Goal: Transaction & Acquisition: Purchase product/service

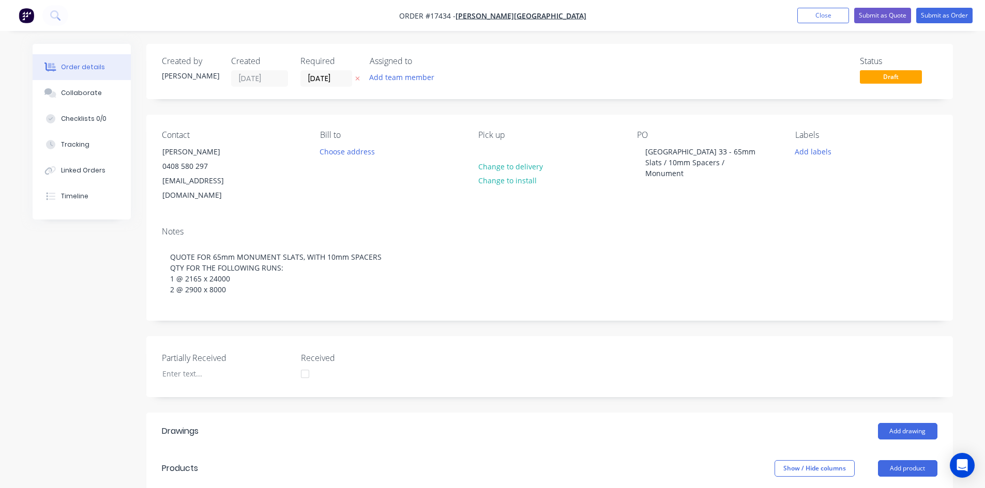
scroll to position [329, 0]
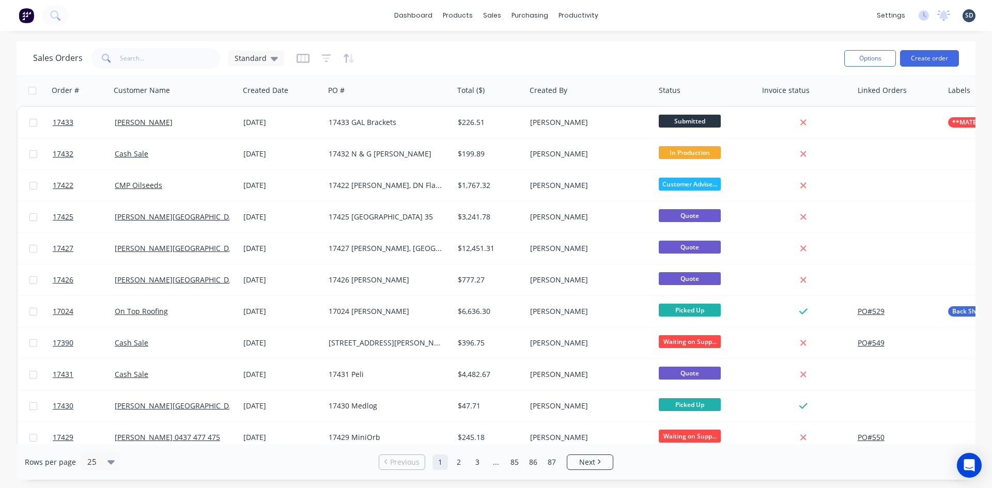
click at [626, 18] on div "dashboard products sales purchasing productivity dashboard products Product Cat…" at bounding box center [496, 15] width 992 height 31
click at [388, 21] on div "dashboard products sales purchasing productivity dashboard products Product Cat…" at bounding box center [496, 15] width 992 height 31
click at [393, 20] on div "dashboard products sales purchasing productivity dashboard products Product Cat…" at bounding box center [496, 15] width 992 height 31
click at [393, 19] on div "dashboard products sales purchasing productivity dashboard products Product Cat…" at bounding box center [496, 15] width 992 height 31
drag, startPoint x: 395, startPoint y: 20, endPoint x: 390, endPoint y: 20, distance: 5.7
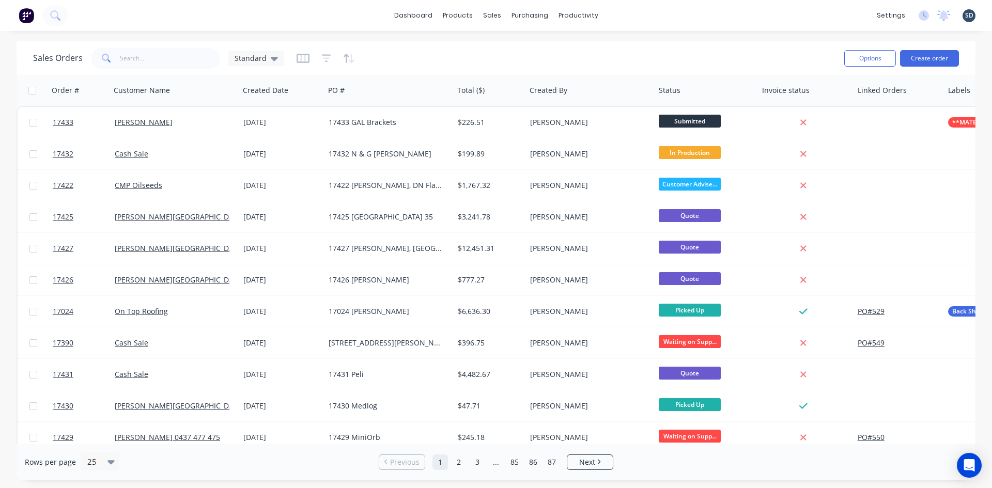
click at [390, 20] on div "dashboard products sales purchasing productivity dashboard products Product Cat…" at bounding box center [496, 15] width 992 height 31
click at [394, 20] on div "dashboard products sales purchasing productivity dashboard products Product Cat…" at bounding box center [496, 15] width 992 height 31
click at [393, 19] on div "dashboard products sales purchasing productivity dashboard products Product Cat…" at bounding box center [496, 15] width 992 height 31
click at [616, 17] on div "dashboard products sales purchasing productivity dashboard products Product Cat…" at bounding box center [496, 15] width 992 height 31
click at [630, 16] on div "dashboard products sales purchasing productivity dashboard products Product Cat…" at bounding box center [496, 15] width 992 height 31
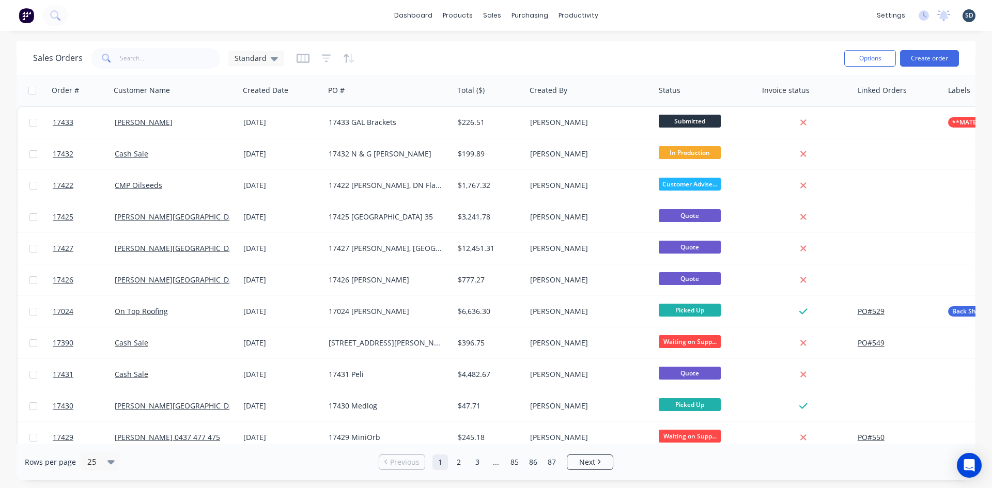
click at [629, 14] on div "dashboard products sales purchasing productivity dashboard products Product Cat…" at bounding box center [496, 15] width 992 height 31
click at [629, 13] on div "dashboard products sales purchasing productivity dashboard products Product Cat…" at bounding box center [496, 15] width 992 height 31
click at [615, 18] on div "dashboard products sales purchasing productivity dashboard products Product Cat…" at bounding box center [496, 15] width 992 height 31
click at [619, 14] on div "dashboard products sales purchasing productivity dashboard products Product Cat…" at bounding box center [496, 15] width 992 height 31
click at [645, 18] on div "dashboard products sales purchasing productivity dashboard products Product Cat…" at bounding box center [496, 15] width 992 height 31
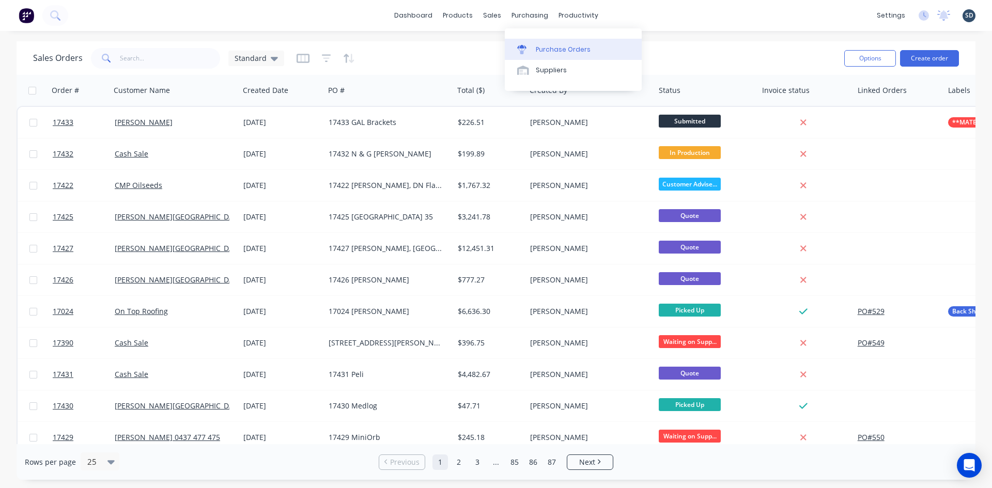
click at [561, 54] on div "Purchase Orders" at bounding box center [563, 49] width 55 height 9
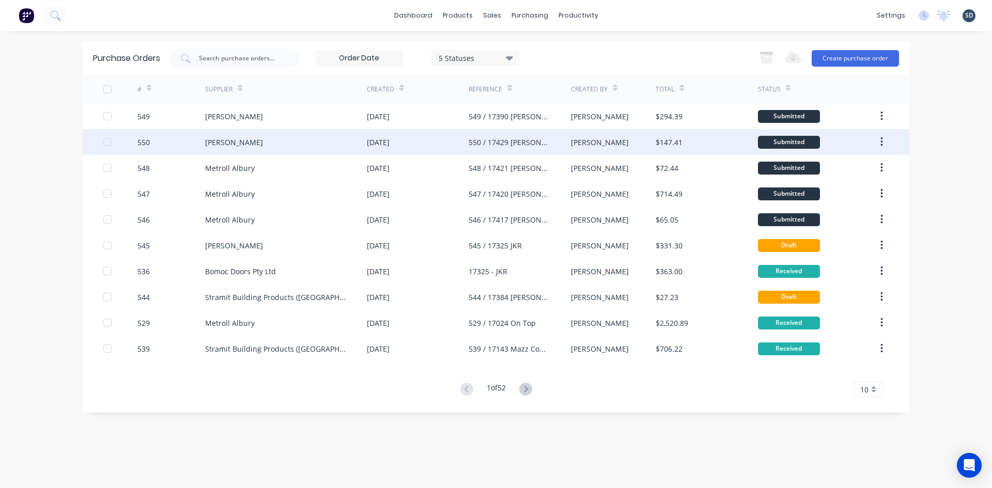
click at [317, 148] on div "Lysaght VIC" at bounding box center [286, 142] width 162 height 26
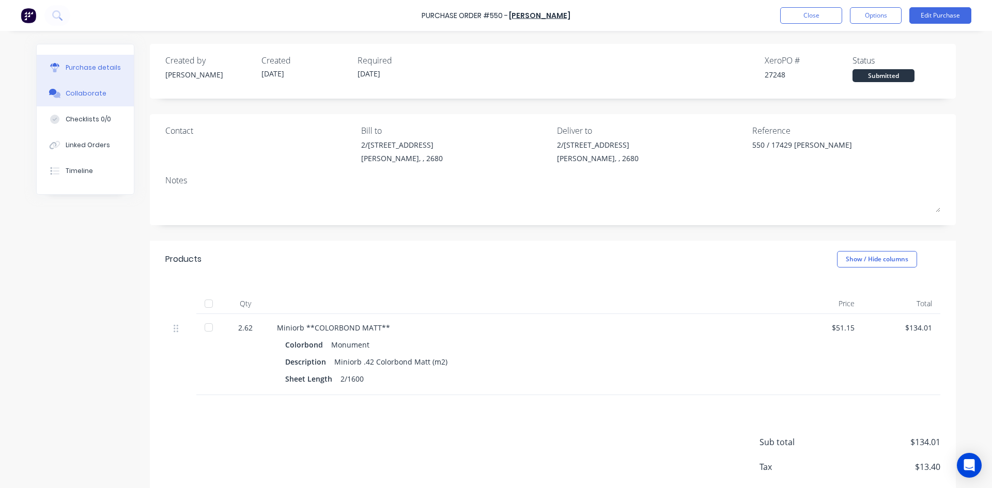
click at [88, 95] on div "Collaborate" at bounding box center [86, 93] width 41 height 9
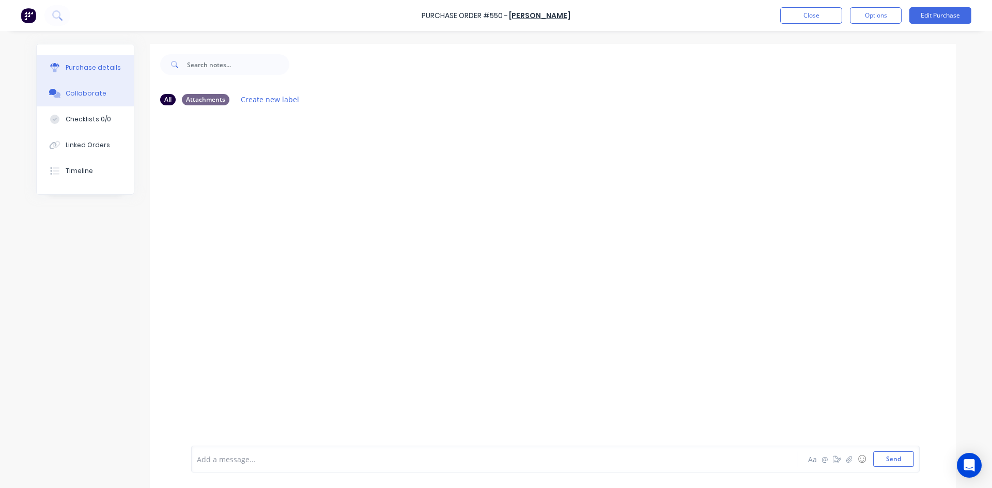
click at [82, 62] on button "Purchase details" at bounding box center [85, 68] width 97 height 26
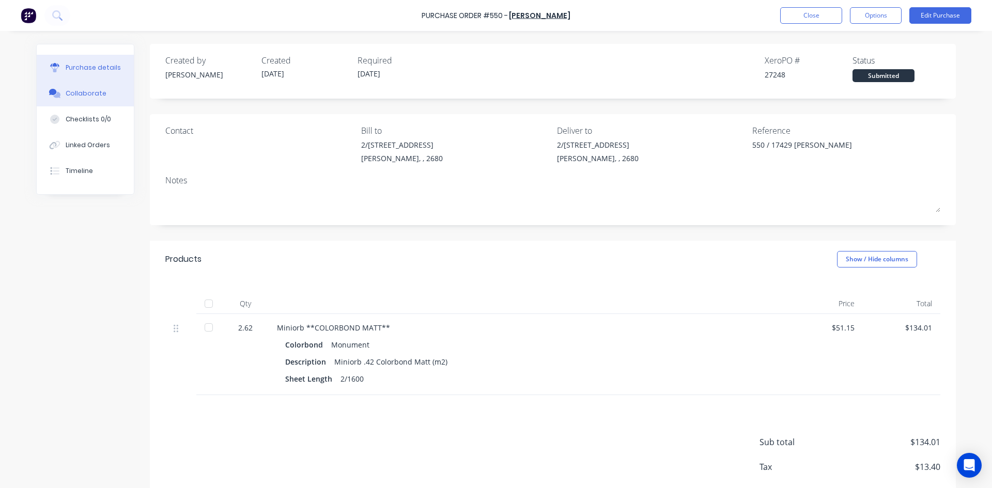
click at [105, 96] on button "Collaborate" at bounding box center [85, 94] width 97 height 26
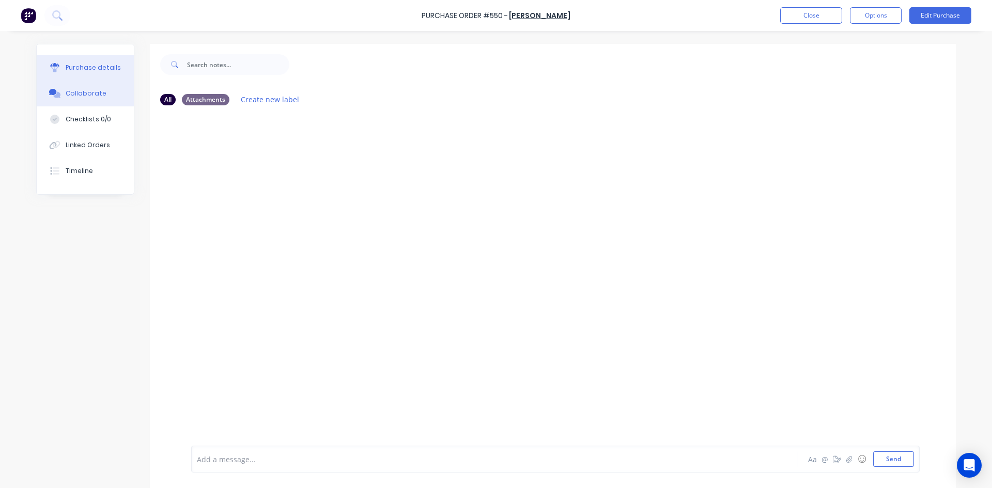
click at [107, 65] on div "Purchase details" at bounding box center [93, 67] width 55 height 9
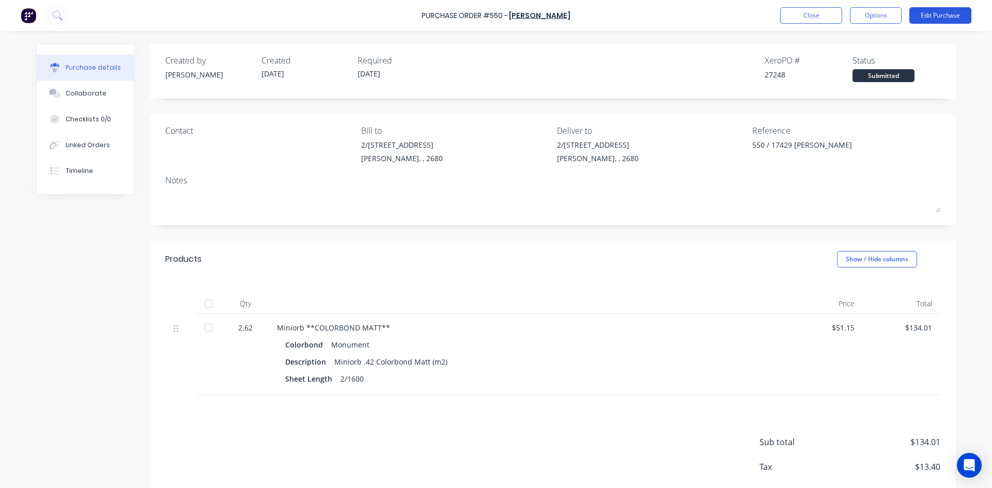
click at [946, 17] on button "Edit Purchase" at bounding box center [941, 15] width 62 height 17
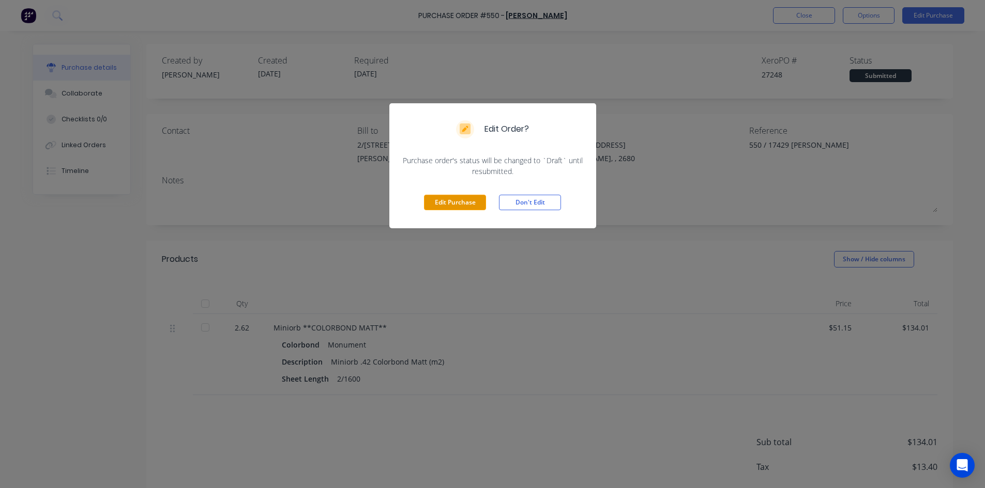
click at [460, 204] on button "Edit Purchase" at bounding box center [455, 203] width 62 height 16
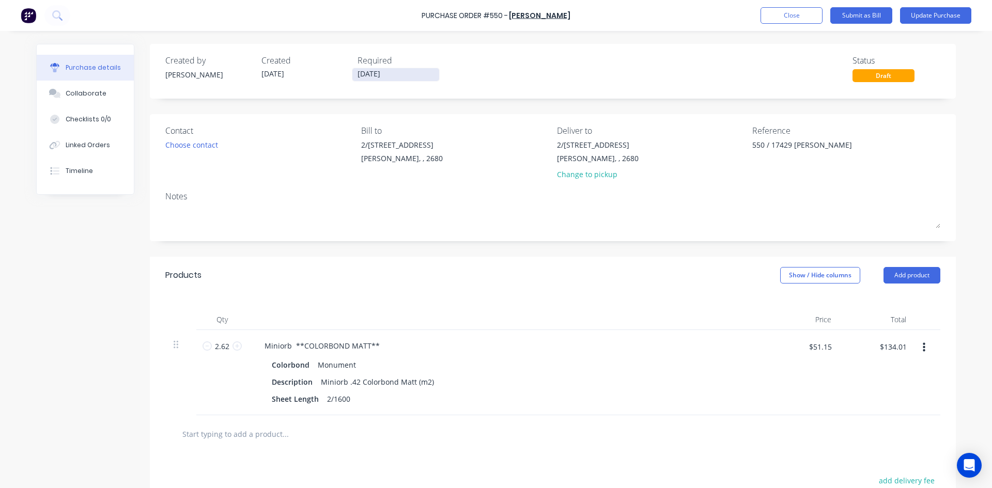
click at [401, 78] on input "25/08/25" at bounding box center [396, 74] width 87 height 13
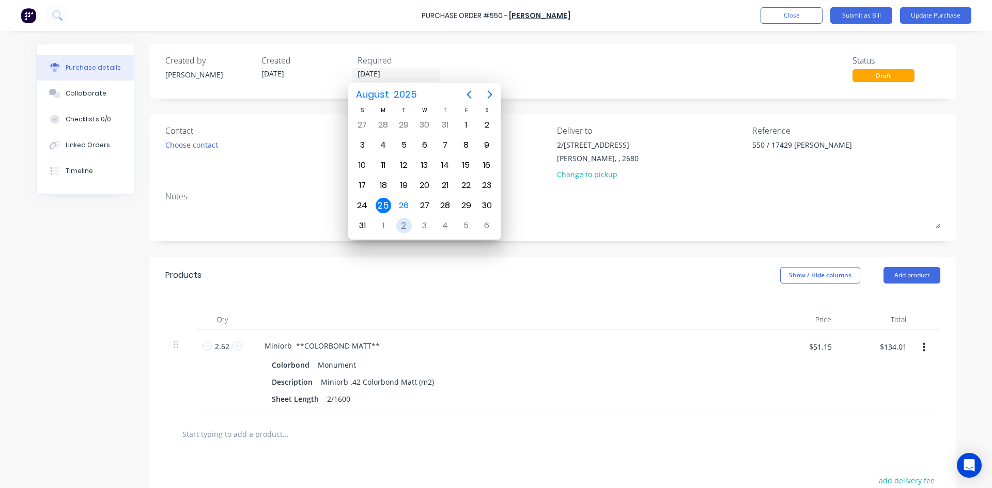
click at [408, 226] on div "2" at bounding box center [404, 226] width 16 height 16
type textarea "x"
type input "02/09/25"
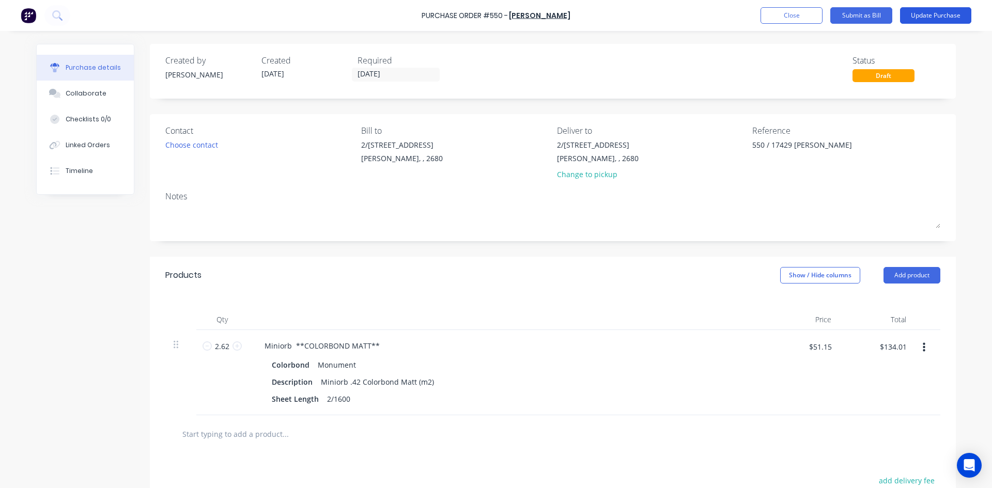
click at [942, 16] on button "Update Purchase" at bounding box center [935, 15] width 71 height 17
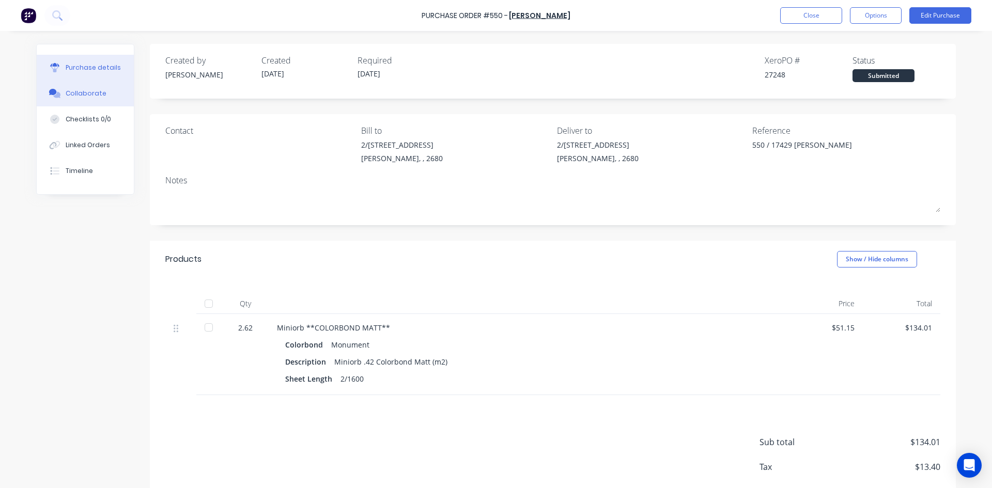
click at [90, 98] on button "Collaborate" at bounding box center [85, 94] width 97 height 26
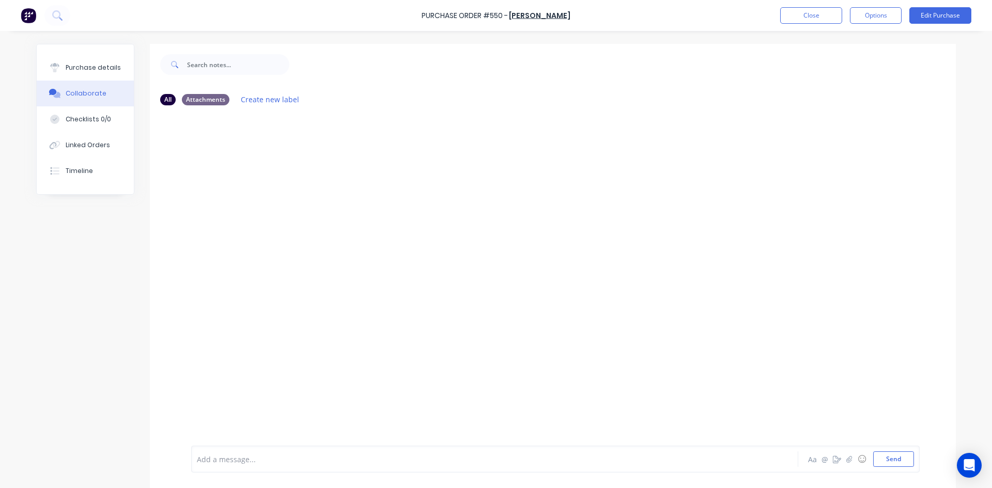
scroll to position [26, 0]
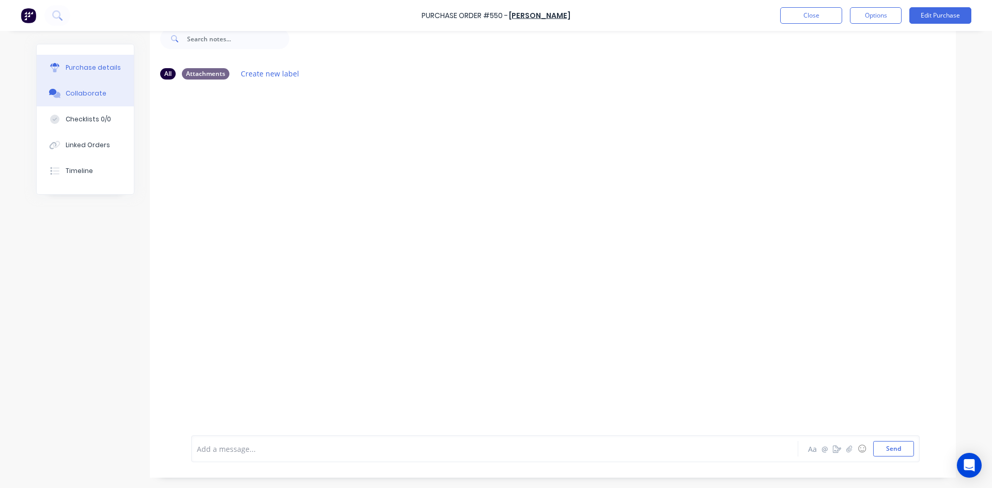
click at [117, 66] on button "Purchase details" at bounding box center [85, 68] width 97 height 26
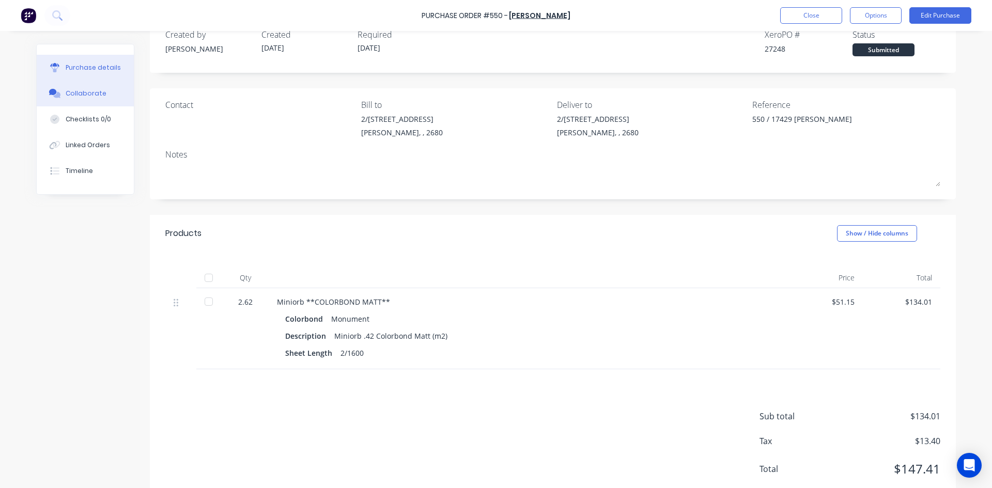
click at [98, 91] on div "Collaborate" at bounding box center [86, 93] width 41 height 9
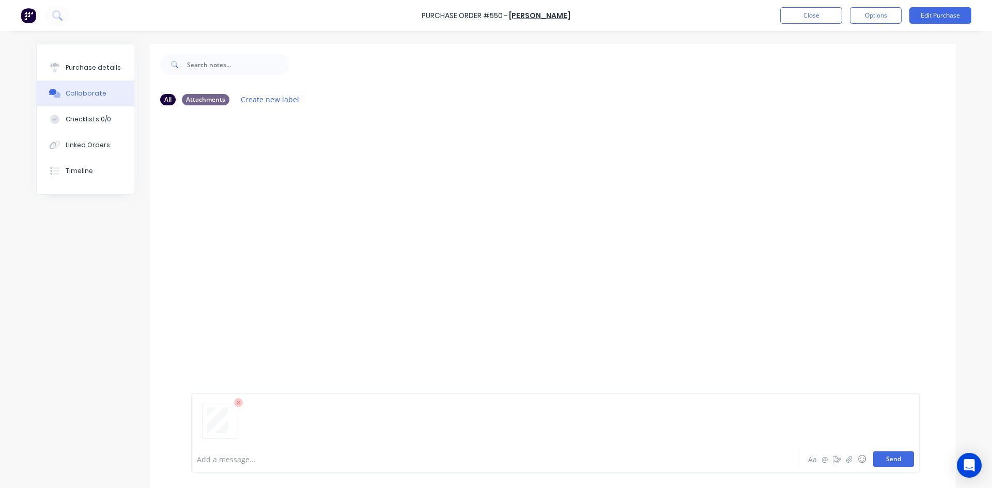
click at [890, 455] on button "Send" at bounding box center [894, 460] width 41 height 16
click at [76, 68] on div "Purchase details" at bounding box center [93, 67] width 55 height 9
type textarea "x"
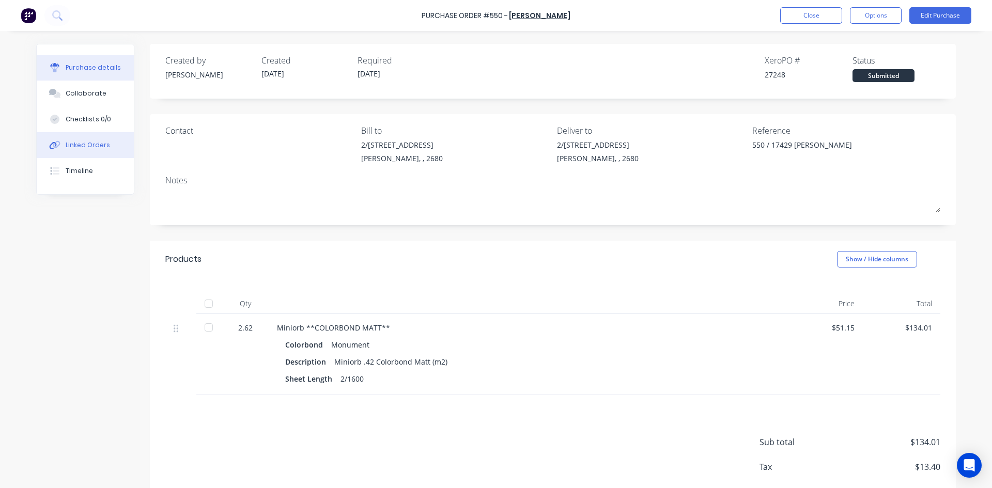
click at [83, 143] on div "Linked Orders" at bounding box center [88, 145] width 44 height 9
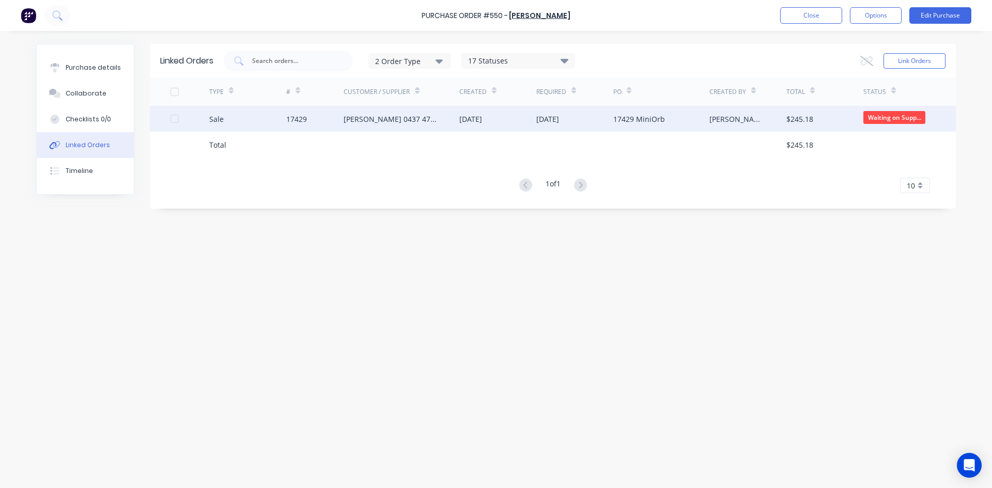
click at [342, 124] on div "17429" at bounding box center [315, 119] width 58 height 26
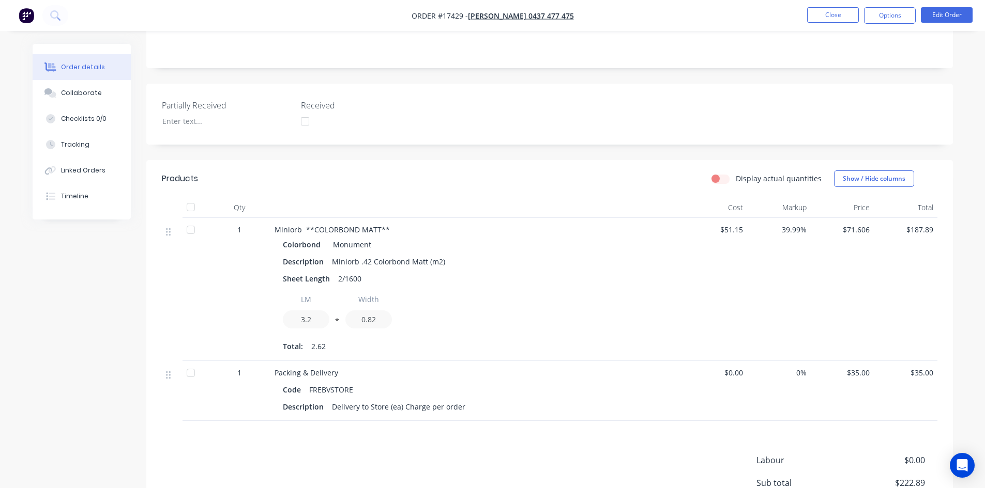
scroll to position [258, 0]
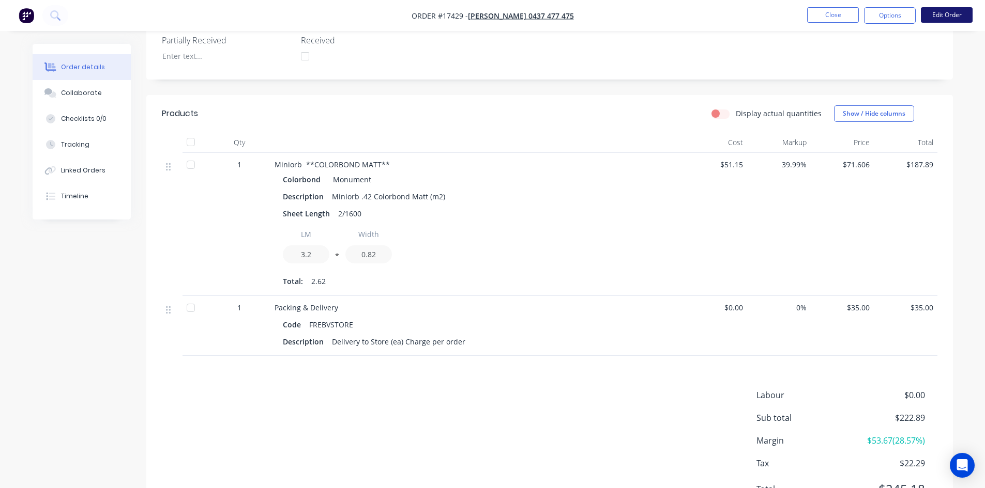
click at [945, 14] on button "Edit Order" at bounding box center [947, 15] width 52 height 16
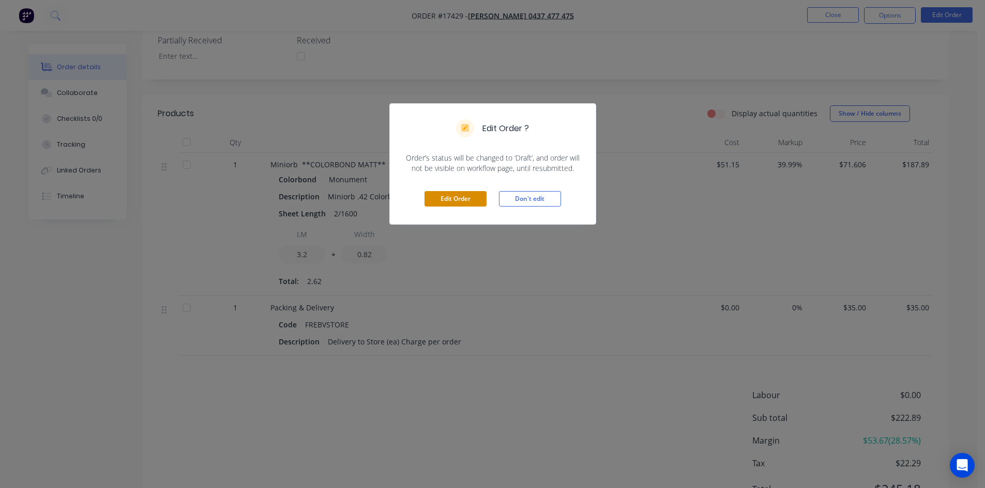
click at [451, 199] on button "Edit Order" at bounding box center [455, 199] width 62 height 16
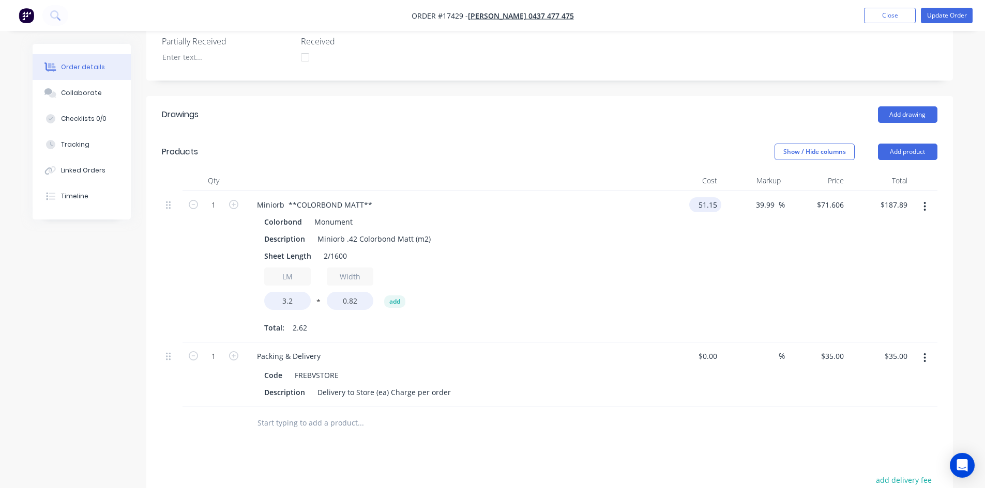
click at [712, 207] on input "51.15" at bounding box center [707, 204] width 28 height 15
type input "$29.70"
type input "$41.5777"
type input "$109.10"
click at [733, 265] on div "39.99 39.99 %" at bounding box center [753, 266] width 64 height 151
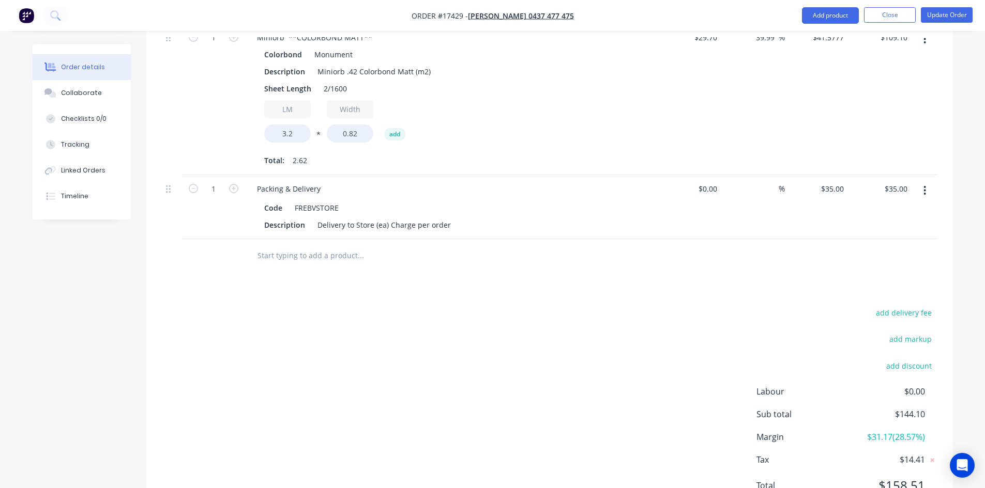
scroll to position [371, 0]
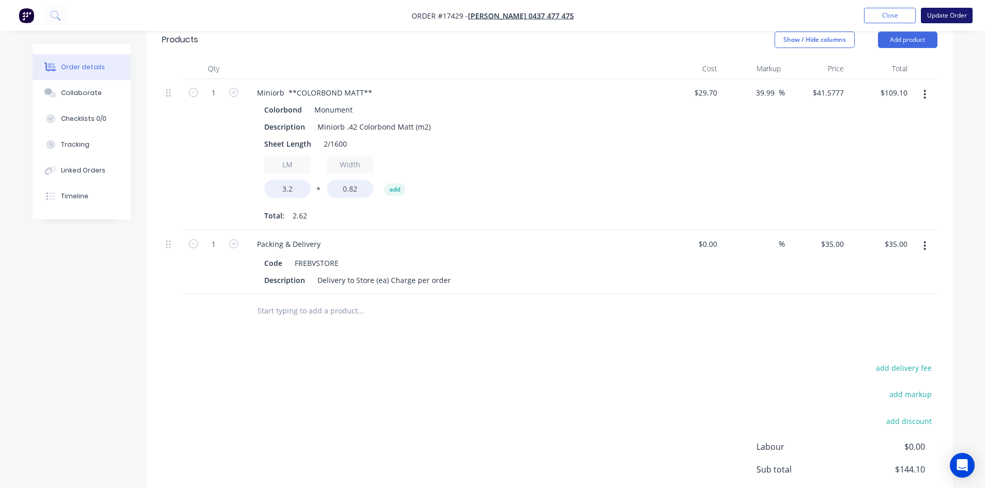
click at [954, 19] on button "Update Order" at bounding box center [947, 16] width 52 height 16
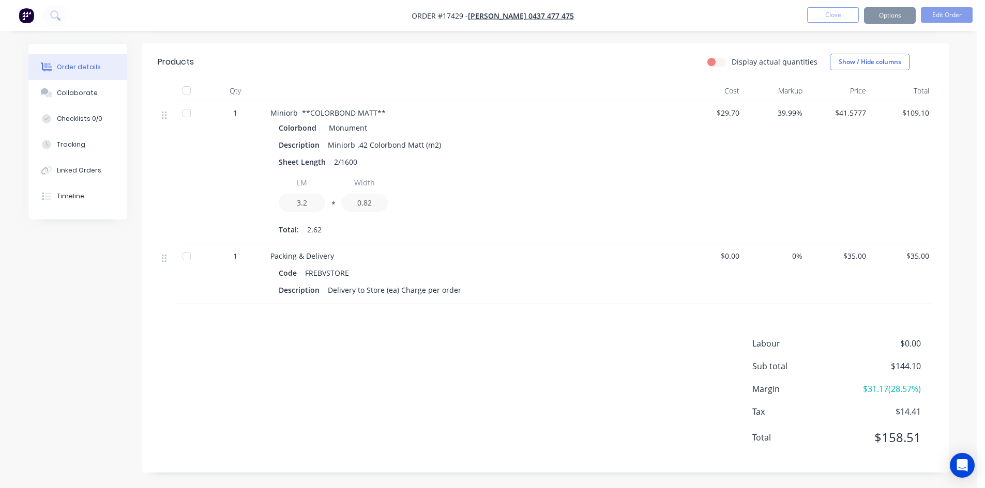
scroll to position [0, 0]
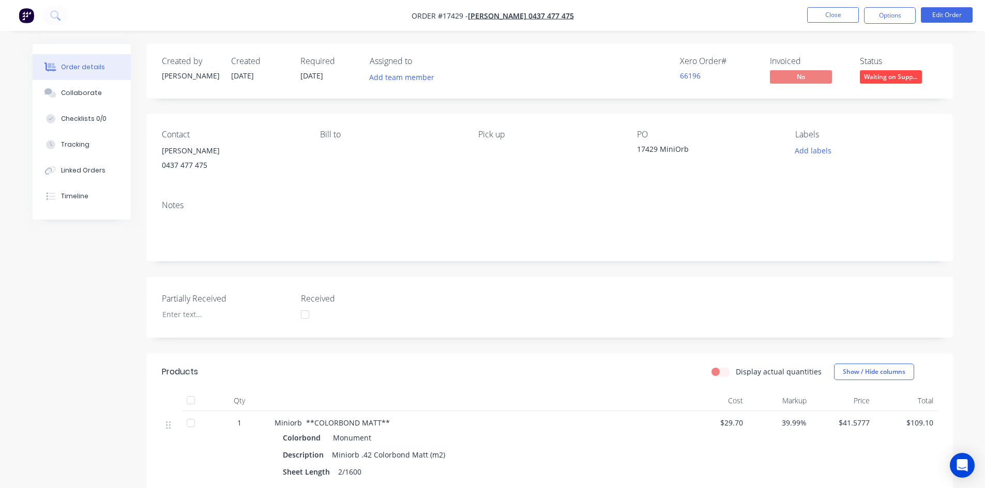
click at [546, 108] on div "Created by Sam Created 25/08/25 Required 25/08/25 Assigned to Add team member X…" at bounding box center [549, 413] width 806 height 739
click at [616, 21] on nav "Order #17429 - Richard Rudkin 0437 477 475 Close Options Edit Order" at bounding box center [492, 15] width 985 height 31
click at [335, 76] on div "Required 25/08/25" at bounding box center [328, 71] width 57 height 30
click at [830, 12] on button "Close" at bounding box center [833, 15] width 52 height 16
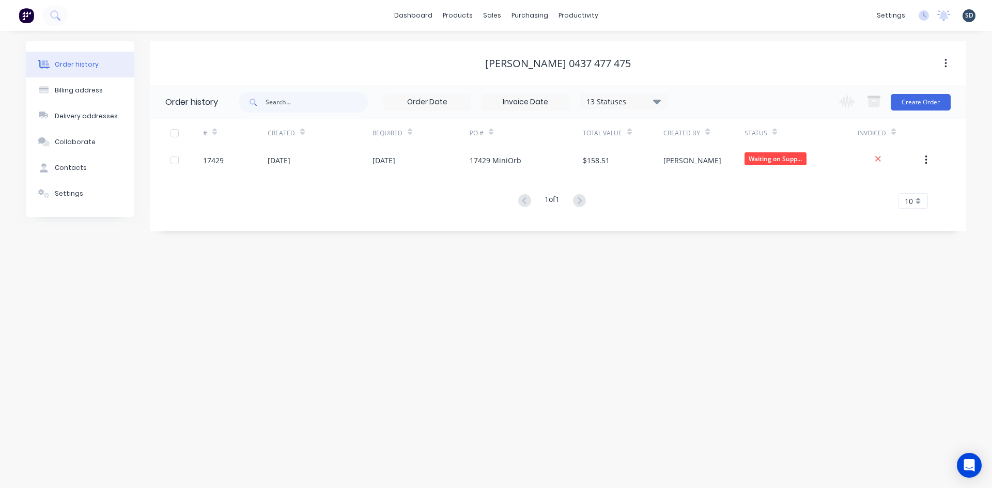
click at [622, 18] on div "dashboard products sales purchasing productivity dashboard products Product Cat…" at bounding box center [496, 15] width 992 height 31
click at [512, 45] on div "Sales Orders" at bounding box center [530, 49] width 42 height 9
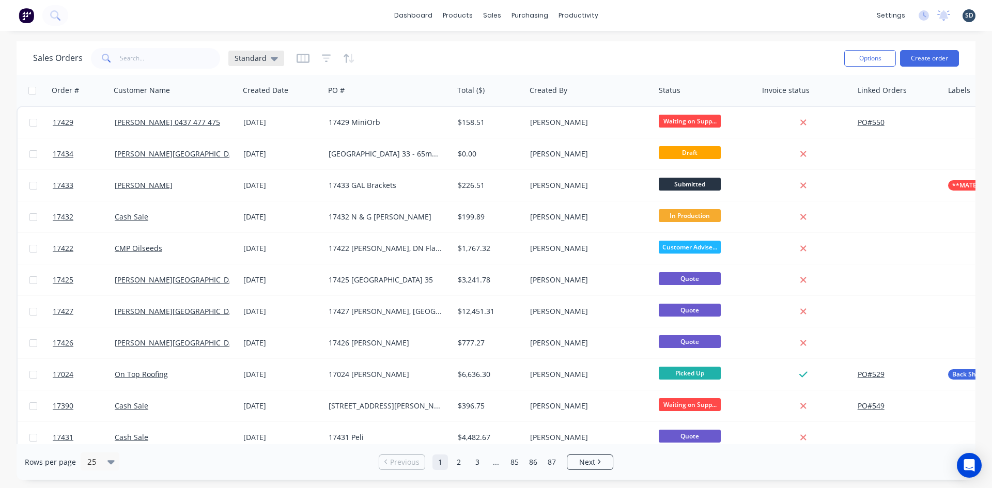
click at [271, 57] on icon at bounding box center [274, 59] width 7 height 4
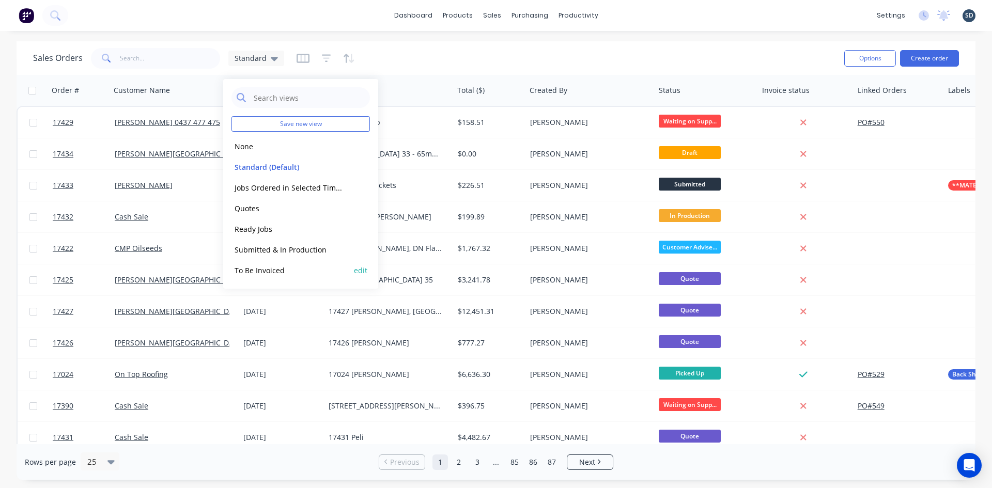
click at [289, 274] on button "To Be Invoiced" at bounding box center [291, 271] width 118 height 12
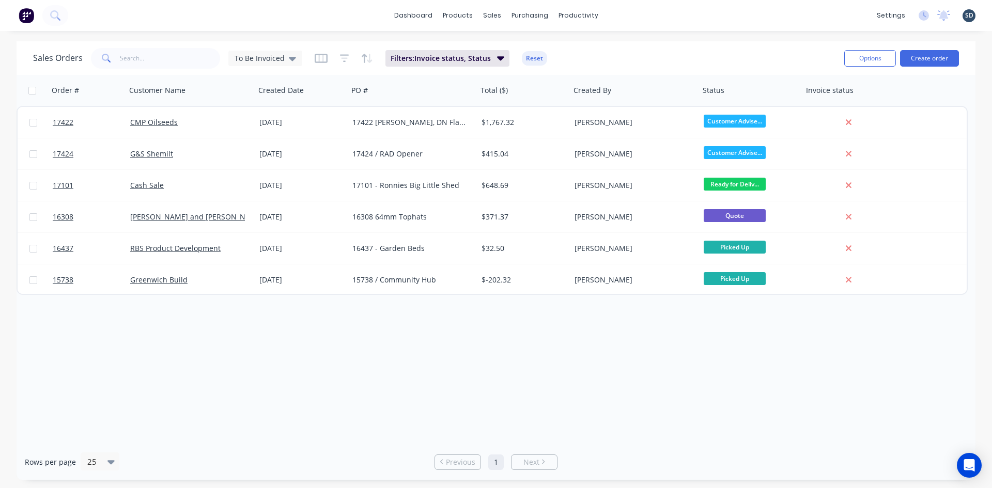
click at [633, 13] on div "dashboard products sales purchasing productivity dashboard products Product Cat…" at bounding box center [496, 15] width 992 height 31
click at [626, 11] on div "dashboard products sales purchasing productivity dashboard products Product Cat…" at bounding box center [496, 15] width 992 height 31
click at [679, 23] on div "dashboard products sales purchasing productivity dashboard products Product Cat…" at bounding box center [496, 15] width 992 height 31
click at [54, 21] on button at bounding box center [55, 15] width 26 height 21
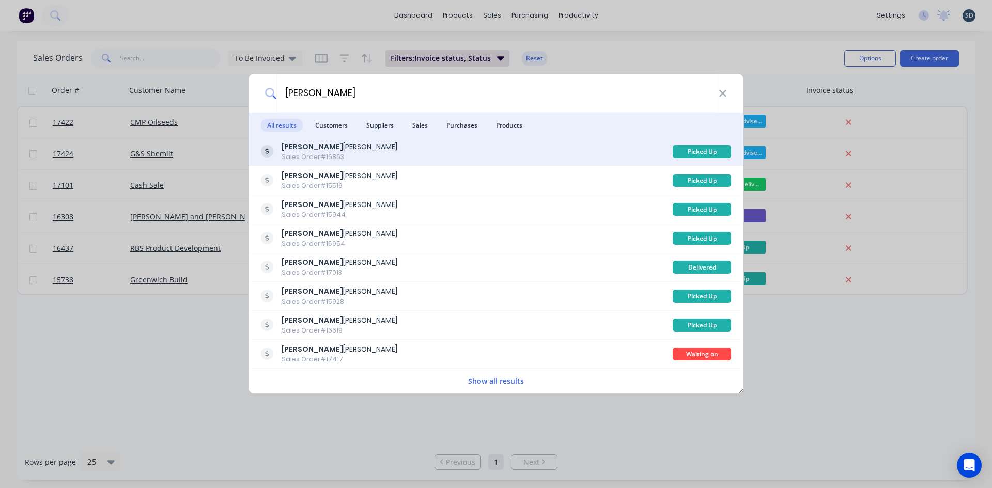
type input "wayne"
click at [375, 153] on div "Wayne Adams Sales Order #16863" at bounding box center [467, 152] width 412 height 20
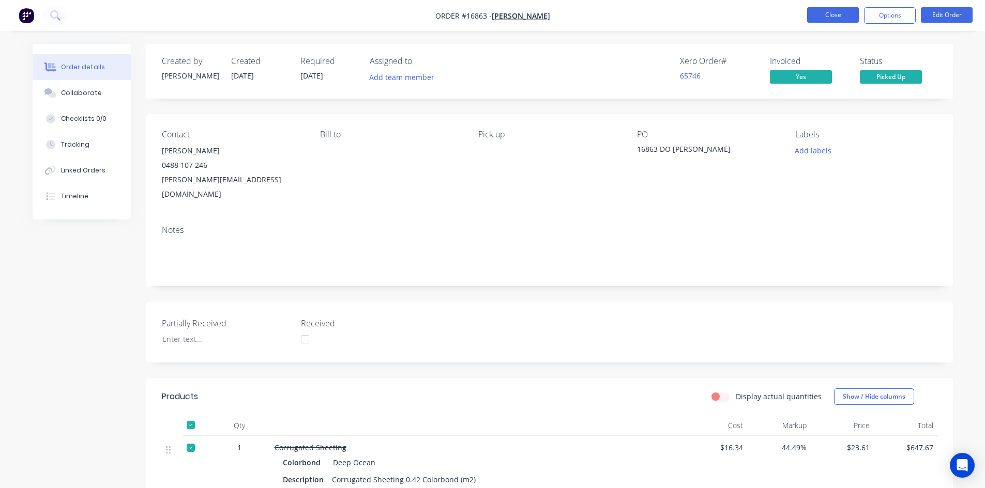
click at [832, 13] on button "Close" at bounding box center [833, 15] width 52 height 16
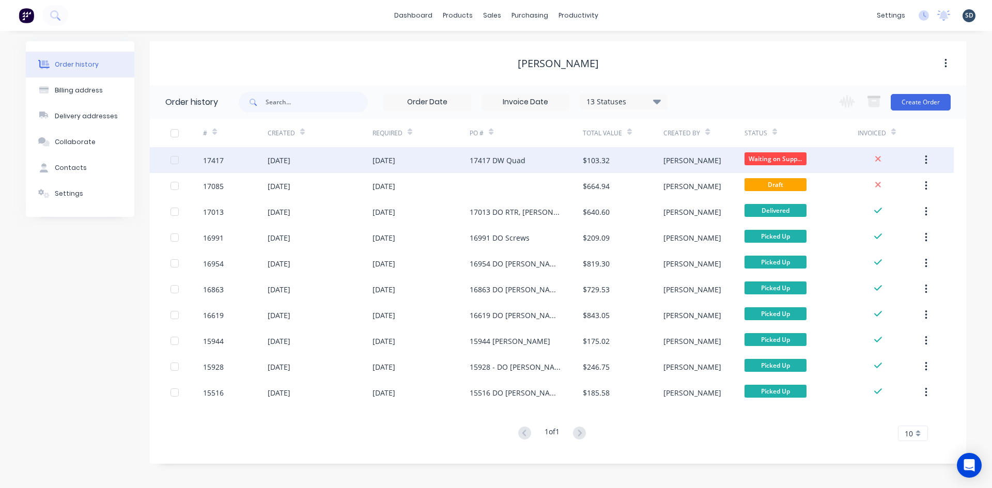
click at [328, 165] on div "[DATE]" at bounding box center [320, 160] width 105 height 26
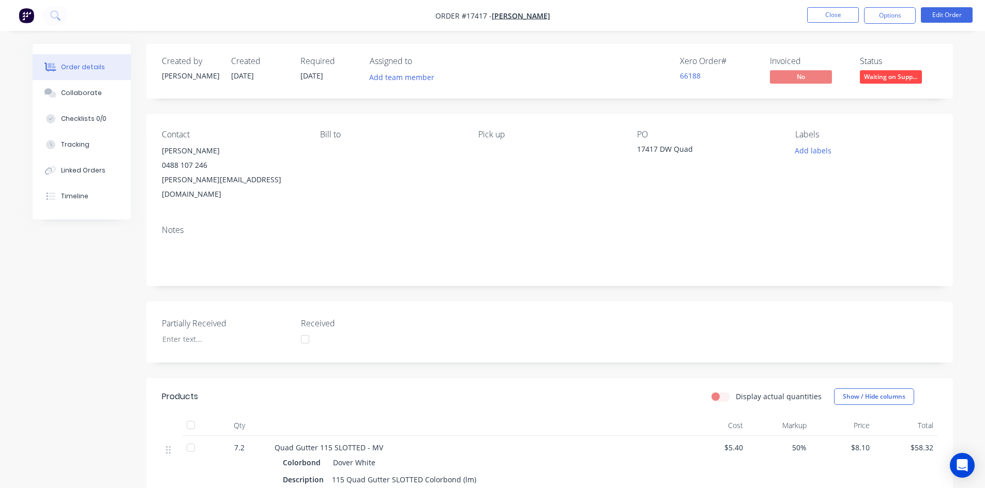
click at [451, 104] on div "Created by Sam Created 22/08/25 Required 22/08/25 Assigned to Add team member X…" at bounding box center [549, 445] width 806 height 803
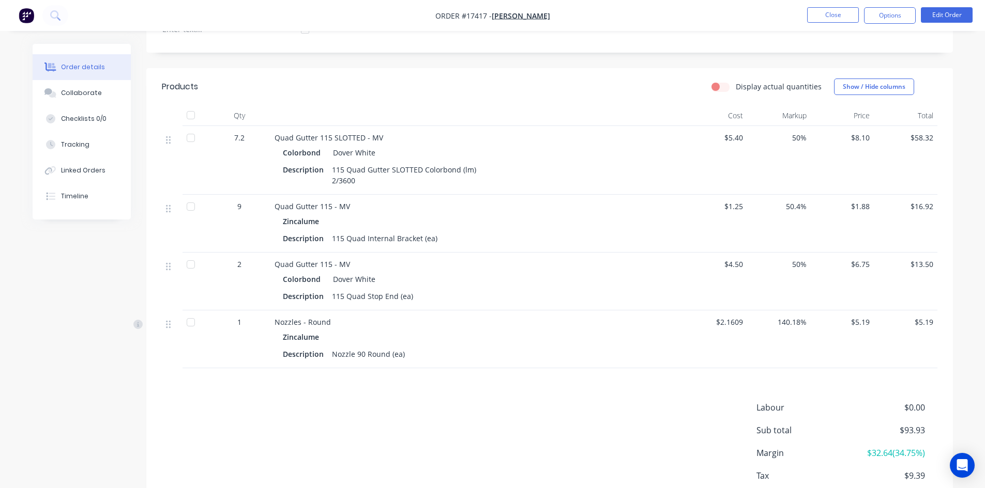
scroll to position [258, 0]
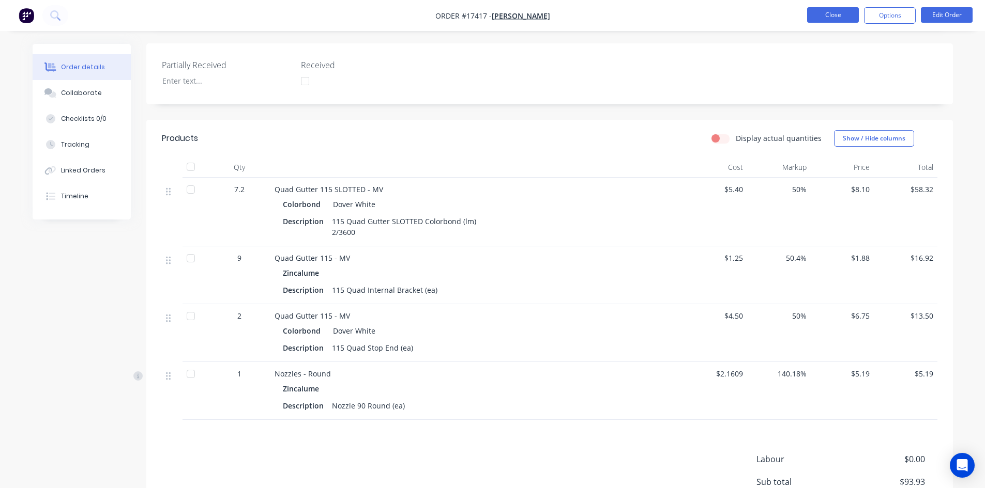
click at [840, 17] on button "Close" at bounding box center [833, 15] width 52 height 16
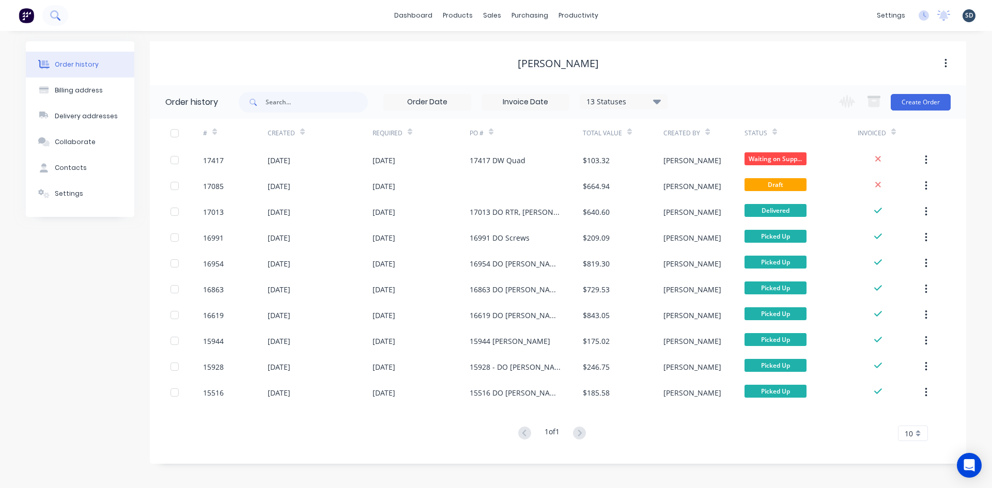
click at [63, 18] on button at bounding box center [55, 15] width 26 height 21
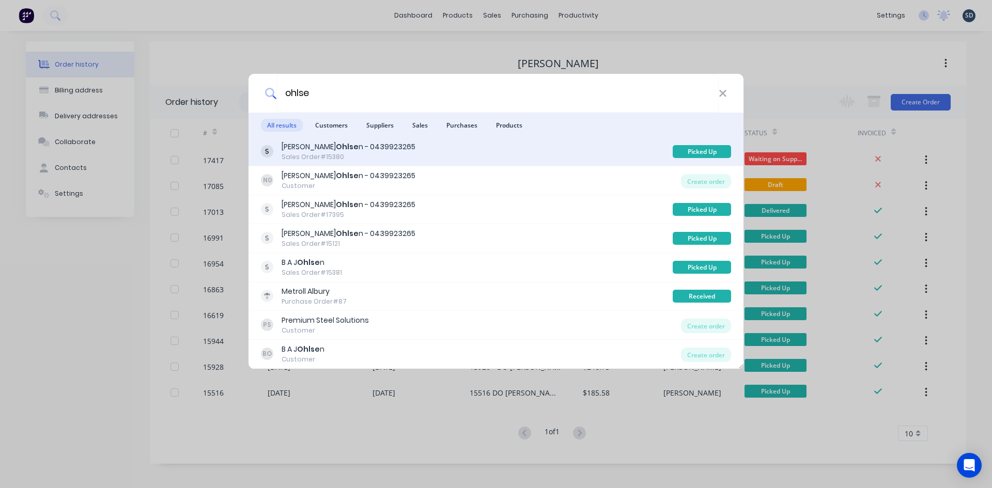
type input "ohlse"
click at [444, 155] on div "Nick Ohlse n - 0439923265 Sales Order #15380" at bounding box center [467, 152] width 412 height 20
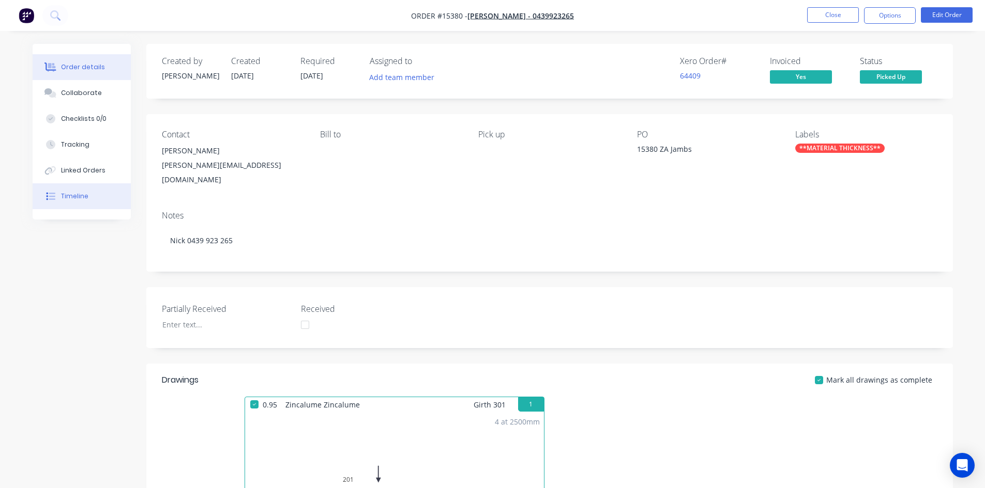
click at [72, 203] on button "Timeline" at bounding box center [82, 196] width 98 height 26
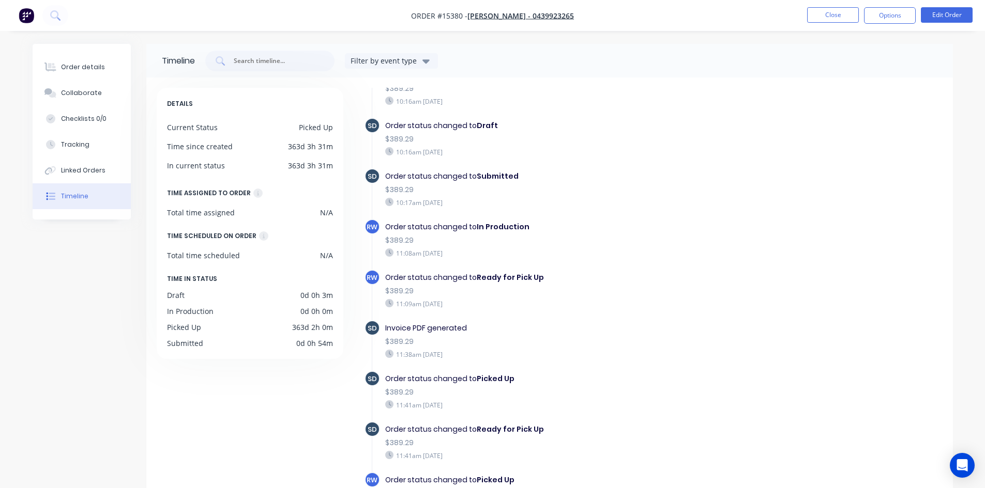
click at [832, 7] on nav "Order #15380 - Nick Ohlsen - 0439923265 Close Options Edit Order" at bounding box center [492, 15] width 985 height 31
click at [839, 11] on button "Close" at bounding box center [833, 15] width 52 height 16
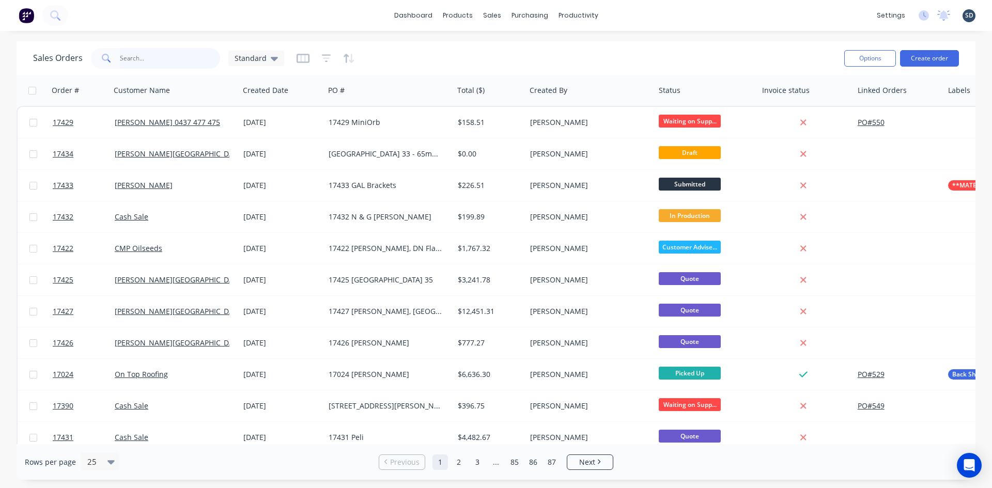
click at [147, 57] on input "text" at bounding box center [170, 58] width 101 height 21
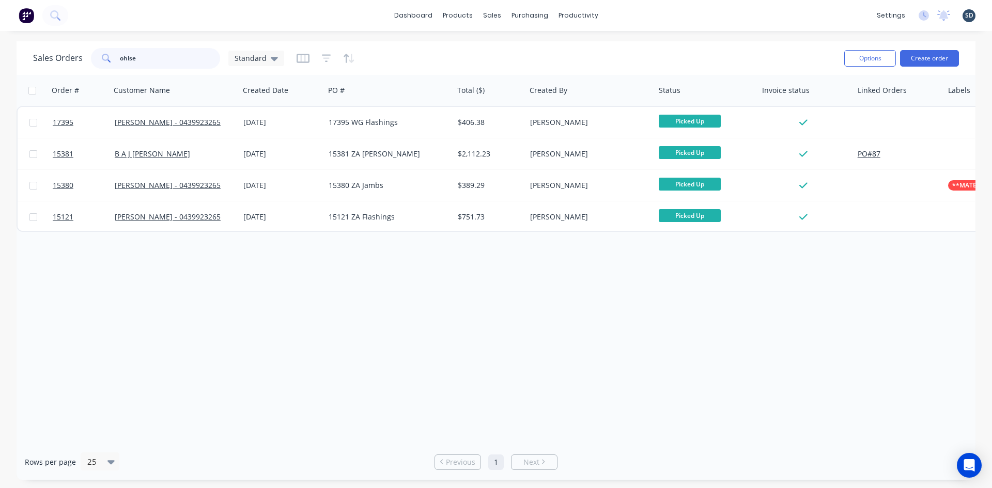
drag, startPoint x: 158, startPoint y: 60, endPoint x: 103, endPoint y: 57, distance: 54.9
click at [103, 57] on div "ohlse" at bounding box center [155, 58] width 129 height 21
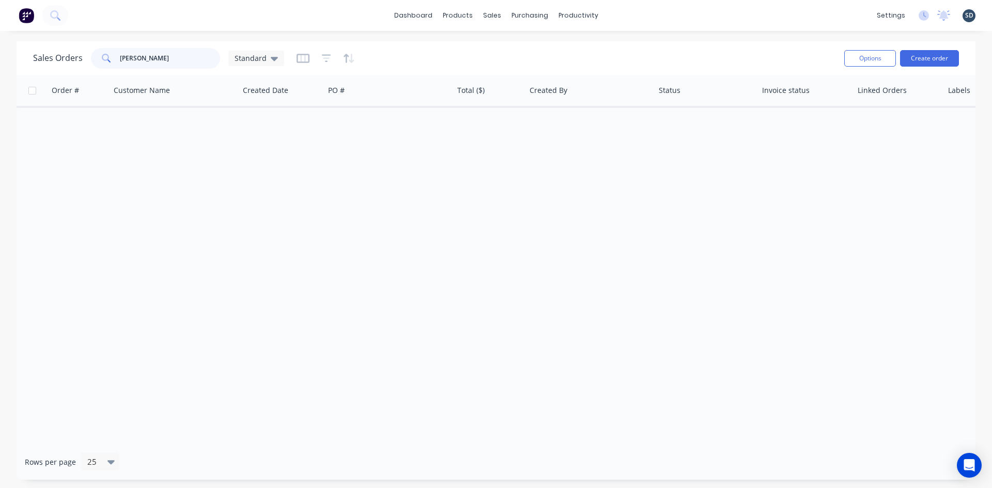
drag, startPoint x: 158, startPoint y: 58, endPoint x: 106, endPoint y: 59, distance: 51.7
click at [106, 59] on div "olsen" at bounding box center [155, 58] width 129 height 21
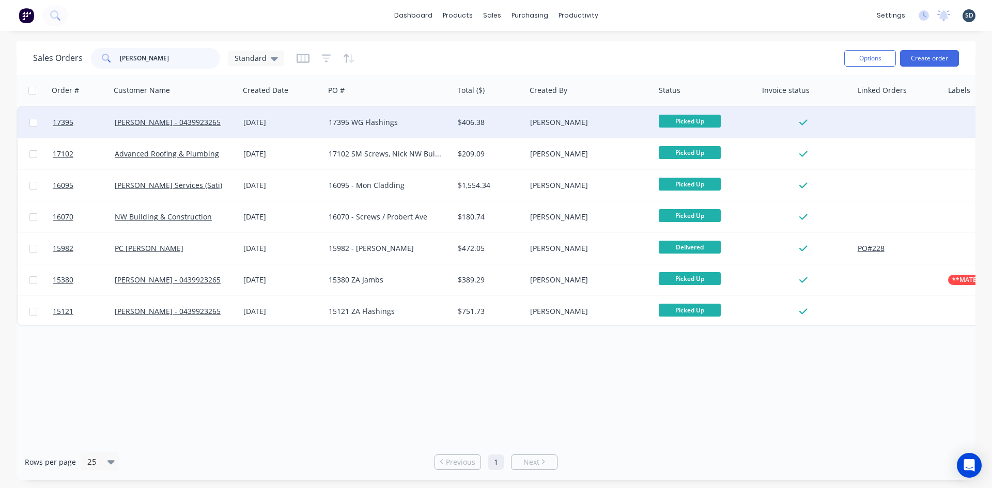
type input "nick"
click at [420, 127] on div "17395 WG Flashings" at bounding box center [386, 122] width 115 height 10
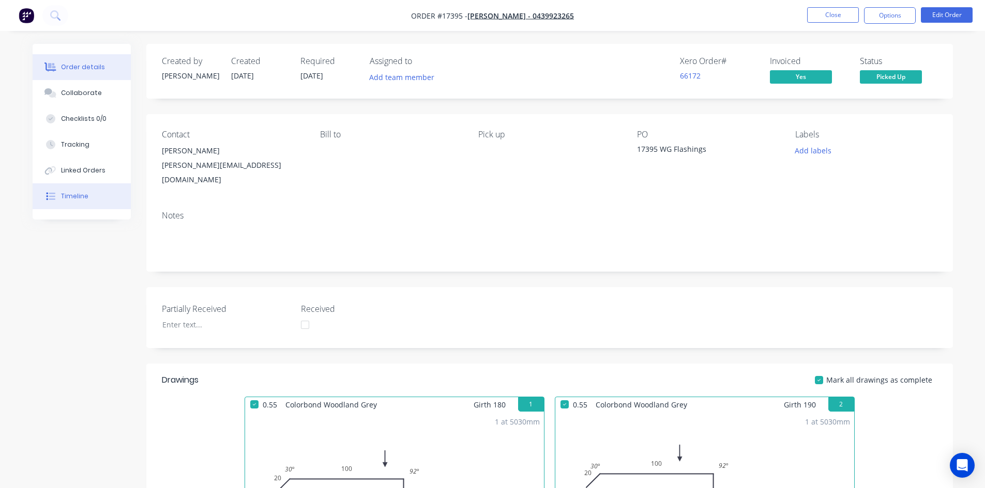
drag, startPoint x: 89, startPoint y: 201, endPoint x: 93, endPoint y: 195, distance: 6.6
click at [89, 200] on button "Timeline" at bounding box center [82, 196] width 98 height 26
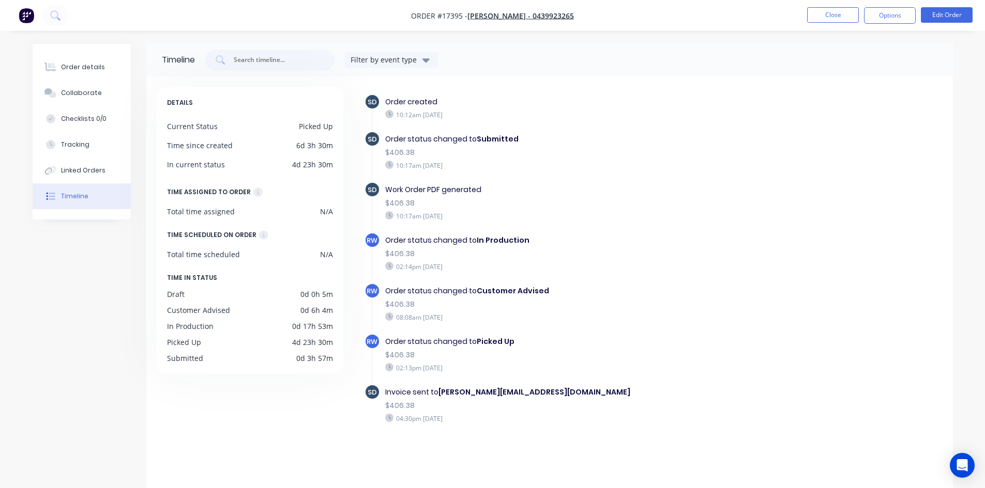
scroll to position [16, 0]
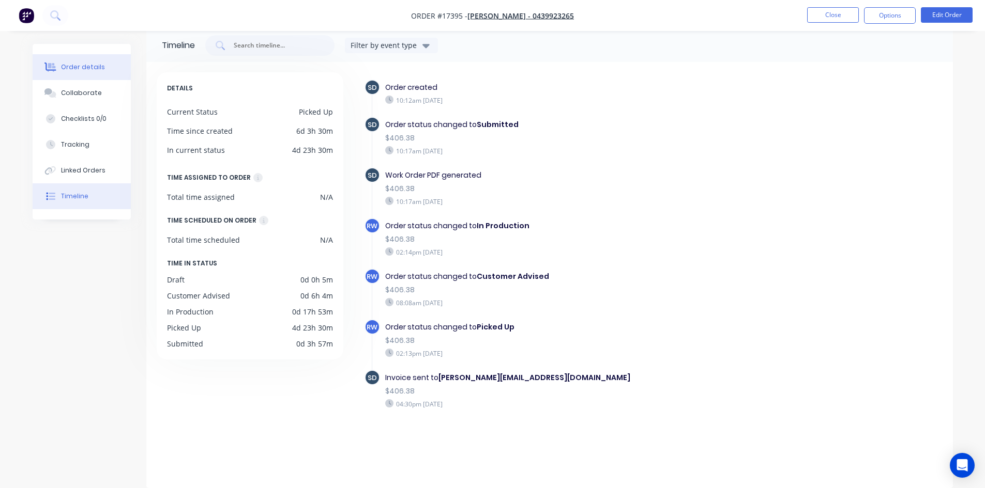
click at [77, 70] on div "Order details" at bounding box center [83, 67] width 44 height 9
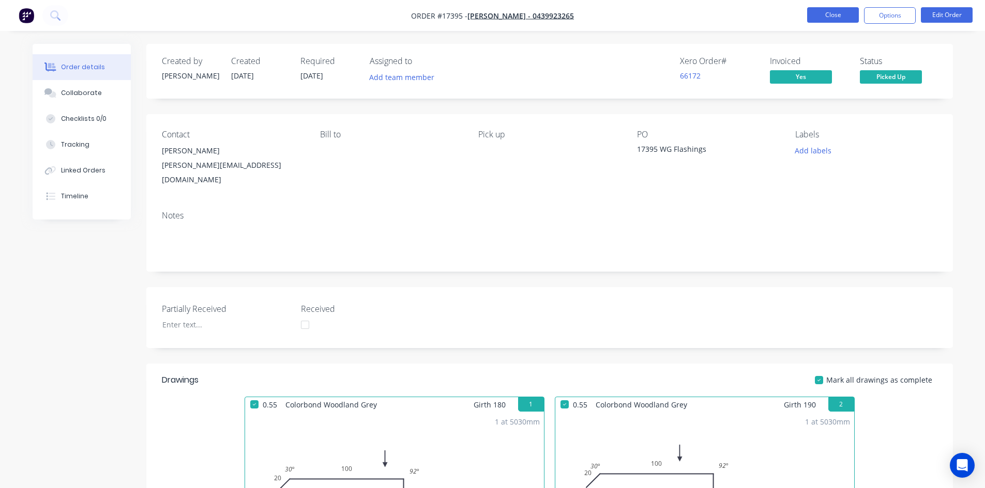
click at [836, 17] on button "Close" at bounding box center [833, 15] width 52 height 16
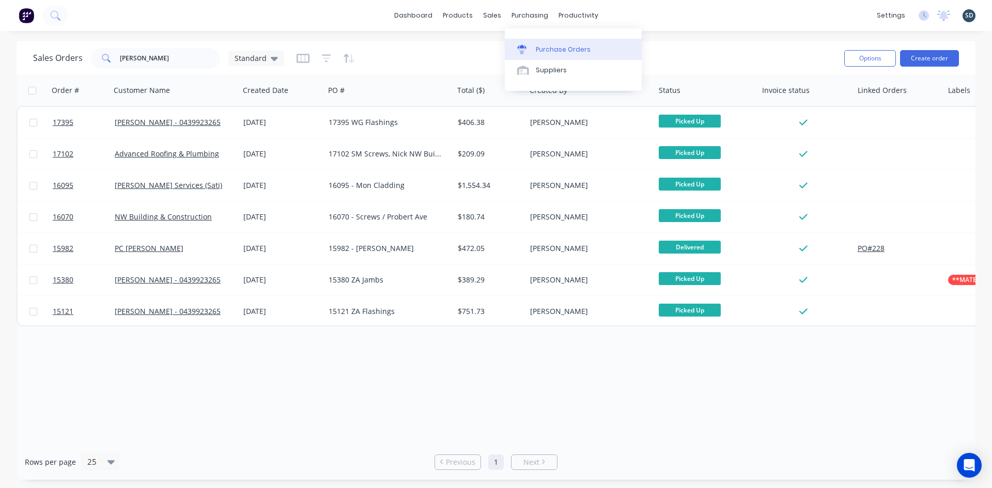
click at [547, 45] on div "Purchase Orders" at bounding box center [563, 49] width 55 height 9
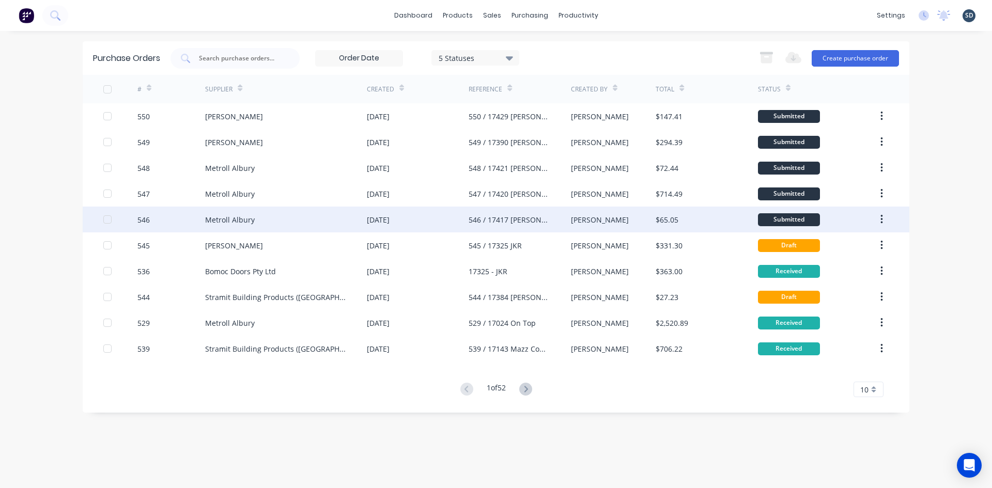
click at [276, 222] on div "Metroll Albury" at bounding box center [286, 220] width 162 height 26
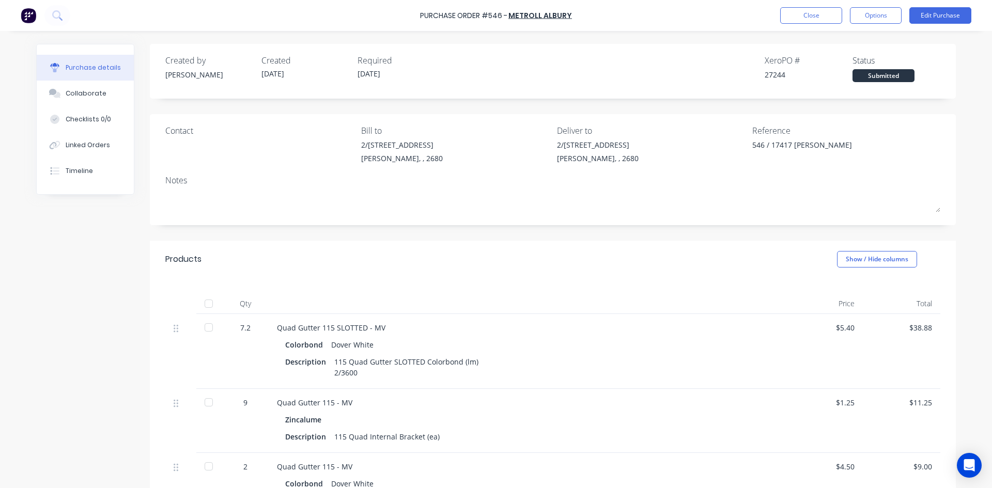
click at [207, 306] on div at bounding box center [208, 304] width 21 height 21
click at [805, 17] on button "Close" at bounding box center [812, 15] width 62 height 17
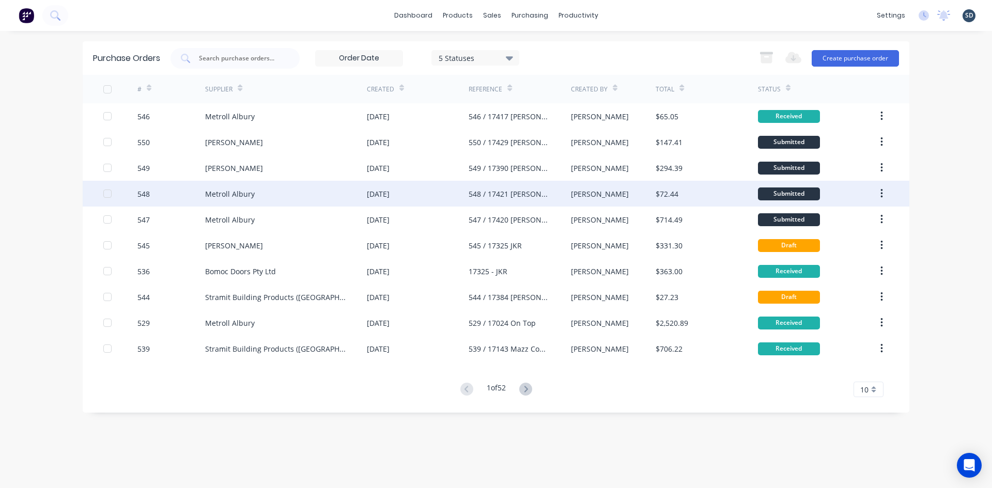
click at [300, 200] on div "Metroll Albury" at bounding box center [286, 194] width 162 height 26
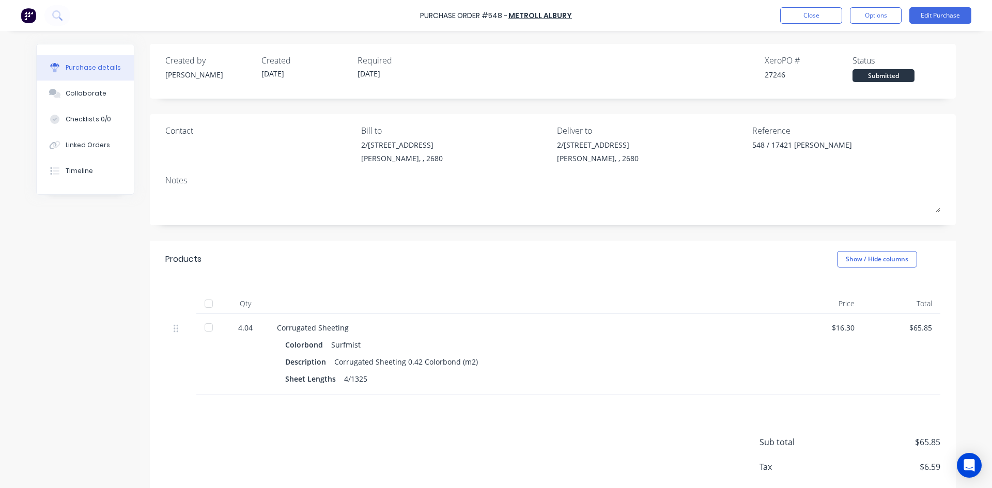
click at [202, 301] on div at bounding box center [208, 304] width 21 height 21
click at [805, 17] on button "Close" at bounding box center [812, 15] width 62 height 17
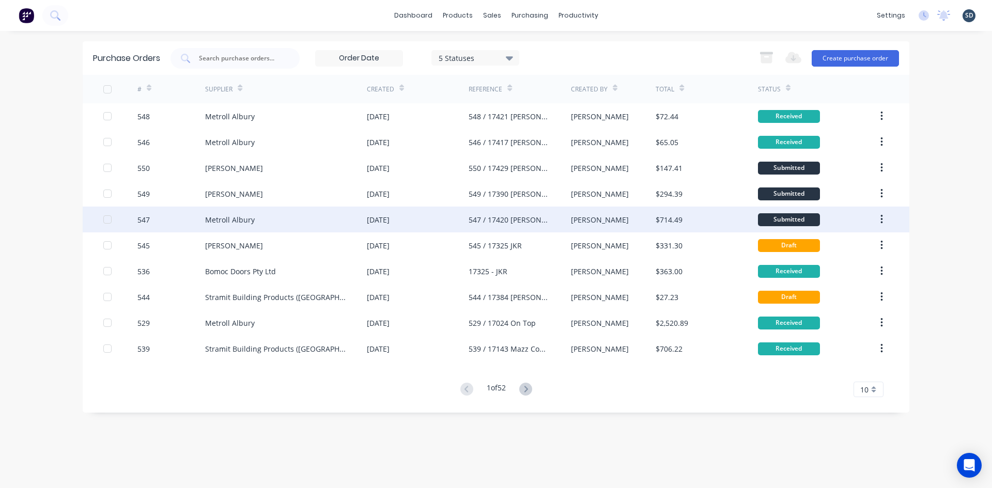
click at [175, 221] on div "547" at bounding box center [171, 220] width 68 height 26
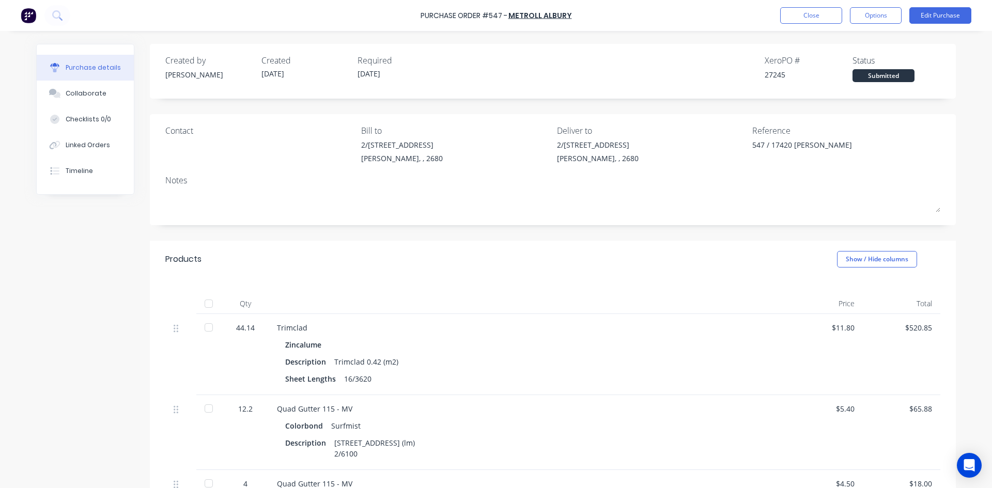
click at [203, 303] on div at bounding box center [208, 304] width 21 height 21
click at [810, 18] on button "Close" at bounding box center [812, 15] width 62 height 17
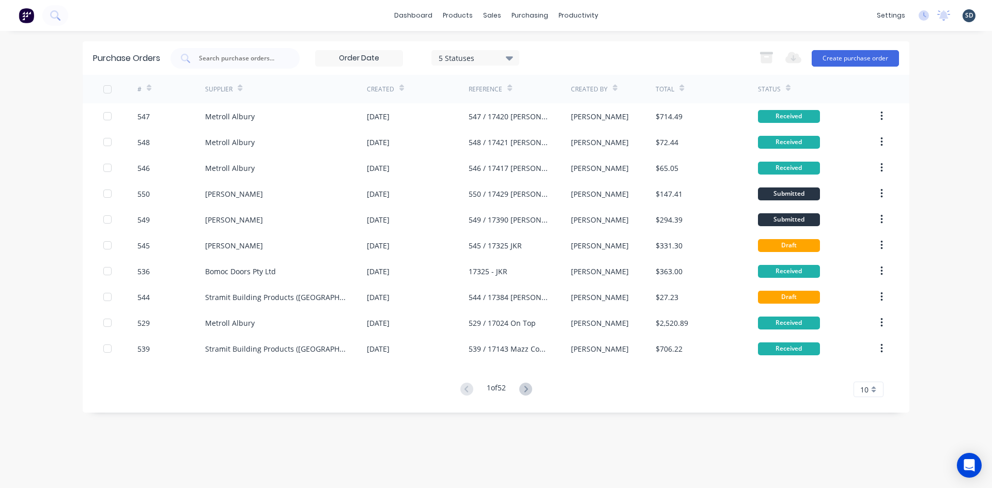
click at [529, 388] on icon at bounding box center [525, 389] width 13 height 13
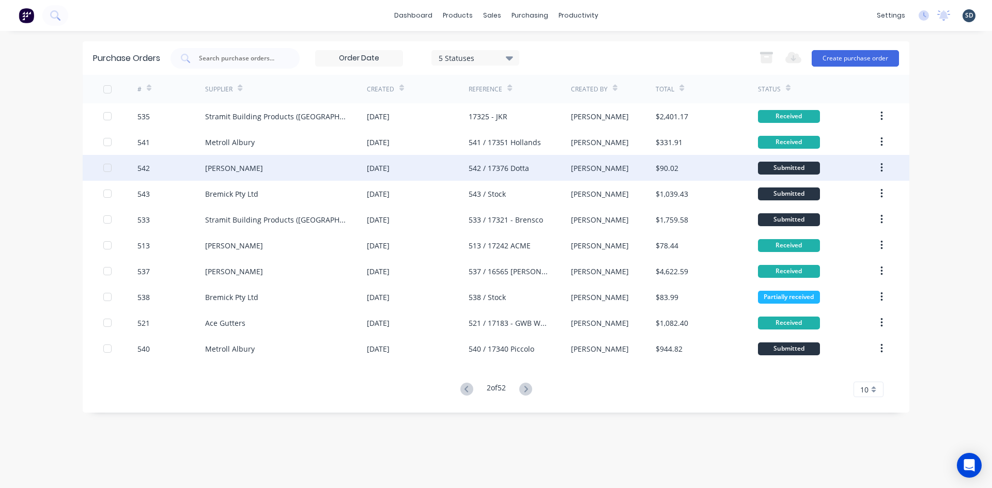
click at [263, 169] on div "Lysaght VIC" at bounding box center [286, 168] width 162 height 26
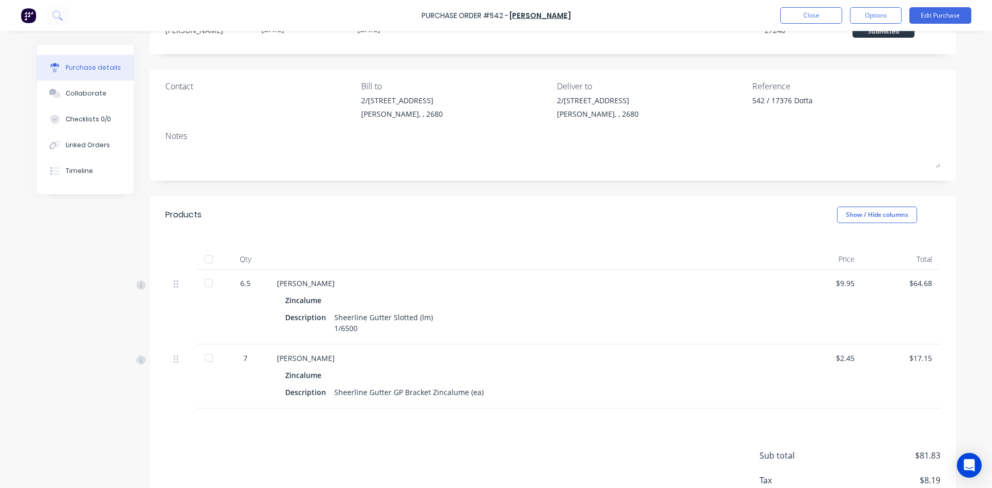
scroll to position [112, 0]
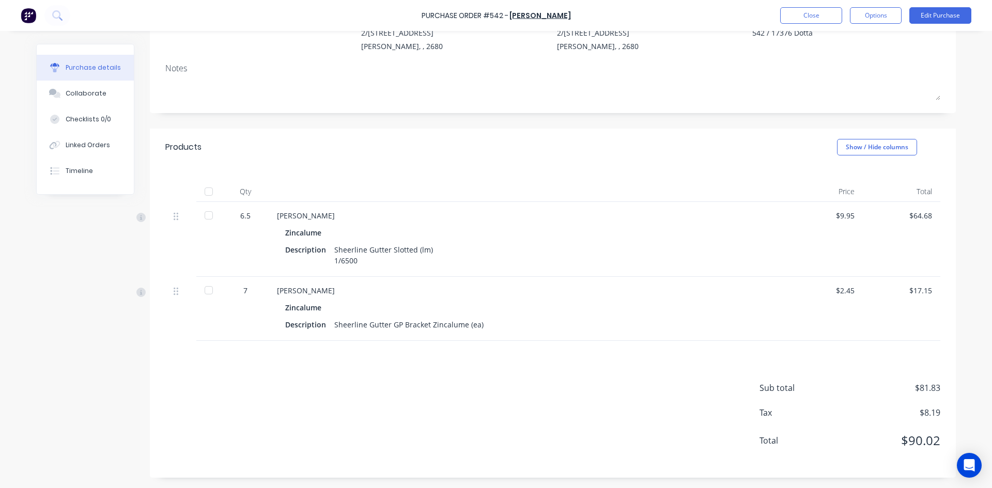
click at [203, 290] on div at bounding box center [208, 290] width 21 height 21
type textarea "x"
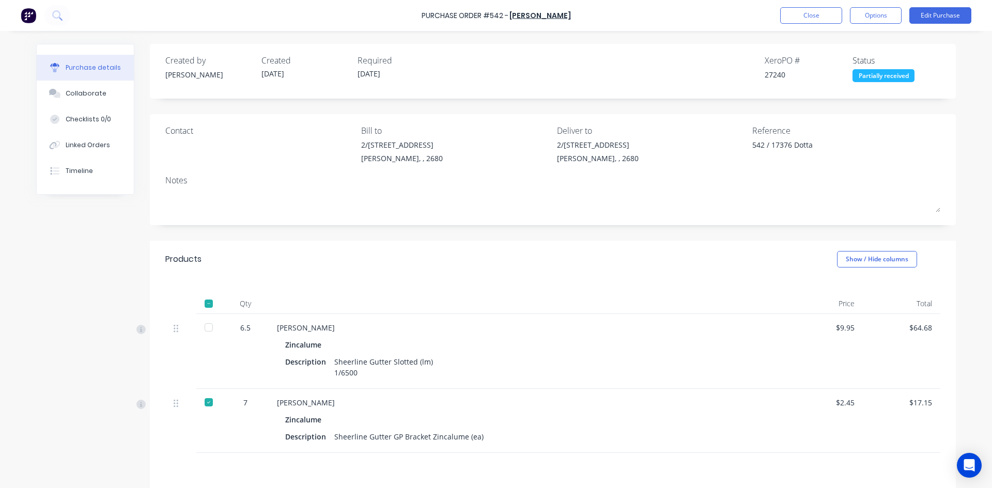
scroll to position [52, 0]
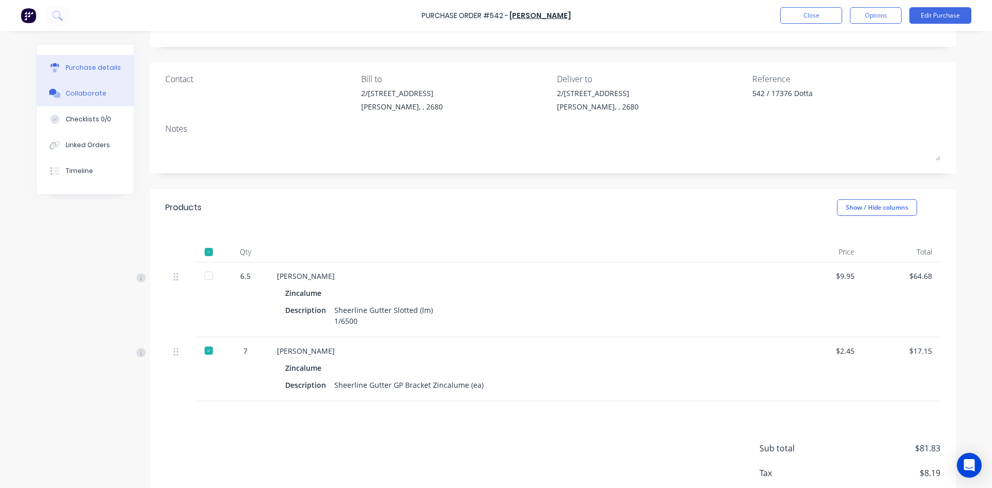
click at [94, 94] on div "Collaborate" at bounding box center [86, 93] width 41 height 9
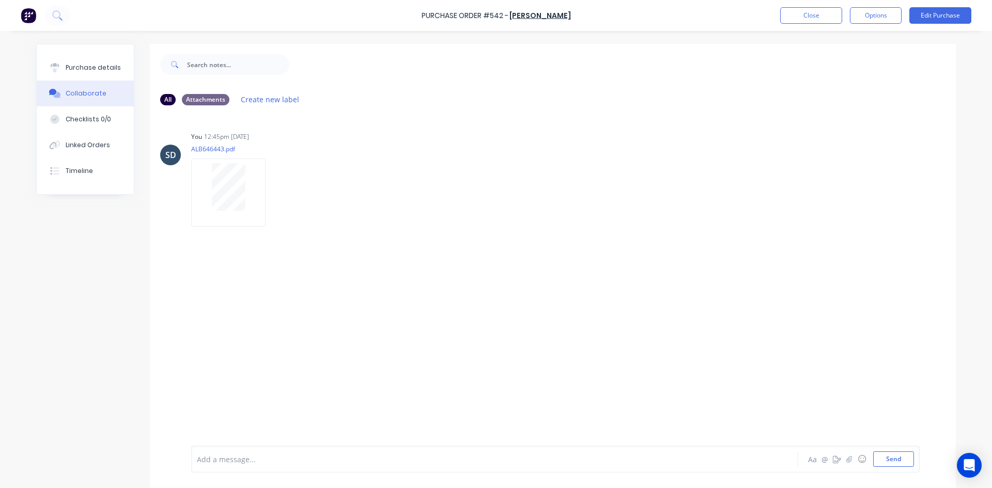
click at [254, 453] on div "Add a message..." at bounding box center [466, 460] width 538 height 16
click at [359, 462] on div "GUTTER DAMAGED - REPLACEMENT DUE" at bounding box center [466, 459] width 538 height 11
click at [896, 461] on button "Send" at bounding box center [894, 460] width 41 height 16
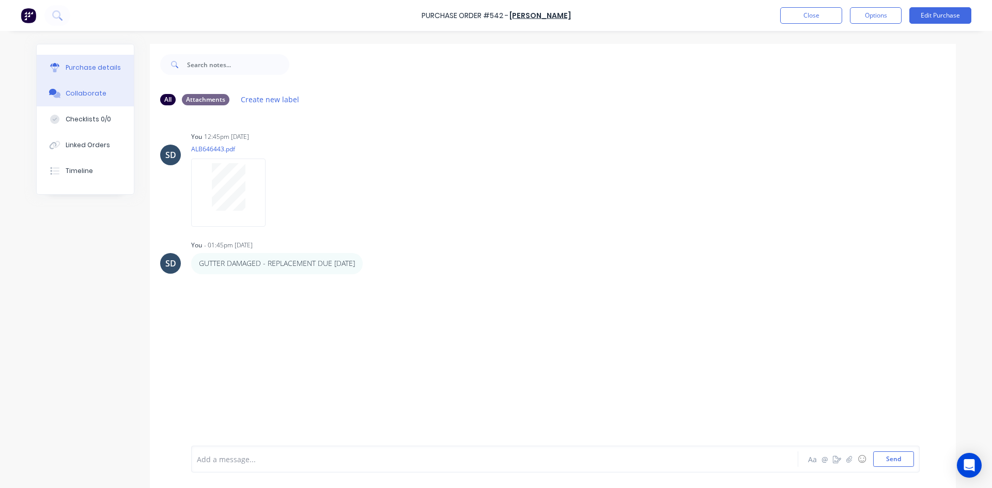
click at [84, 62] on button "Purchase details" at bounding box center [85, 68] width 97 height 26
type textarea "x"
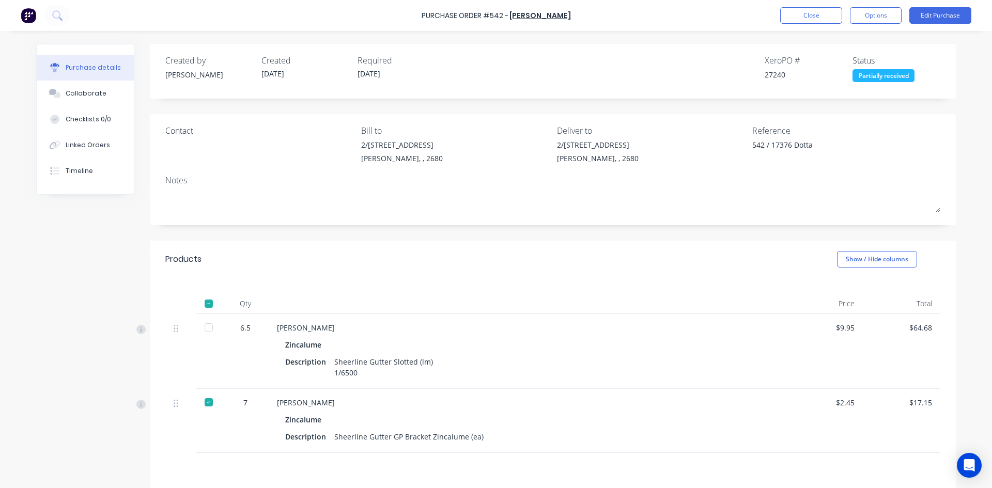
click at [586, 14] on div "Purchase Order #542 - Lysaght VIC Close Options Edit Purchase" at bounding box center [496, 15] width 992 height 31
click at [456, 108] on div "Created by Sam Created 18/08/25 Required 26/08/25 Xero PO # 27240 Status Partia…" at bounding box center [553, 317] width 806 height 546
click at [467, 106] on div "Created by Sam Created 18/08/25 Required 26/08/25 Xero PO # 27240 Status Partia…" at bounding box center [553, 317] width 806 height 546
click at [504, 107] on div "Created by Sam Created 18/08/25 Required 26/08/25 Xero PO # 27240 Status Partia…" at bounding box center [553, 317] width 806 height 546
click at [471, 108] on div "Created by Sam Created 18/08/25 Required 26/08/25 Xero PO # 27240 Status Partia…" at bounding box center [553, 317] width 806 height 546
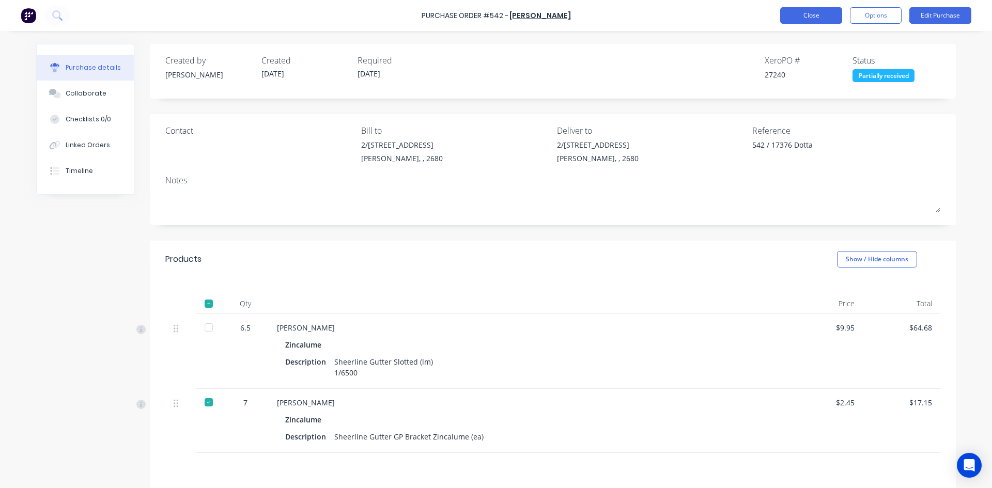
click at [817, 16] on button "Close" at bounding box center [812, 15] width 62 height 17
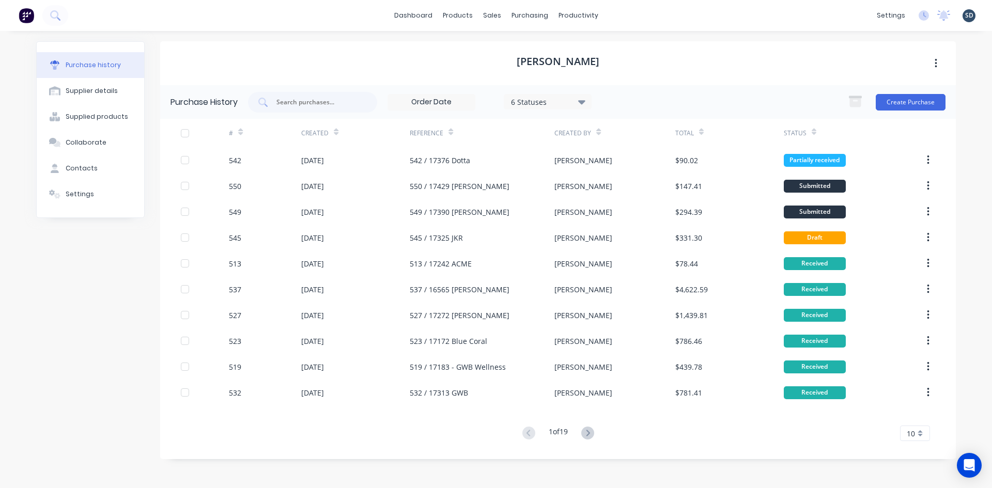
click at [446, 39] on div "Purchase history Supplier details Supplied products Collaborate Contacts Settin…" at bounding box center [496, 254] width 941 height 447
click at [449, 37] on div "Purchase history Supplier details Supplied products Collaborate Contacts Settin…" at bounding box center [496, 254] width 941 height 447
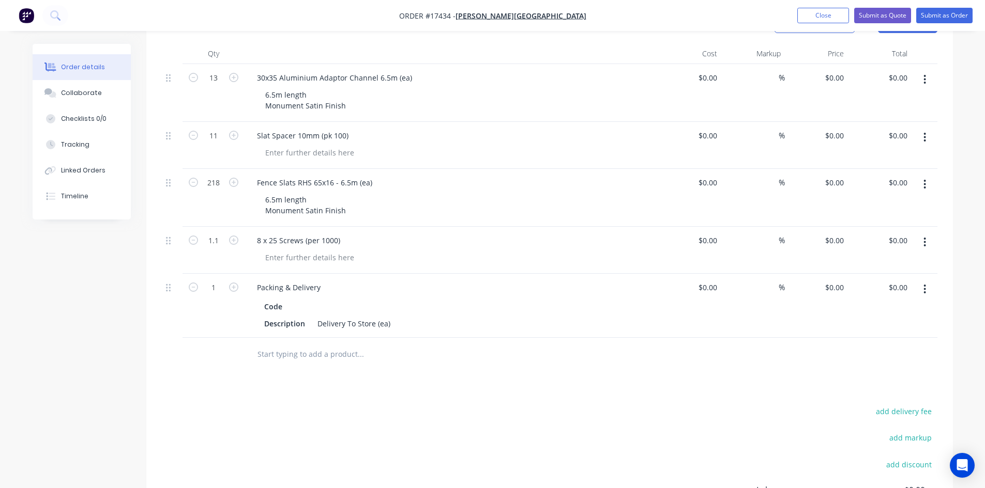
scroll to position [432, 0]
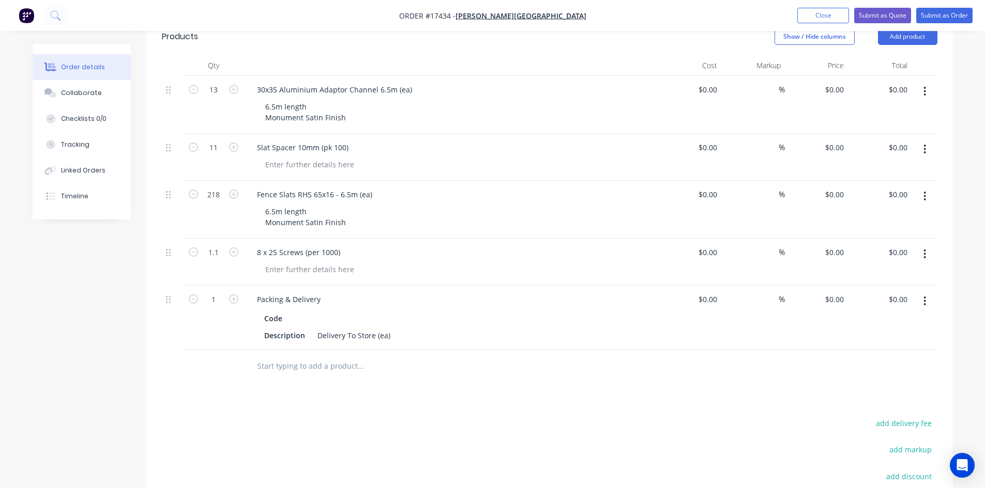
click at [596, 12] on nav "Order #17434 - Glenn Walsh Building Add product Close Submit as Quote Submit as…" at bounding box center [492, 15] width 985 height 31
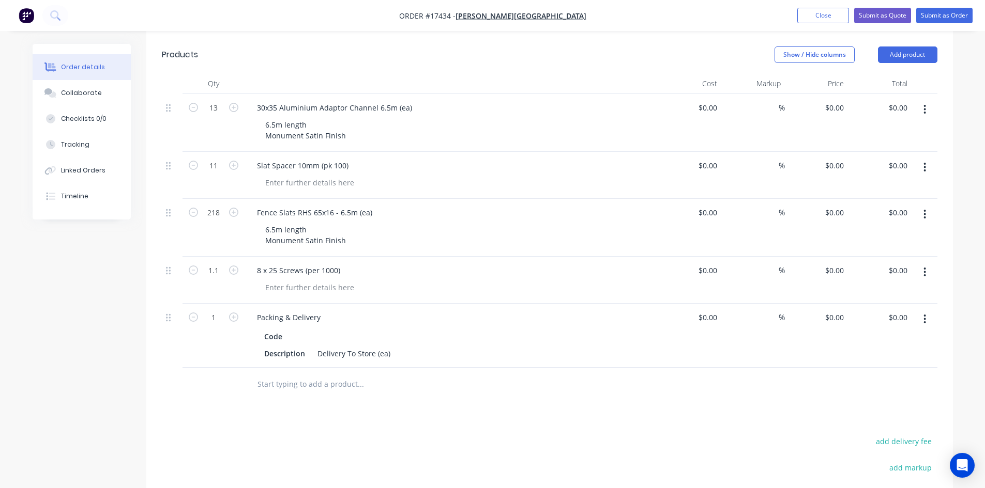
scroll to position [414, 0]
click at [585, 16] on nav "Order #17434 - Glenn Walsh Building Add product Close Submit as Quote Submit as…" at bounding box center [492, 15] width 985 height 31
click at [600, 20] on nav "Order #17434 - Glenn Walsh Building Add product Close Submit as Quote Submit as…" at bounding box center [492, 15] width 985 height 31
drag, startPoint x: 407, startPoint y: 20, endPoint x: 390, endPoint y: 21, distance: 17.6
click at [387, 21] on nav "Order #17434 - Glenn Walsh Building Add product Close Submit as Quote Submit as…" at bounding box center [492, 15] width 985 height 31
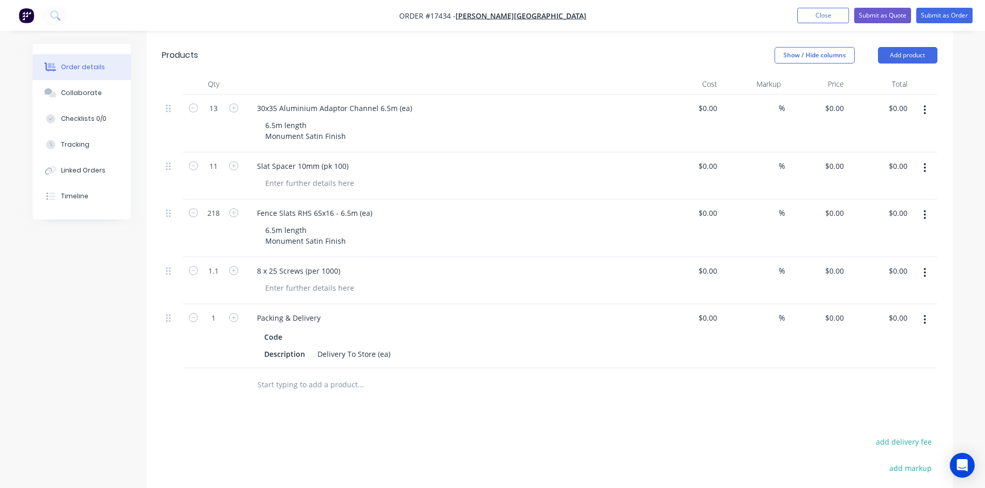
click at [387, 21] on nav "Order #17434 - Glenn Walsh Building Add product Close Submit as Quote Submit as…" at bounding box center [492, 15] width 985 height 31
click at [362, 13] on nav "Order #17434 - Glenn Walsh Building Add product Close Submit as Quote Submit as…" at bounding box center [492, 15] width 985 height 31
click at [409, 19] on nav "Order #17434 - Glenn Walsh Building Add product Close Submit as Quote Submit as…" at bounding box center [492, 15] width 985 height 31
click at [597, 17] on nav "Order #17434 - Glenn Walsh Building Add product Close Submit as Quote Submit as…" at bounding box center [492, 15] width 985 height 31
click at [608, 16] on nav "Order #17434 - Glenn Walsh Building Add product Close Submit as Quote Submit as…" at bounding box center [492, 15] width 985 height 31
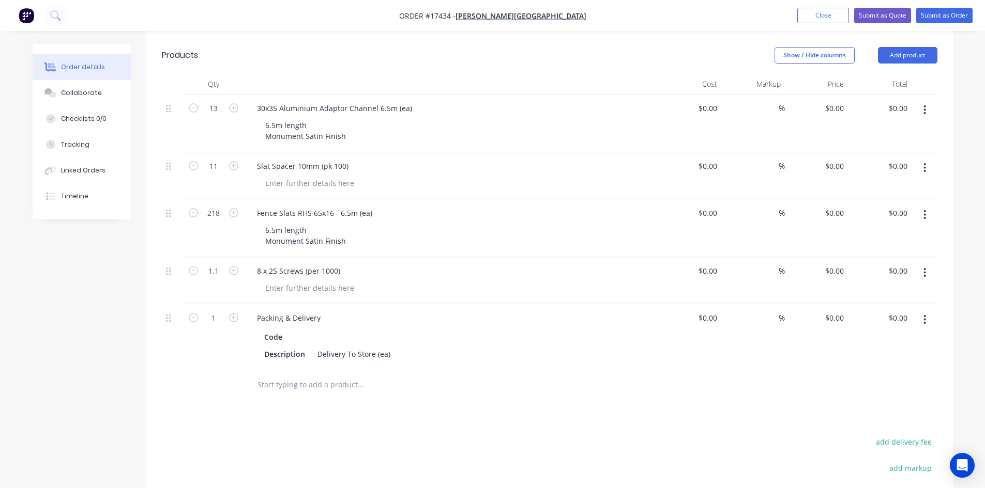
click at [613, 19] on nav "Order #17434 - Glenn Walsh Building Add product Close Submit as Quote Submit as…" at bounding box center [492, 15] width 985 height 31
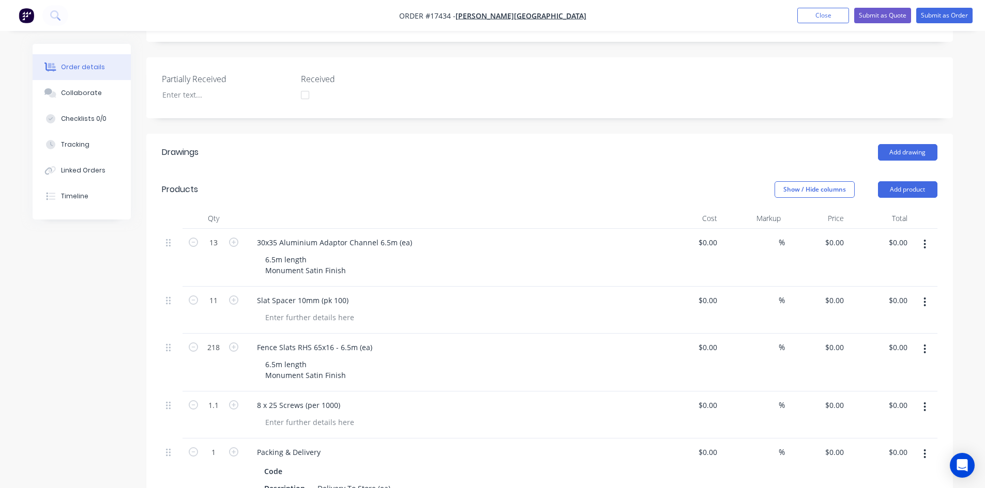
scroll to position [277, 0]
click at [524, 127] on div "Created by Sam Created 26/08/25 Required 26/08/25 Assigned to Add team member S…" at bounding box center [549, 277] width 806 height 1020
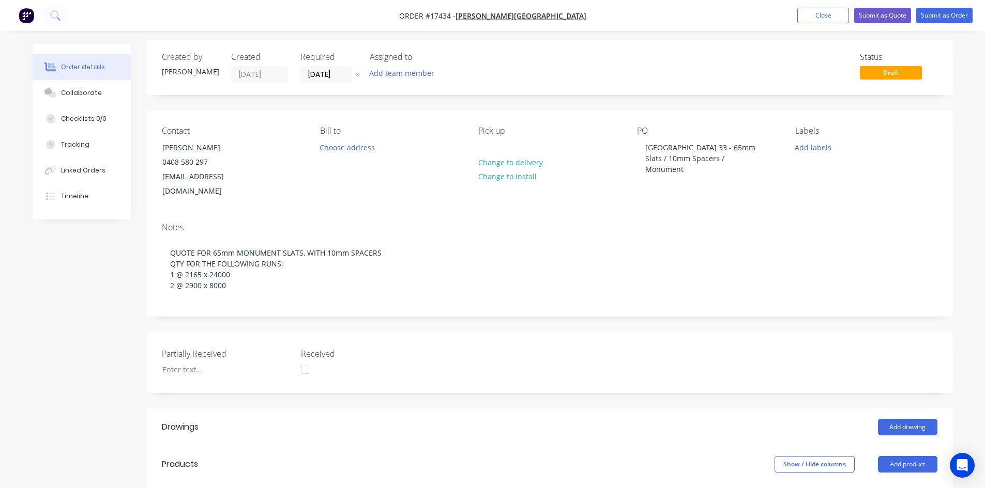
scroll to position [0, 0]
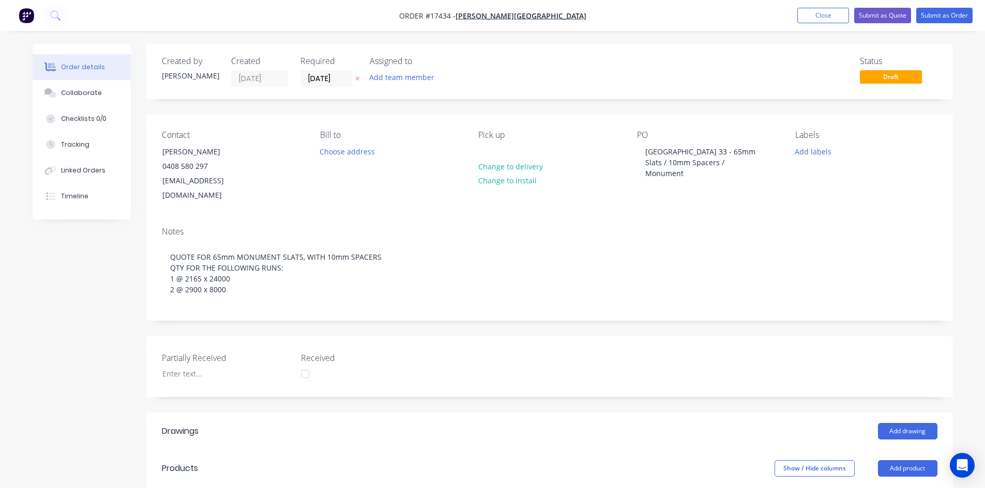
click at [585, 15] on nav "Order #17434 - Glenn Walsh Building Add product Close Submit as Quote Submit as…" at bounding box center [492, 15] width 985 height 31
click at [585, 16] on nav "Order #17434 - Glenn Walsh Building Add product Close Submit as Quote Submit as…" at bounding box center [492, 15] width 985 height 31
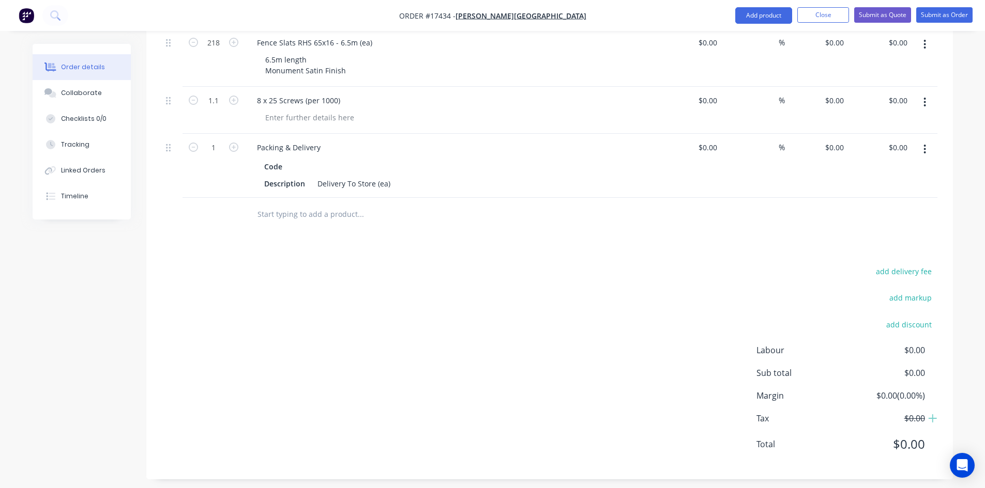
scroll to position [587, 0]
click at [596, 15] on nav "Order #17434 - Glenn Walsh Building Add product Close Submit as Quote Submit as…" at bounding box center [492, 15] width 985 height 31
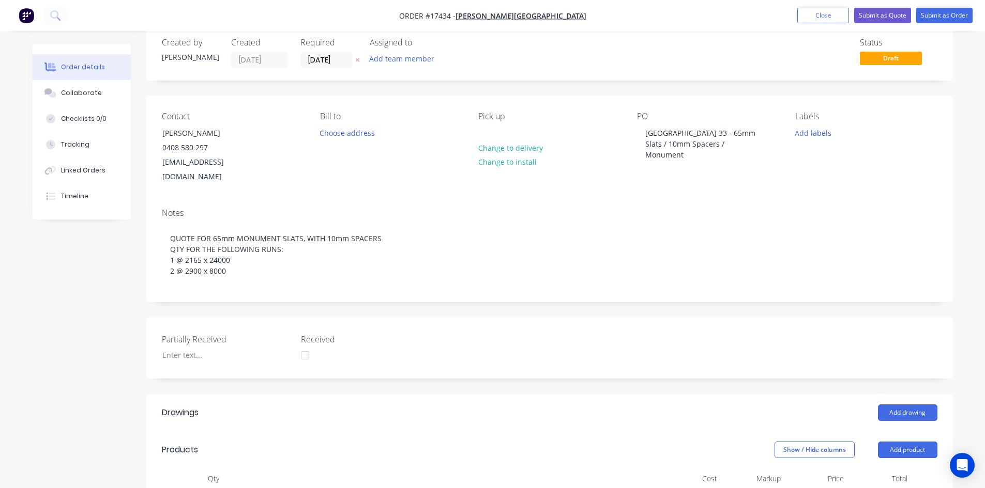
scroll to position [0, 0]
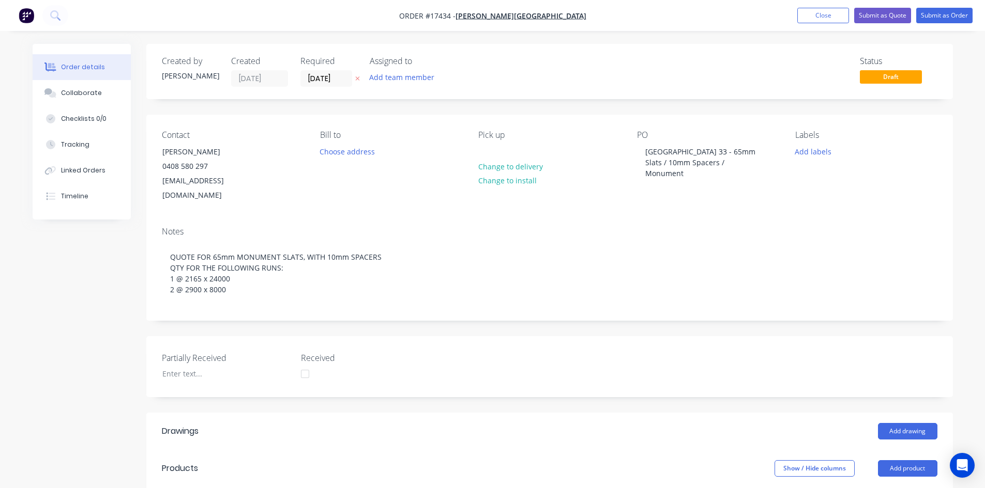
click at [605, 13] on nav "Order #17434 - Glenn Walsh Building Add product Close Submit as Quote Submit as…" at bounding box center [492, 15] width 985 height 31
drag, startPoint x: 409, startPoint y: 20, endPoint x: 386, endPoint y: 20, distance: 22.7
click at [385, 20] on nav "Order #17434 - Glenn Walsh Building Add product Close Submit as Quote Submit as…" at bounding box center [492, 15] width 985 height 31
click at [607, 18] on nav "Order #17434 - Glenn Walsh Building Add product Close Submit as Quote Submit as…" at bounding box center [492, 15] width 985 height 31
drag, startPoint x: 404, startPoint y: 20, endPoint x: 392, endPoint y: 21, distance: 12.4
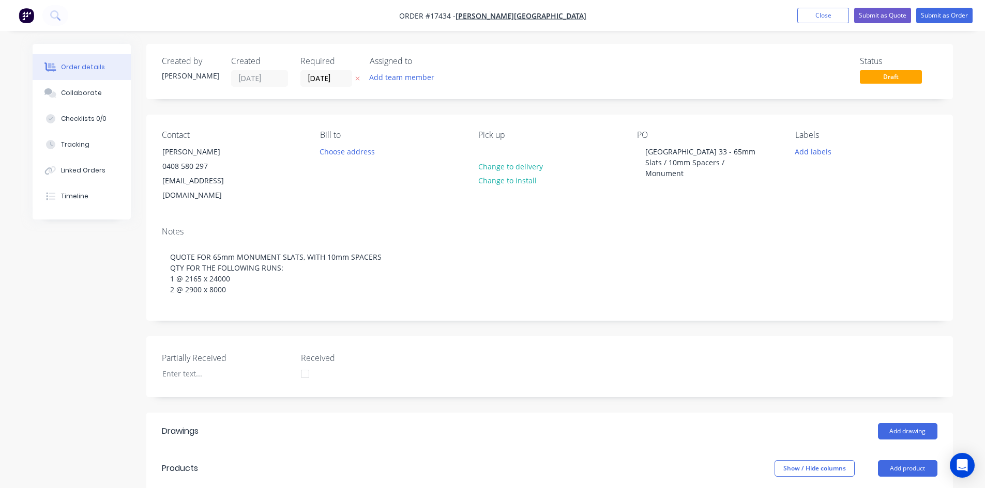
click at [388, 19] on nav "Order #17434 - Glenn Walsh Building Add product Close Submit as Quote Submit as…" at bounding box center [492, 15] width 985 height 31
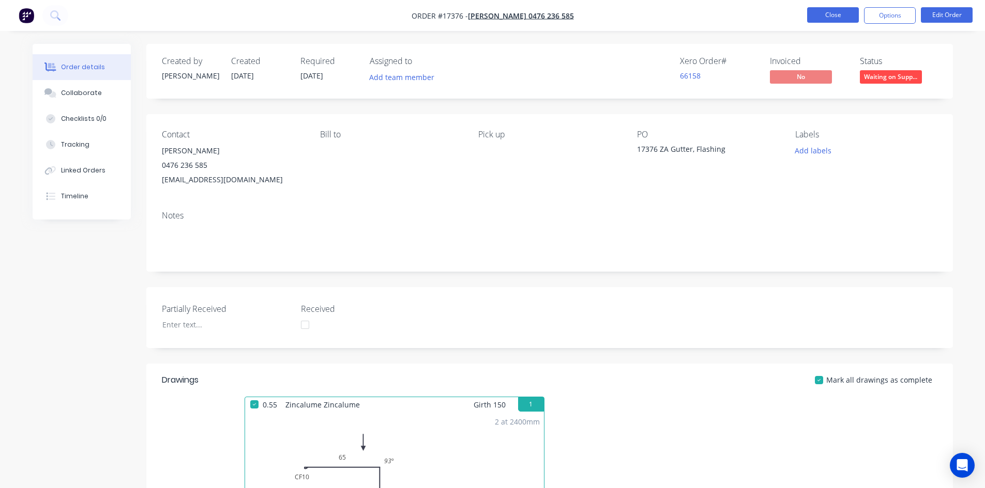
click at [832, 16] on button "Close" at bounding box center [833, 15] width 52 height 16
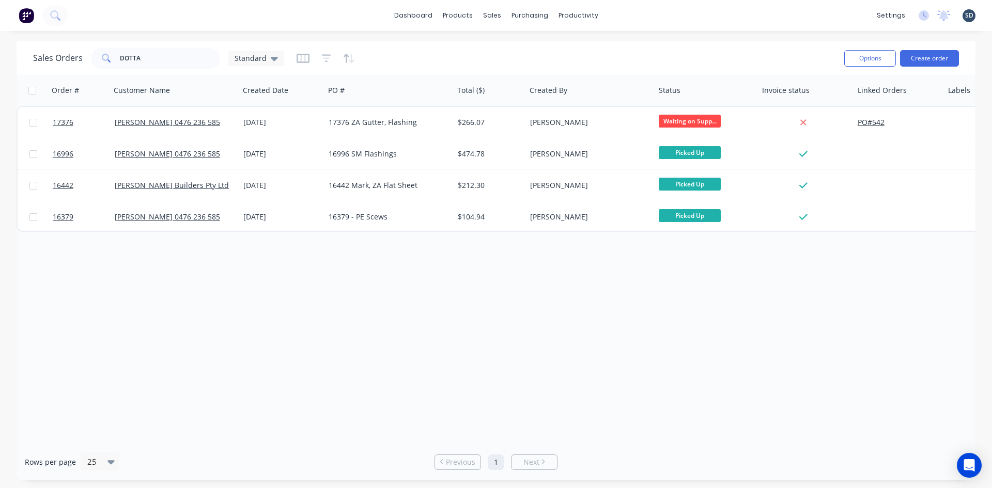
click at [637, 13] on div "dashboard products sales purchasing productivity dashboard products Product Cat…" at bounding box center [496, 15] width 992 height 31
click at [664, 52] on div "Sales Orders DOTTA Standard" at bounding box center [434, 57] width 803 height 25
click at [181, 61] on input "DOTTA" at bounding box center [170, 58] width 101 height 21
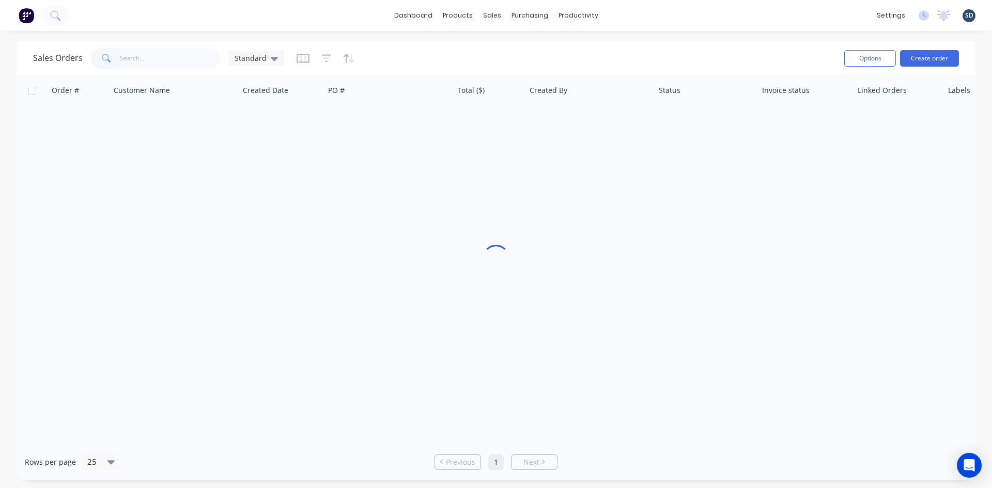
click at [672, 13] on div "dashboard products sales purchasing productivity dashboard products Product Cat…" at bounding box center [496, 15] width 992 height 31
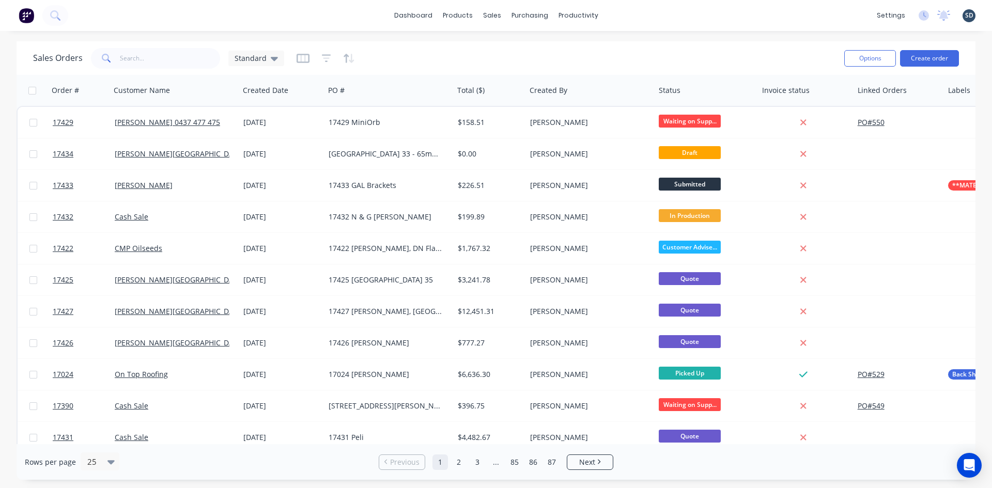
click at [643, 12] on div "dashboard products sales purchasing productivity dashboard products Product Cat…" at bounding box center [496, 15] width 992 height 31
click at [647, 13] on div "dashboard products sales purchasing productivity dashboard products Product Cat…" at bounding box center [496, 15] width 992 height 31
click at [554, 55] on link "Sales Orders" at bounding box center [546, 49] width 137 height 21
click at [633, 17] on div "dashboard products sales purchasing productivity dashboard products Product Cat…" at bounding box center [496, 15] width 992 height 31
click at [630, 13] on div "dashboard products sales purchasing productivity dashboard products Product Cat…" at bounding box center [496, 15] width 992 height 31
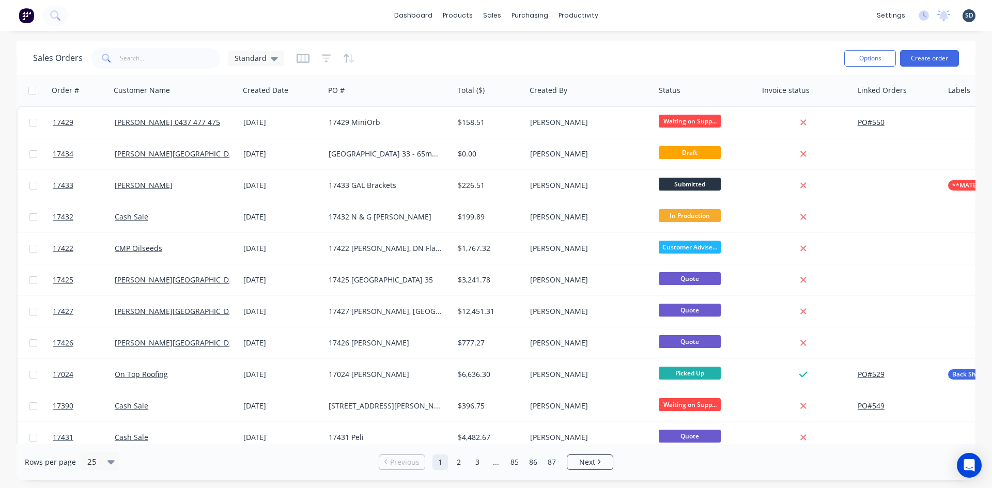
click at [628, 13] on div "dashboard products sales purchasing productivity dashboard products Product Cat…" at bounding box center [496, 15] width 992 height 31
click at [396, 19] on link "dashboard" at bounding box center [413, 16] width 49 height 16
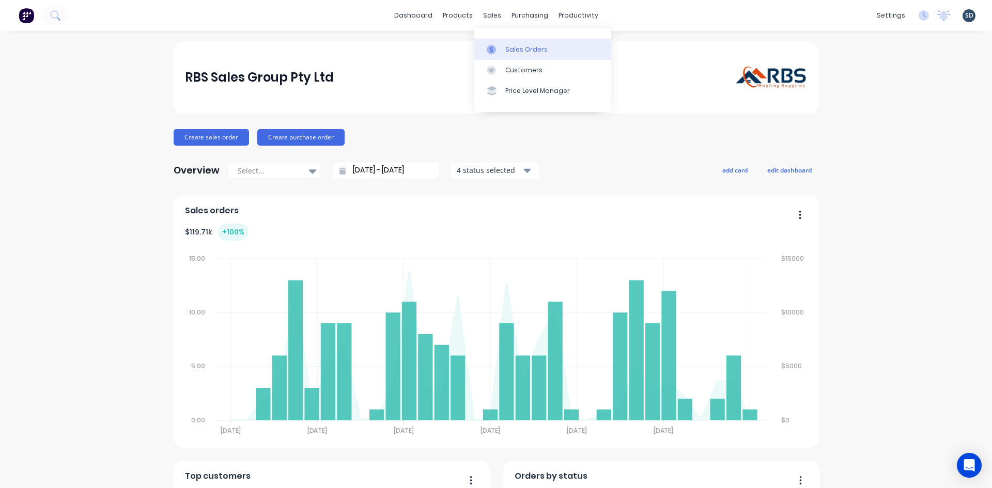
click at [531, 50] on div "Sales Orders" at bounding box center [527, 49] width 42 height 9
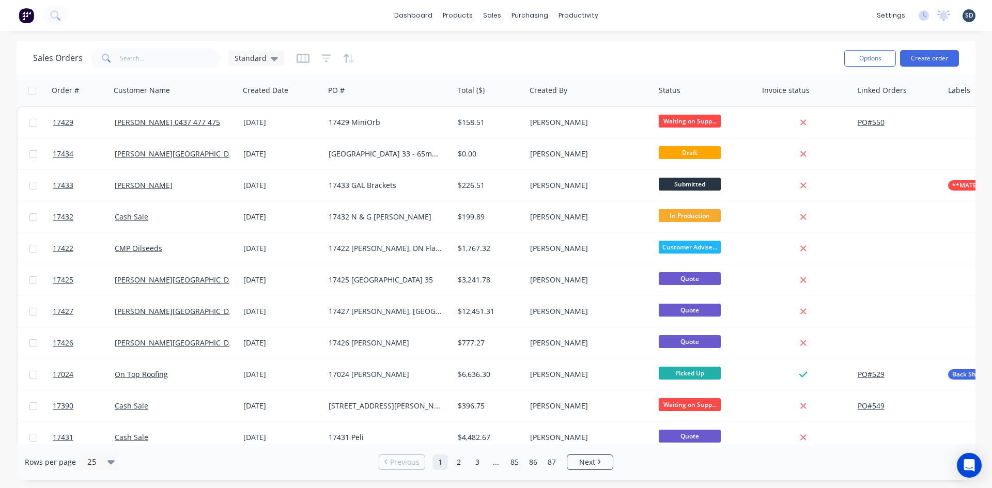
click at [650, 24] on div "dashboard products sales purchasing productivity dashboard products Product Cat…" at bounding box center [496, 15] width 992 height 31
click at [633, 15] on div "dashboard products sales purchasing productivity dashboard products Product Cat…" at bounding box center [496, 15] width 992 height 31
click at [555, 49] on div "Purchase Orders" at bounding box center [563, 49] width 55 height 9
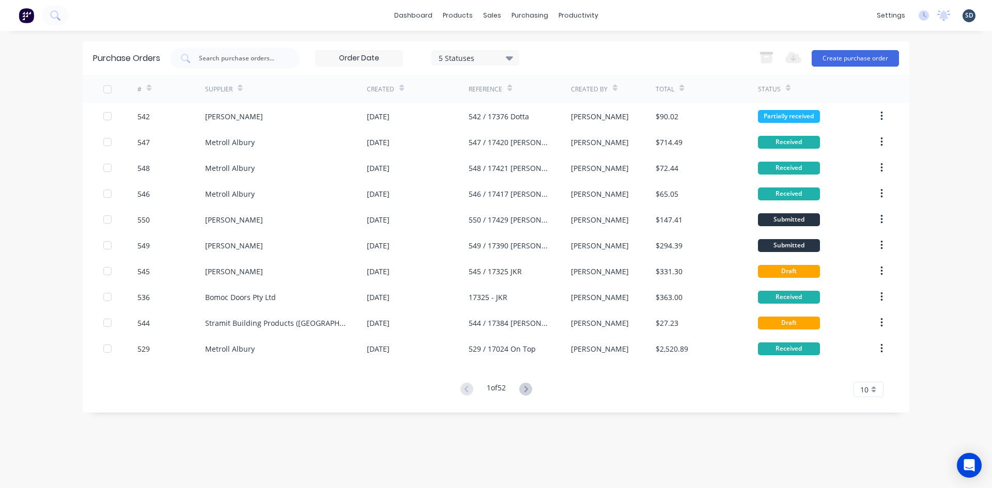
click at [632, 12] on div "dashboard products sales purchasing productivity dashboard products Product Cat…" at bounding box center [496, 15] width 992 height 31
click at [524, 48] on div "Sales Orders" at bounding box center [530, 49] width 42 height 9
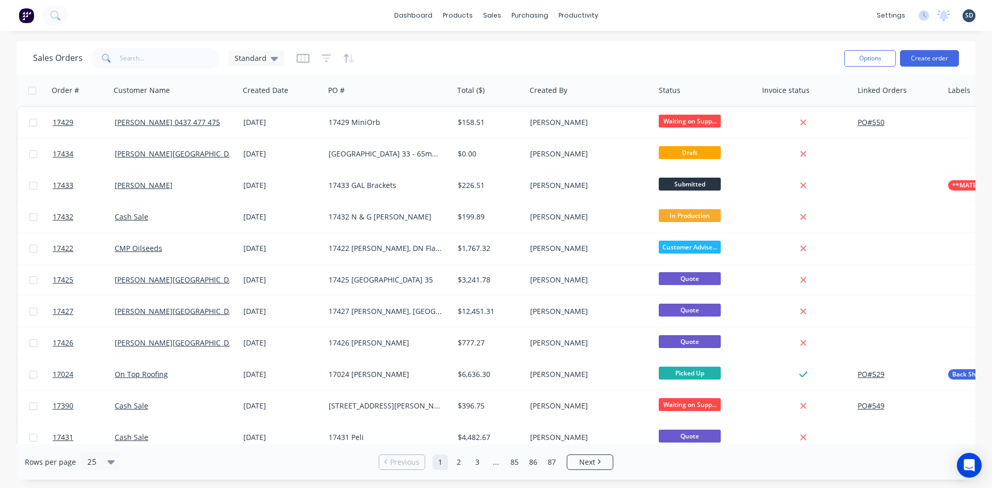
click at [618, 13] on div "dashboard products sales purchasing productivity dashboard products Product Cat…" at bounding box center [496, 15] width 992 height 31
click at [623, 16] on div "dashboard products sales purchasing productivity dashboard products Product Cat…" at bounding box center [496, 15] width 992 height 31
click at [626, 14] on div "dashboard products sales purchasing productivity dashboard products Product Cat…" at bounding box center [496, 15] width 992 height 31
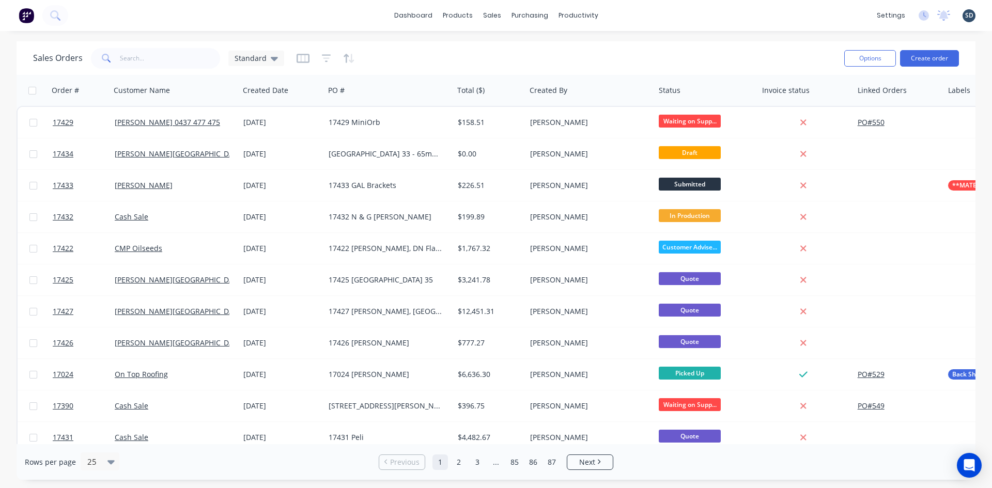
click at [630, 13] on div "dashboard products sales purchasing productivity dashboard products Product Cat…" at bounding box center [496, 15] width 992 height 31
click at [624, 14] on div "dashboard products sales purchasing productivity dashboard products Product Cat…" at bounding box center [496, 15] width 992 height 31
click at [623, 14] on div "dashboard products sales purchasing productivity dashboard products Product Cat…" at bounding box center [496, 15] width 992 height 31
click at [625, 23] on div "dashboard products sales purchasing productivity dashboard products Product Cat…" at bounding box center [496, 15] width 992 height 31
click at [629, 15] on div "dashboard products sales purchasing productivity dashboard products Product Cat…" at bounding box center [496, 15] width 992 height 31
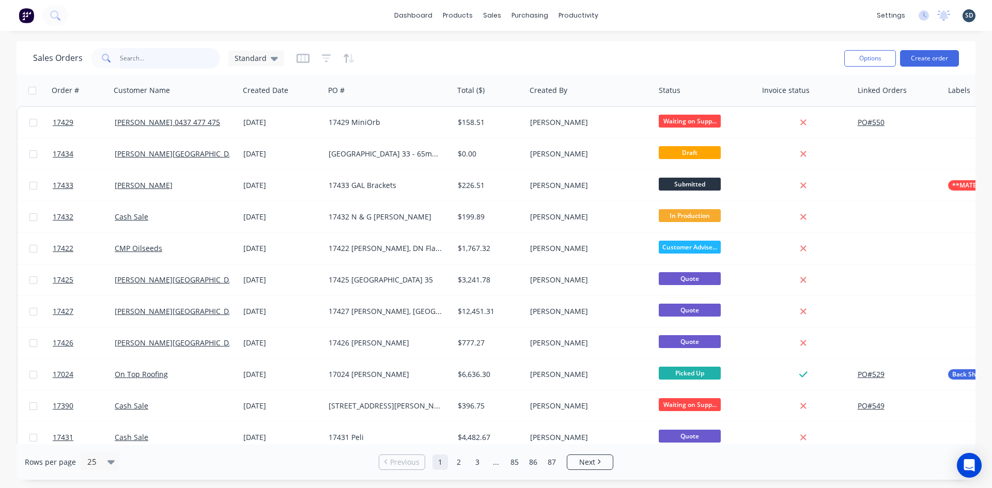
click at [139, 56] on input "text" at bounding box center [170, 58] width 101 height 21
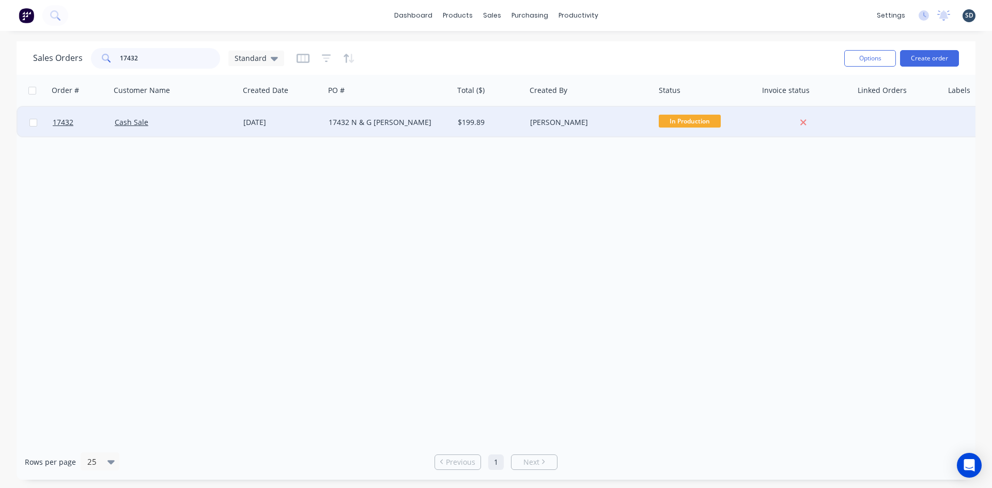
type input "17432"
click at [214, 121] on div "Cash Sale" at bounding box center [172, 122] width 115 height 10
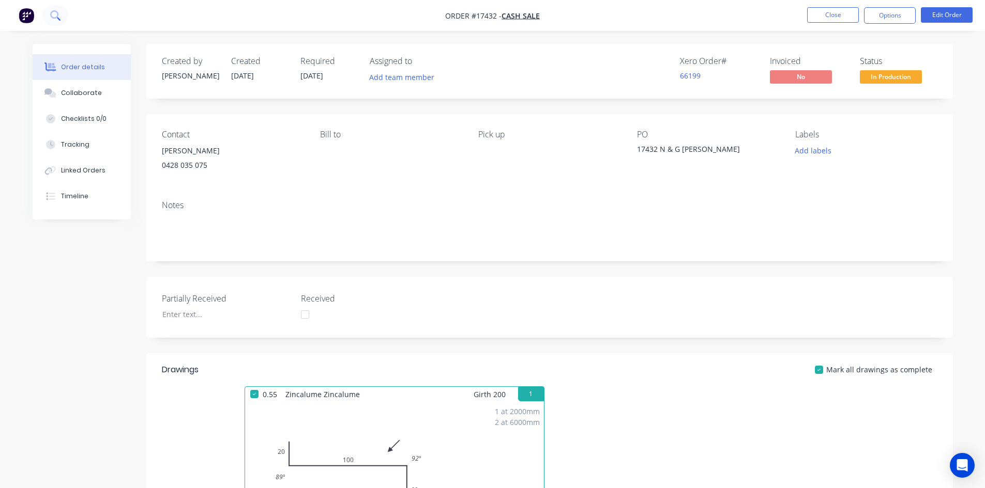
click at [58, 13] on icon at bounding box center [54, 14] width 8 height 8
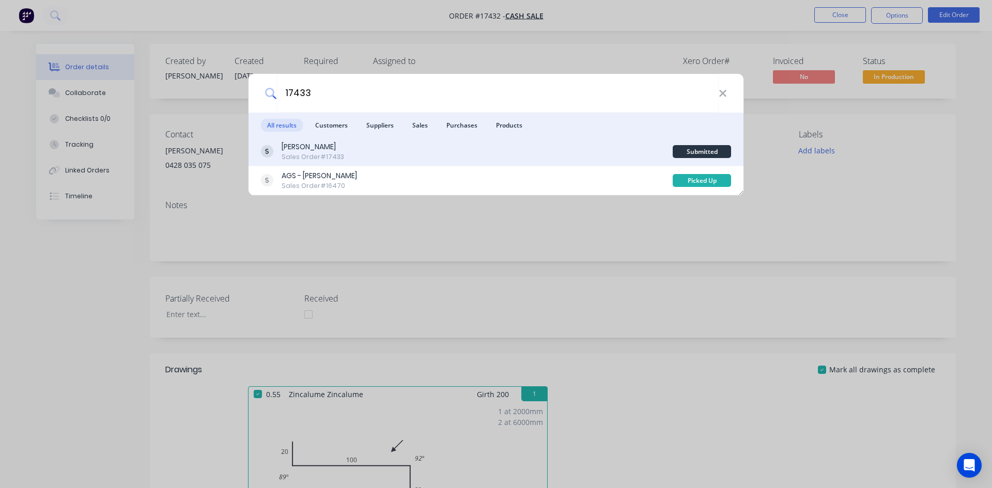
type input "17433"
click at [387, 153] on div "Zedd Cabins Sales Order #17433" at bounding box center [467, 152] width 412 height 20
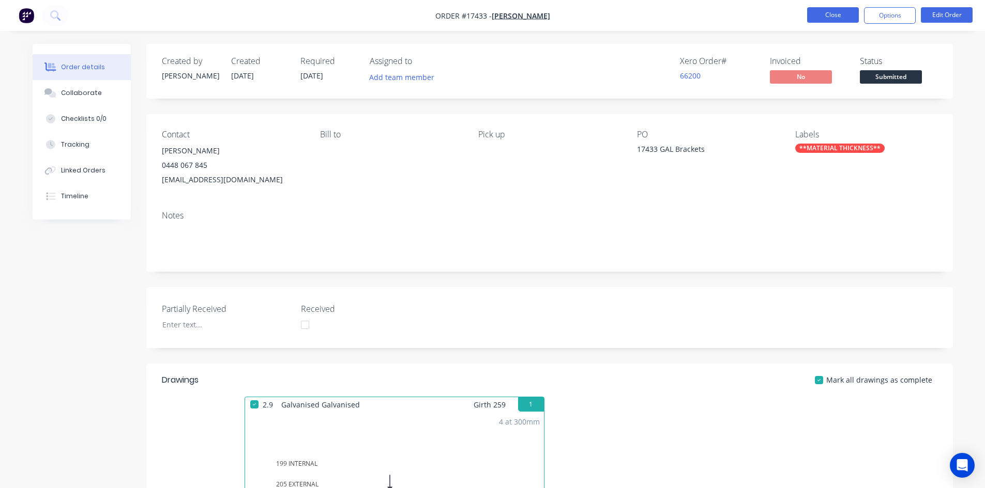
click at [836, 15] on button "Close" at bounding box center [833, 15] width 52 height 16
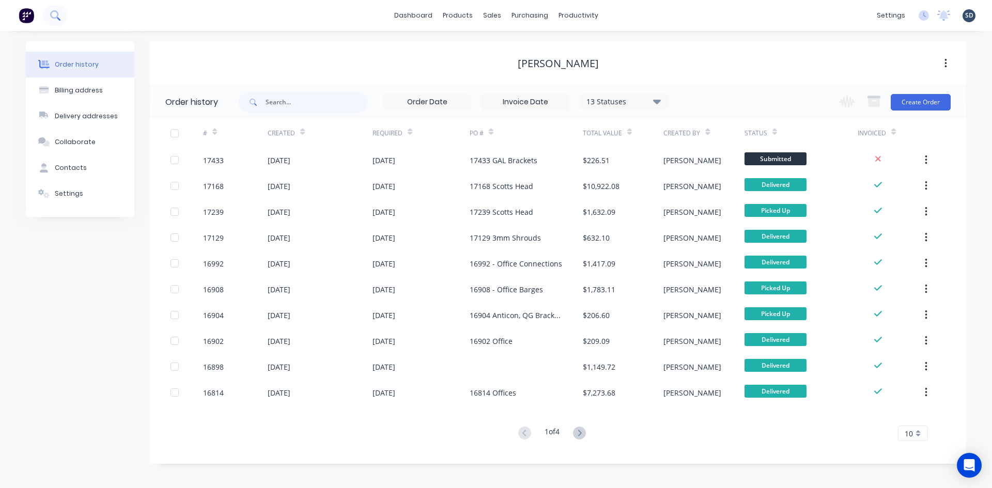
click at [63, 14] on button at bounding box center [55, 15] width 26 height 21
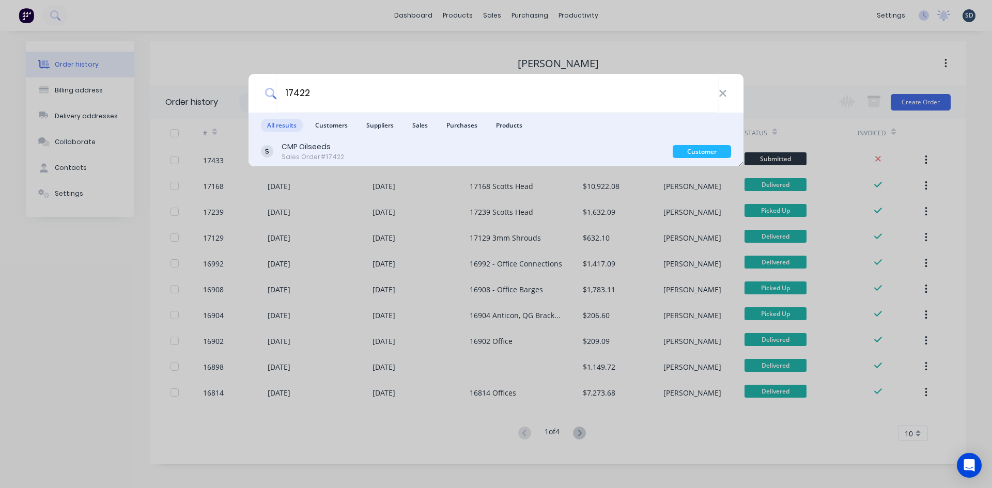
type input "17422"
click at [447, 147] on div "CMP Oilseeds Sales Order #17422" at bounding box center [467, 152] width 412 height 20
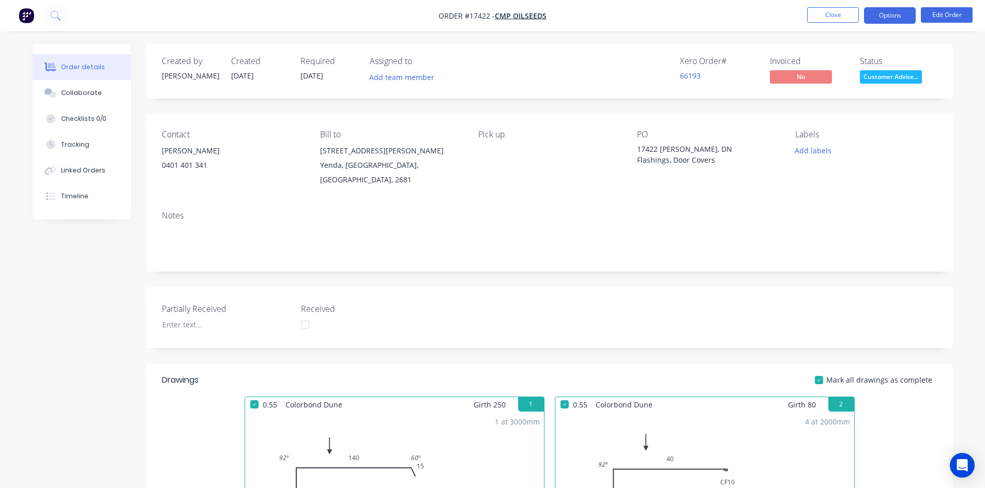
click at [897, 18] on button "Options" at bounding box center [890, 15] width 52 height 17
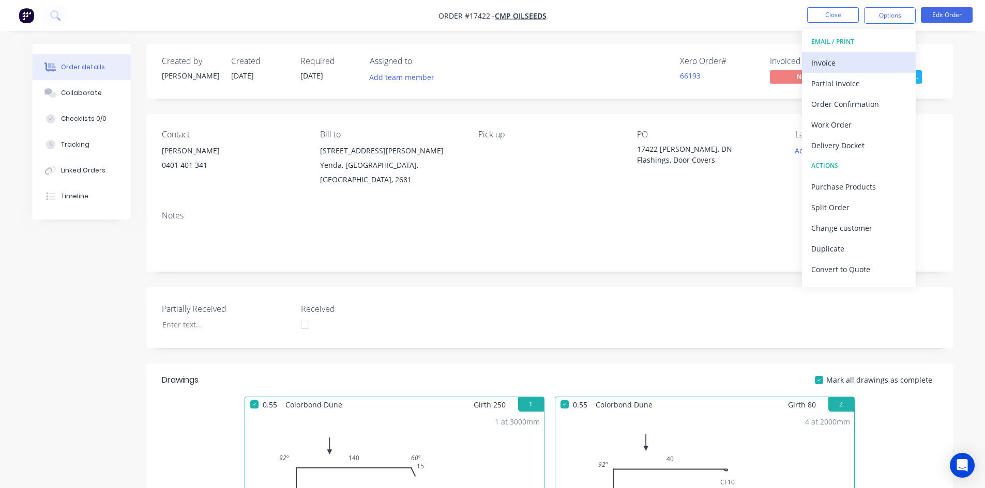
click at [879, 60] on div "Invoice" at bounding box center [858, 62] width 95 height 15
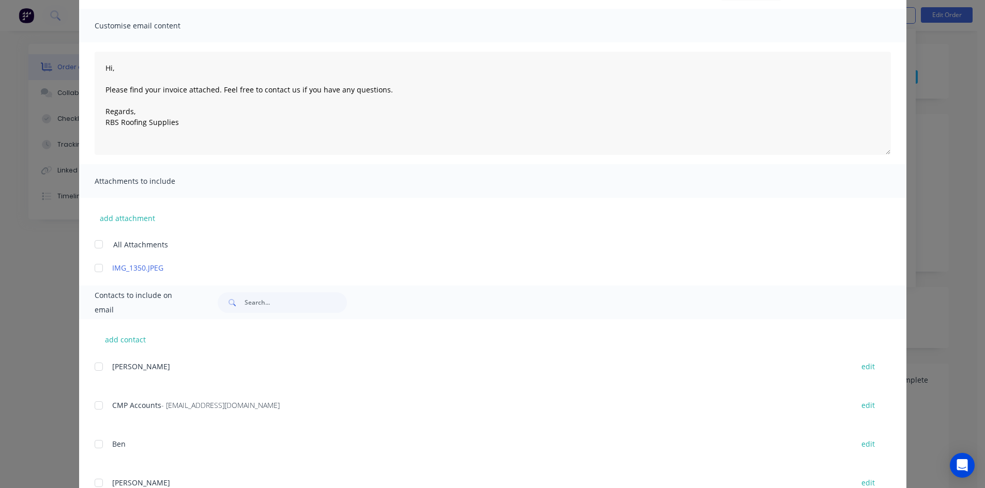
scroll to position [223, 0]
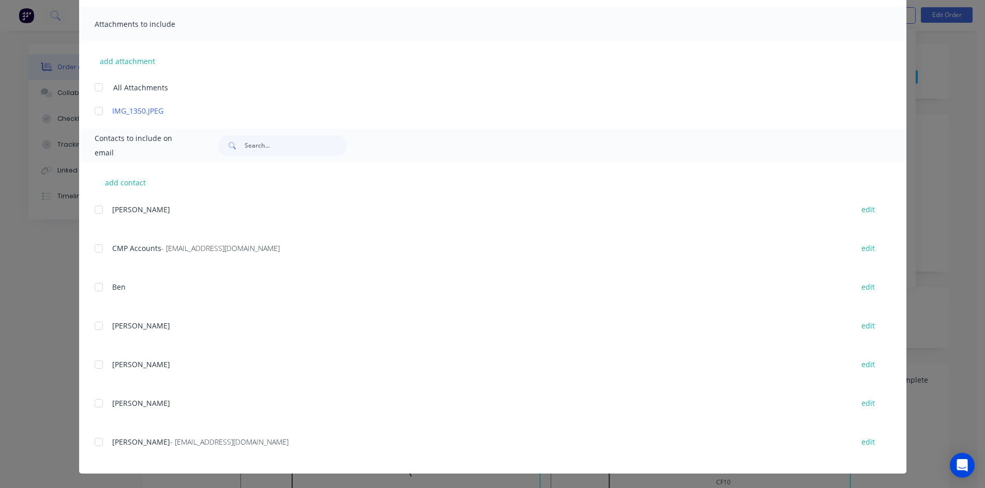
click at [93, 252] on div at bounding box center [98, 248] width 21 height 21
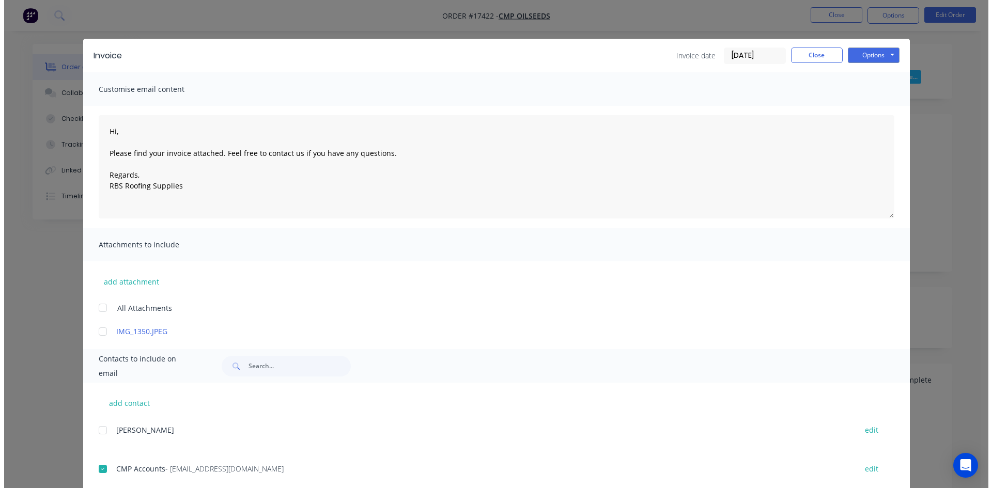
scroll to position [0, 0]
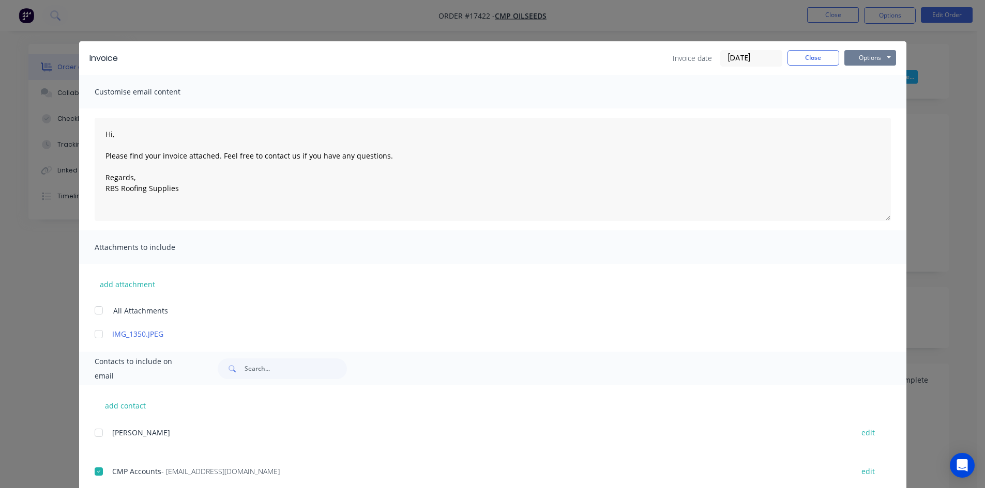
click at [884, 60] on button "Options" at bounding box center [870, 58] width 52 height 16
click at [882, 106] on button "Email" at bounding box center [877, 110] width 66 height 17
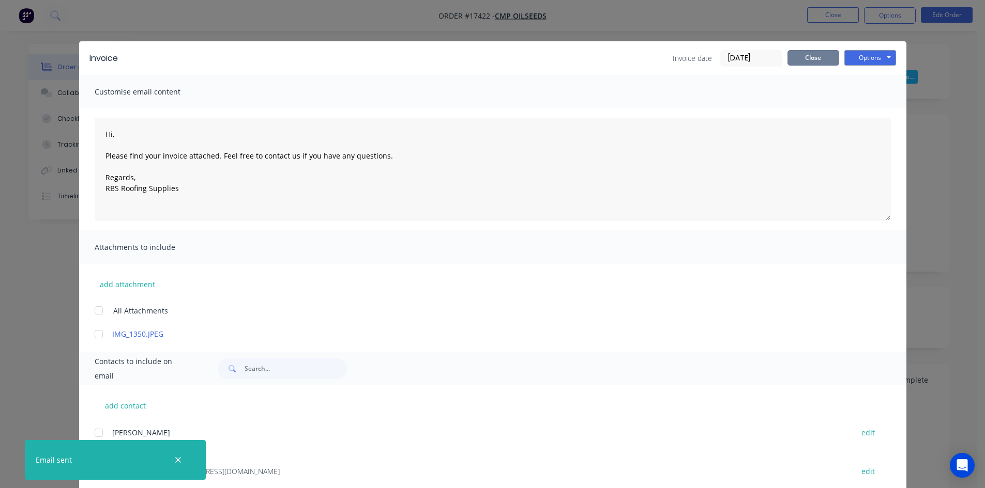
click at [815, 56] on button "Close" at bounding box center [813, 58] width 52 height 16
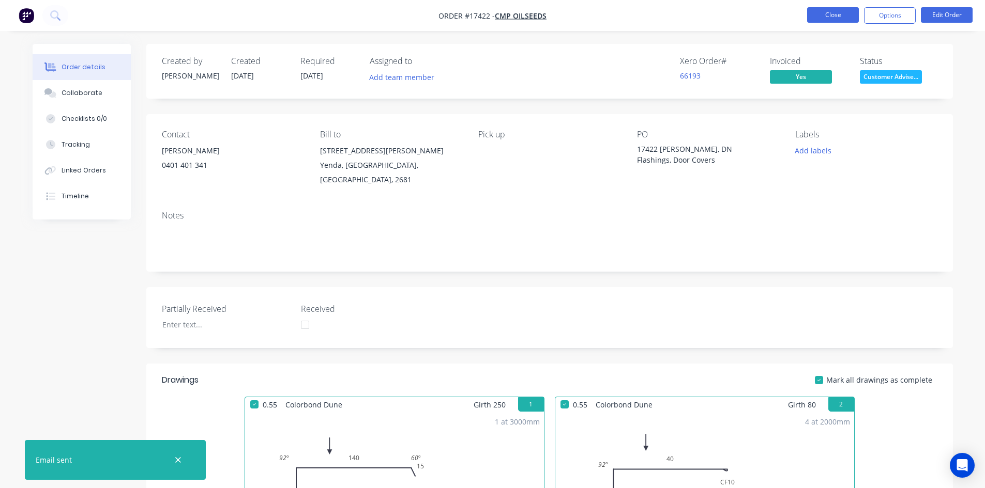
click at [846, 15] on button "Close" at bounding box center [833, 15] width 52 height 16
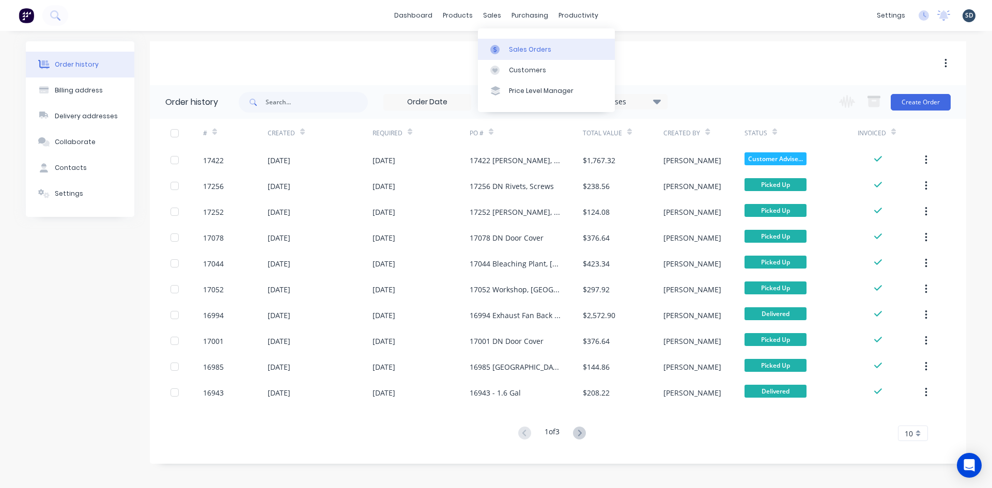
click at [514, 47] on div "Sales Orders" at bounding box center [530, 49] width 42 height 9
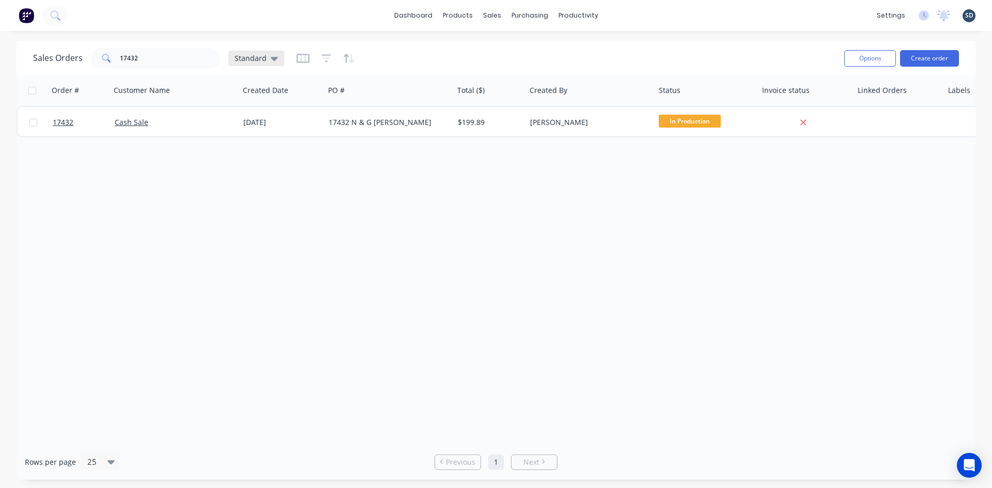
click at [266, 60] on div "Standard" at bounding box center [256, 58] width 43 height 9
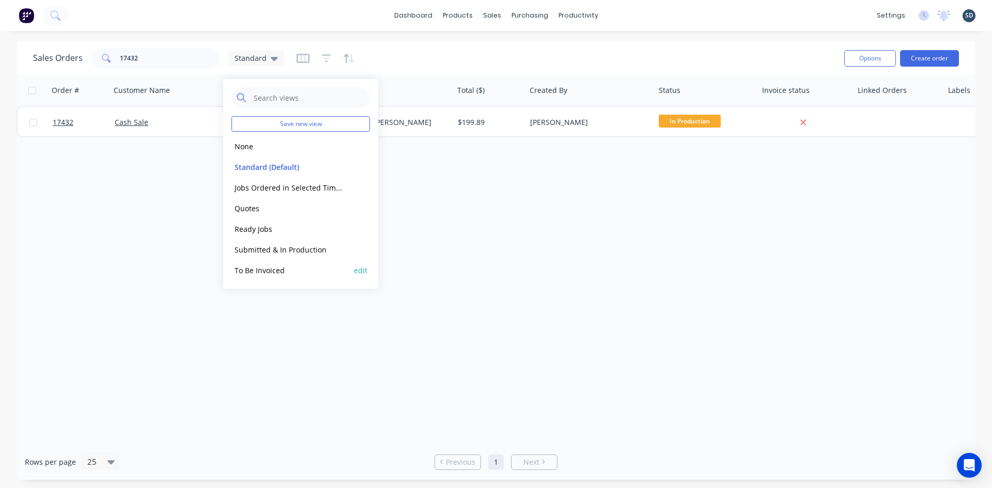
click at [273, 274] on button "To Be Invoiced" at bounding box center [291, 271] width 118 height 12
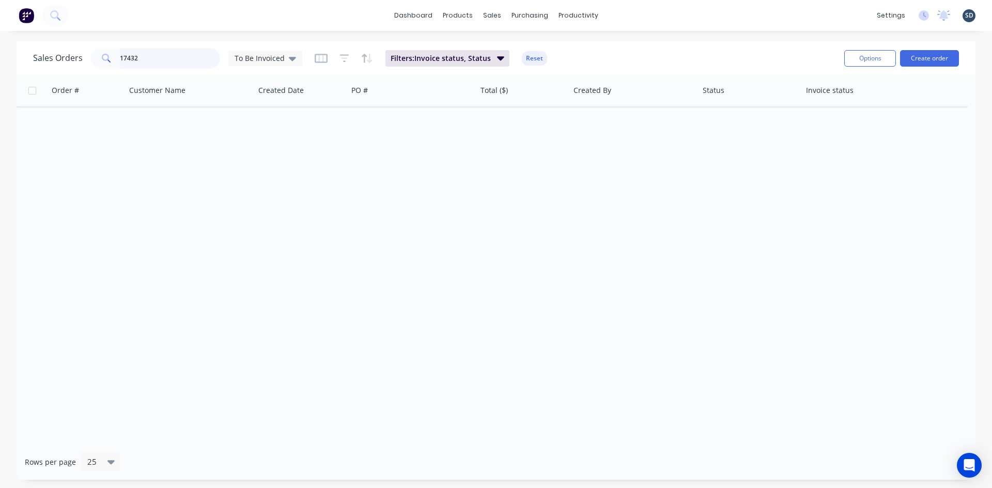
click at [169, 63] on input "17432" at bounding box center [170, 58] width 101 height 21
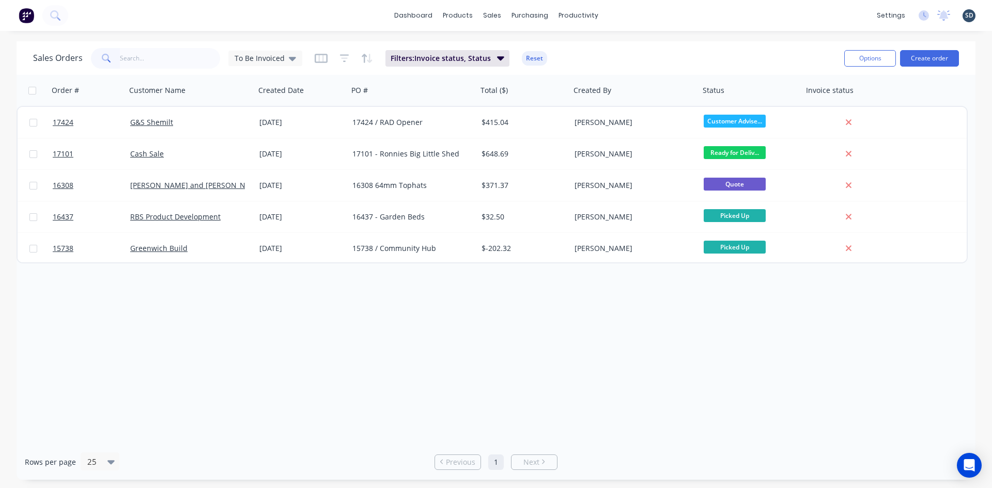
click at [240, 34] on div "dashboard products sales purchasing productivity dashboard products Product Cat…" at bounding box center [496, 244] width 992 height 488
click at [534, 45] on div "Sales Orders" at bounding box center [530, 49] width 42 height 9
click at [634, 19] on div "dashboard products sales purchasing productivity dashboard products Product Cat…" at bounding box center [496, 15] width 992 height 31
click at [372, 22] on div "dashboard products sales purchasing productivity dashboard products Product Cat…" at bounding box center [496, 15] width 992 height 31
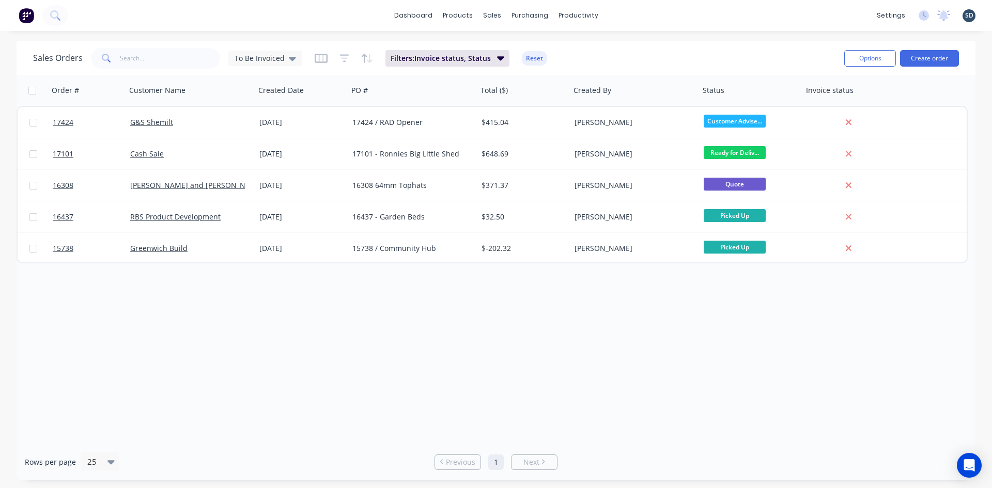
click at [624, 13] on div "dashboard products sales purchasing productivity dashboard products Product Cat…" at bounding box center [496, 15] width 992 height 31
click at [643, 16] on div "dashboard products sales purchasing productivity dashboard products Product Cat…" at bounding box center [496, 15] width 992 height 31
click at [622, 12] on div "dashboard products sales purchasing productivity dashboard products Product Cat…" at bounding box center [496, 15] width 992 height 31
click at [627, 13] on div "dashboard products sales purchasing productivity dashboard products Product Cat…" at bounding box center [496, 15] width 992 height 31
click at [628, 13] on div "dashboard products sales purchasing productivity dashboard products Product Cat…" at bounding box center [496, 15] width 992 height 31
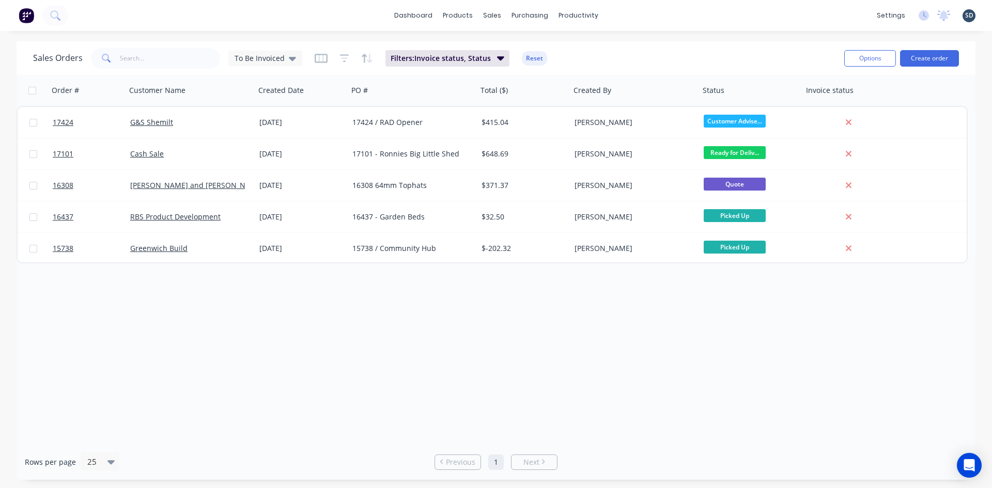
click at [631, 14] on div "dashboard products sales purchasing productivity dashboard products Product Cat…" at bounding box center [496, 15] width 992 height 31
click at [645, 16] on div "dashboard products sales purchasing productivity dashboard products Product Cat…" at bounding box center [496, 15] width 992 height 31
click at [540, 52] on div "Sales Orders" at bounding box center [530, 49] width 42 height 9
click at [284, 58] on div "To Be Invoiced" at bounding box center [266, 58] width 62 height 9
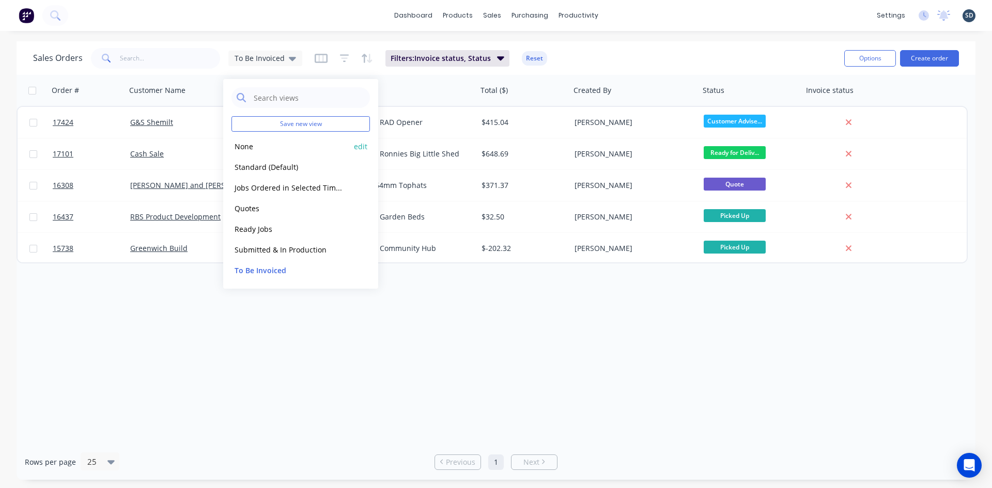
click at [277, 144] on button "None" at bounding box center [291, 147] width 118 height 12
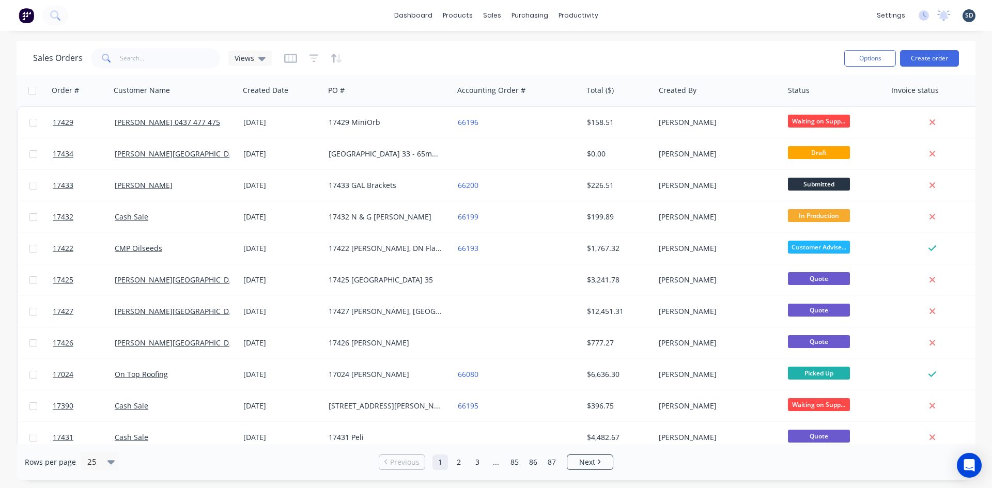
click at [643, 12] on div "dashboard products sales purchasing productivity dashboard products Product Cat…" at bounding box center [496, 15] width 992 height 31
click at [565, 46] on div "Purchase Orders" at bounding box center [563, 49] width 55 height 9
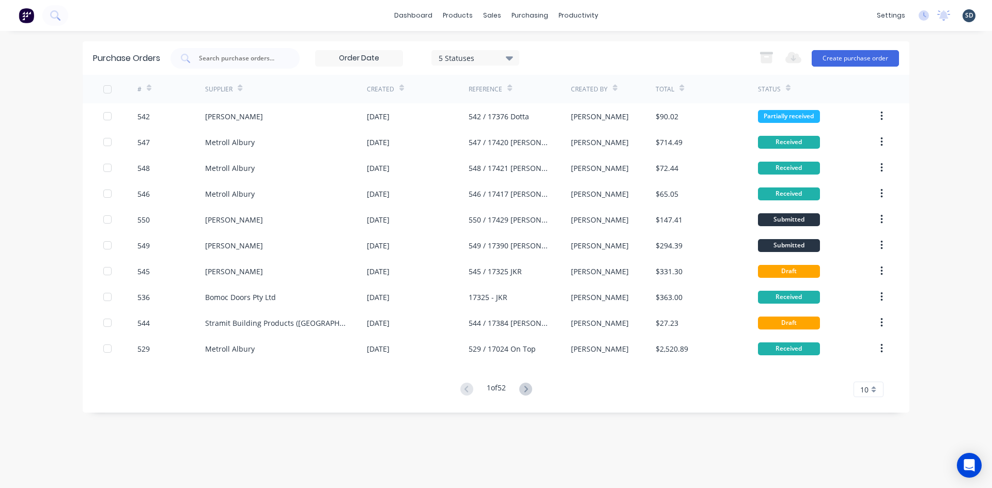
click at [621, 18] on div "dashboard products sales purchasing productivity dashboard products Product Cat…" at bounding box center [496, 15] width 992 height 31
click at [370, 14] on div "dashboard products sales purchasing productivity dashboard products Product Cat…" at bounding box center [496, 15] width 992 height 31
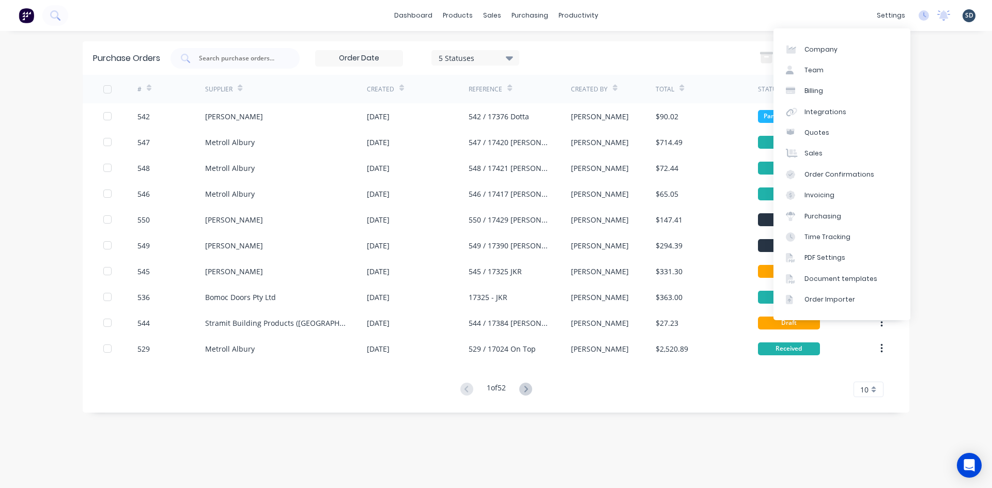
click at [691, 13] on div "dashboard products sales purchasing productivity dashboard products Product Cat…" at bounding box center [496, 15] width 992 height 31
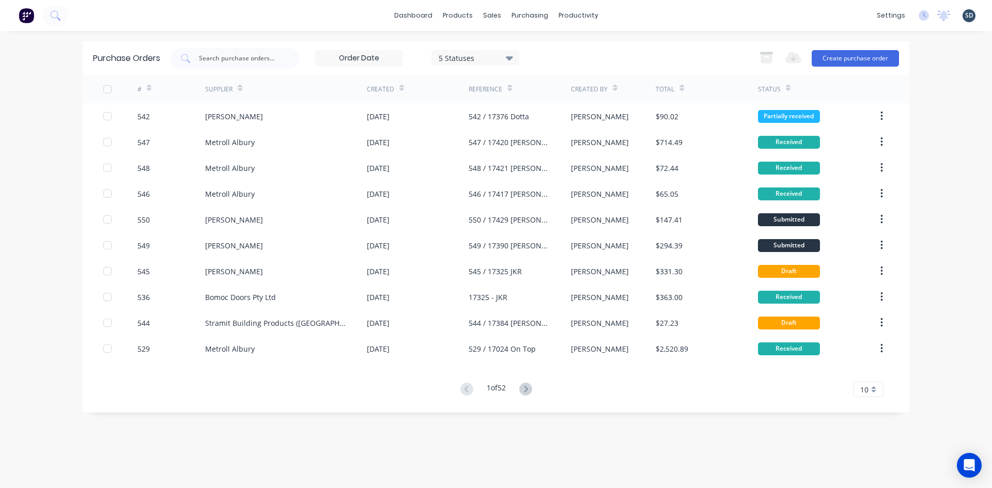
click at [621, 16] on div "dashboard products sales purchasing productivity dashboard products Product Cat…" at bounding box center [496, 15] width 992 height 31
click at [624, 13] on div "dashboard products sales purchasing productivity dashboard products Product Cat…" at bounding box center [496, 15] width 992 height 31
click at [622, 12] on div "dashboard products sales purchasing productivity dashboard products Product Cat…" at bounding box center [496, 15] width 992 height 31
click at [647, 13] on div "dashboard products sales purchasing productivity dashboard products Product Cat…" at bounding box center [496, 15] width 992 height 31
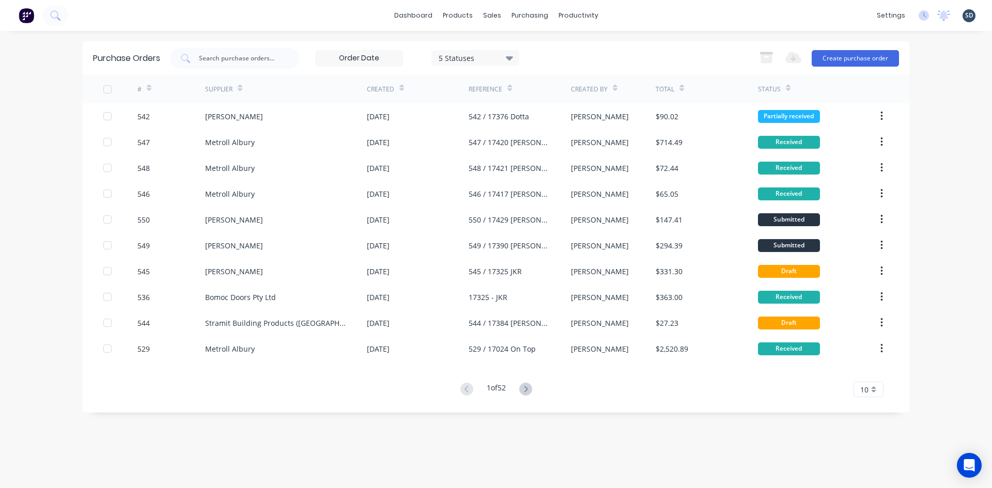
click at [634, 20] on div "dashboard products sales purchasing productivity dashboard products Product Cat…" at bounding box center [496, 15] width 992 height 31
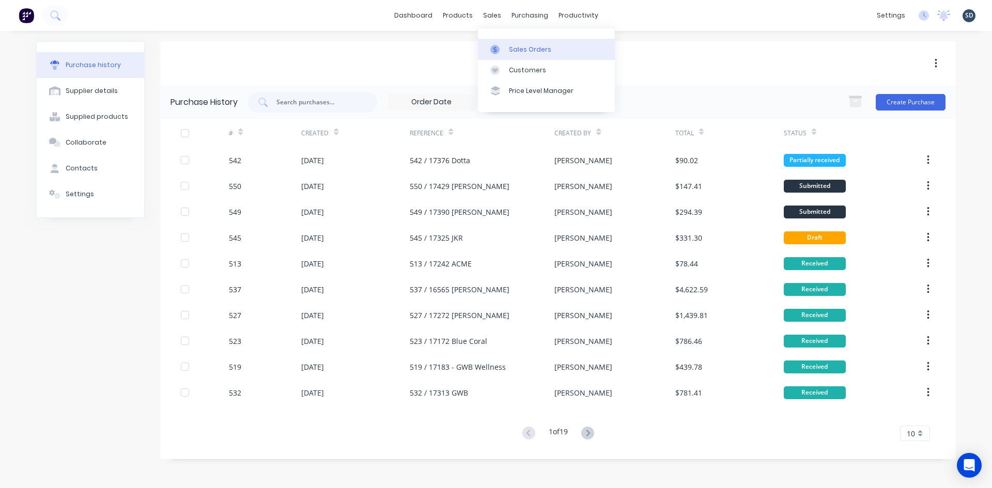
click at [523, 47] on div "Sales Orders" at bounding box center [530, 49] width 42 height 9
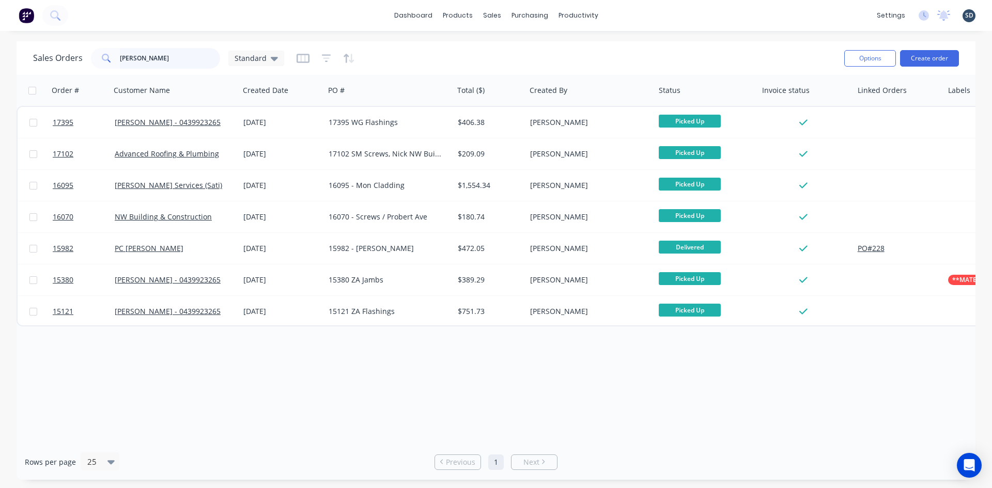
click at [134, 62] on input "nick" at bounding box center [170, 58] width 101 height 21
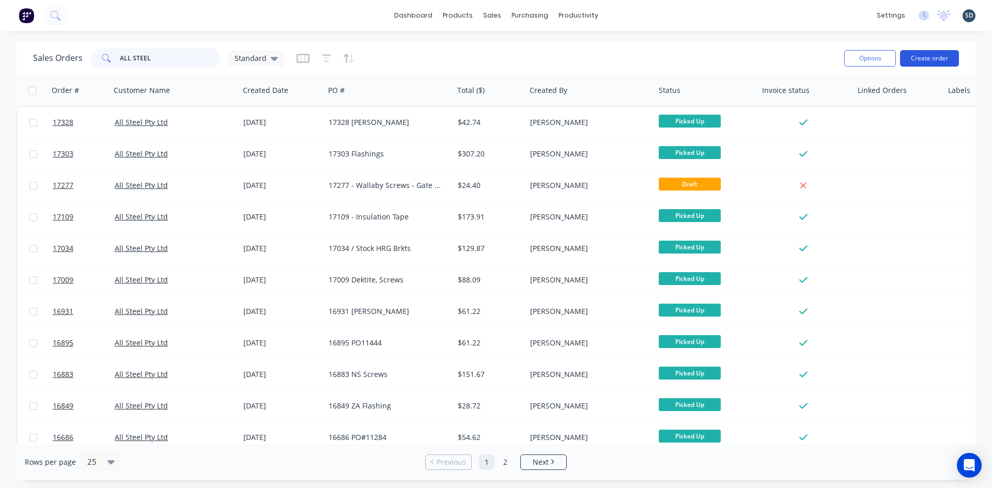
type input "ALL STEEL"
click at [934, 59] on button "Create order" at bounding box center [929, 58] width 59 height 17
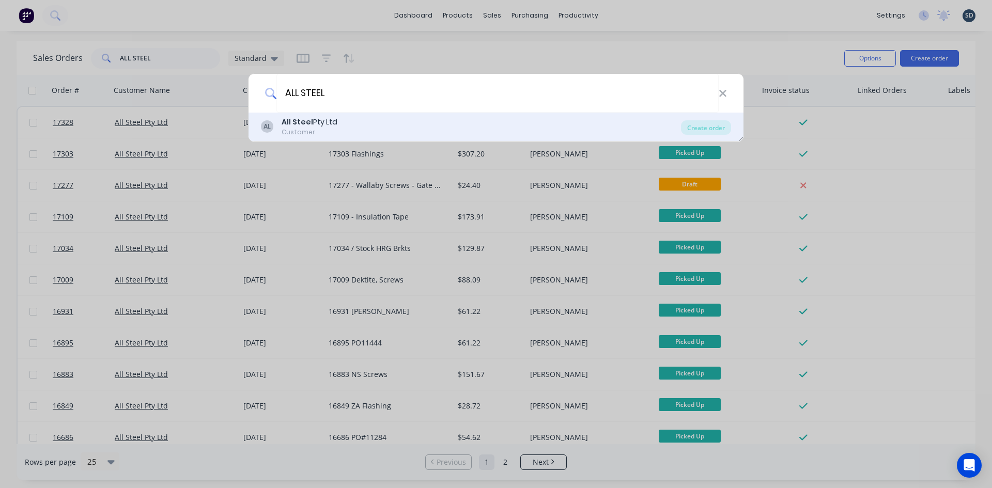
type input "ALL STEEL"
click at [445, 124] on div "AL All Steel Pty Ltd Customer" at bounding box center [471, 127] width 420 height 20
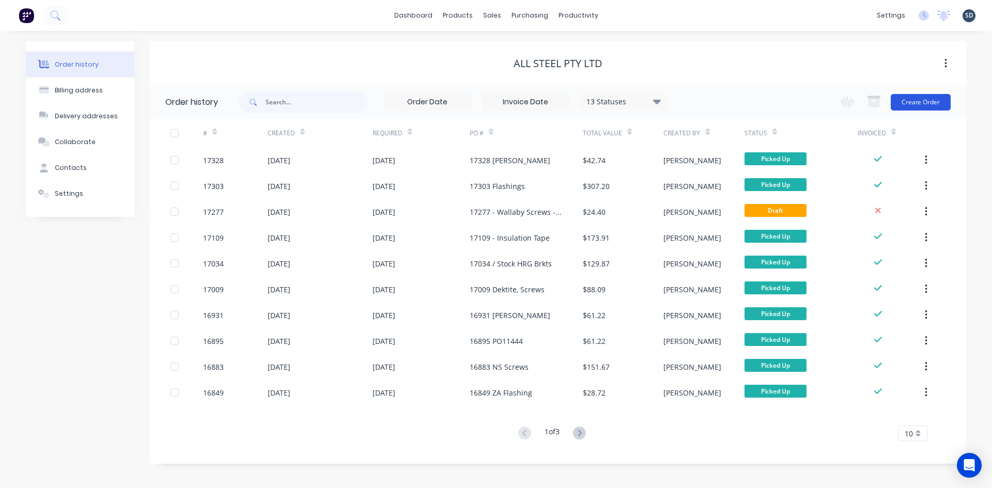
click at [917, 105] on button "Create Order" at bounding box center [921, 102] width 60 height 17
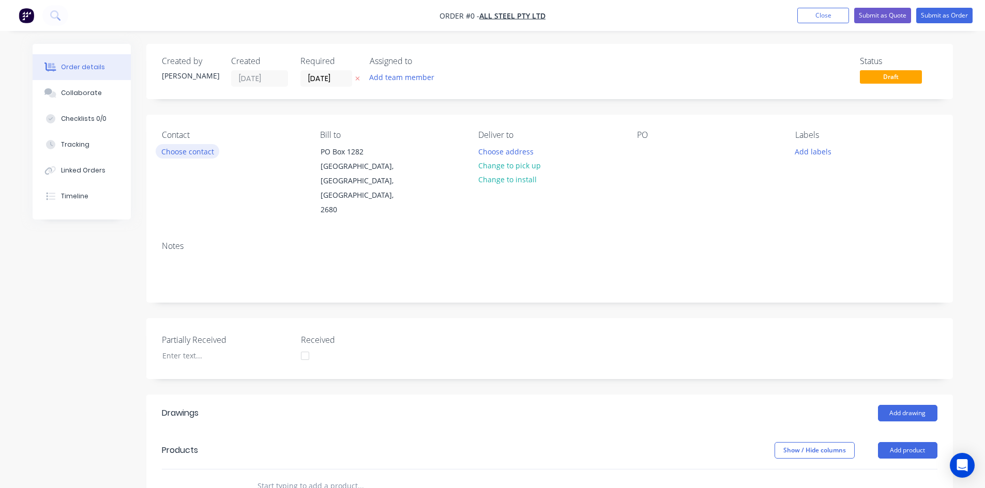
click at [201, 155] on button "Choose contact" at bounding box center [188, 151] width 64 height 14
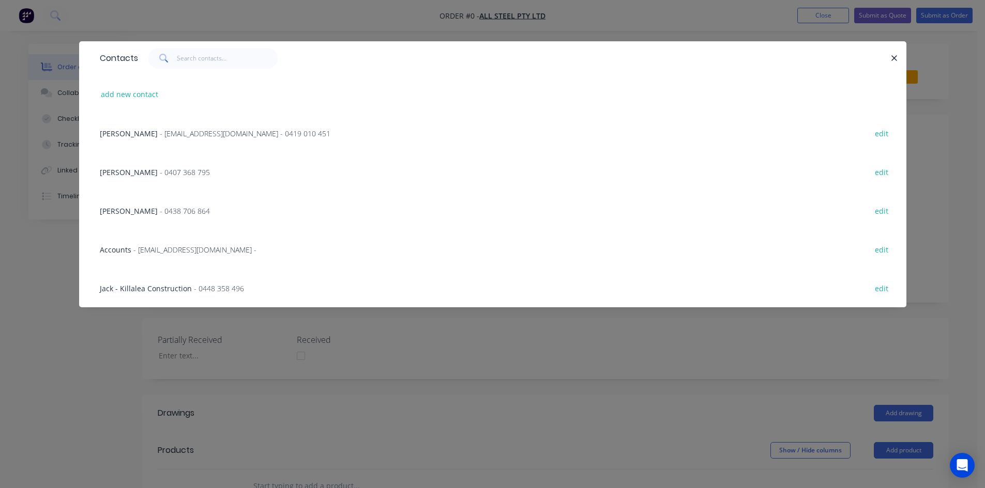
click at [171, 248] on span "- accounts@allsteelsales.com.au -" at bounding box center [194, 250] width 123 height 10
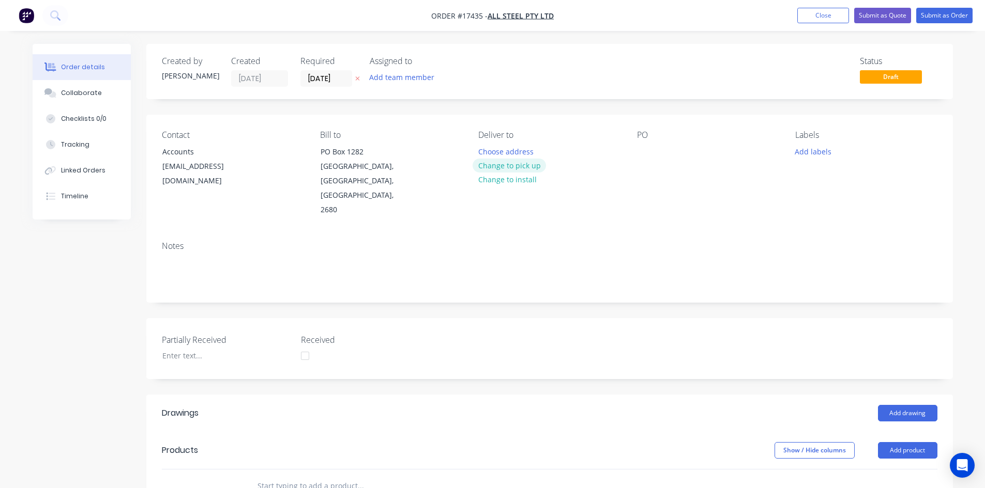
click at [514, 165] on button "Change to pick up" at bounding box center [508, 166] width 73 height 14
click at [648, 148] on div at bounding box center [645, 151] width 17 height 15
click at [696, 200] on div "Contact Accounts accounts@allsteelsales.com.au Bill to PO Box 1282 Griffith, Ne…" at bounding box center [549, 174] width 806 height 118
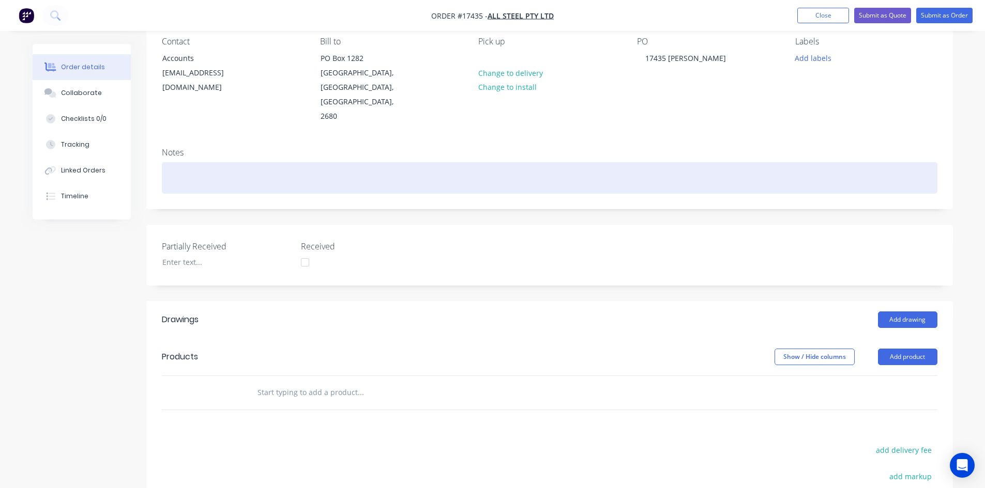
scroll to position [198, 0]
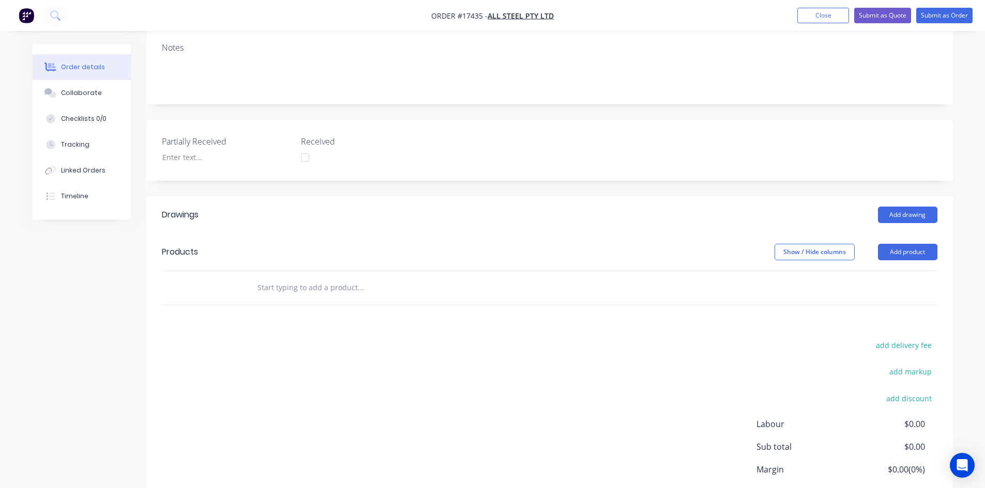
click at [318, 278] on input "text" at bounding box center [360, 288] width 207 height 21
click at [911, 244] on button "Add product" at bounding box center [907, 252] width 59 height 17
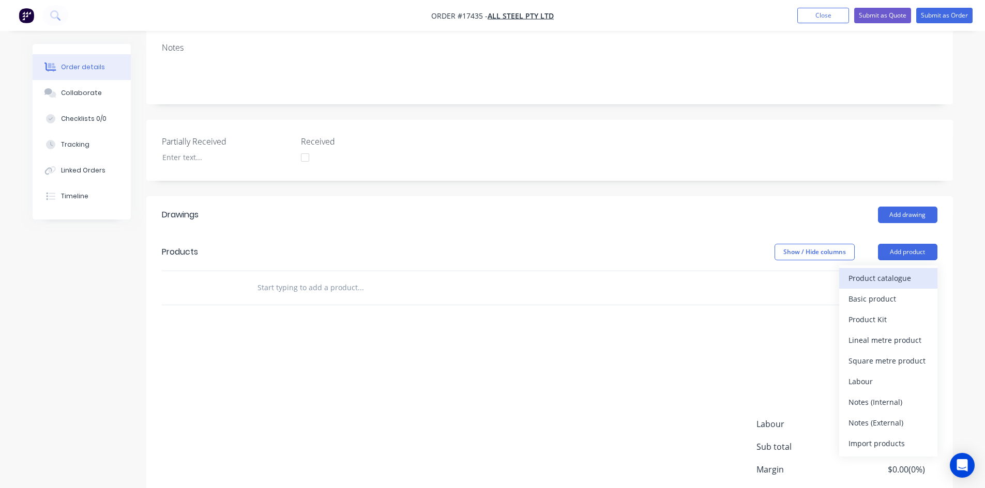
click at [886, 268] on button "Product catalogue" at bounding box center [888, 278] width 98 height 21
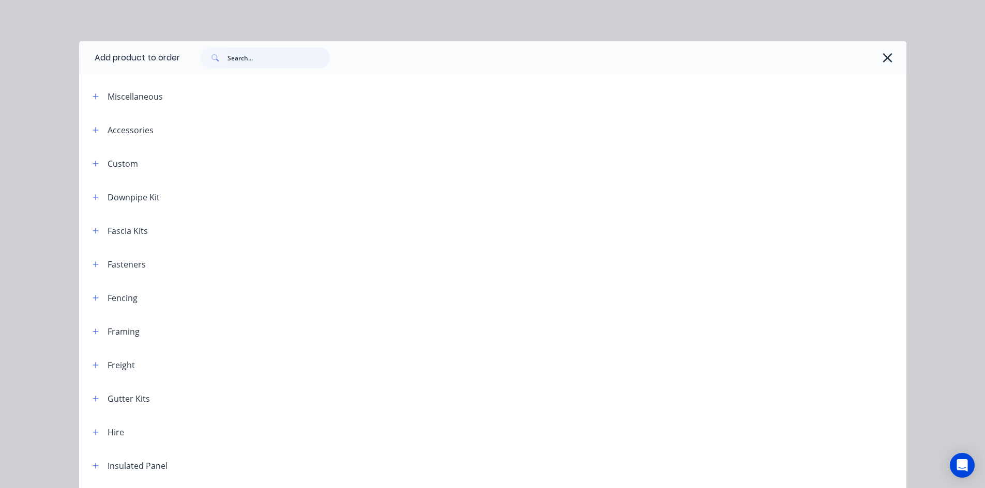
click at [237, 64] on input "text" at bounding box center [278, 58] width 102 height 21
type input "10 x 16"
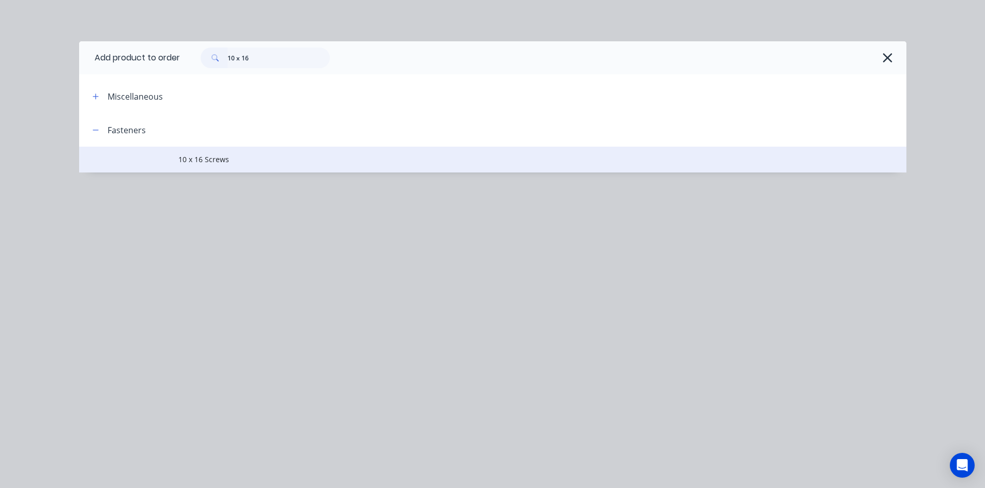
click at [227, 160] on span "10 x 16 Screws" at bounding box center [469, 159] width 582 height 11
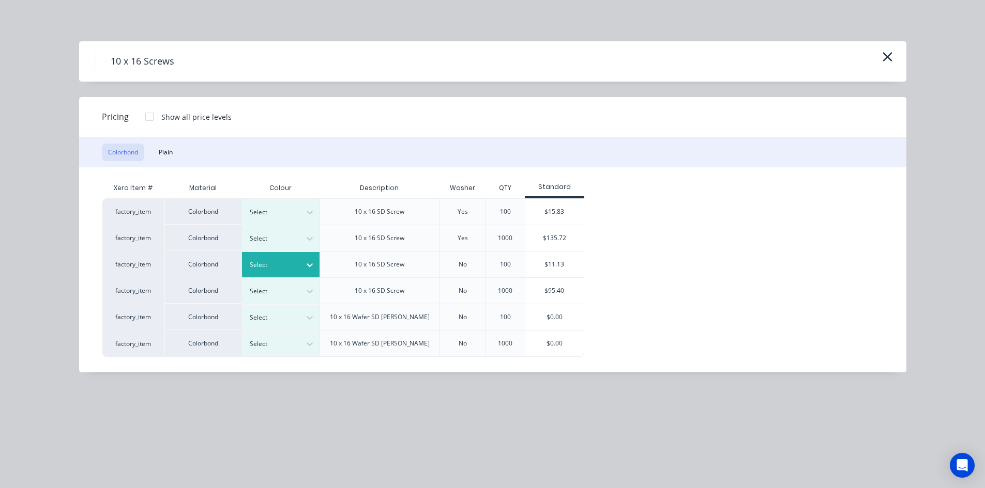
click at [308, 268] on icon at bounding box center [309, 265] width 10 height 10
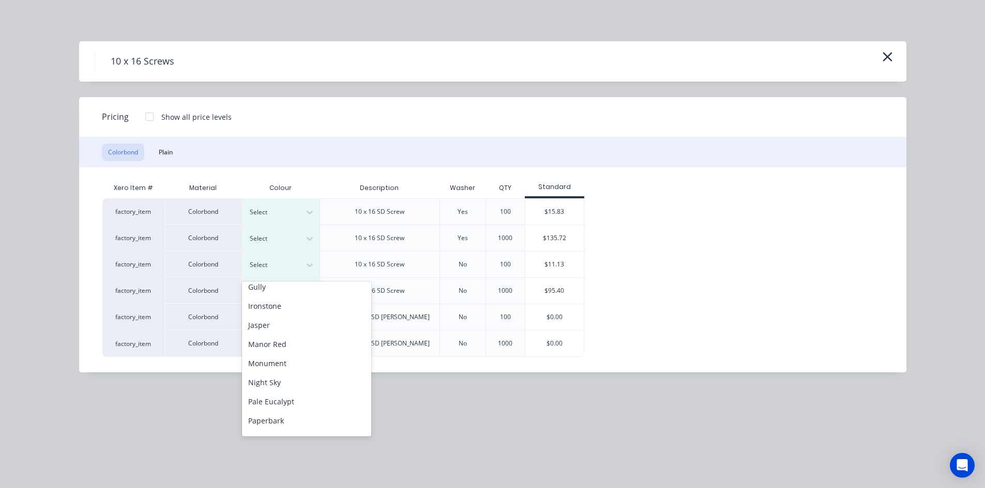
scroll to position [207, 0]
click at [282, 293] on div "Jasper" at bounding box center [306, 296] width 129 height 19
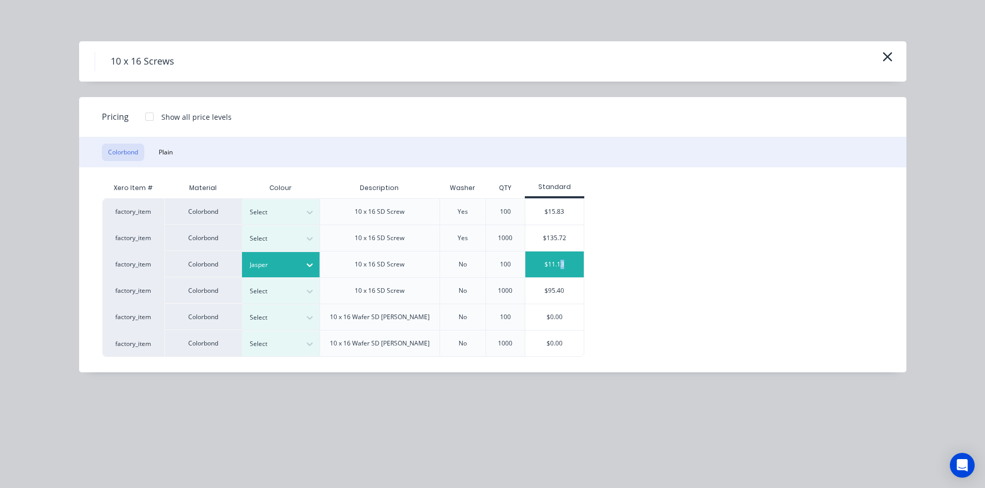
click at [563, 268] on div "$11.13" at bounding box center [554, 265] width 58 height 26
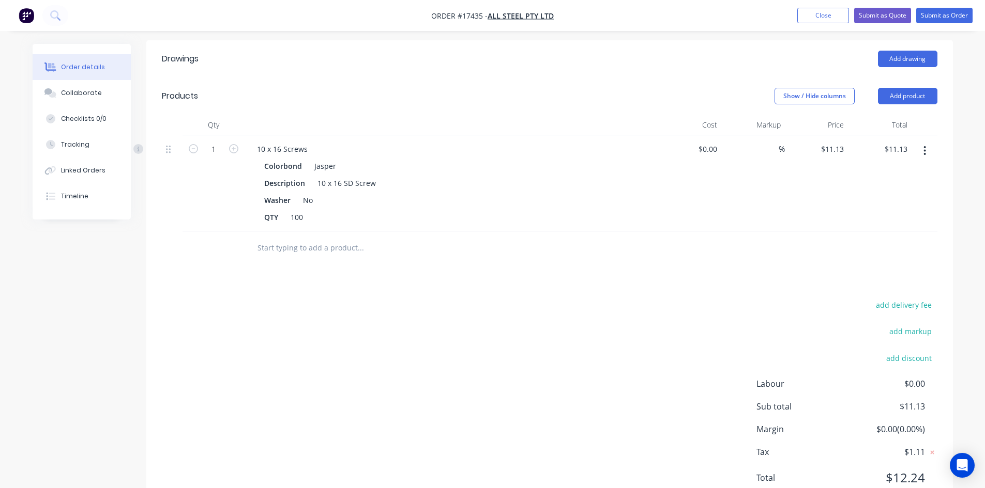
scroll to position [366, 0]
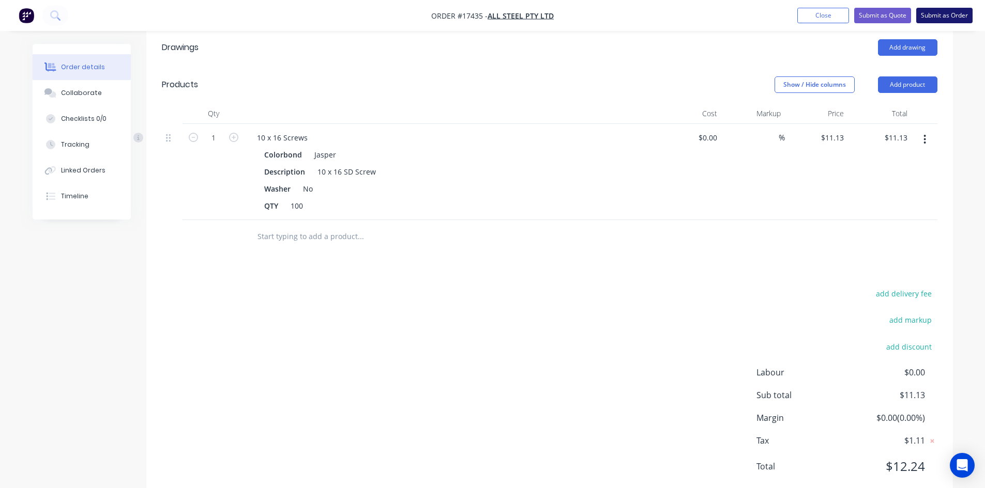
click at [936, 16] on button "Submit as Order" at bounding box center [944, 16] width 56 height 16
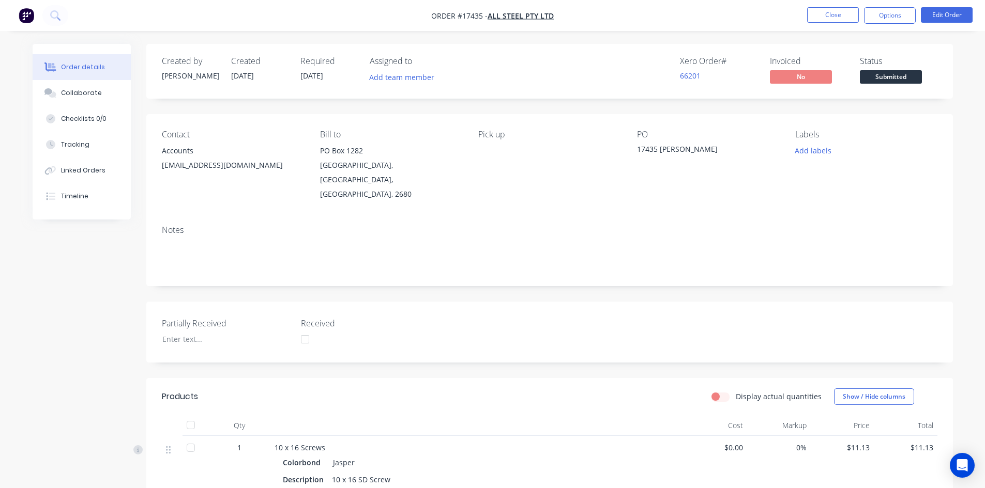
click at [898, 78] on span "Submitted" at bounding box center [891, 76] width 62 height 13
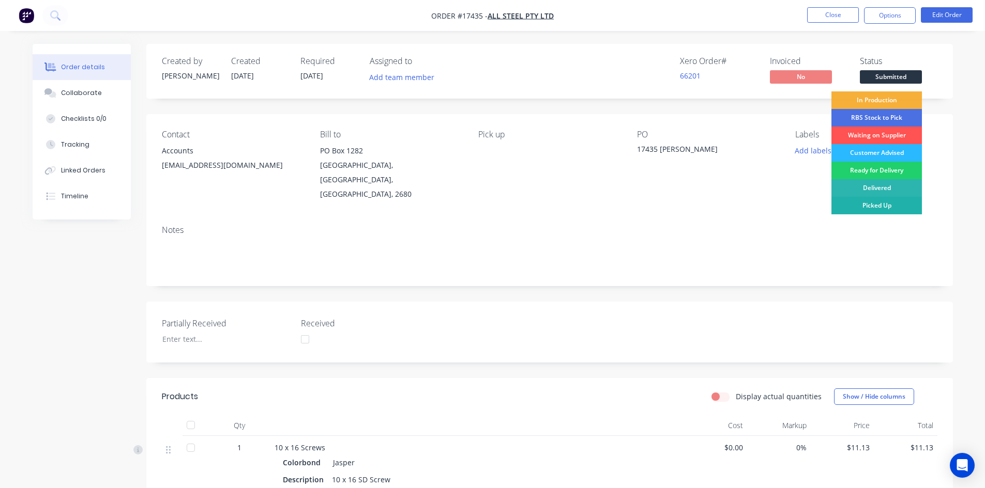
click at [890, 208] on div "Picked Up" at bounding box center [876, 206] width 90 height 18
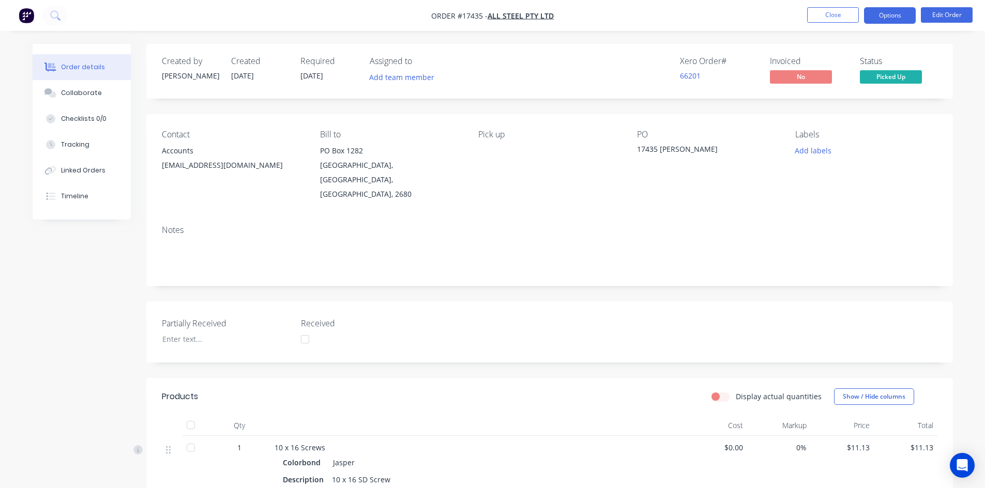
click at [893, 16] on button "Options" at bounding box center [890, 15] width 52 height 17
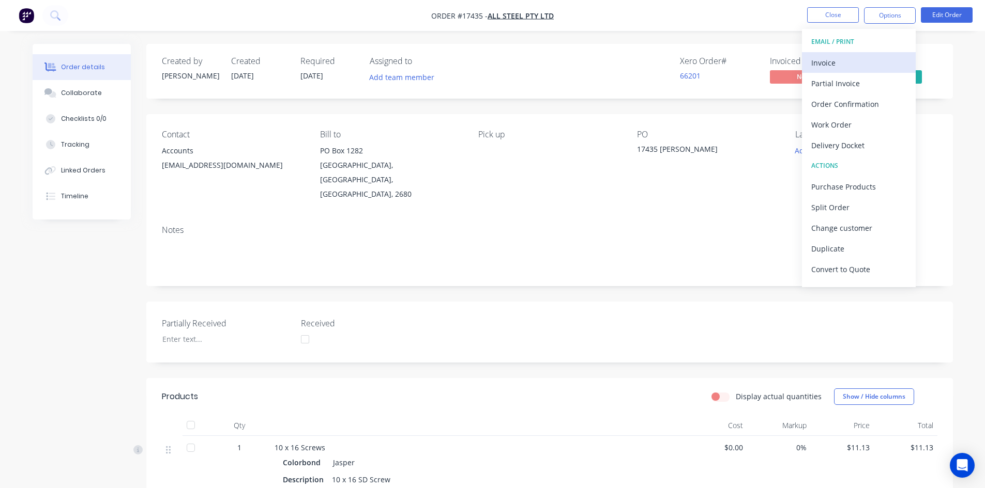
click at [871, 64] on div "Invoice" at bounding box center [858, 62] width 95 height 15
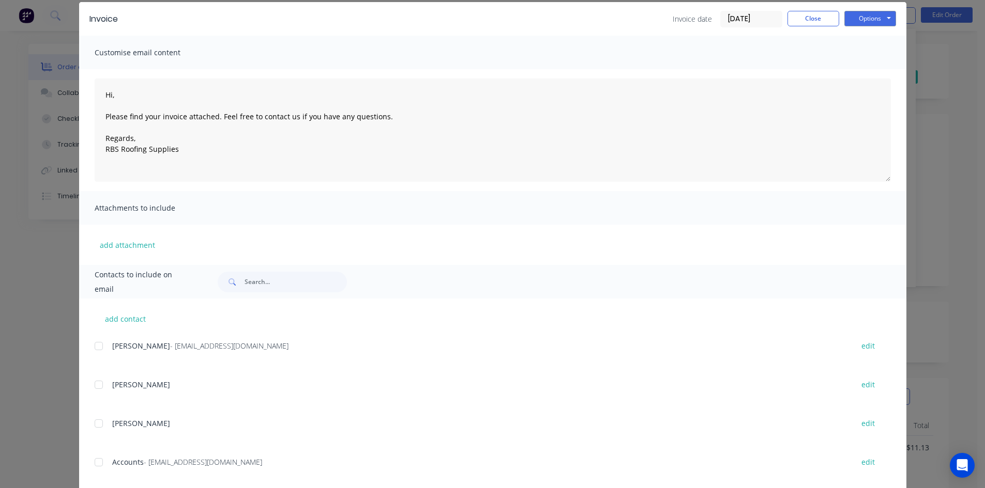
scroll to position [98, 0]
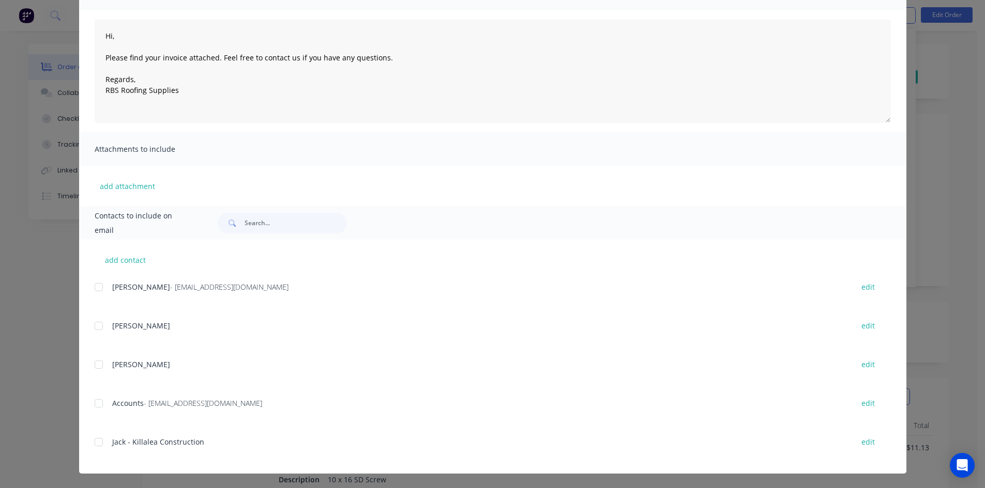
click at [97, 405] on div at bounding box center [98, 403] width 21 height 21
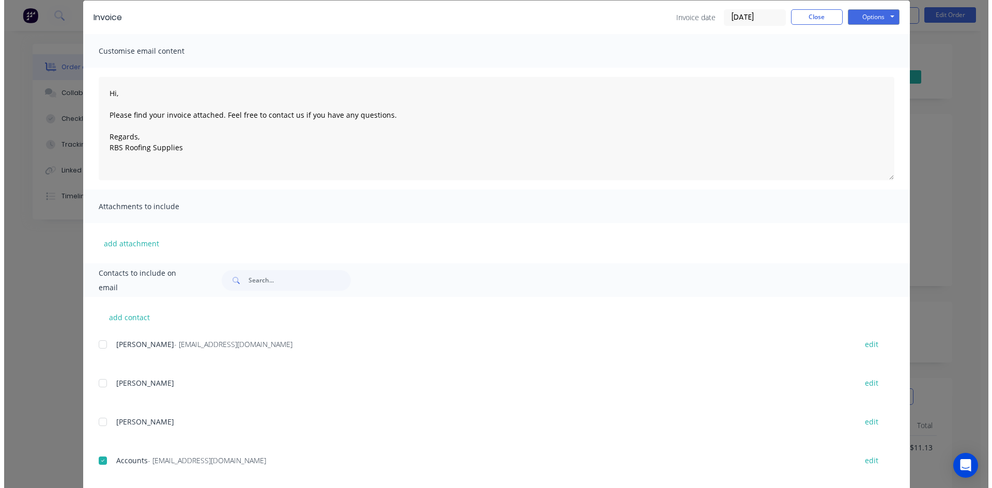
scroll to position [0, 0]
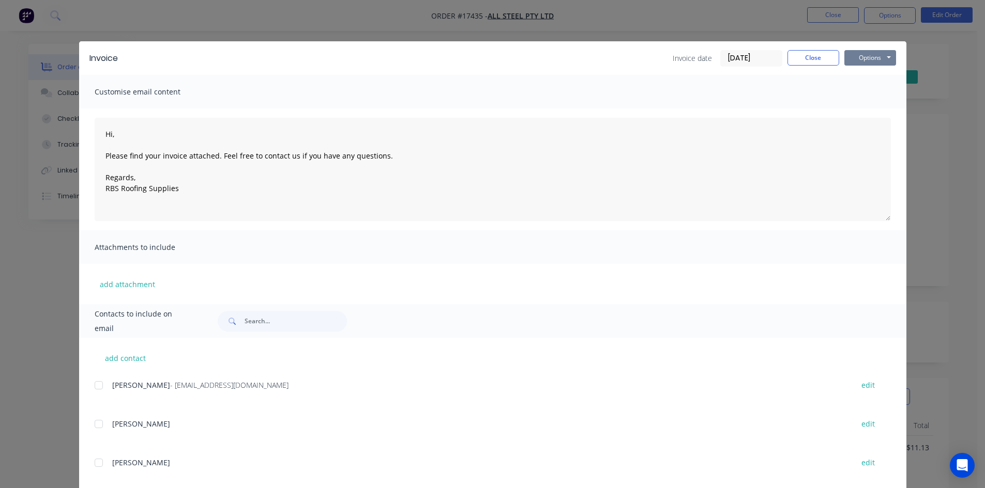
click at [874, 57] on button "Options" at bounding box center [870, 58] width 52 height 16
click at [878, 111] on button "Email" at bounding box center [877, 110] width 66 height 17
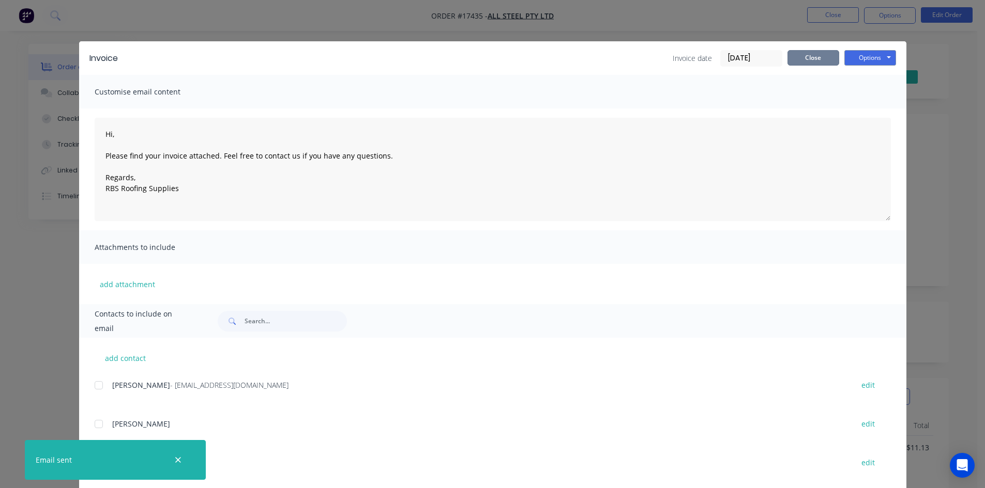
click at [817, 57] on button "Close" at bounding box center [813, 58] width 52 height 16
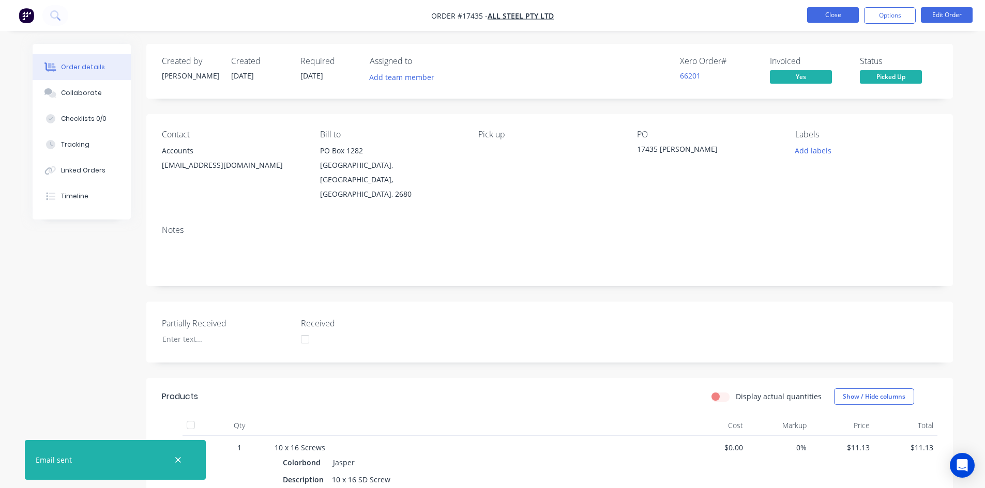
click at [835, 12] on button "Close" at bounding box center [833, 15] width 52 height 16
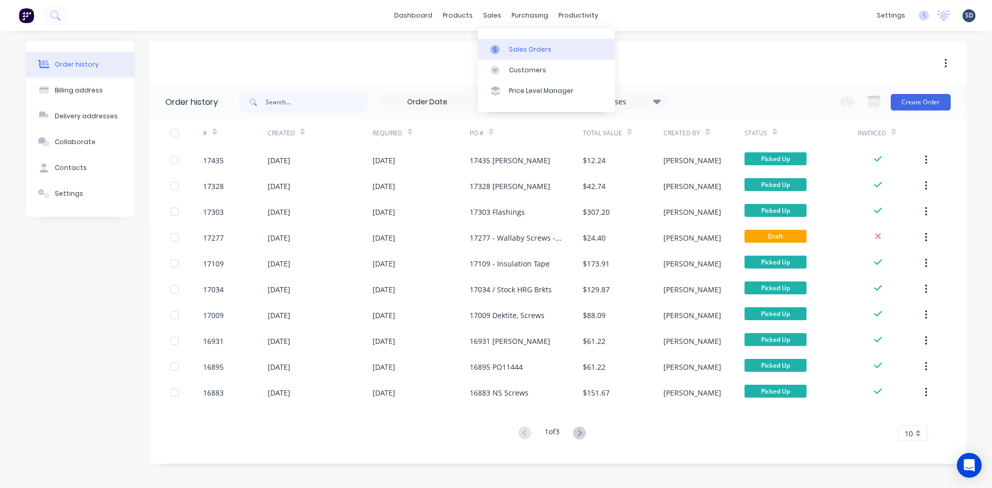
click at [542, 53] on div "Sales Orders" at bounding box center [530, 49] width 42 height 9
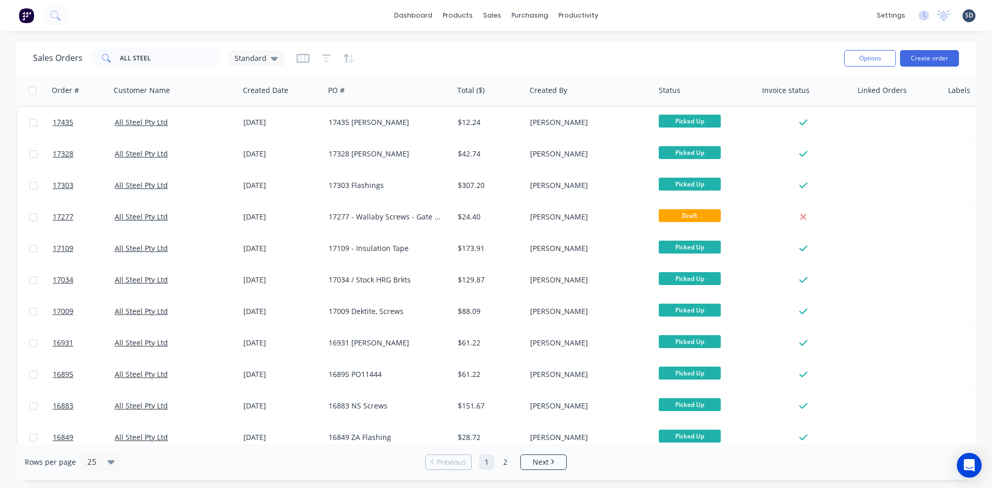
click at [30, 17] on img at bounding box center [27, 16] width 16 height 16
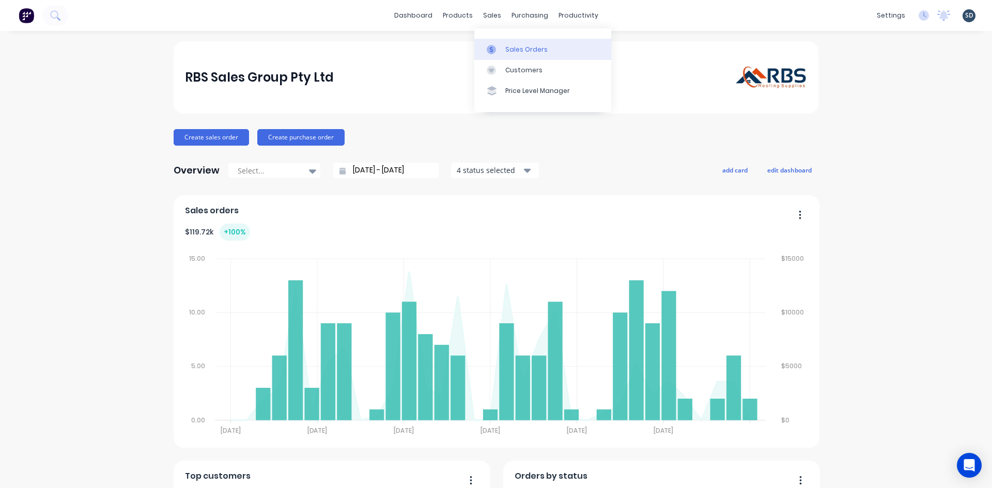
click at [512, 51] on div "Sales Orders" at bounding box center [527, 49] width 42 height 9
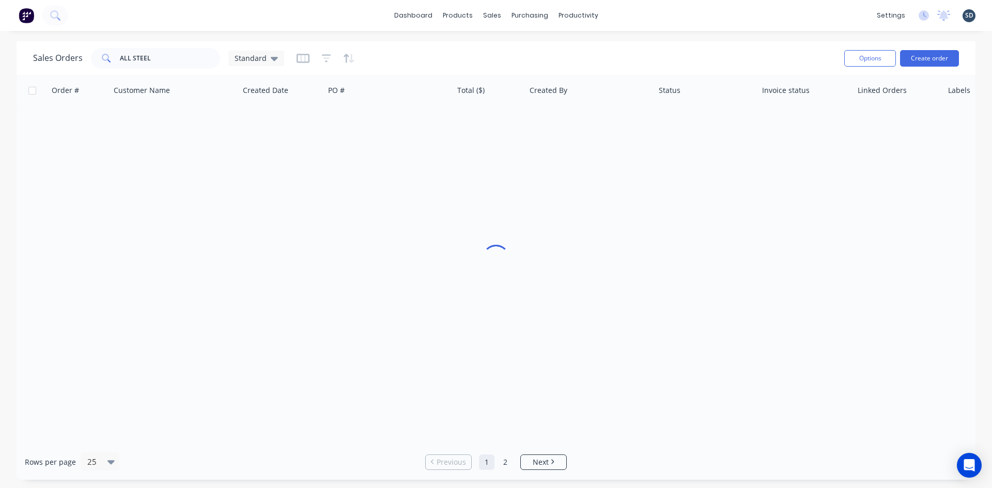
click at [665, 26] on div "dashboard products sales purchasing productivity dashboard products Product Cat…" at bounding box center [496, 15] width 992 height 31
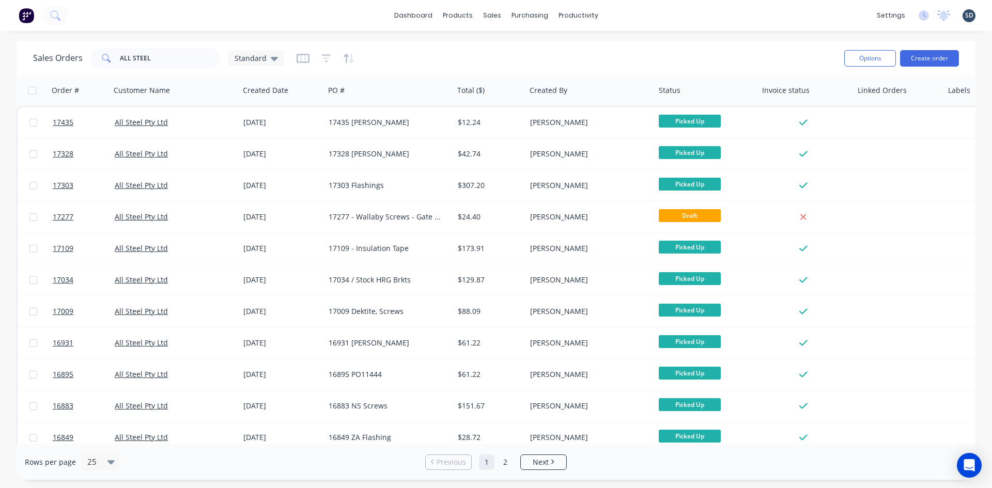
click at [604, 12] on div "dashboard products sales purchasing productivity dashboard products Product Cat…" at bounding box center [496, 15] width 992 height 31
click at [616, 14] on div "dashboard products sales purchasing productivity dashboard products Product Cat…" at bounding box center [496, 15] width 992 height 31
click at [161, 57] on input "ALL STEEL" at bounding box center [170, 58] width 101 height 21
type input "A"
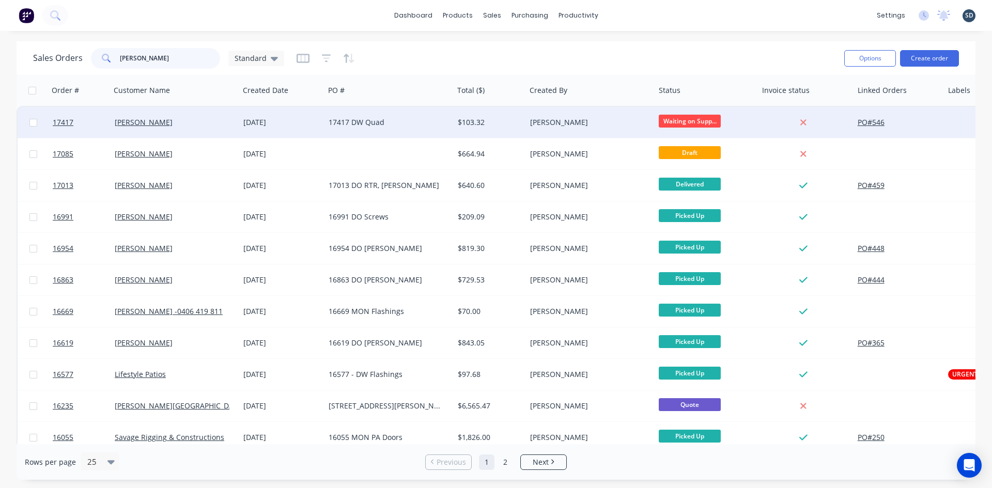
type input "wayne"
click at [287, 120] on div "[DATE]" at bounding box center [281, 122] width 77 height 10
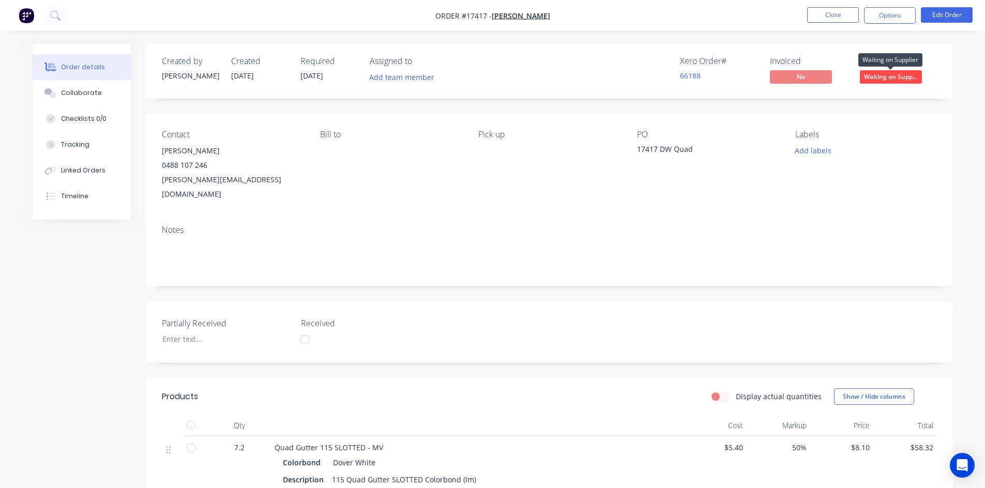
click at [883, 78] on span "Waiting on Supp..." at bounding box center [891, 76] width 62 height 13
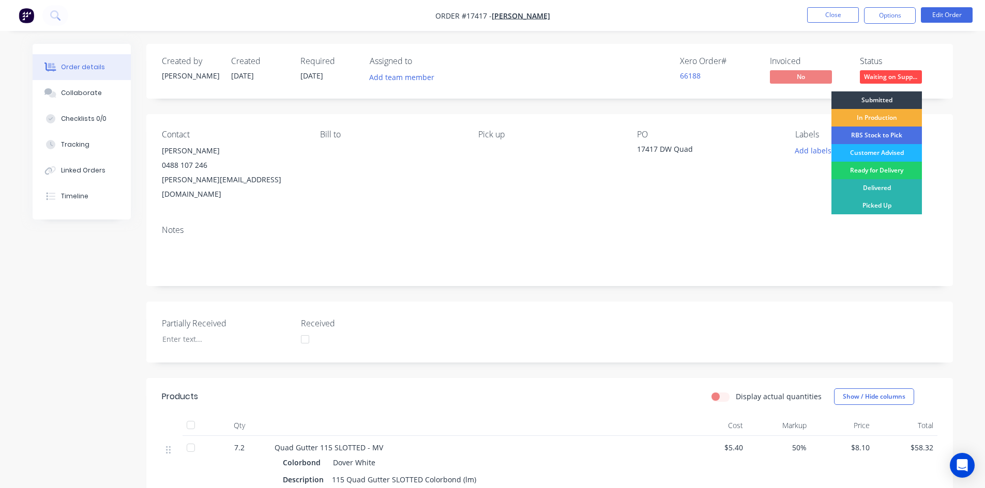
click at [891, 155] on div "Customer Advised" at bounding box center [876, 153] width 90 height 18
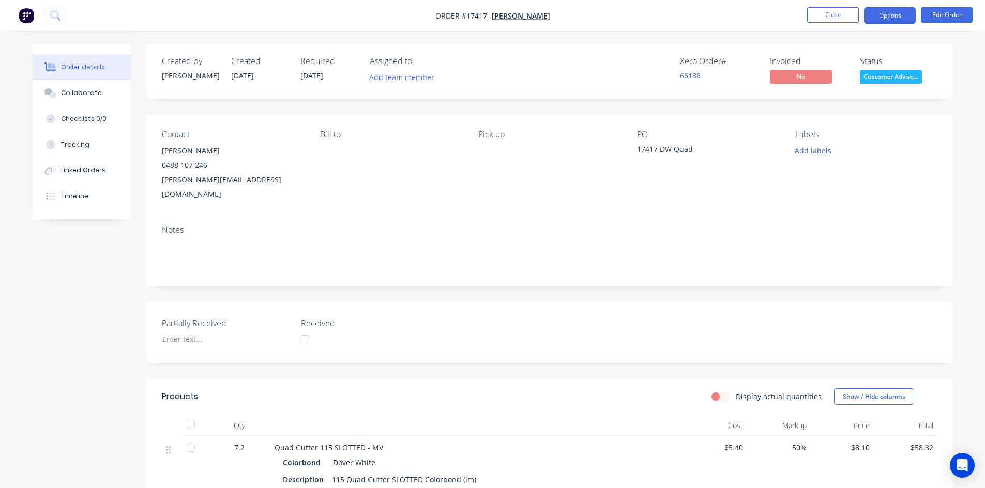
click at [897, 19] on button "Options" at bounding box center [890, 15] width 52 height 17
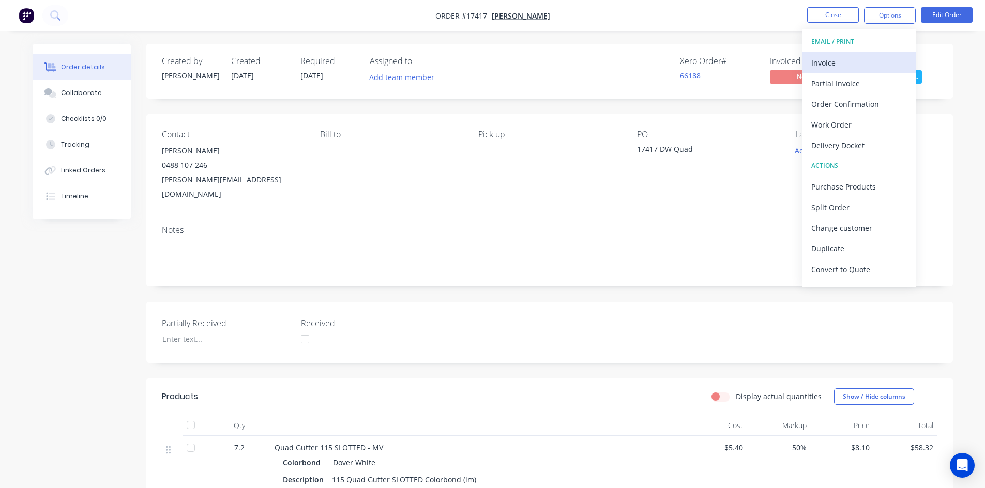
click at [849, 65] on div "Invoice" at bounding box center [858, 62] width 95 height 15
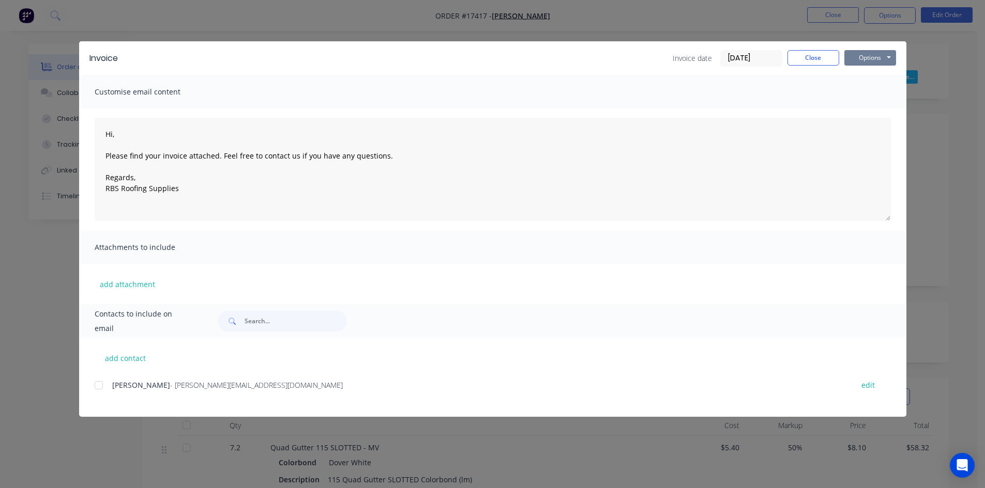
click at [878, 59] on button "Options" at bounding box center [870, 58] width 52 height 16
click at [884, 87] on button "Print" at bounding box center [877, 93] width 66 height 17
click at [815, 56] on button "Close" at bounding box center [813, 58] width 52 height 16
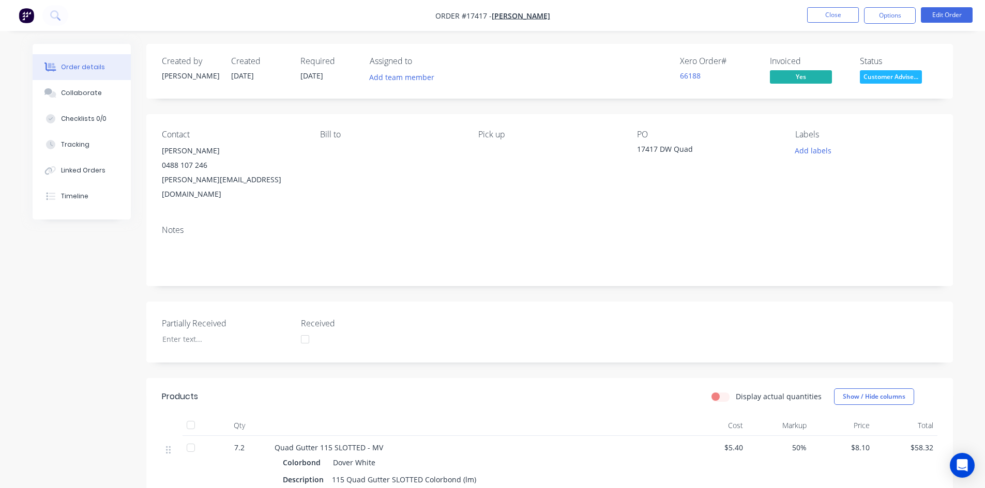
click at [882, 74] on span "Customer Advise..." at bounding box center [891, 76] width 62 height 13
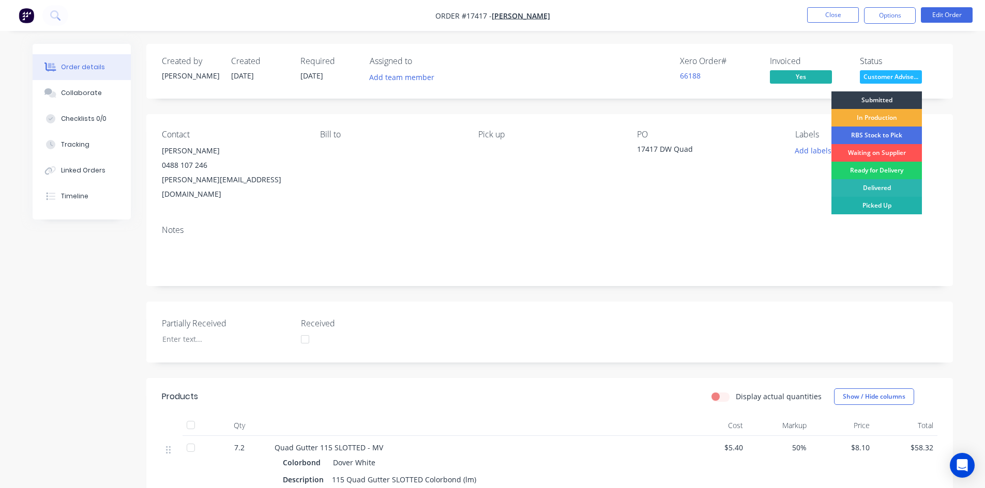
click at [895, 206] on div "Picked Up" at bounding box center [876, 206] width 90 height 18
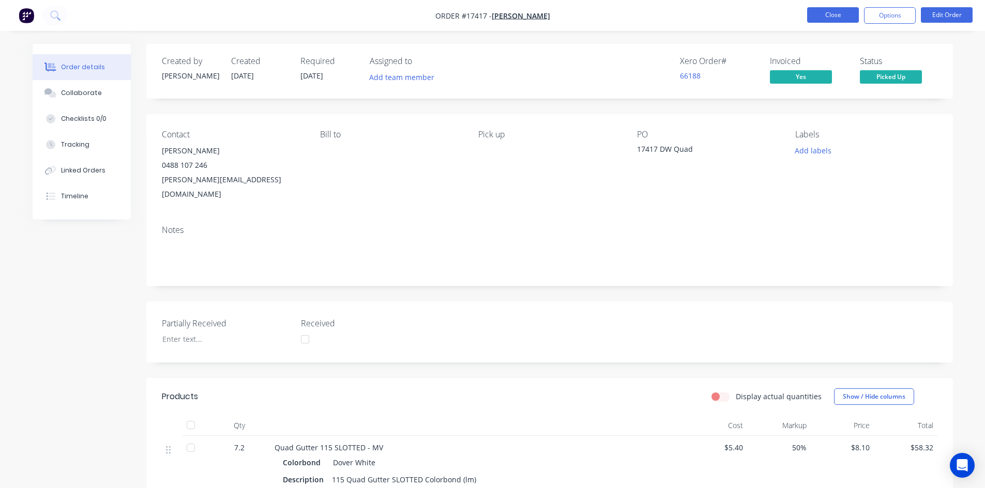
click at [836, 17] on button "Close" at bounding box center [833, 15] width 52 height 16
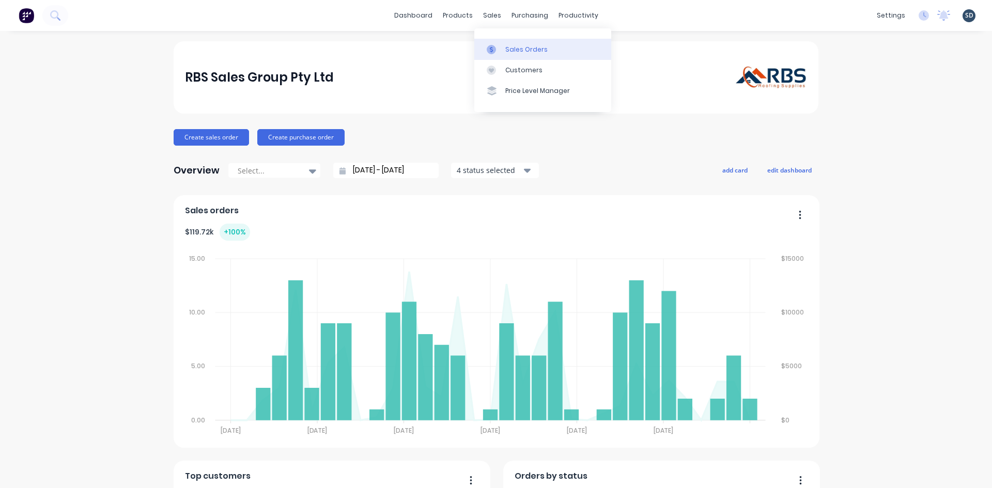
click at [514, 50] on div "Sales Orders" at bounding box center [527, 49] width 42 height 9
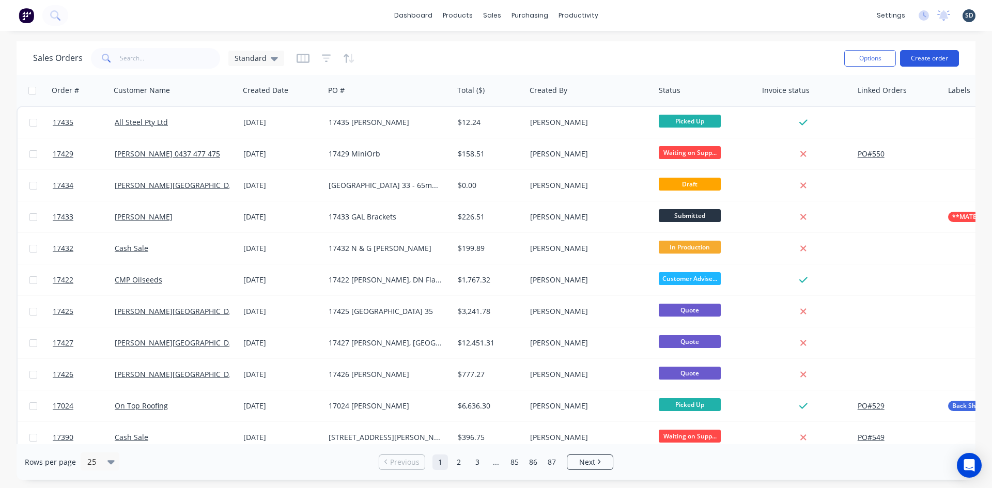
click at [931, 58] on button "Create order" at bounding box center [929, 58] width 59 height 17
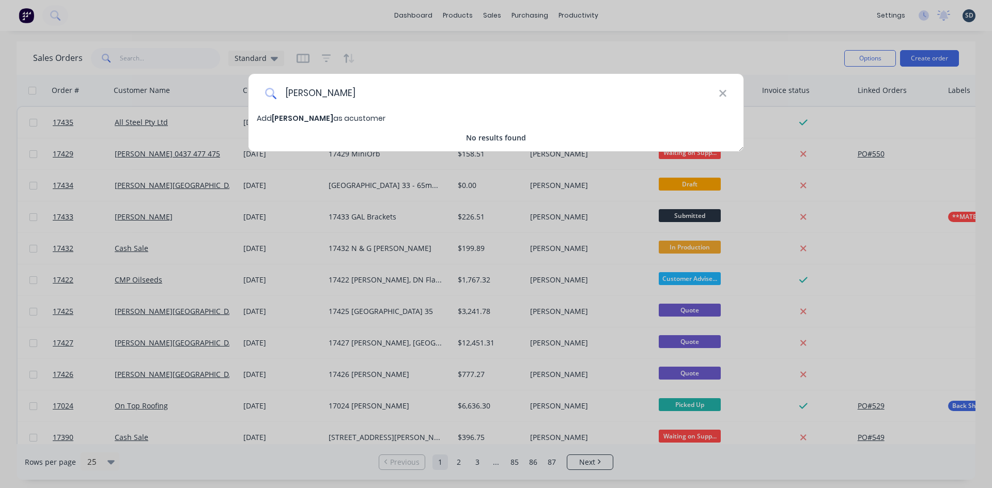
click at [304, 93] on input "[PERSON_NAME]" at bounding box center [498, 93] width 442 height 39
type input "[PERSON_NAME]"
click at [310, 119] on span "[PERSON_NAME]" at bounding box center [303, 118] width 62 height 10
select select "AU"
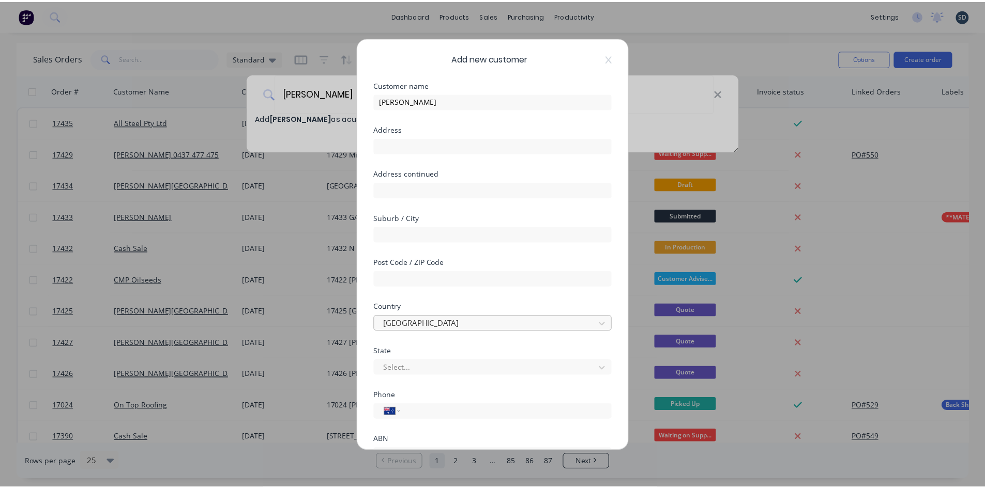
scroll to position [91, 0]
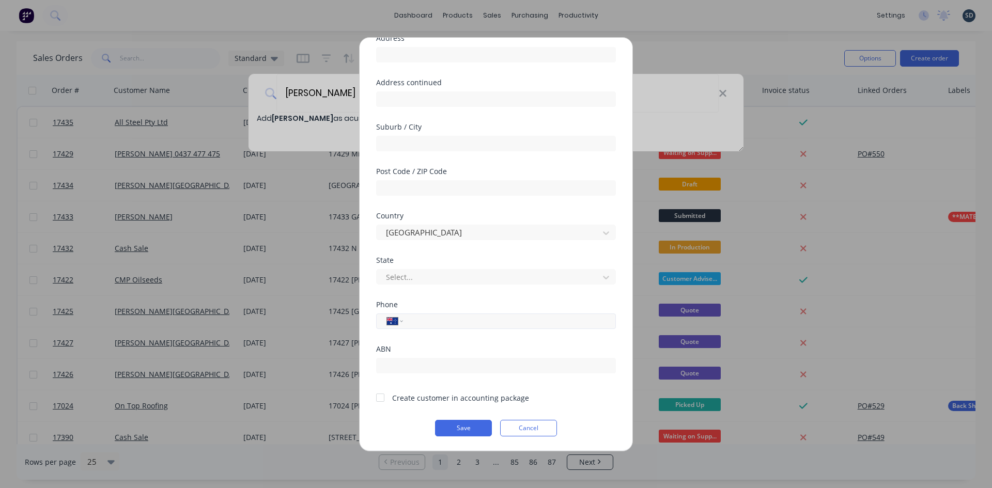
click at [432, 325] on input "tel" at bounding box center [507, 321] width 195 height 12
click at [380, 400] on div at bounding box center [380, 398] width 21 height 21
click at [462, 428] on button "Save" at bounding box center [463, 428] width 57 height 17
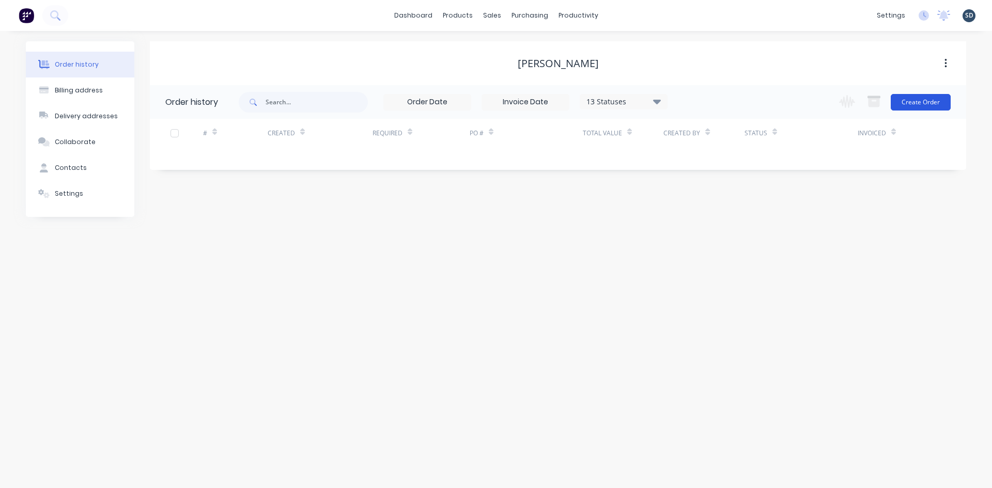
click at [928, 101] on button "Create Order" at bounding box center [921, 102] width 60 height 17
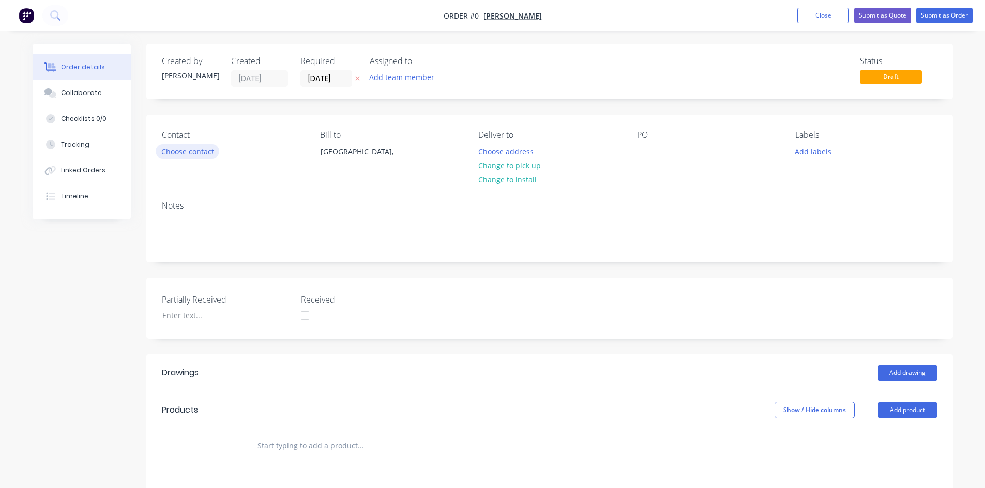
click at [184, 154] on button "Choose contact" at bounding box center [188, 151] width 64 height 14
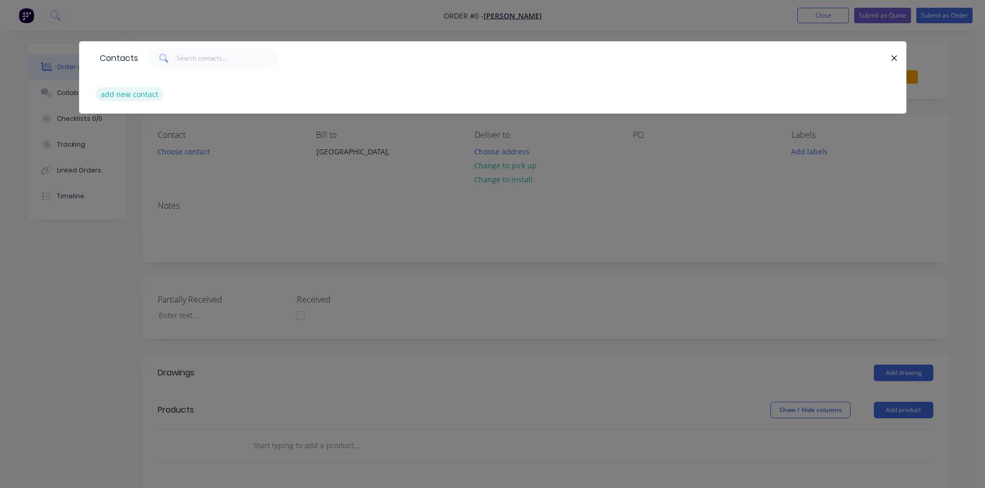
click at [146, 90] on button "add new contact" at bounding box center [130, 94] width 68 height 14
select select "AU"
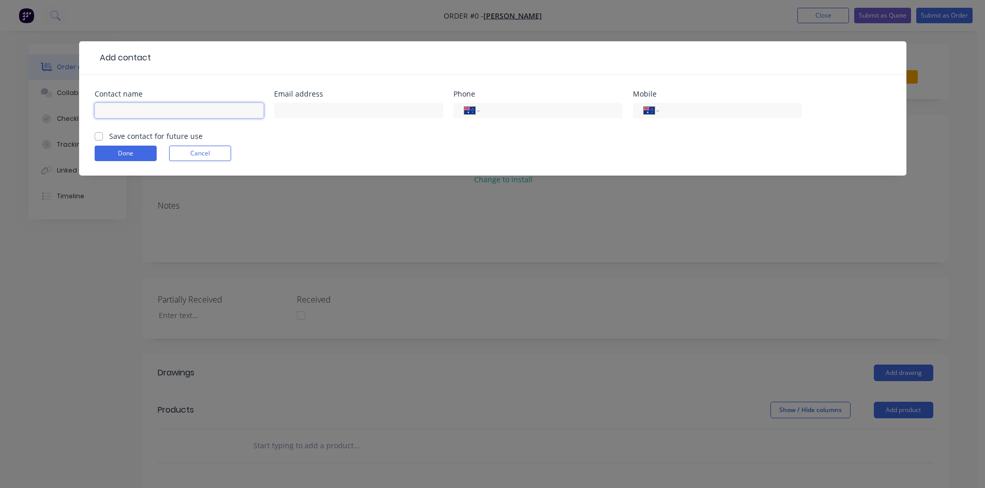
click at [122, 106] on input "text" at bounding box center [179, 111] width 169 height 16
type input "[PERSON_NAME]"
click at [324, 106] on input "text" at bounding box center [358, 111] width 169 height 16
type input "[EMAIL_ADDRESS][DOMAIN_NAME]"
click at [109, 136] on label "Save contact for future use" at bounding box center [156, 136] width 94 height 11
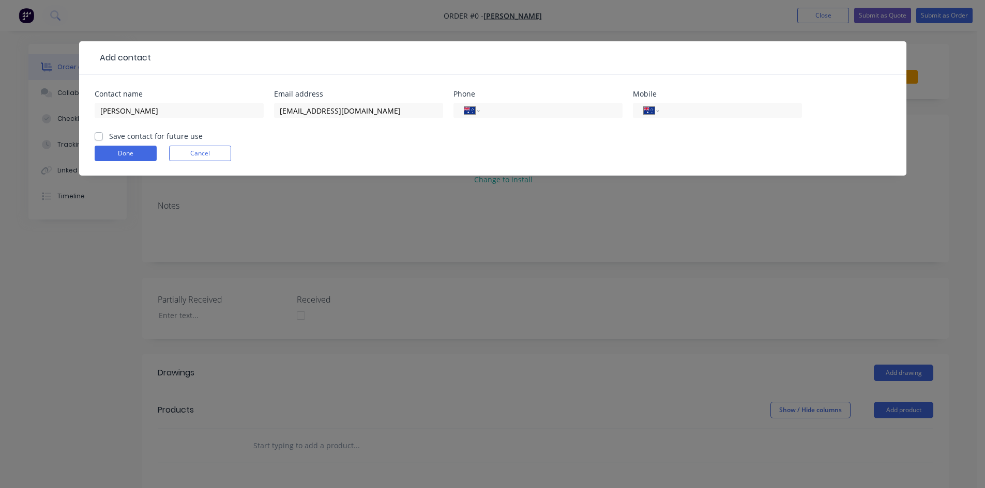
click at [99, 136] on input "Save contact for future use" at bounding box center [99, 136] width 8 height 10
checkbox input "true"
click at [108, 155] on button "Done" at bounding box center [126, 154] width 62 height 16
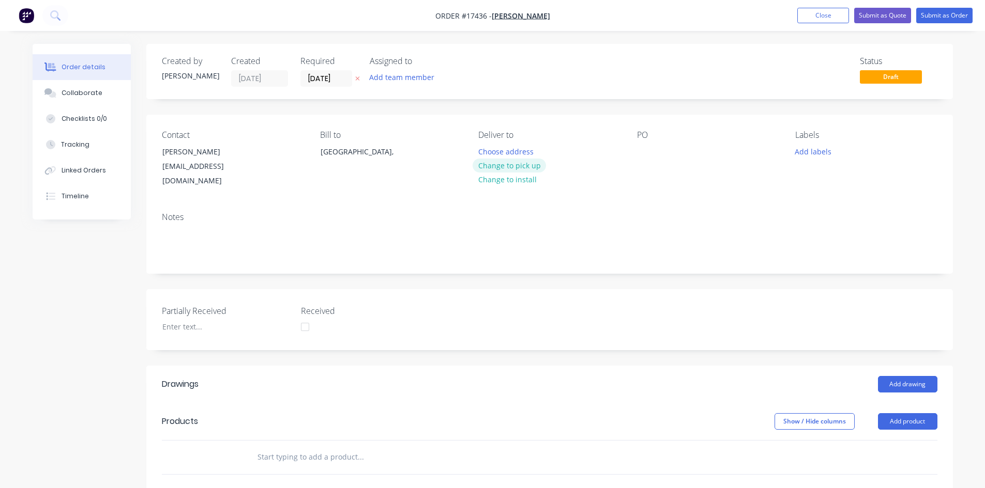
click at [518, 169] on button "Change to pick up" at bounding box center [508, 166] width 73 height 14
click at [646, 152] on div at bounding box center [645, 151] width 17 height 15
drag, startPoint x: 702, startPoint y: 151, endPoint x: 669, endPoint y: 152, distance: 32.6
click at [669, 152] on div "17346 Extension Roof" at bounding box center [682, 151] width 90 height 15
click at [687, 152] on div "17346 Roof" at bounding box center [664, 151] width 55 height 15
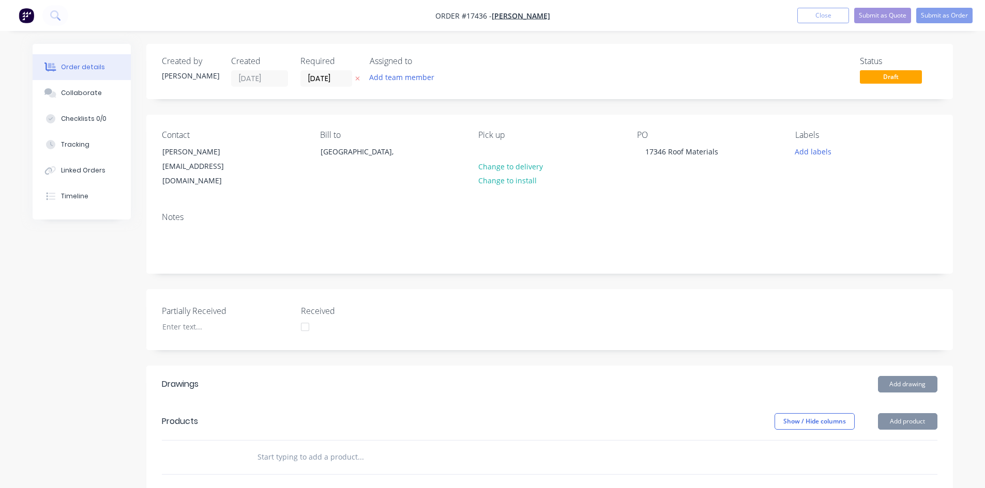
click at [661, 212] on div "Notes" at bounding box center [549, 217] width 775 height 10
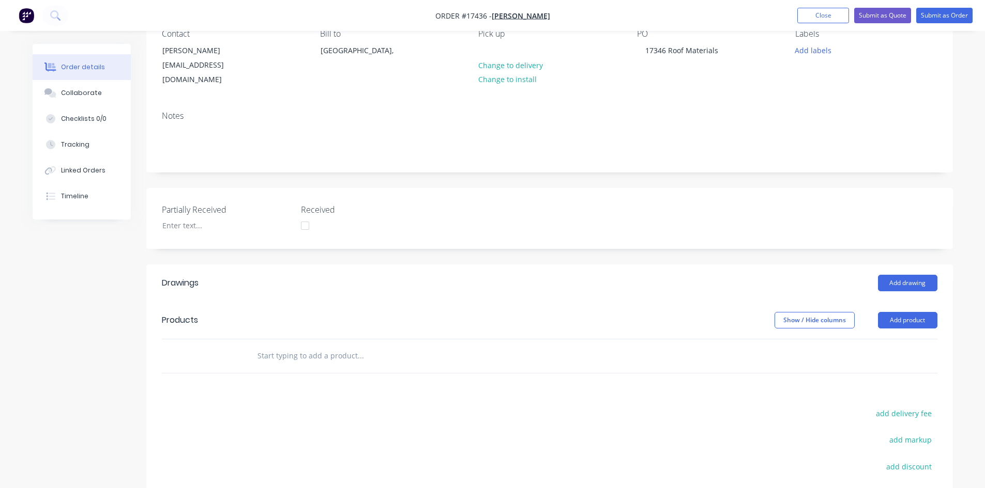
scroll to position [103, 0]
click at [326, 344] on input "text" at bounding box center [360, 354] width 207 height 21
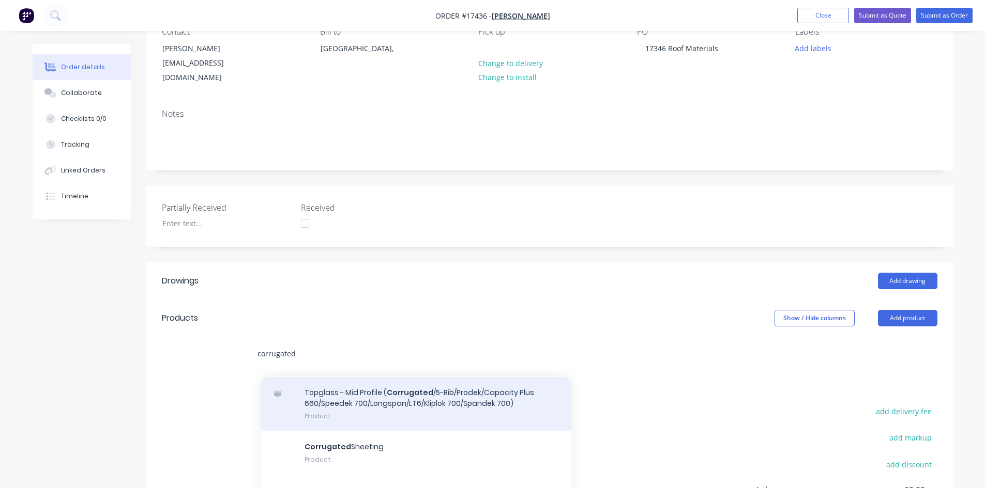
scroll to position [207, 0]
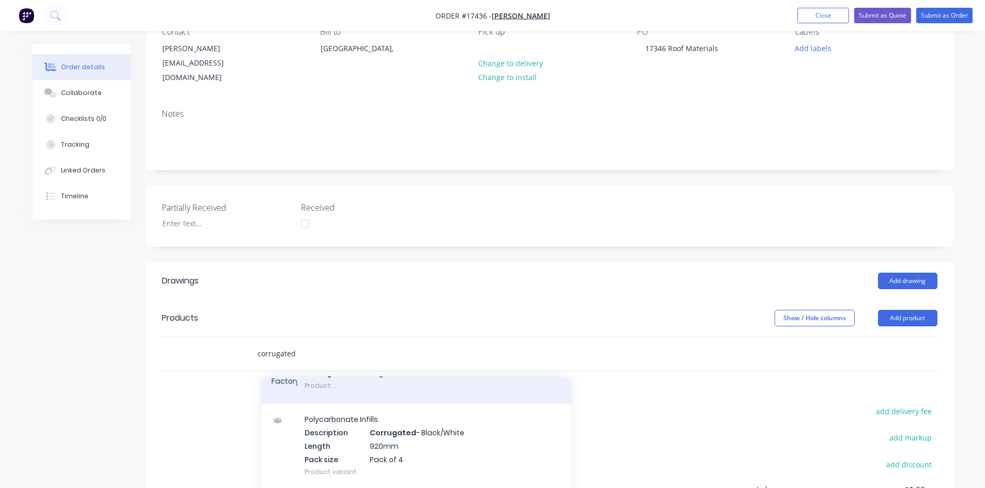
type input "corrugated"
click at [364, 375] on div "Corrugated Sheeting Product" at bounding box center [416, 381] width 310 height 47
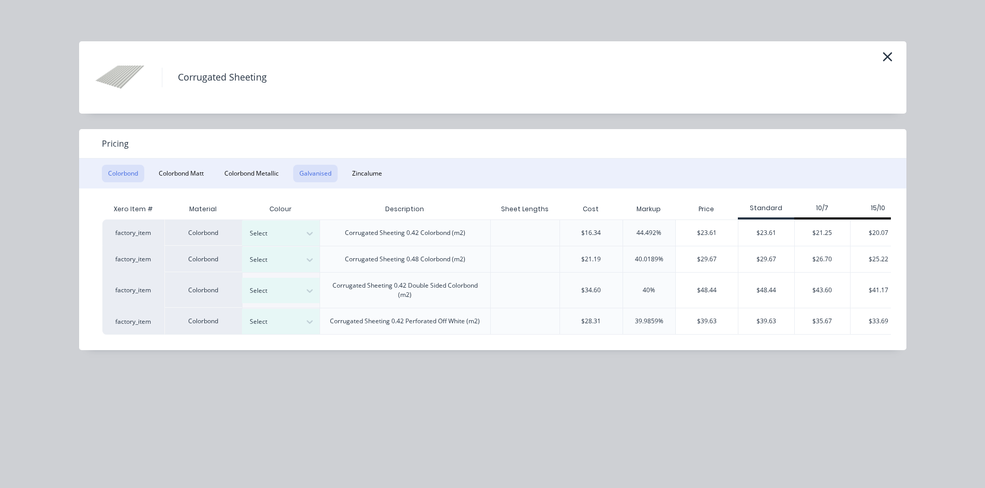
click at [320, 172] on button "Galvanised" at bounding box center [315, 174] width 44 height 18
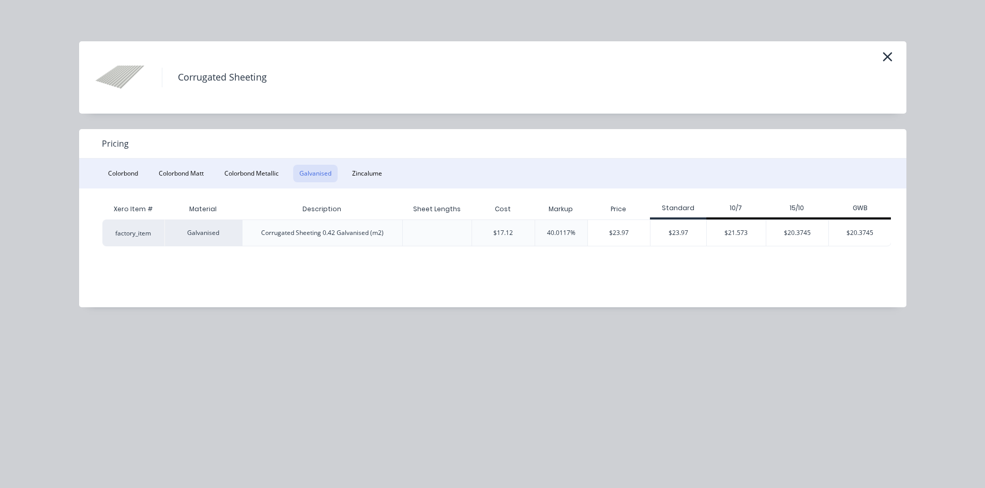
scroll to position [0, 1]
click at [737, 231] on div "$21.573" at bounding box center [735, 233] width 59 height 26
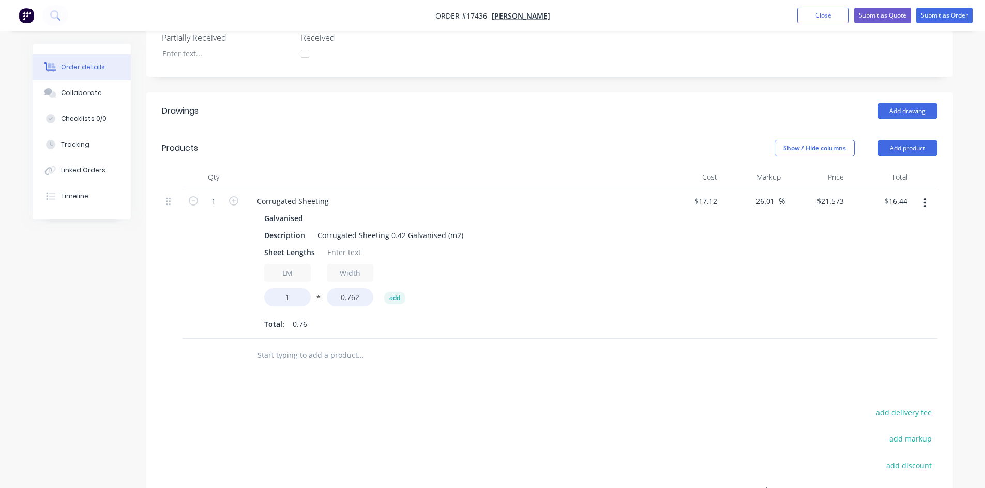
scroll to position [310, 0]
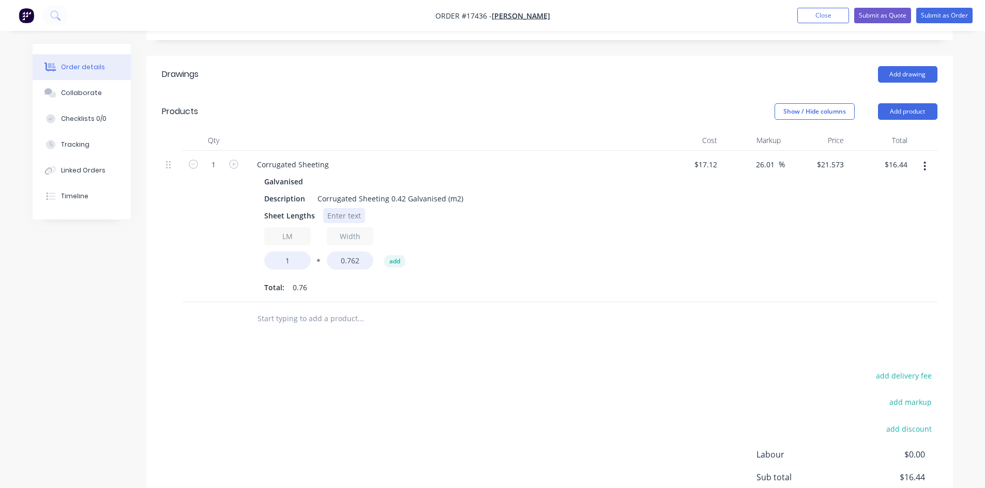
click at [332, 210] on div at bounding box center [344, 215] width 42 height 15
click at [444, 369] on div "add delivery fee add markup add discount Labour $0.00 Sub total $16.44 Margin $…" at bounding box center [549, 469] width 775 height 200
click at [330, 208] on div "10" at bounding box center [331, 215] width 17 height 15
click at [547, 347] on div "Drawings Add drawing Products Show / Hide columns Add product Qty Cost Markup P…" at bounding box center [549, 320] width 806 height 528
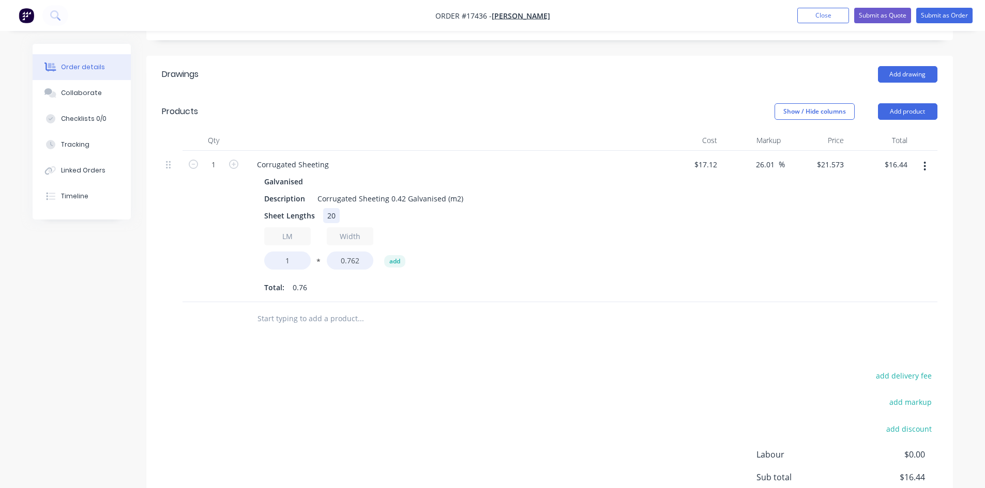
click at [335, 208] on div "20" at bounding box center [331, 215] width 17 height 15
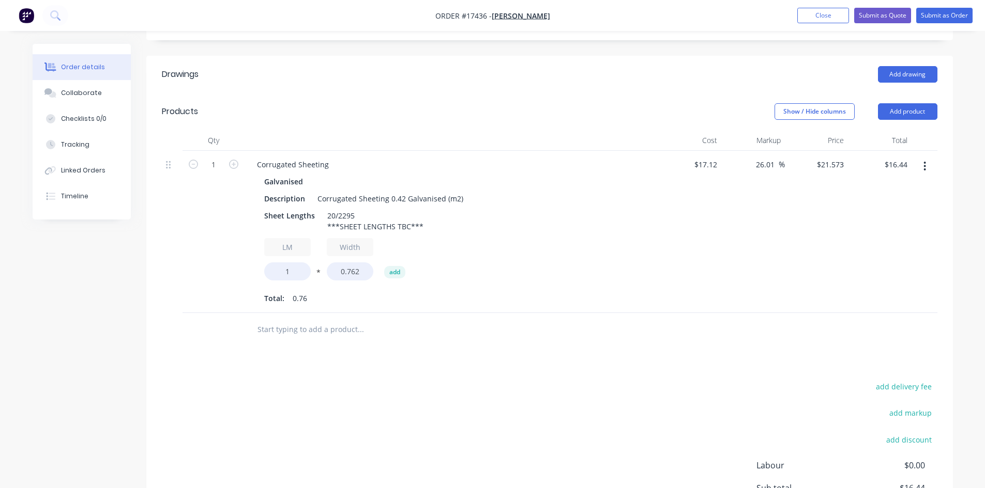
click at [491, 364] on div "Drawings Add drawing Products Show / Hide columns Add product Qty Cost Markup P…" at bounding box center [549, 325] width 806 height 539
click at [295, 263] on input "1" at bounding box center [287, 272] width 47 height 18
type input "45.9"
type input "$754.53"
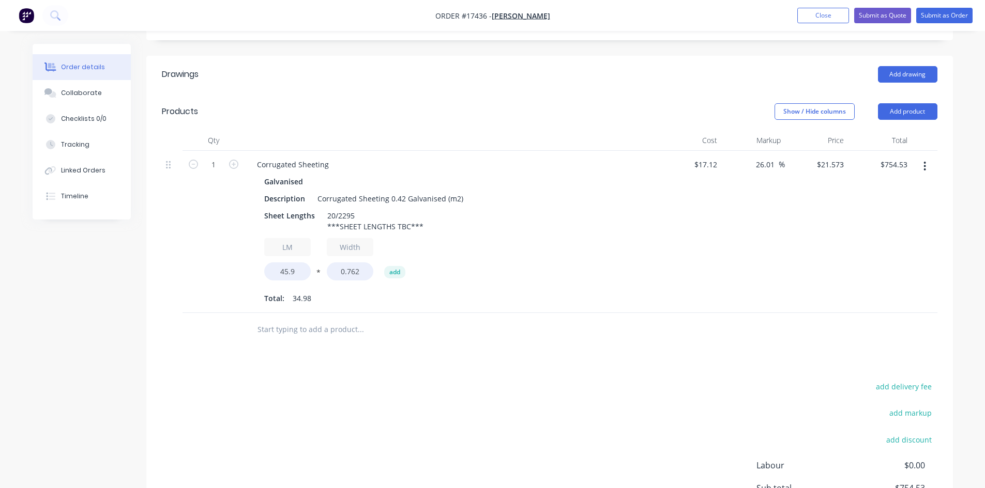
click at [210, 262] on div "1" at bounding box center [213, 232] width 62 height 162
click at [301, 319] on input "text" at bounding box center [360, 329] width 207 height 21
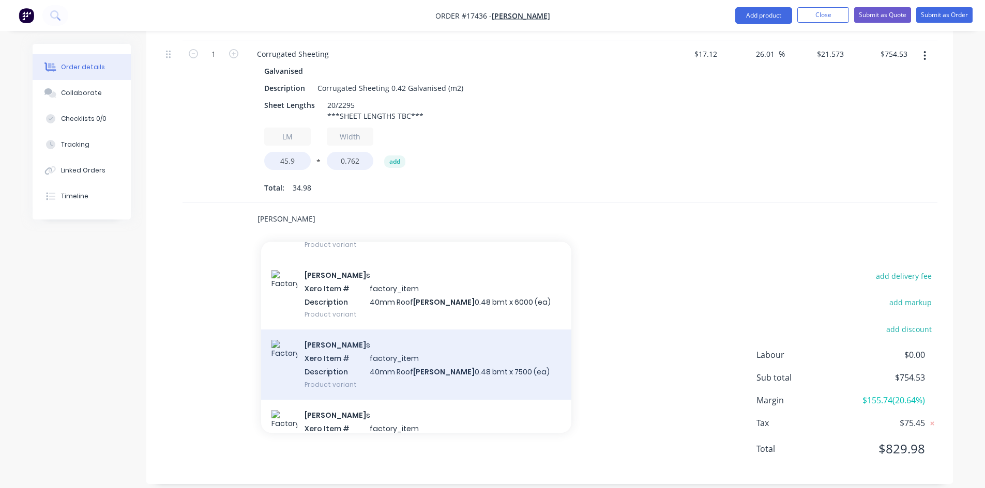
scroll to position [103, 0]
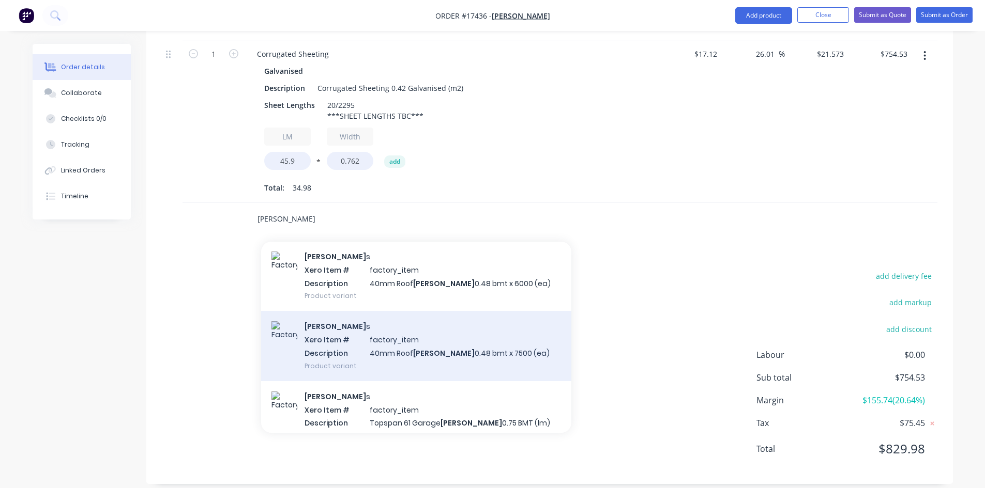
type input "[PERSON_NAME]"
click at [372, 346] on div "[PERSON_NAME] s Xero Item # factory_item Description 40mm Roof [PERSON_NAME] 0.…" at bounding box center [416, 346] width 310 height 70
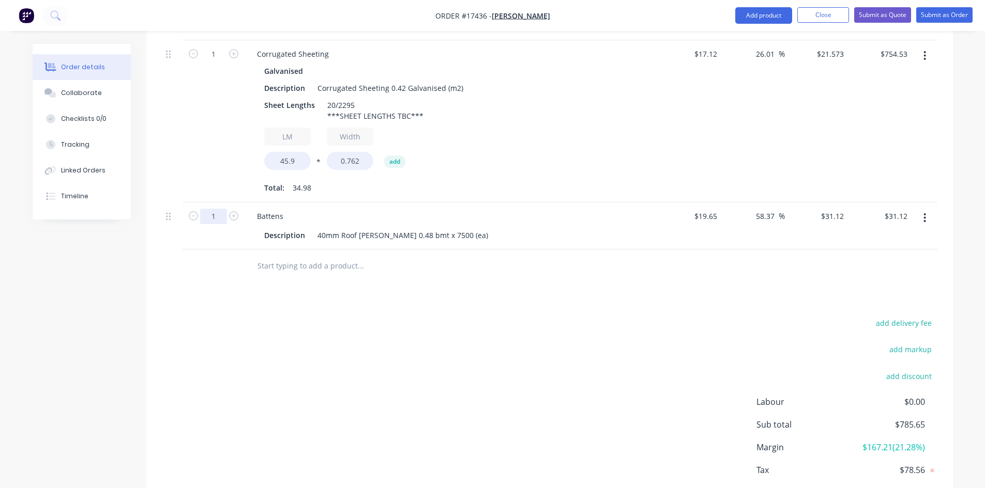
click at [220, 62] on input "1" at bounding box center [213, 55] width 27 height 16
type input "6"
type input "$186.72"
click at [463, 316] on div "add delivery fee add markup add discount Labour $0.00 Sub total $785.65 Margin …" at bounding box center [549, 416] width 775 height 200
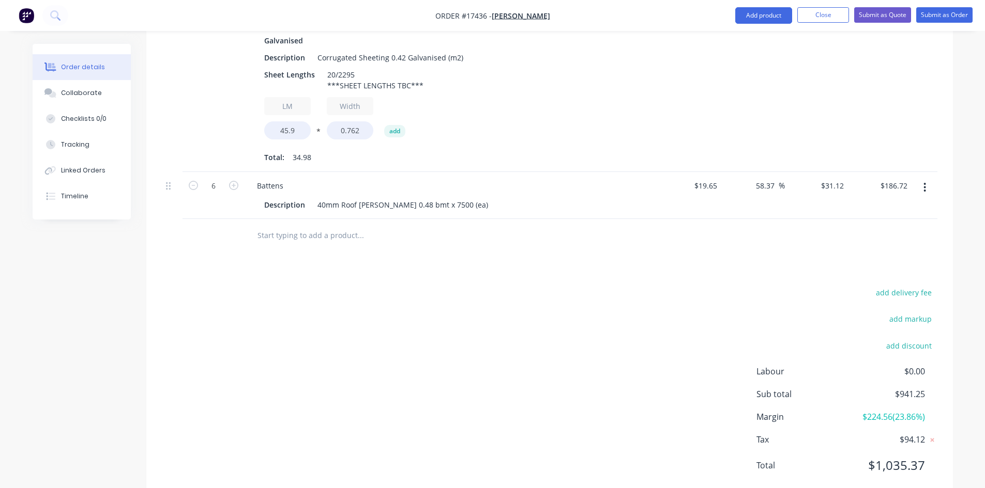
scroll to position [468, 0]
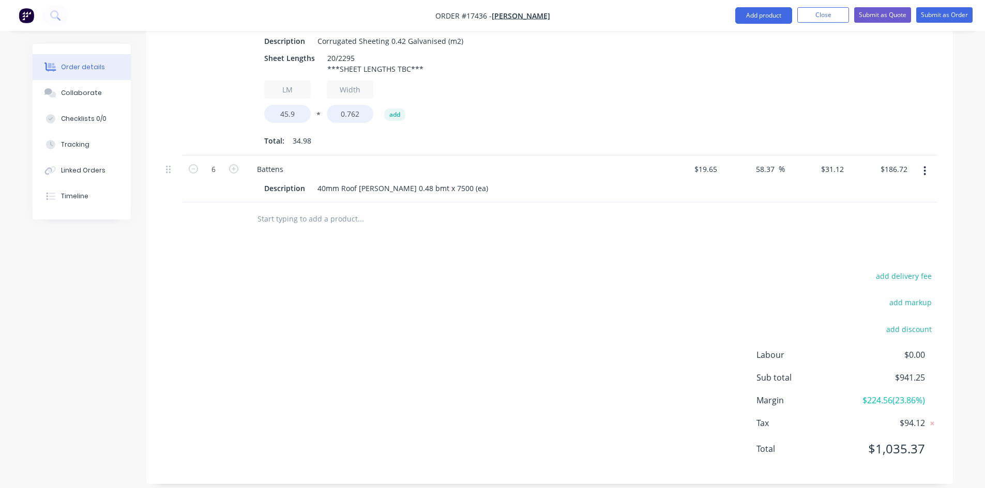
click at [301, 209] on input "text" at bounding box center [360, 219] width 207 height 21
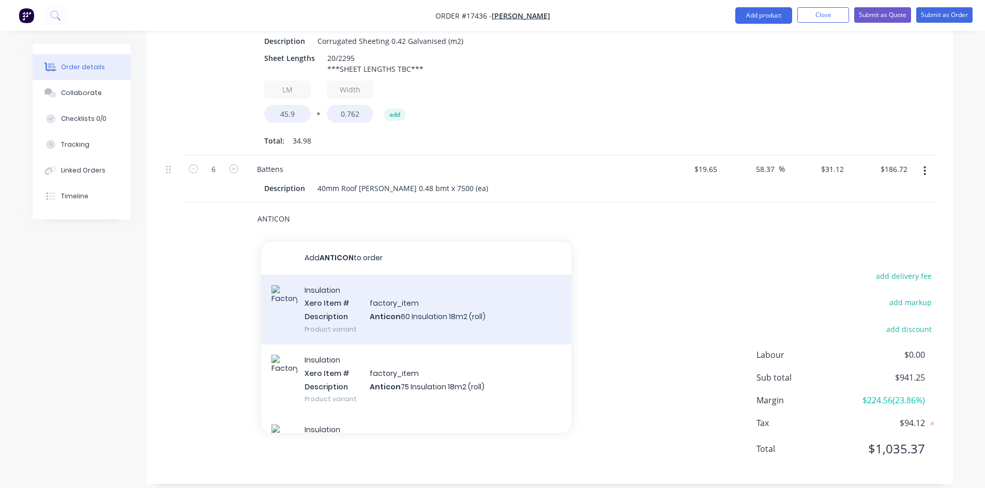
type input "ANTICON"
click at [376, 311] on div "Insulation Xero Item # factory_item Description Anticon 60 Insulation 18m2 (rol…" at bounding box center [416, 310] width 310 height 70
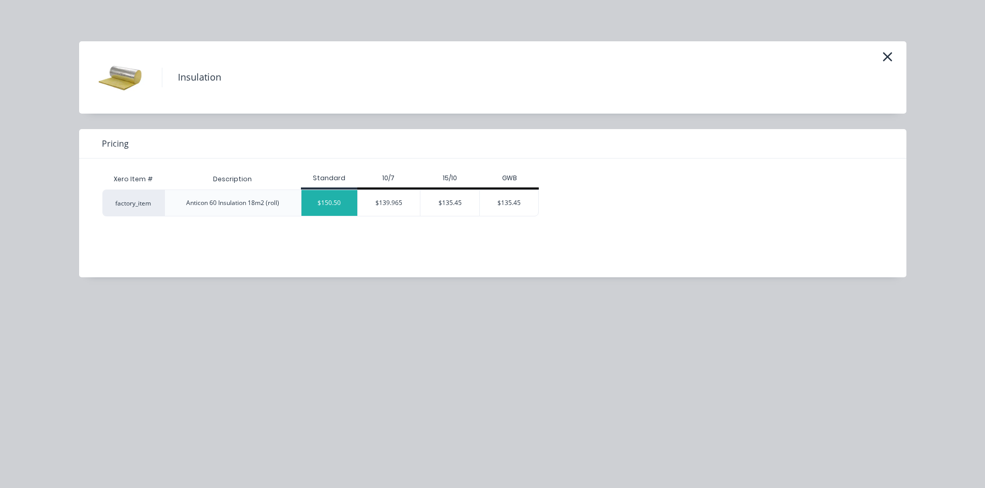
click at [339, 208] on div "$150.50" at bounding box center [329, 203] width 56 height 26
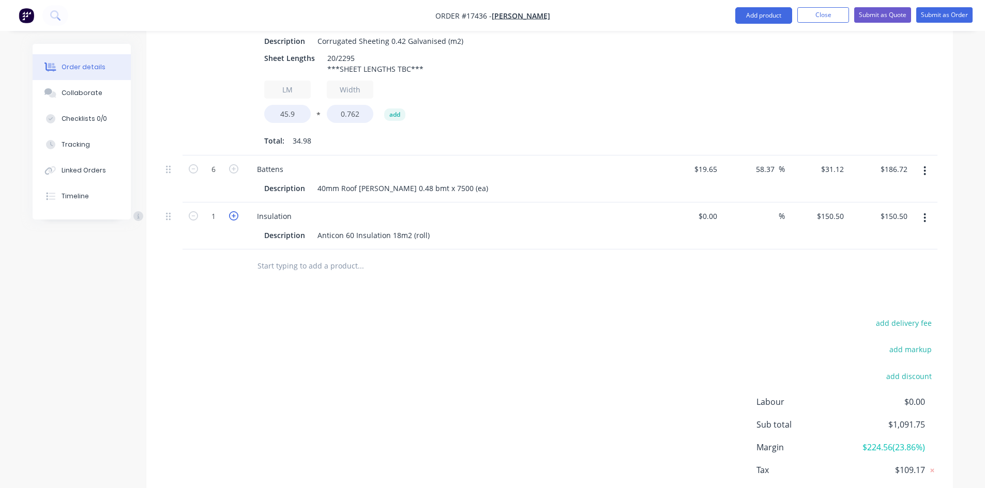
click at [235, 211] on icon "button" at bounding box center [233, 215] width 9 height 9
type input "2"
type input "$301.00"
click at [410, 295] on div "Drawings Add drawing Products Show / Hide columns Add product Qty Cost Markup P…" at bounding box center [549, 214] width 806 height 633
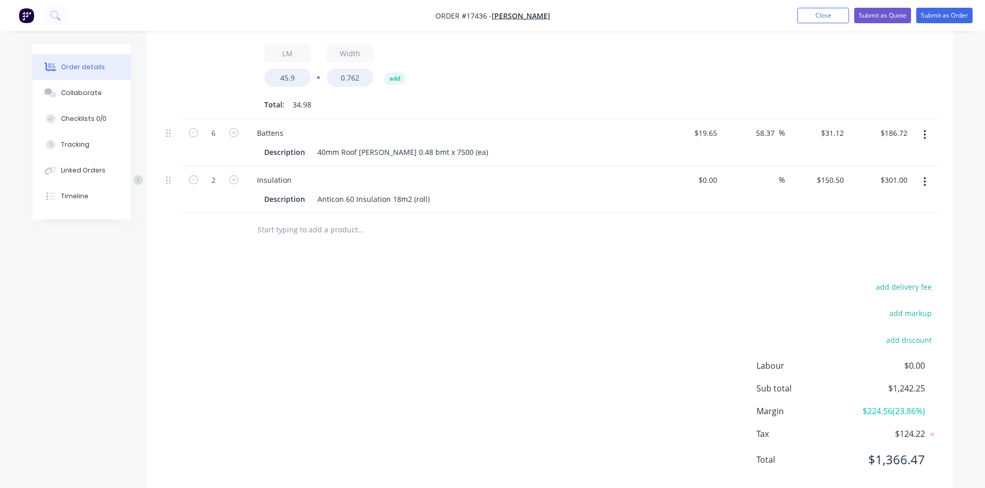
scroll to position [515, 0]
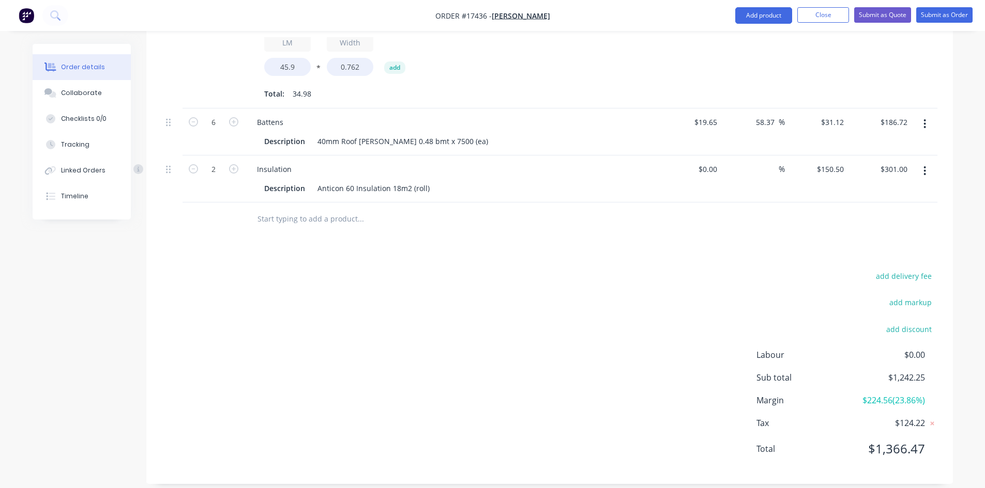
click at [284, 209] on input "text" at bounding box center [360, 219] width 207 height 21
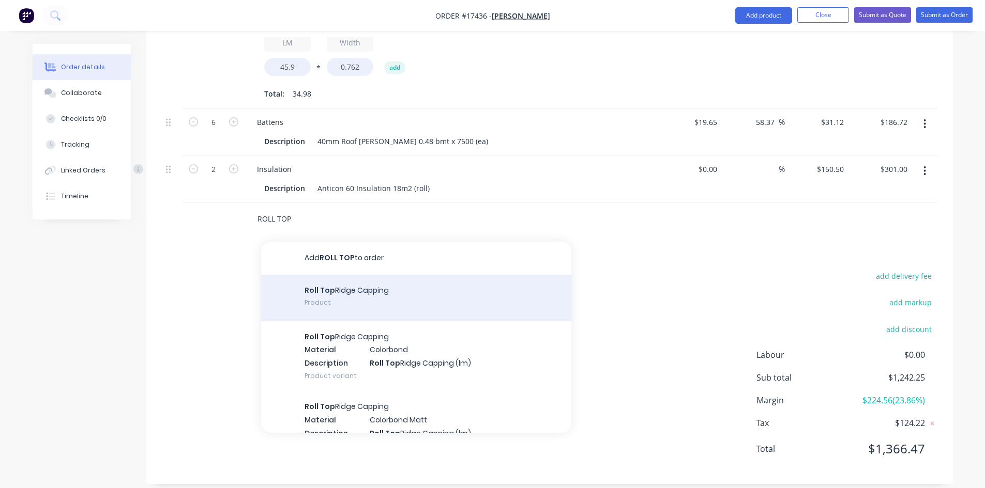
type input "ROLL TOP"
click at [338, 282] on div "Roll Top Ridge Capping Product" at bounding box center [416, 298] width 310 height 47
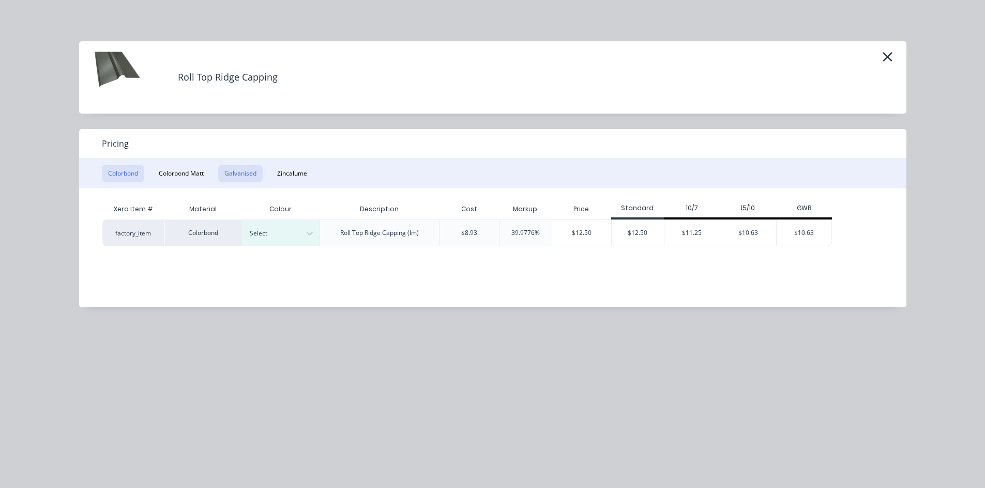
click at [251, 167] on button "Galvanised" at bounding box center [240, 174] width 44 height 18
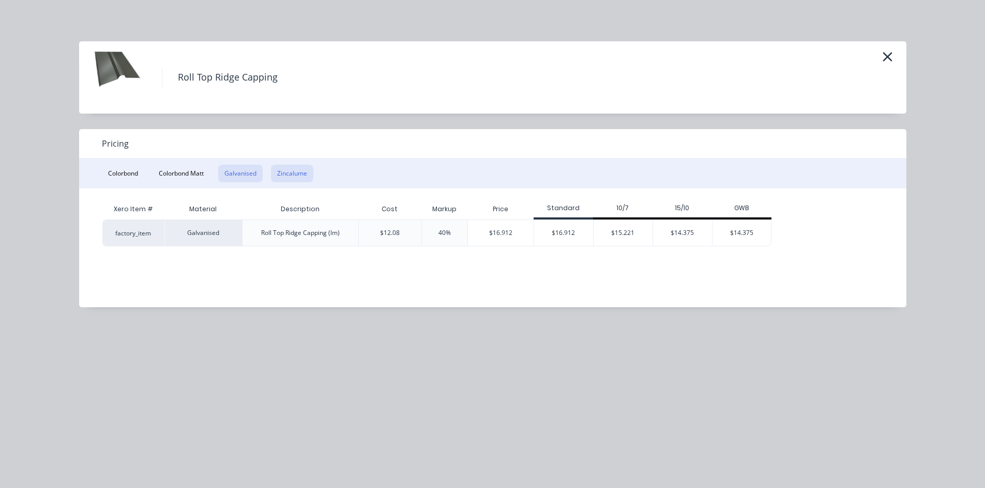
click at [296, 175] on button "Zincalume" at bounding box center [292, 174] width 42 height 18
click at [242, 173] on button "Galvanised" at bounding box center [240, 174] width 44 height 18
click at [510, 234] on div "$16.912" at bounding box center [501, 233] width 66 height 26
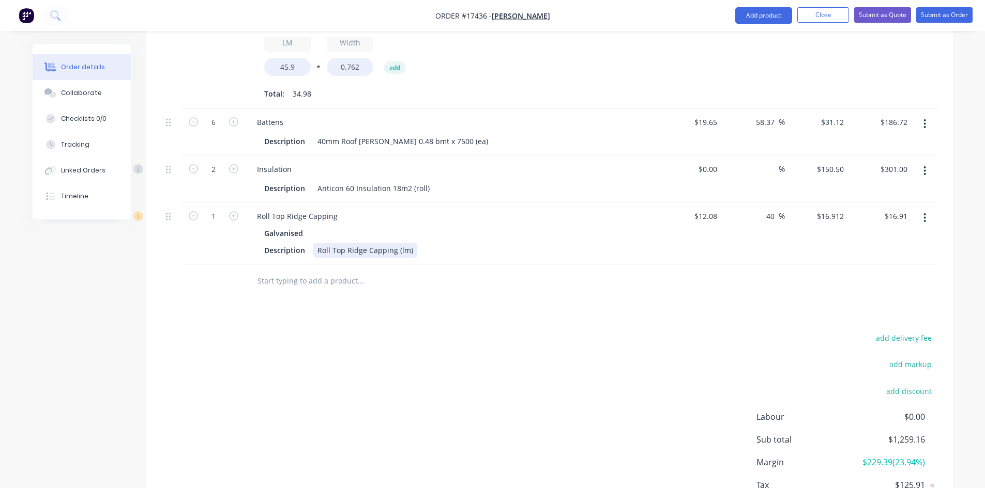
click at [412, 243] on div "Roll Top Ridge Capping (lm)" at bounding box center [365, 250] width 104 height 15
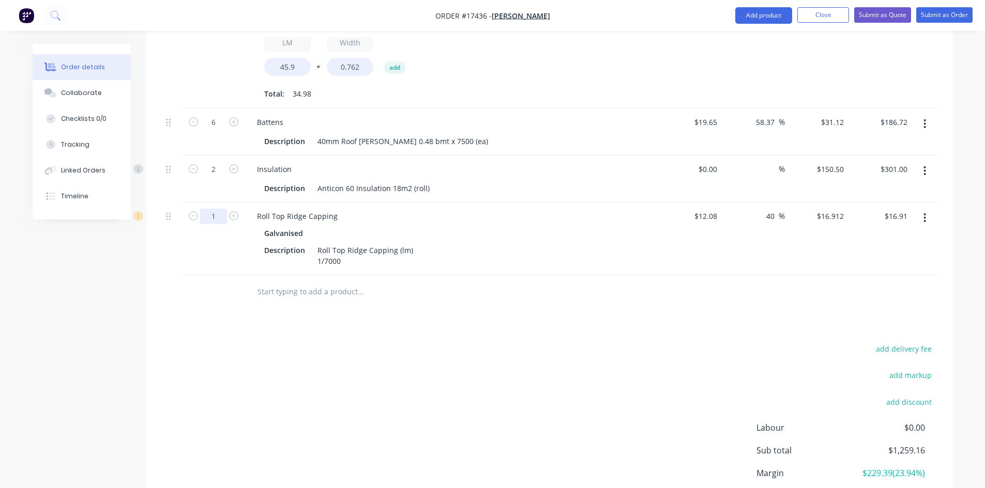
type input "7"
type input "$118.38"
click at [640, 322] on div "Drawings Add drawing Products Show / Hide columns Add product Qty Cost Markup P…" at bounding box center [549, 204] width 806 height 706
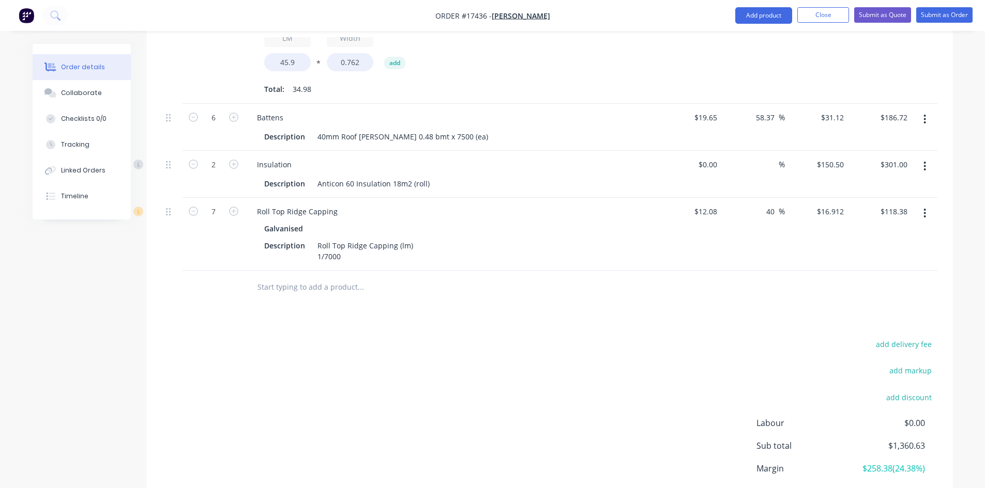
scroll to position [536, 0]
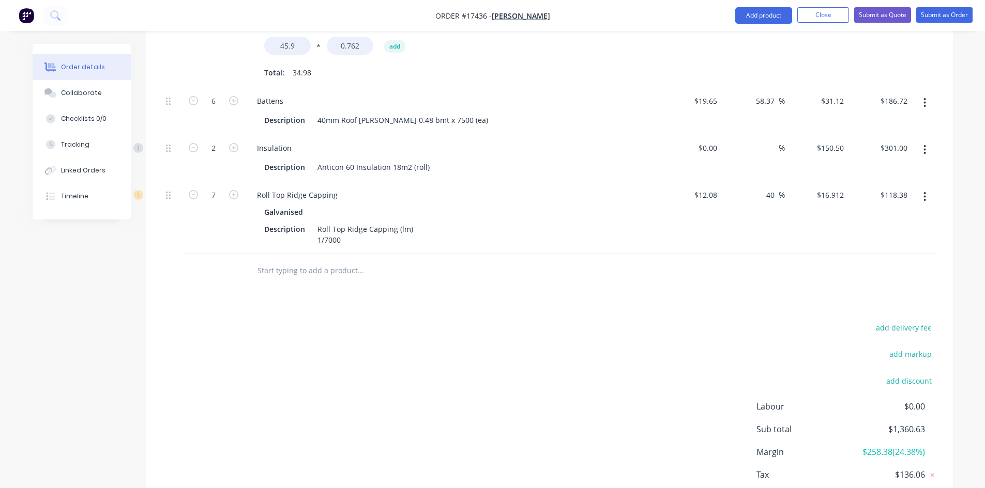
click at [277, 261] on input "text" at bounding box center [360, 271] width 207 height 21
type input "Q"
click at [759, 9] on button "Add product" at bounding box center [763, 15] width 57 height 17
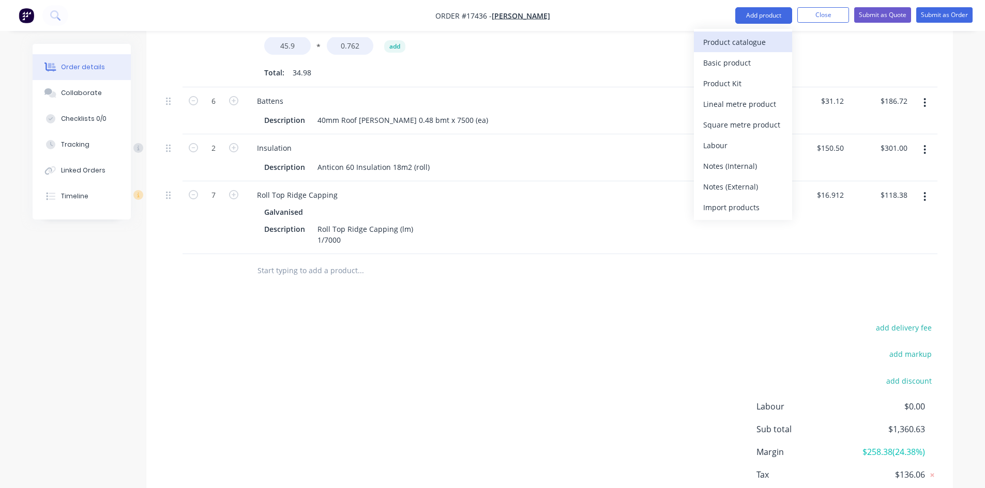
click at [751, 43] on div "Product catalogue" at bounding box center [743, 42] width 80 height 15
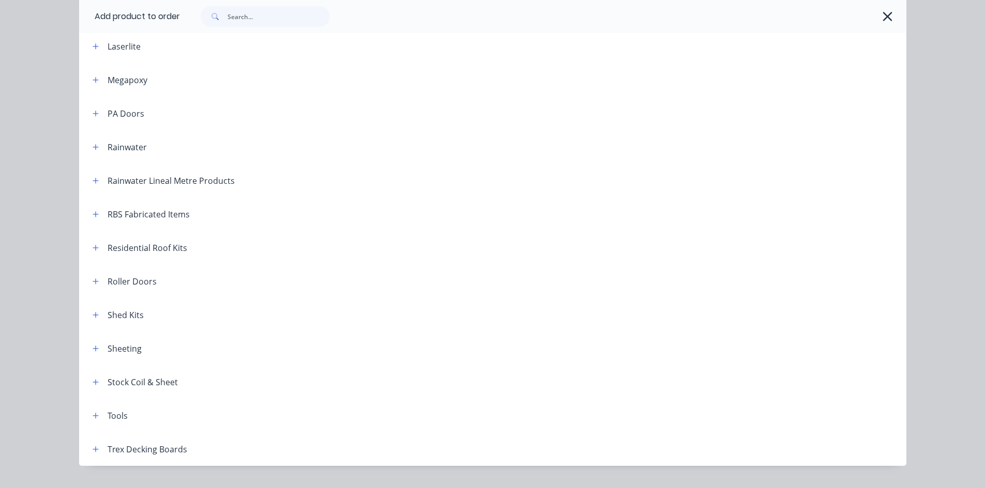
scroll to position [465, 0]
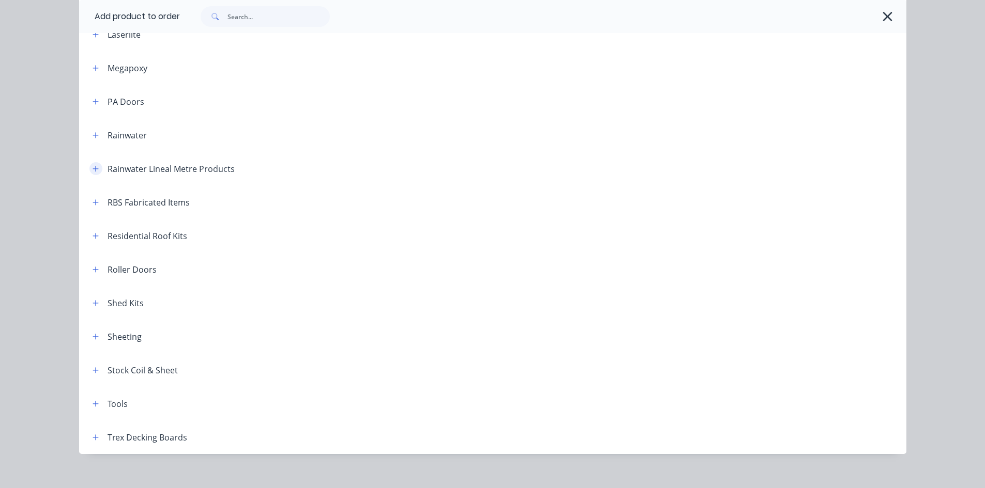
click at [96, 169] on button "button" at bounding box center [95, 168] width 13 height 13
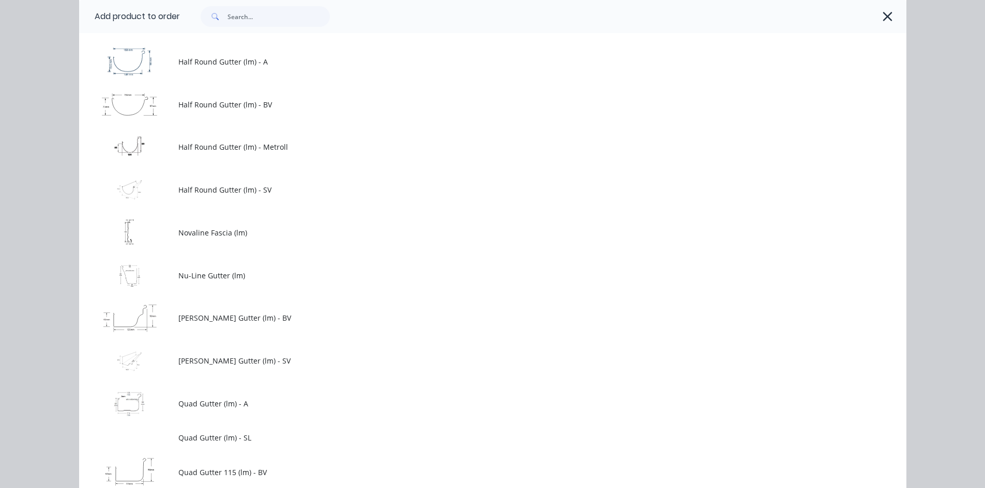
scroll to position [1034, 0]
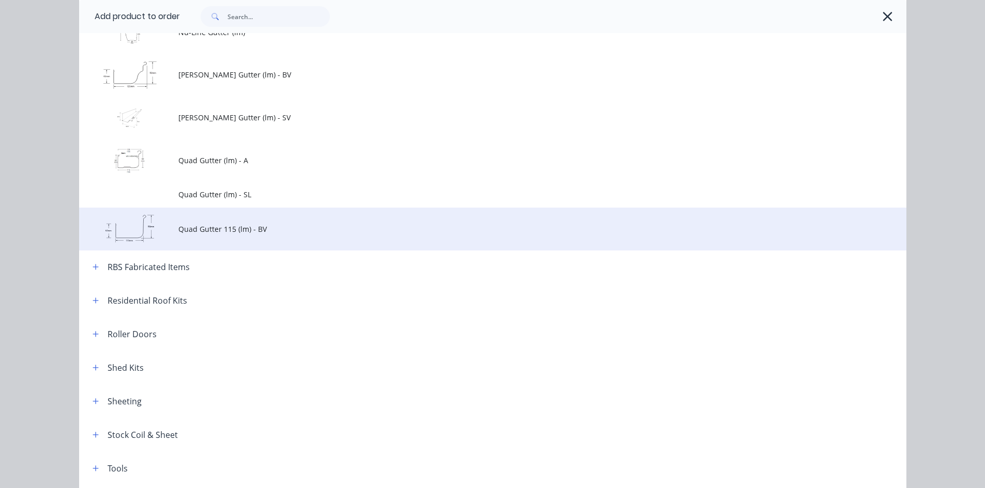
click at [302, 226] on span "Quad Gutter 115 (lm) - BV" at bounding box center [469, 229] width 582 height 11
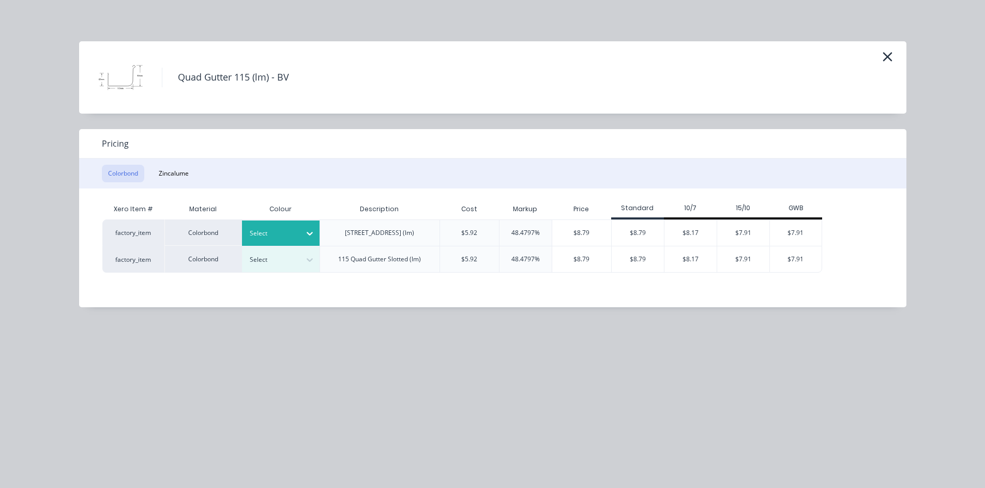
click at [303, 235] on div at bounding box center [309, 233] width 19 height 17
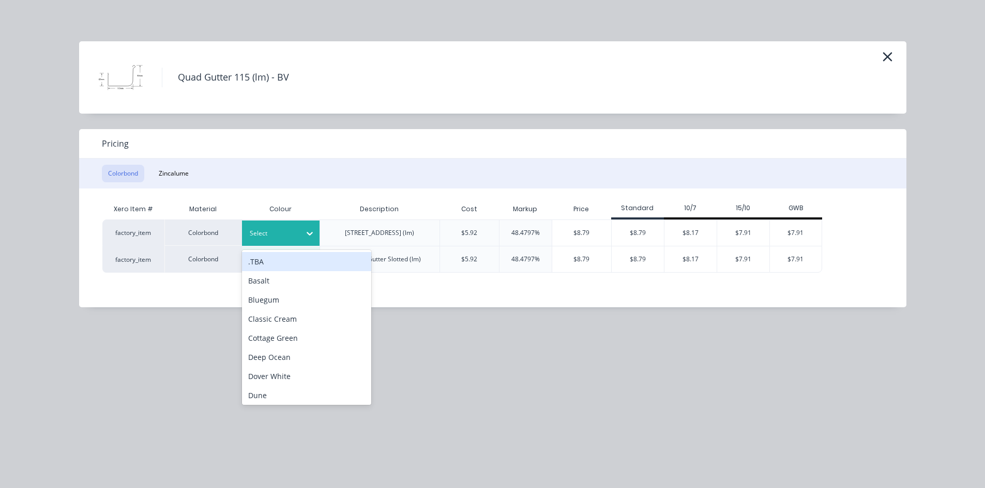
click at [307, 233] on icon at bounding box center [310, 235] width 6 height 4
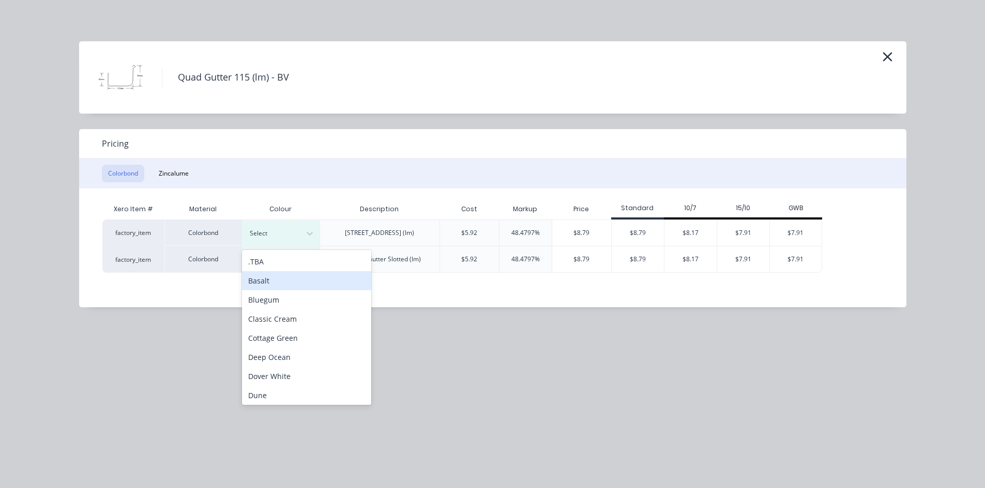
click at [290, 267] on div ".TBA" at bounding box center [306, 261] width 129 height 19
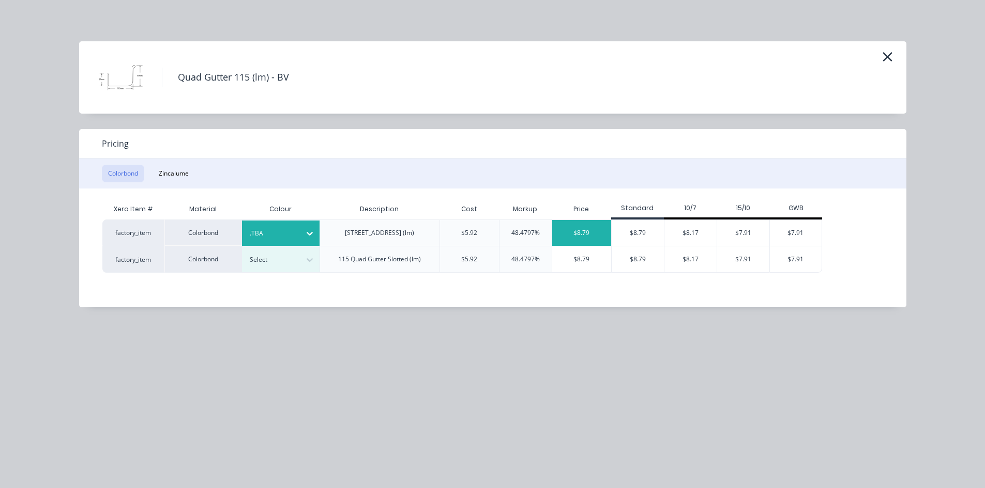
click at [593, 233] on div "$8.79" at bounding box center [581, 233] width 59 height 26
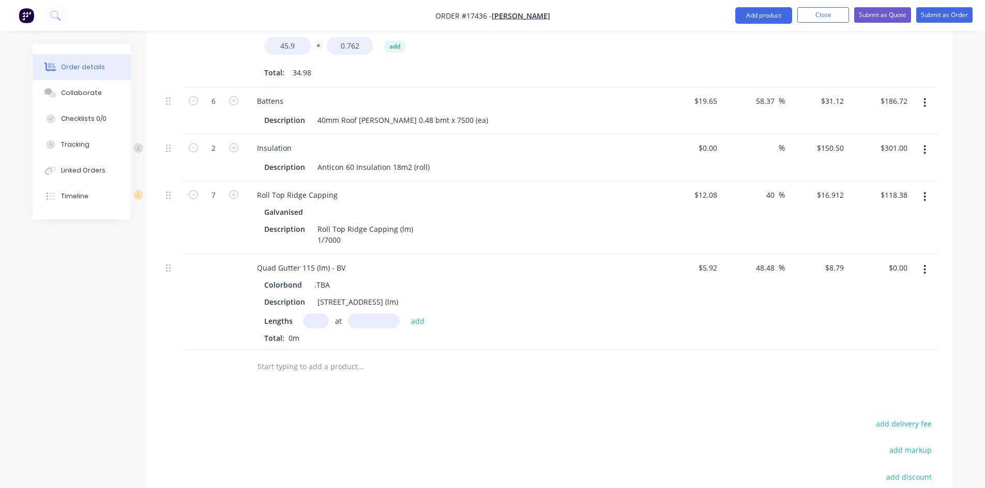
click at [312, 314] on input "text" at bounding box center [316, 321] width 26 height 15
type input "2"
click at [374, 314] on input "text" at bounding box center [374, 321] width 52 height 15
click at [365, 314] on input "text" at bounding box center [374, 321] width 52 height 15
type input "6400mm"
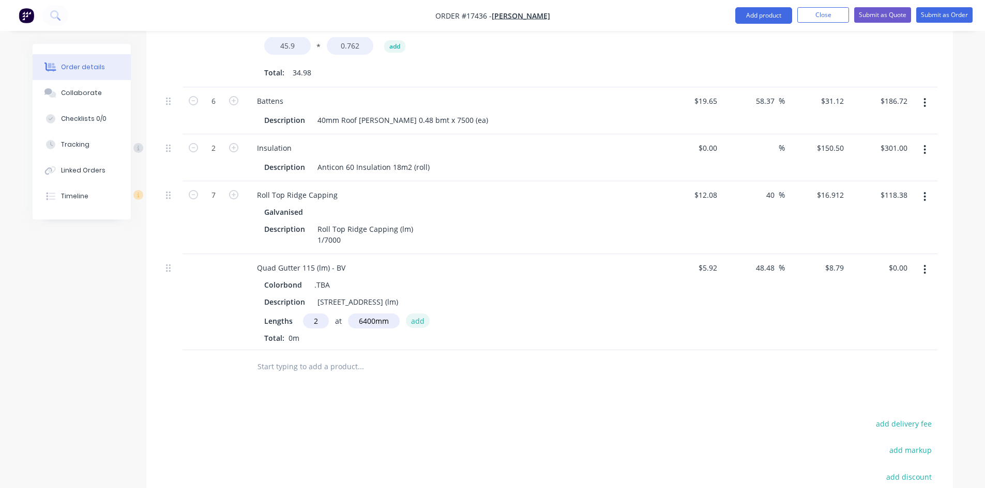
click at [418, 314] on button "add" at bounding box center [418, 321] width 24 height 14
type input "$112.51"
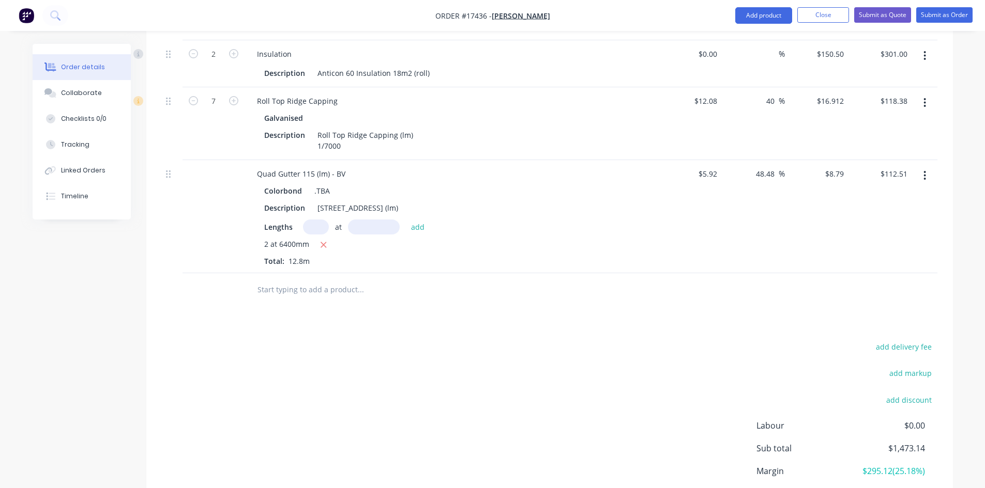
scroll to position [639, 0]
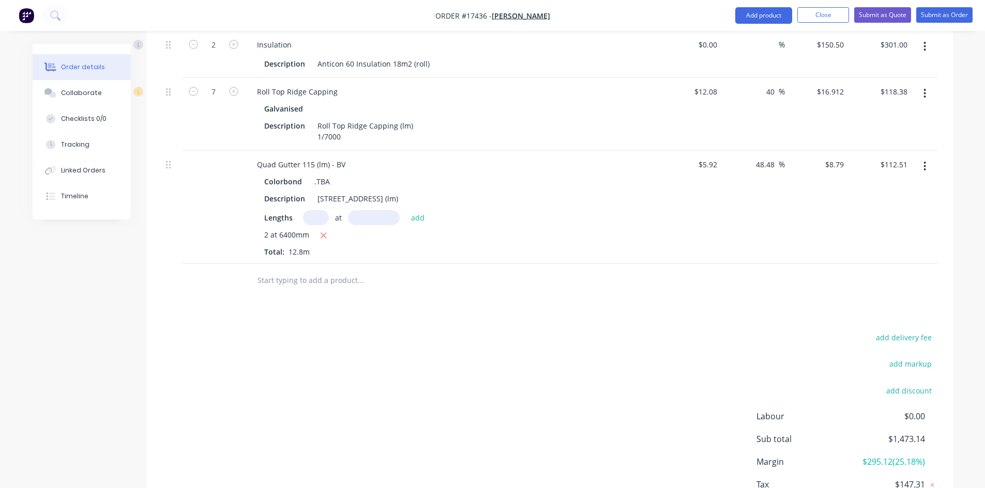
click at [292, 274] on input "text" at bounding box center [360, 280] width 207 height 21
click at [762, 14] on button "Add product" at bounding box center [763, 15] width 57 height 17
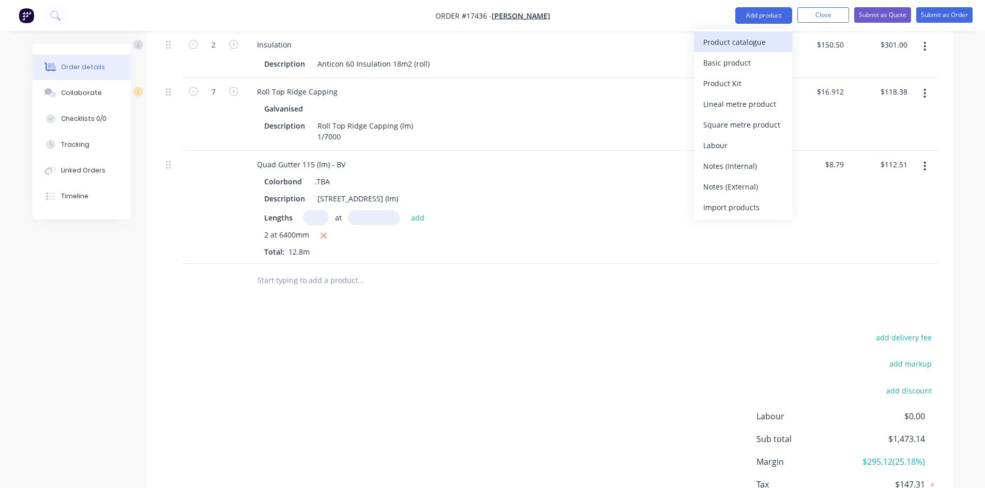
click at [733, 50] on button "Product catalogue" at bounding box center [743, 42] width 98 height 21
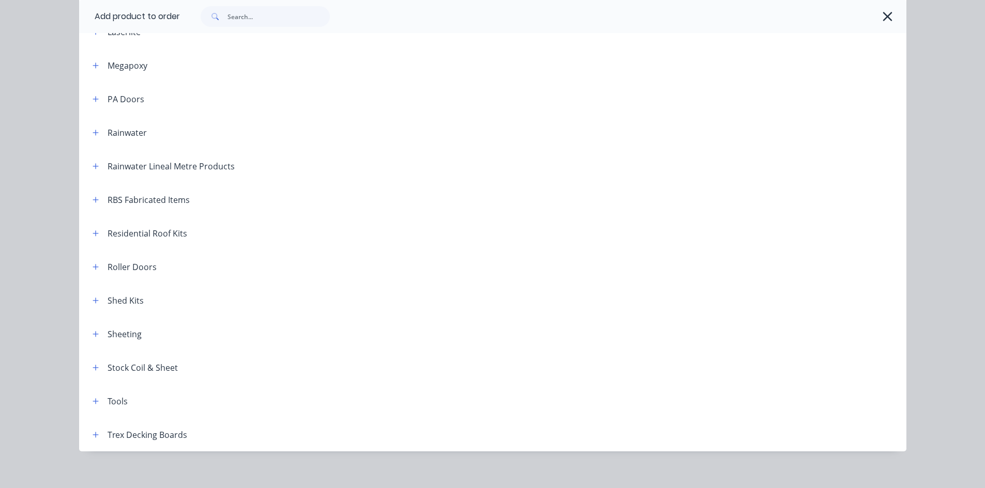
scroll to position [477, 0]
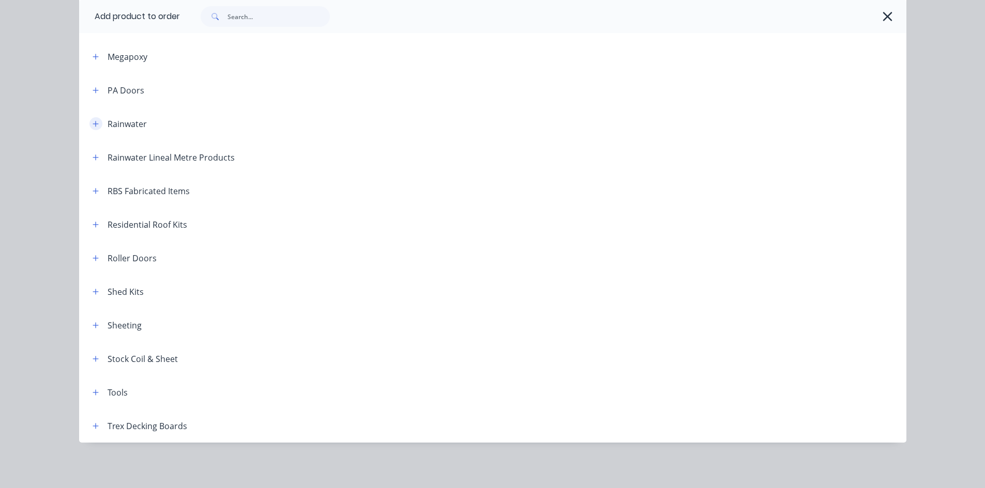
click at [93, 120] on icon "button" at bounding box center [96, 123] width 6 height 7
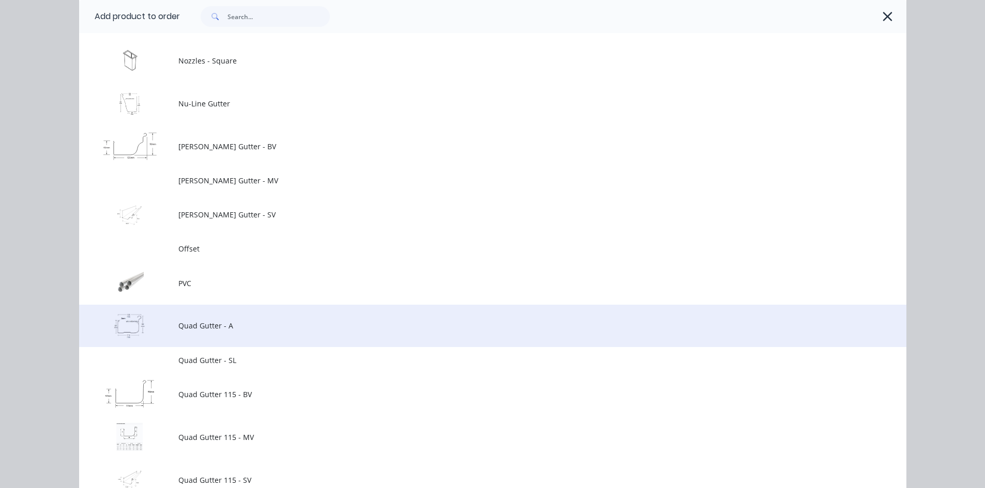
scroll to position [1304, 0]
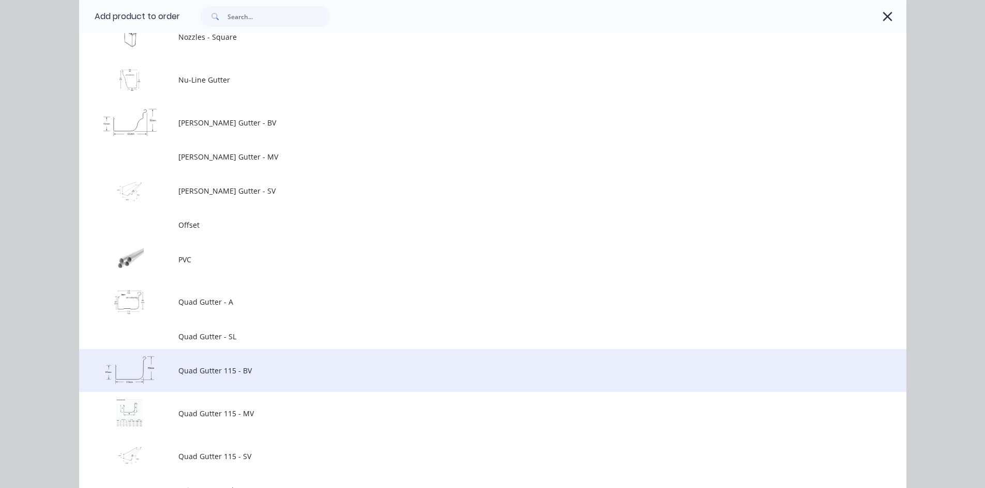
click at [259, 373] on span "Quad Gutter 115 - BV" at bounding box center [469, 370] width 582 height 11
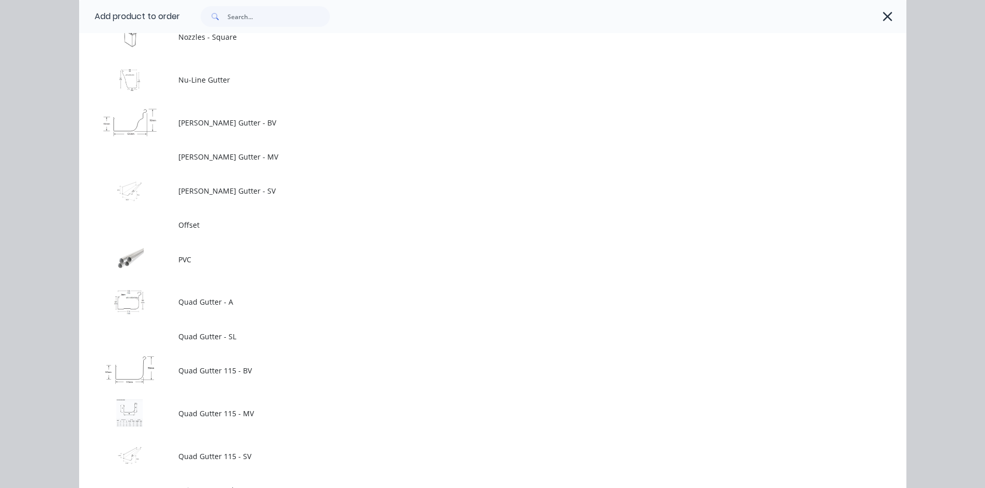
scroll to position [0, 0]
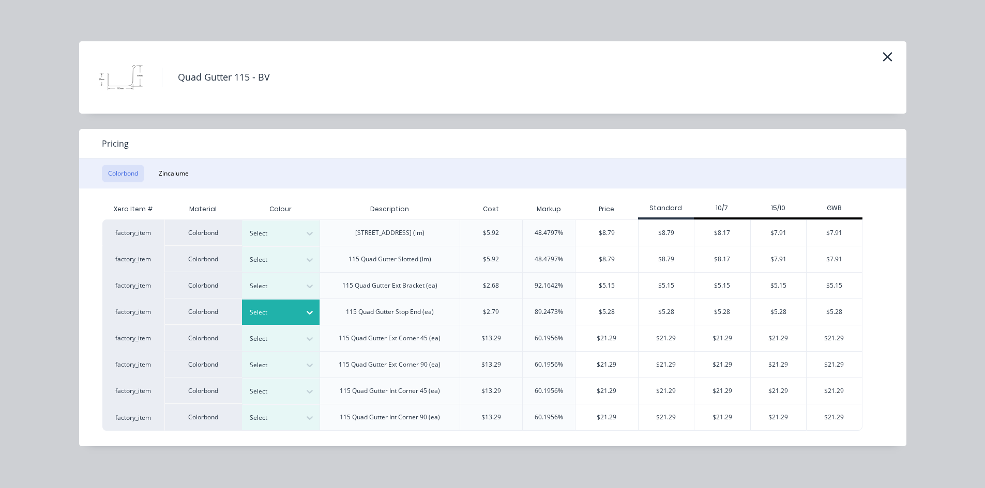
click at [308, 315] on icon at bounding box center [309, 313] width 10 height 10
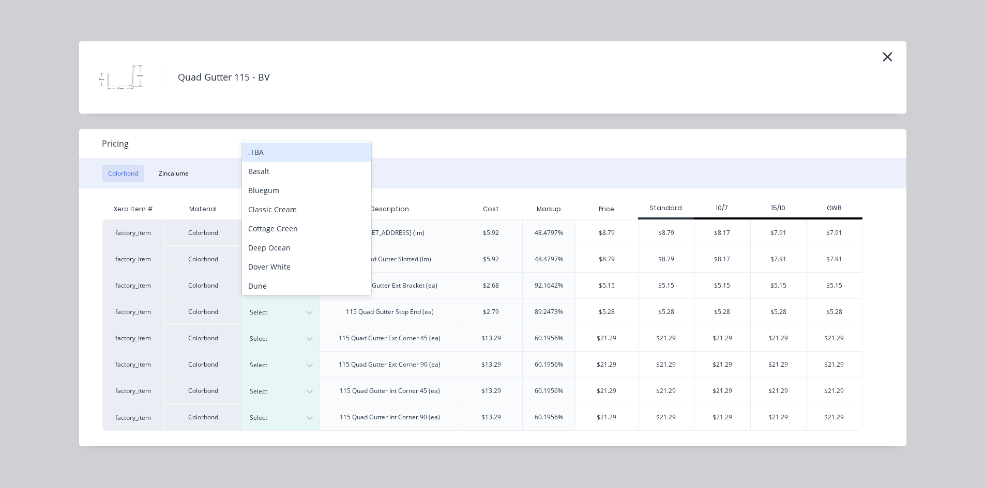
scroll to position [6, 0]
click at [277, 147] on div ".TBA" at bounding box center [306, 145] width 129 height 19
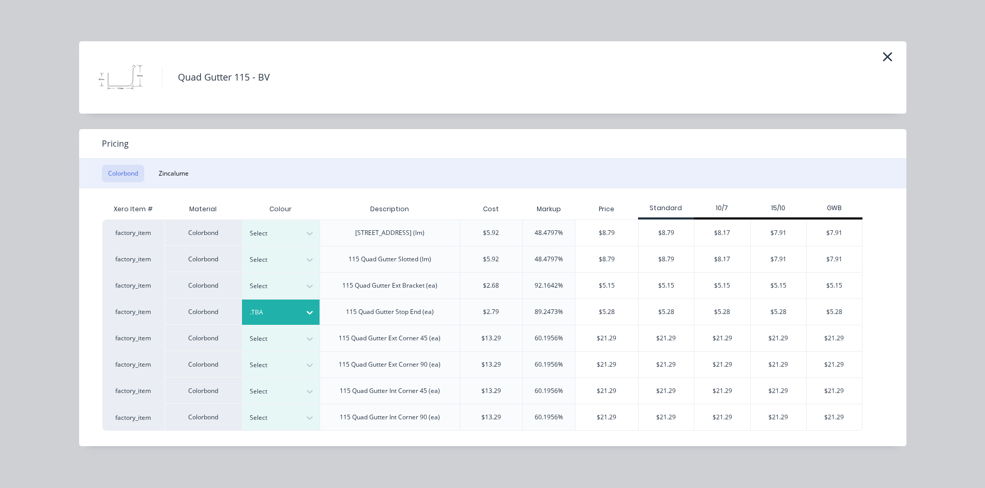
click at [618, 311] on div "$5.28" at bounding box center [606, 312] width 63 height 26
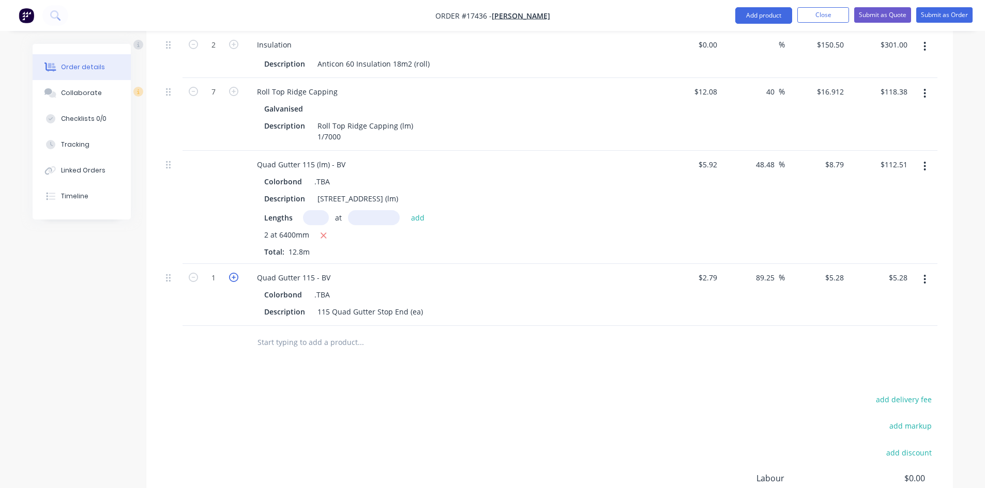
click at [238, 273] on icon "button" at bounding box center [233, 277] width 9 height 9
type input "2"
type input "$10.56"
click at [421, 304] on div "115 Quad Gutter Stop End (ea)" at bounding box center [370, 311] width 114 height 15
click at [439, 394] on div "Drawings Add drawing Products Show / Hide columns Add product Qty Cost Markup P…" at bounding box center [549, 178] width 806 height 903
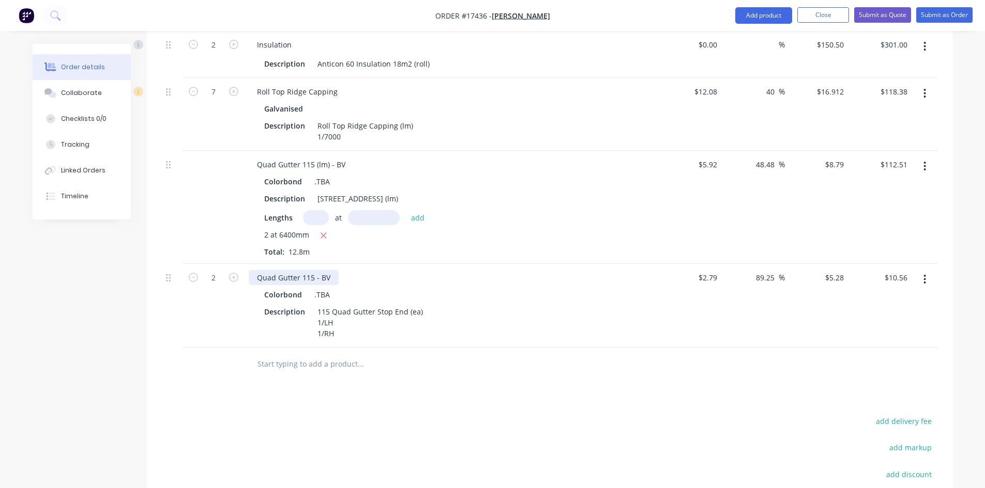
click at [278, 270] on div "Quad Gutter 115 - BV" at bounding box center [294, 277] width 90 height 15
copy div "Quad Gutter 115 - BV"
click at [287, 358] on input "text" at bounding box center [360, 364] width 207 height 21
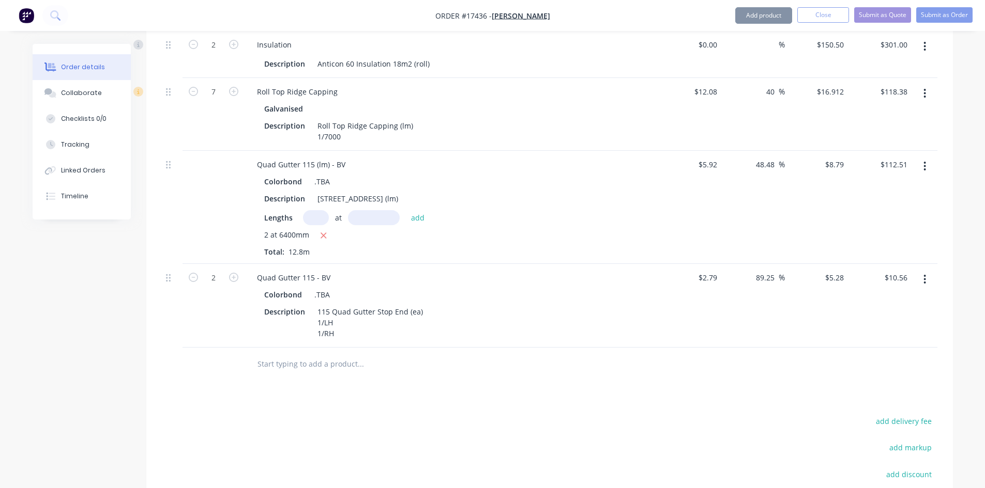
paste input "Quad Gutter 115 - BV"
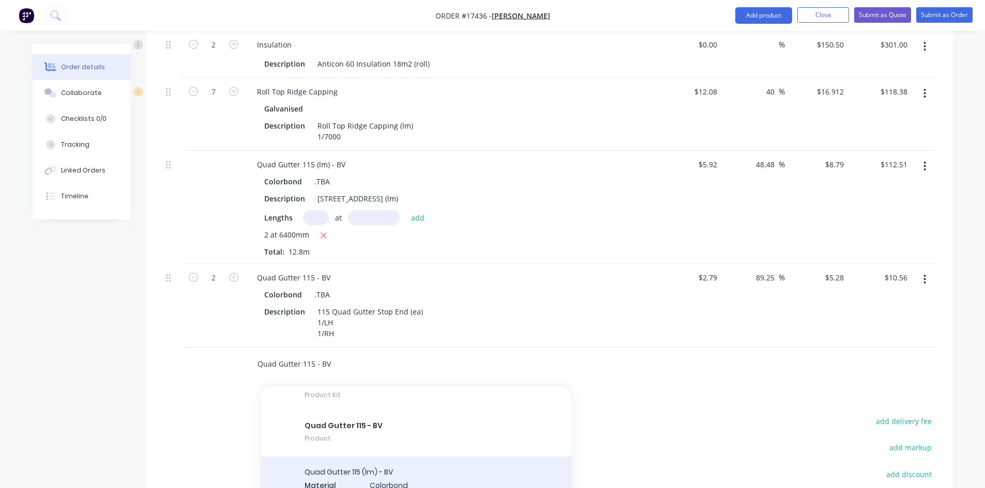
scroll to position [52, 0]
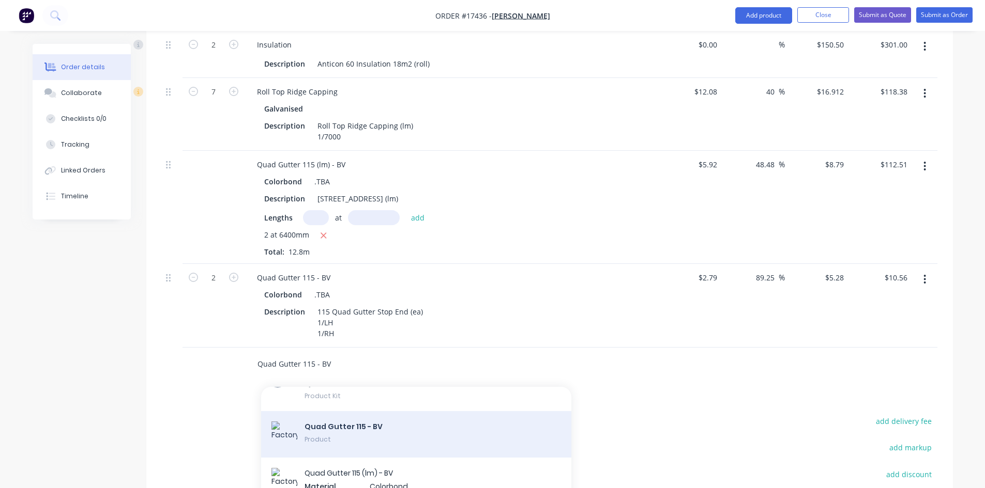
type input "Quad Gutter 115 - BV"
click at [337, 423] on div "Quad Gutter 115 - BV Product" at bounding box center [416, 434] width 310 height 47
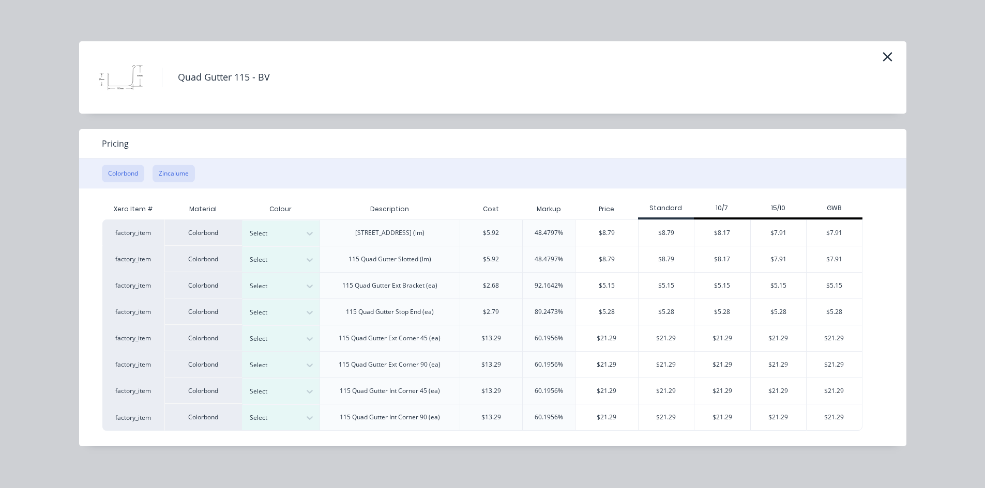
click at [174, 171] on button "Zincalume" at bounding box center [173, 174] width 42 height 18
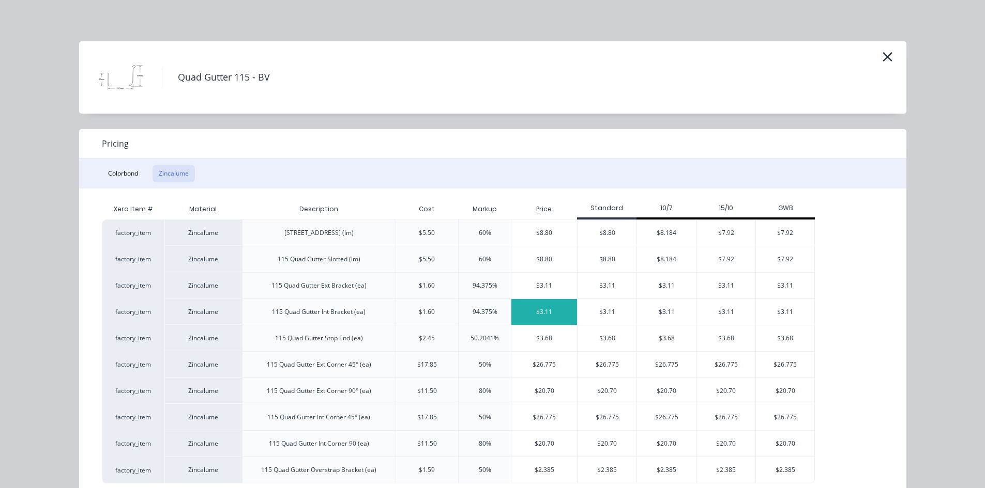
click at [544, 312] on div "$3.11" at bounding box center [544, 312] width 66 height 26
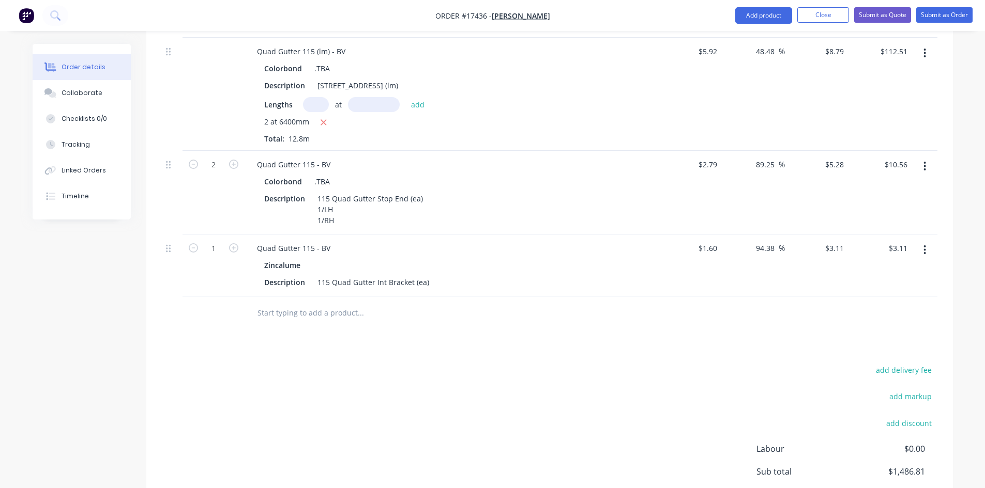
scroll to position [794, 0]
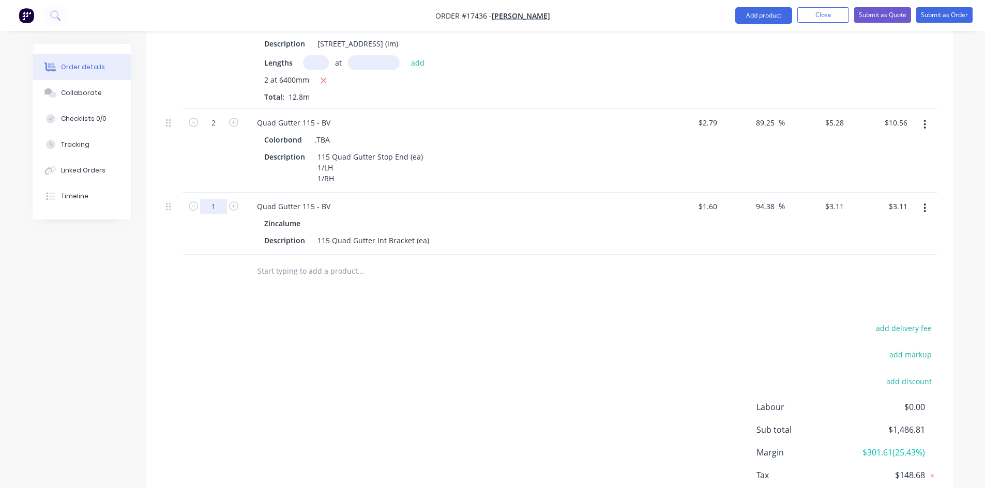
type input "15"
type input "$46.65"
click at [502, 335] on div "add delivery fee add markup add discount Labour $0.00 Sub total $1,486.81 Margi…" at bounding box center [549, 422] width 775 height 200
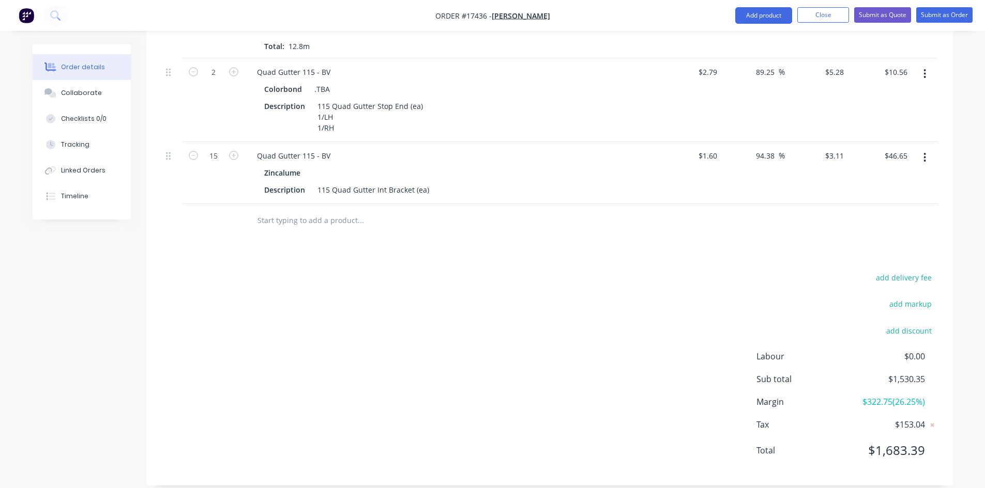
scroll to position [847, 0]
type input "14"
type input "$43.54"
click at [476, 290] on div "add delivery fee add markup add discount Labour $0.00 Sub total $1,530.35 Margi…" at bounding box center [549, 369] width 775 height 200
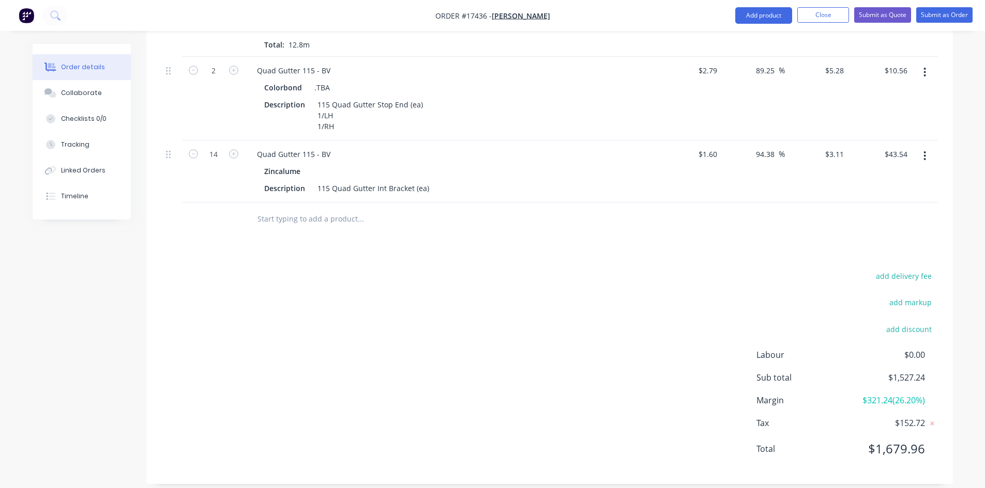
click at [293, 212] on input "text" at bounding box center [360, 219] width 207 height 21
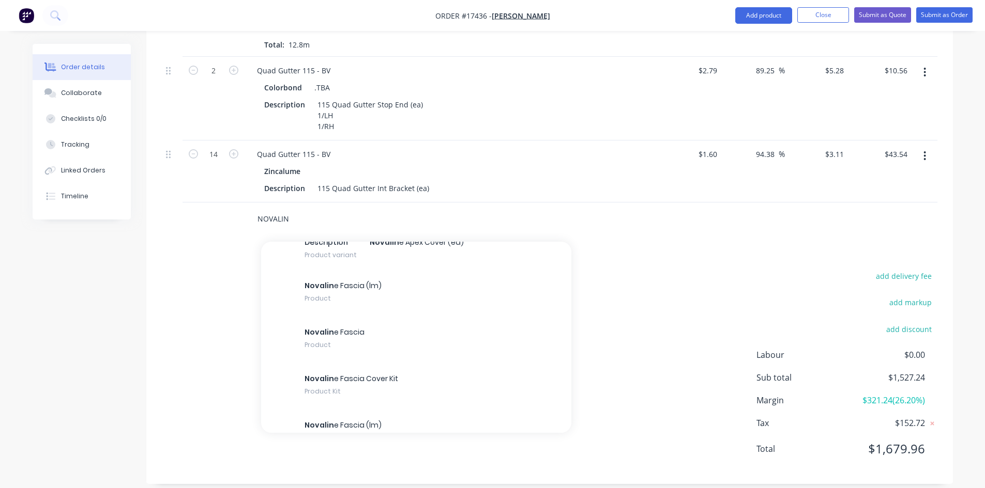
scroll to position [1499, 0]
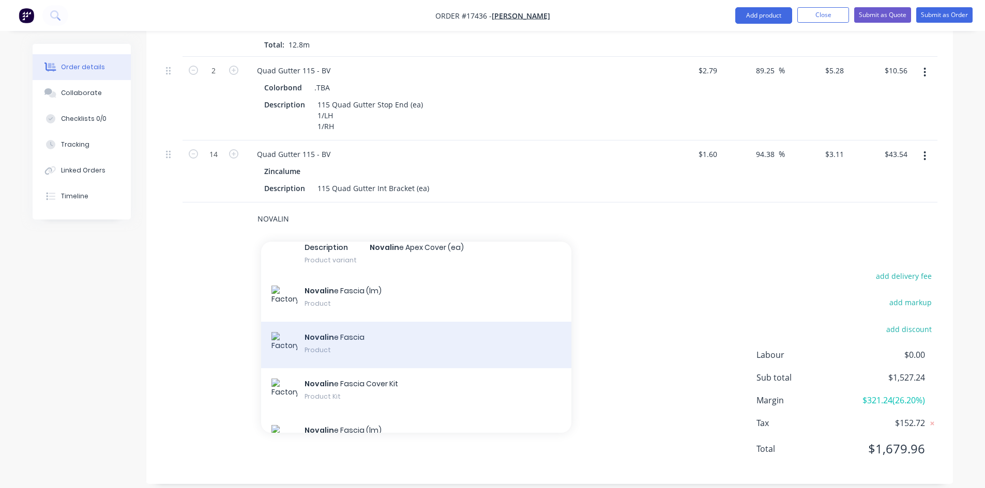
type input "NOVALIN"
click at [395, 333] on div "Novalin e Fascia Product" at bounding box center [416, 345] width 310 height 47
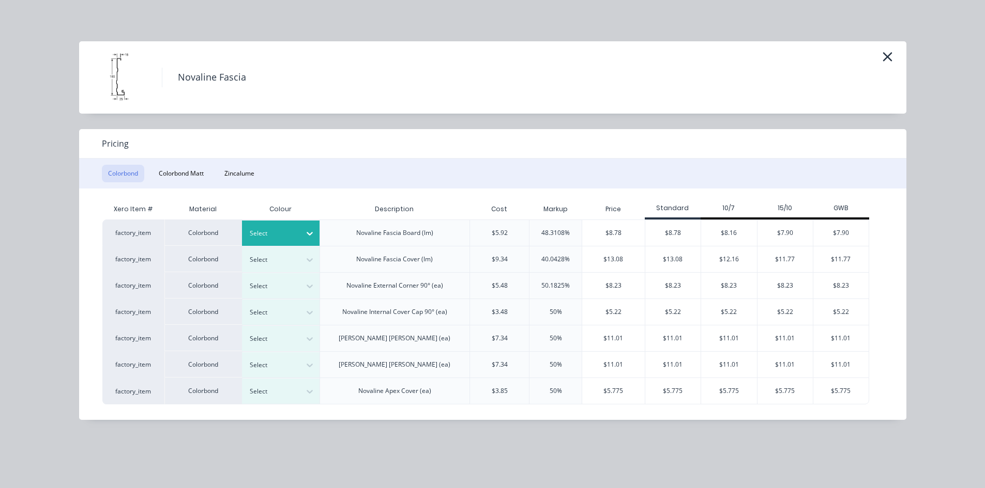
click at [295, 229] on div at bounding box center [273, 233] width 47 height 11
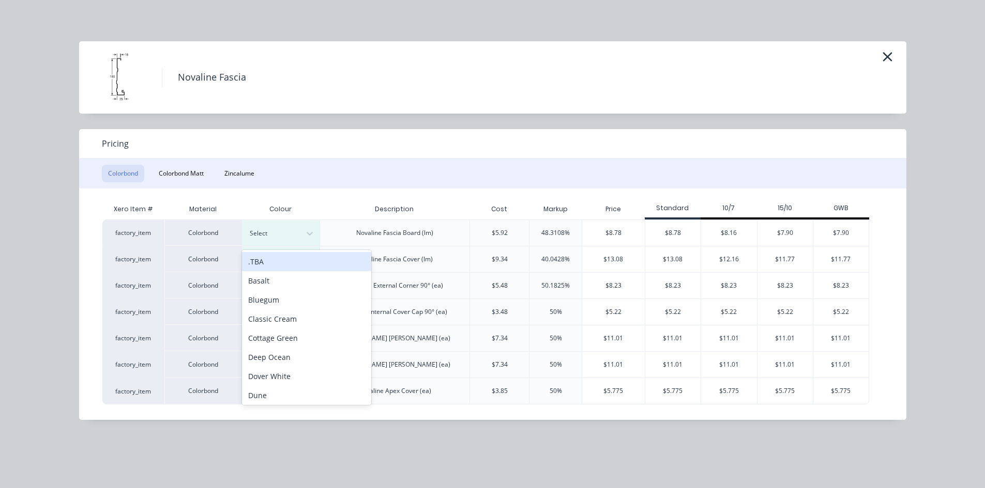
click at [301, 266] on div ".TBA" at bounding box center [306, 261] width 129 height 19
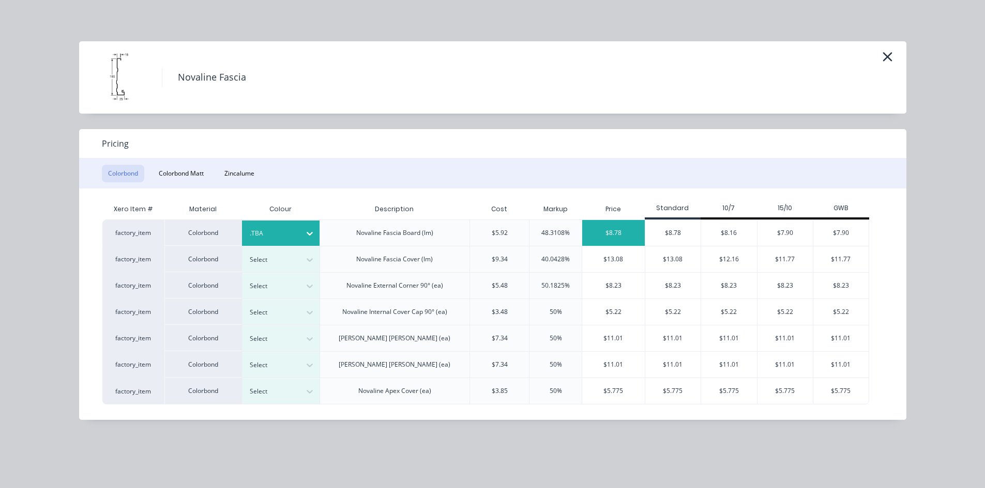
click at [624, 236] on div "$8.78" at bounding box center [613, 233] width 63 height 26
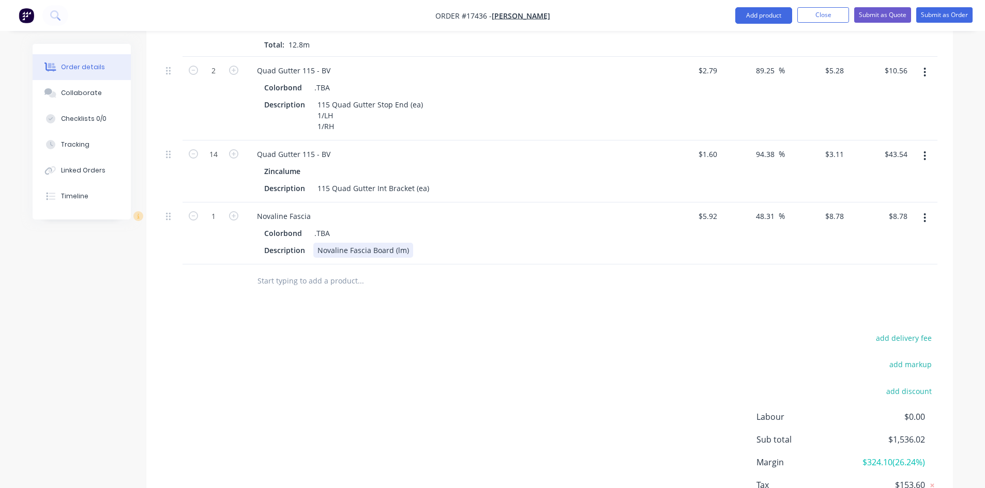
click at [408, 243] on div "Novaline Fascia Board (lm)" at bounding box center [363, 250] width 100 height 15
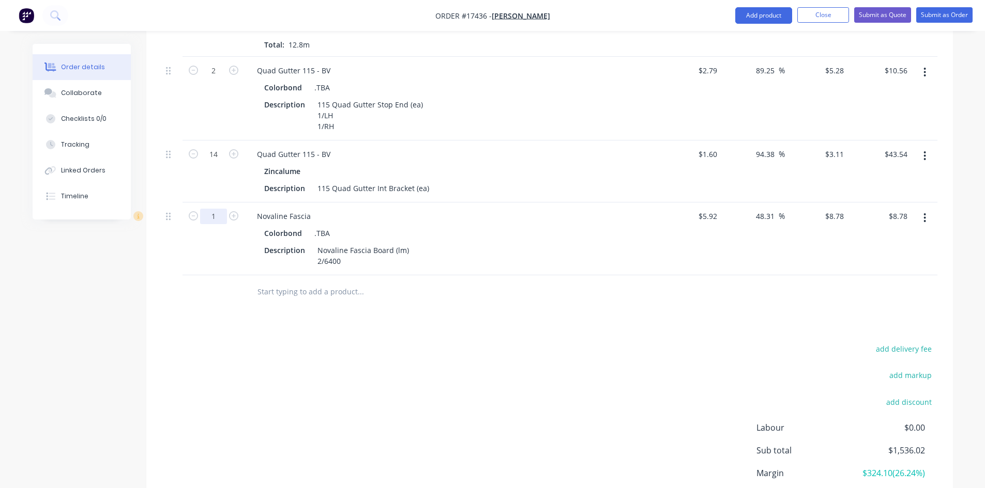
type input "12.8"
type input "$112.38"
click at [259, 342] on div "add delivery fee add markup add discount Labour $0.00 Sub total $1,536.02 Margi…" at bounding box center [549, 442] width 775 height 200
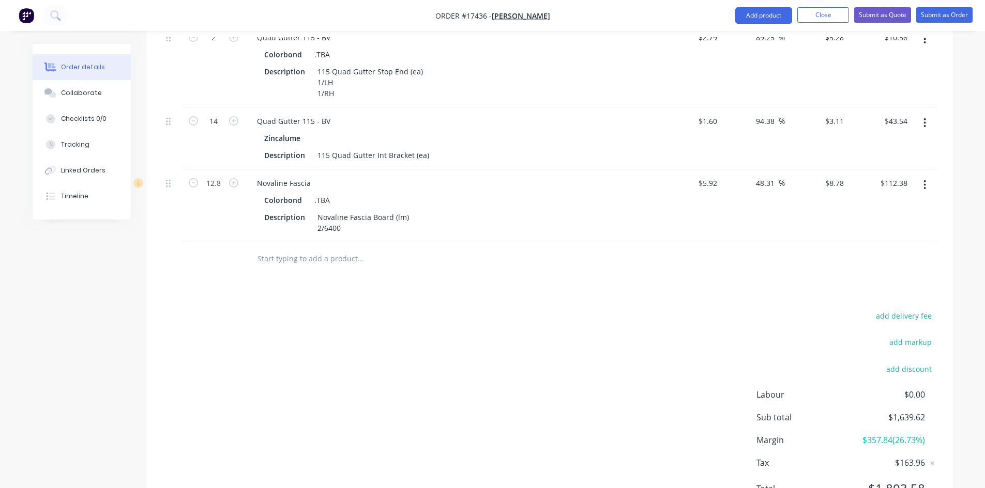
scroll to position [898, 0]
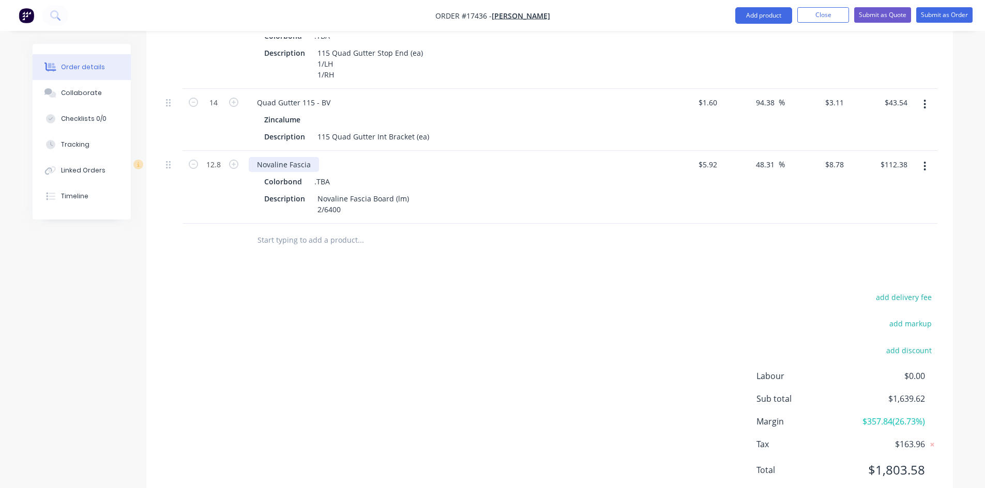
click at [286, 157] on div "Novaline Fascia" at bounding box center [284, 164] width 70 height 15
copy div "Novaline Fascia"
click at [291, 230] on input "text" at bounding box center [360, 240] width 207 height 21
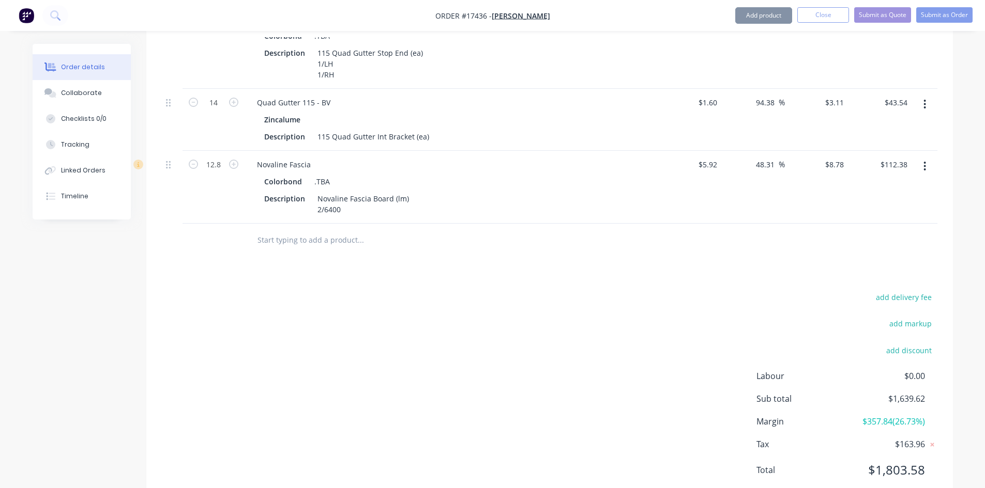
paste input "Novaline Fascia"
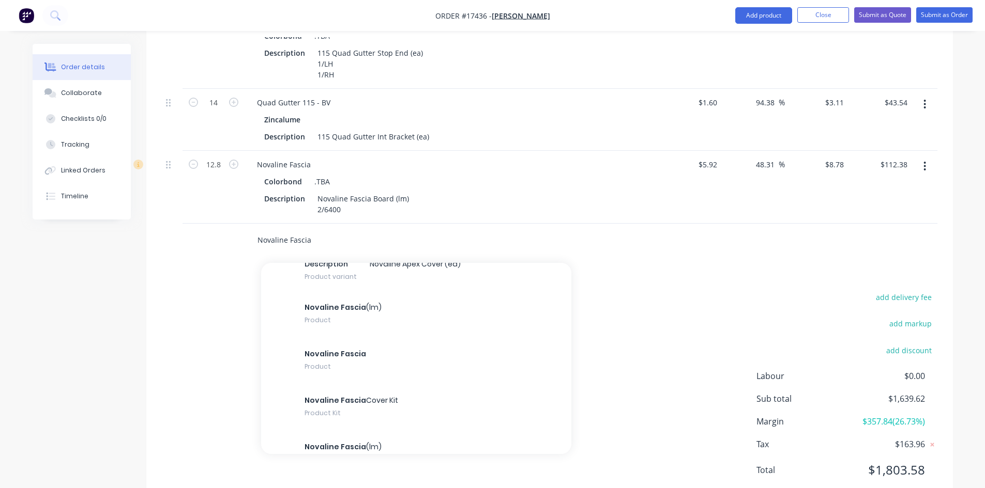
scroll to position [1487, 0]
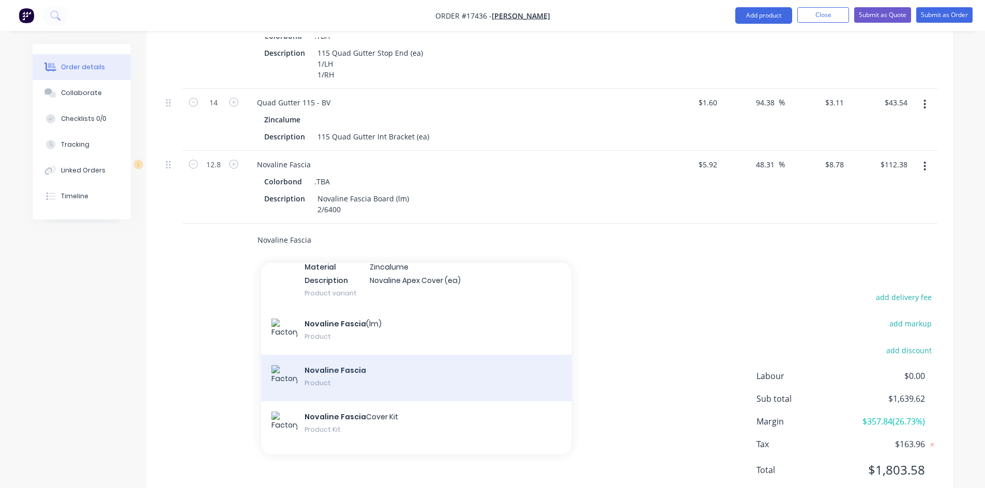
type input "Novaline Fascia"
click at [356, 364] on div "Novaline Fascia Product" at bounding box center [416, 378] width 310 height 47
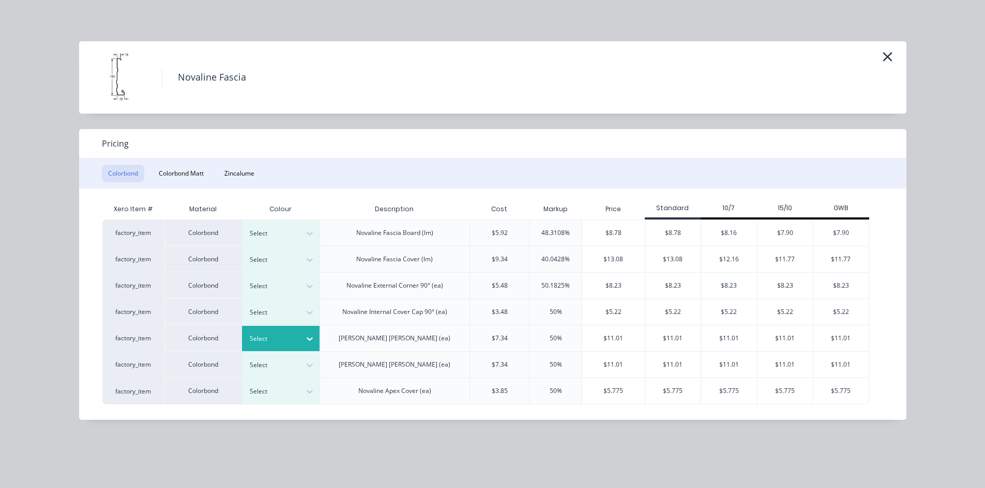
click at [300, 336] on div at bounding box center [309, 339] width 19 height 17
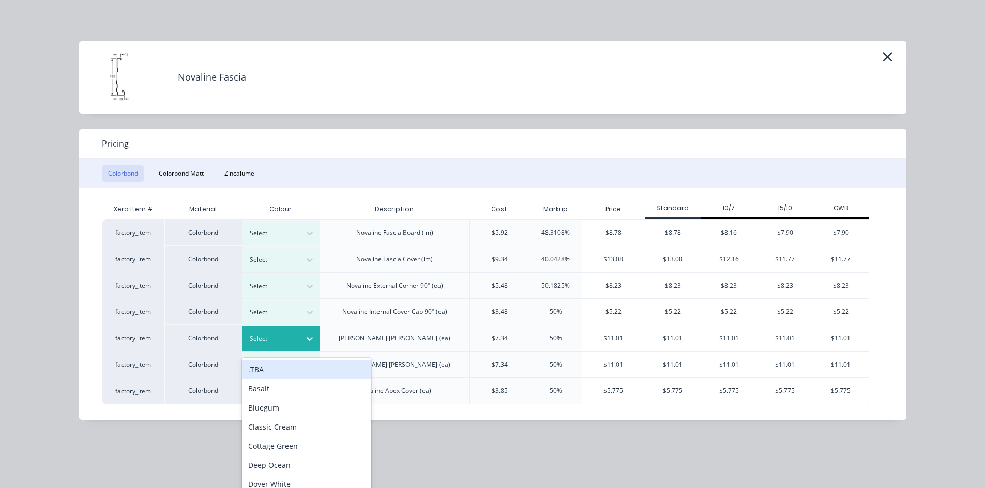
scroll to position [925, 0]
click at [296, 366] on div ".TBA" at bounding box center [306, 367] width 129 height 19
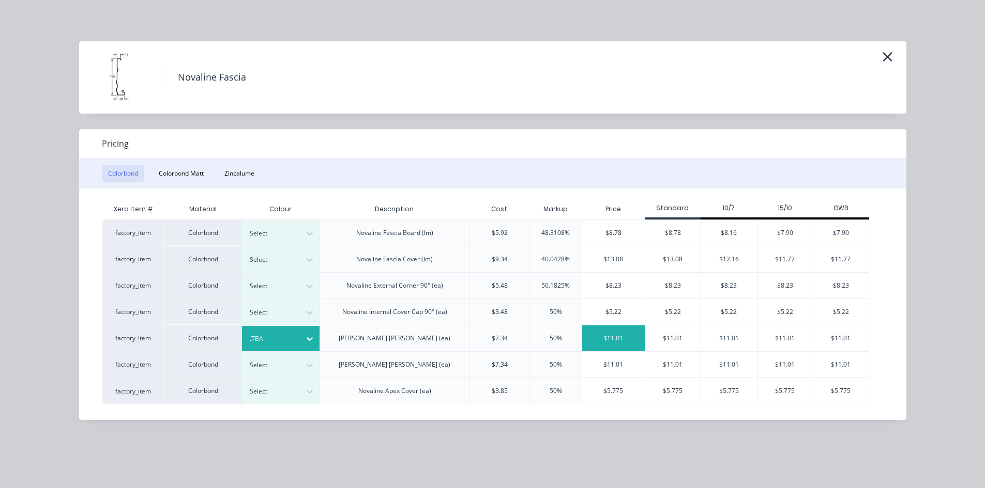
click at [609, 339] on div "$11.01" at bounding box center [613, 339] width 63 height 26
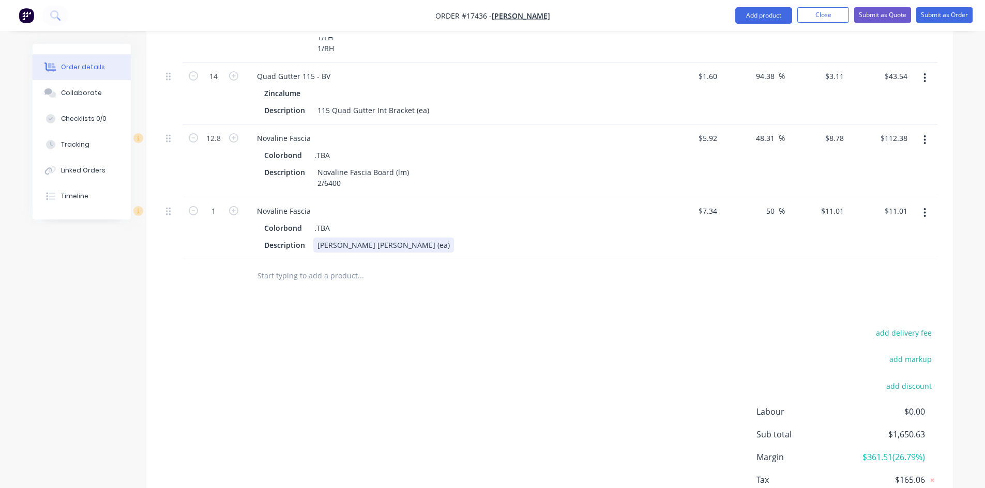
click at [351, 238] on div "Novaline Barge Mould RH (ea)" at bounding box center [383, 245] width 141 height 15
copy div "Novaline Barge Mould RH (ea)"
click at [295, 267] on input "text" at bounding box center [360, 276] width 207 height 21
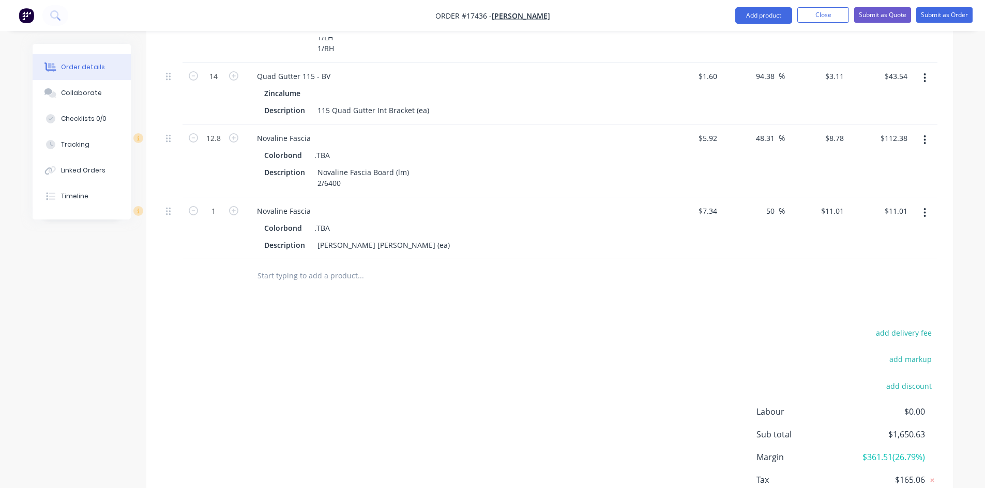
paste input "Novaline Barge Mould RH (ea)"
click at [337, 266] on input "Novaline Barge Mould RH (ea)" at bounding box center [360, 276] width 207 height 21
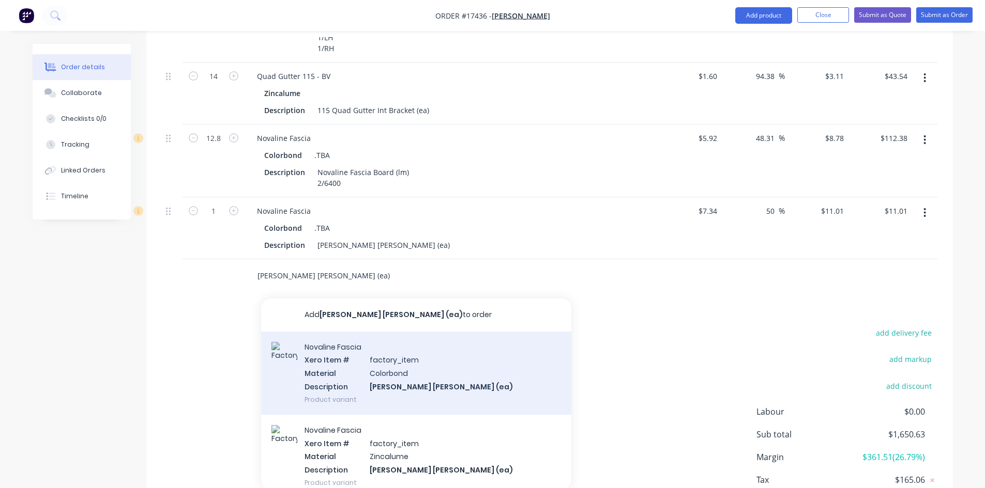
type input "Novaline Barge Mould LH (ea)"
click at [400, 359] on div "Novaline Fascia Xero Item # factory_item Material Colorbond Description Novalin…" at bounding box center [416, 373] width 310 height 83
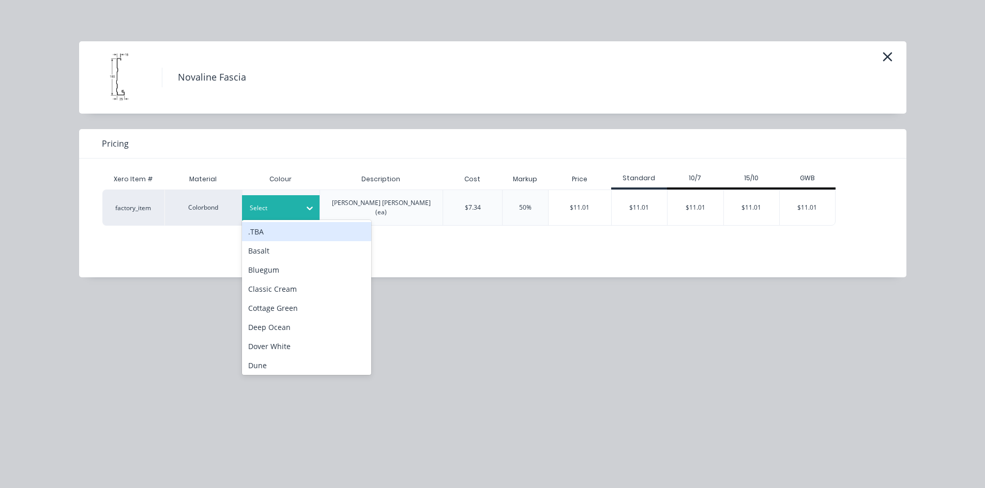
click at [297, 202] on div "Select" at bounding box center [271, 208] width 58 height 13
click at [288, 232] on div ".TBA" at bounding box center [306, 231] width 129 height 19
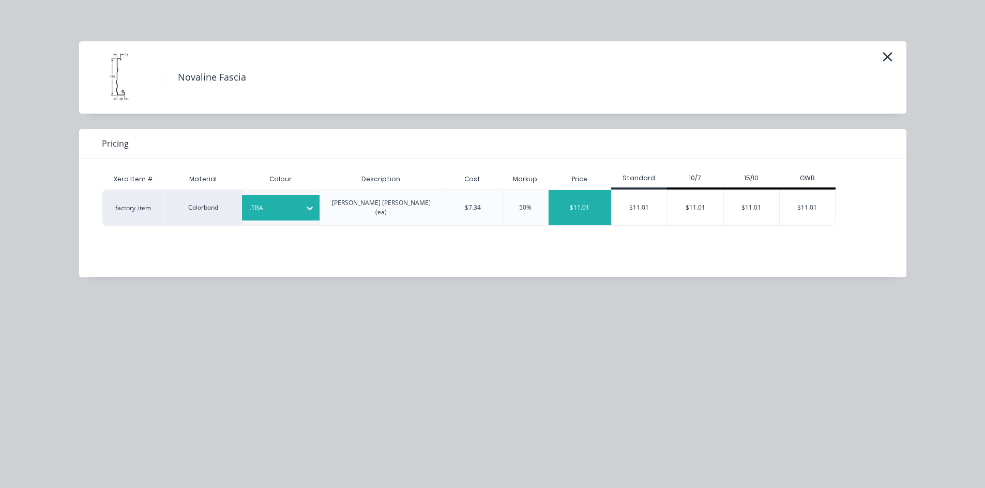
click at [591, 207] on div "$11.01" at bounding box center [579, 207] width 63 height 35
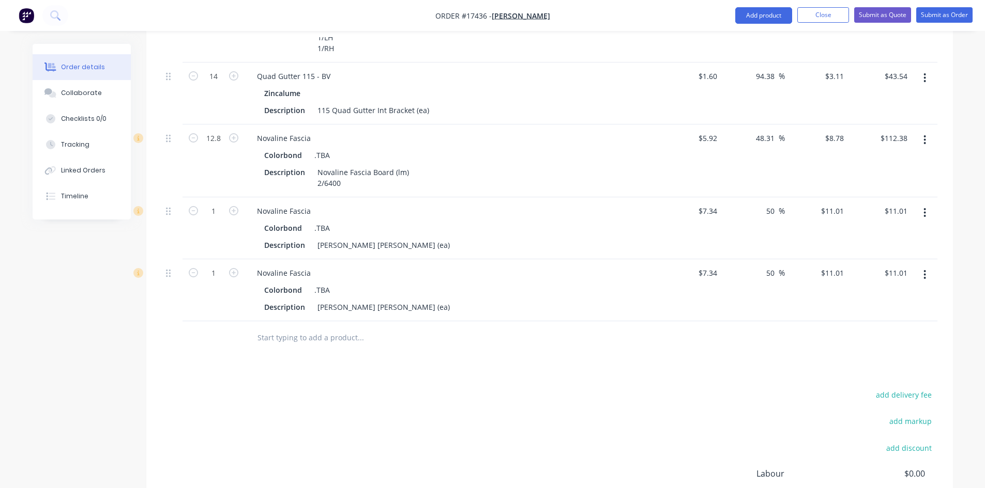
click at [296, 328] on input "text" at bounding box center [360, 338] width 207 height 21
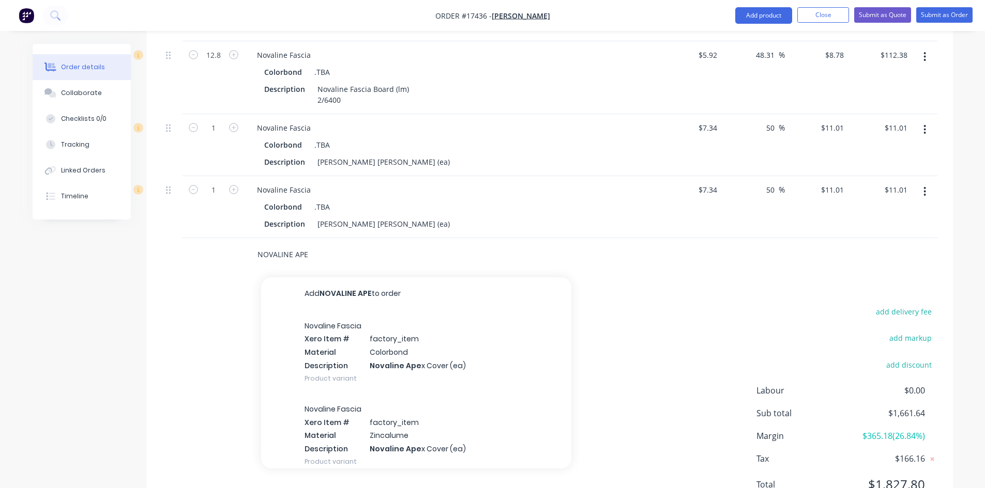
scroll to position [1044, 0]
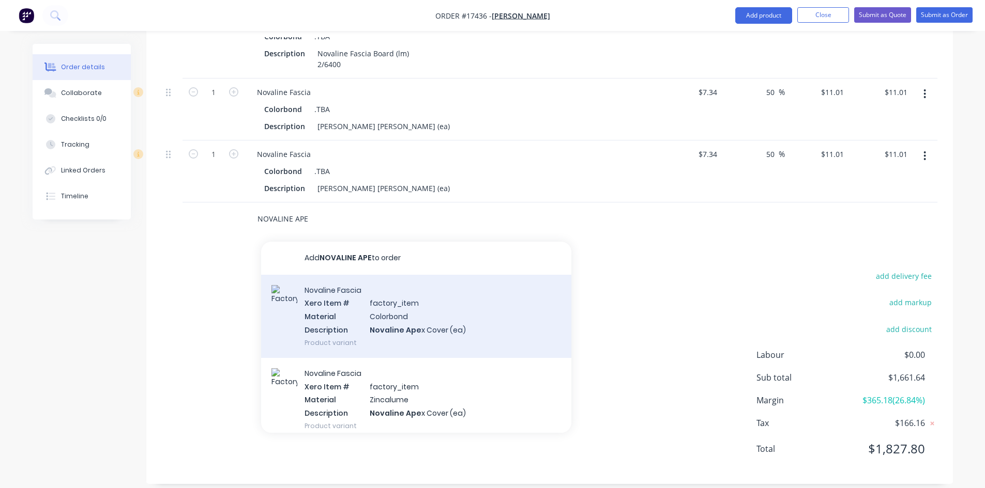
type input "NOVALINE APE"
click at [376, 303] on div "Novaline Fascia Xero Item # factory_item Material Colorbond Description Novalin…" at bounding box center [416, 316] width 310 height 83
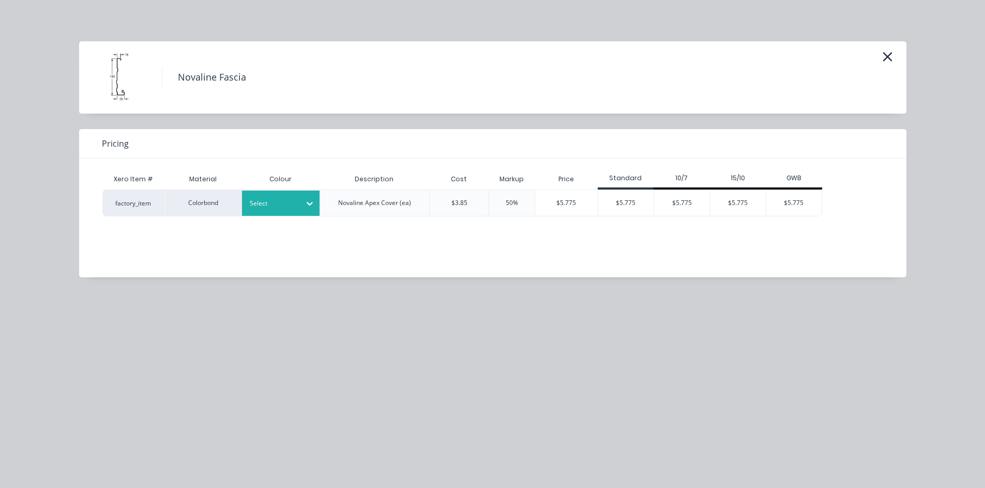
click at [291, 200] on div at bounding box center [273, 203] width 47 height 11
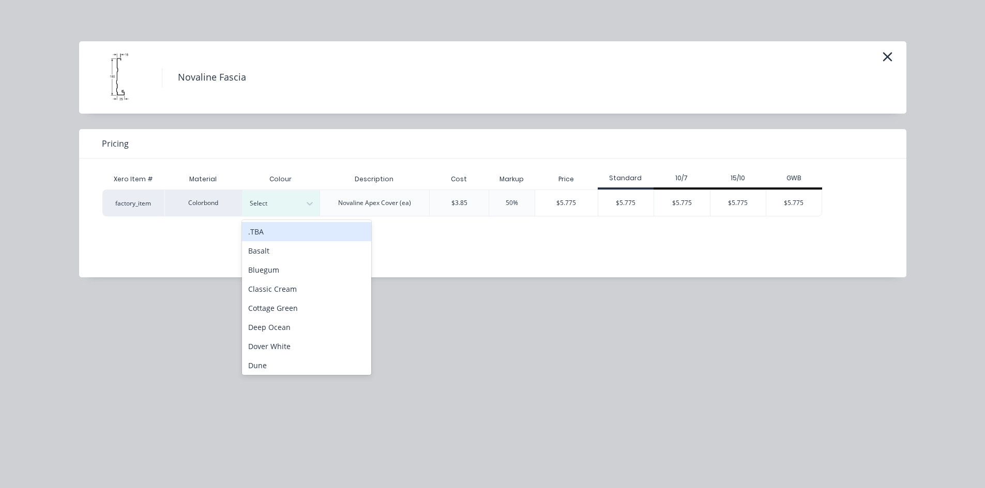
click at [289, 232] on div ".TBA" at bounding box center [306, 231] width 129 height 19
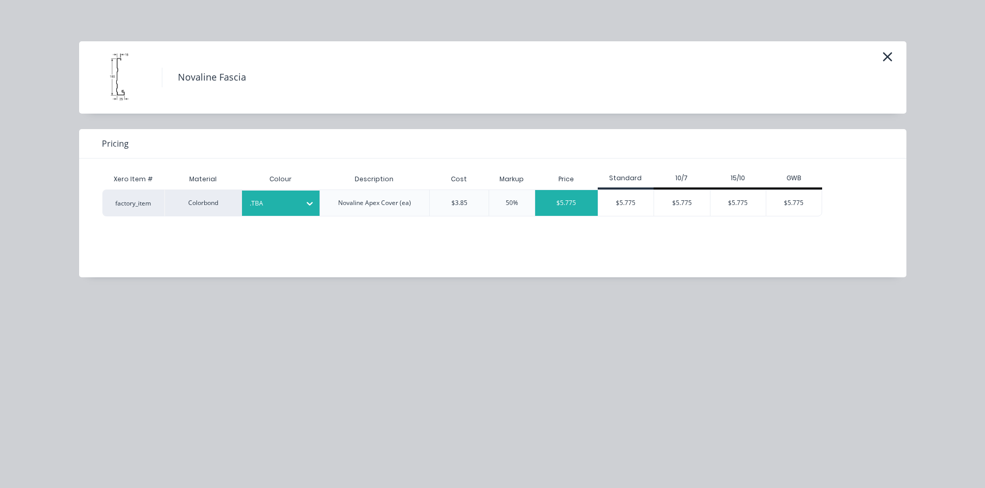
click at [571, 208] on div "$5.775" at bounding box center [566, 203] width 63 height 26
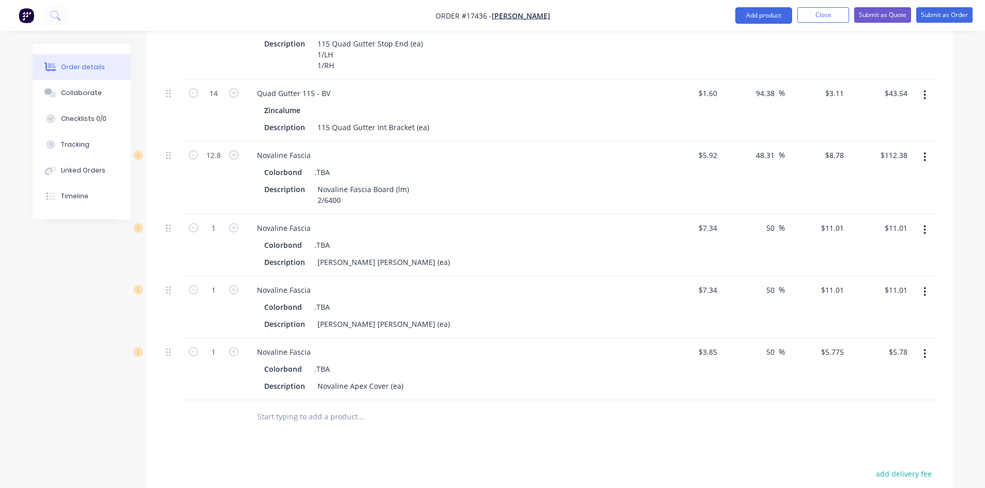
scroll to position [847, 0]
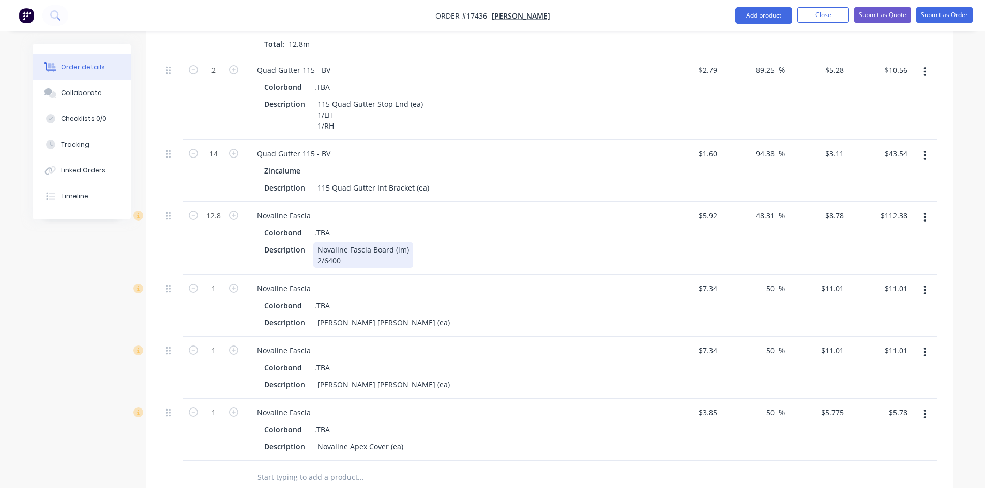
click at [351, 251] on div "Novaline Fascia Board (lm) 2/6400" at bounding box center [363, 255] width 100 height 26
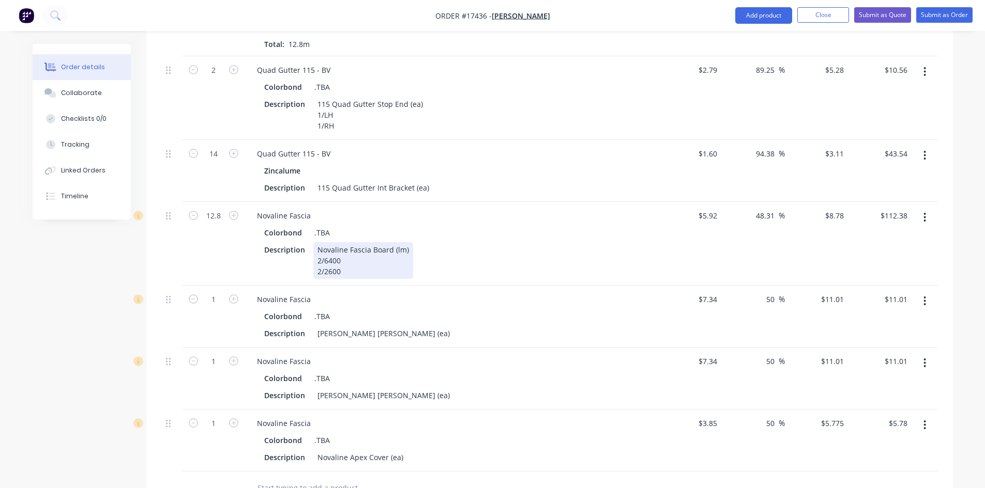
click at [479, 248] on div "Description Novaline Fascia Board (lm) 2/6400 2/2600" at bounding box center [449, 260] width 378 height 37
type input "18"
type input "$158.04"
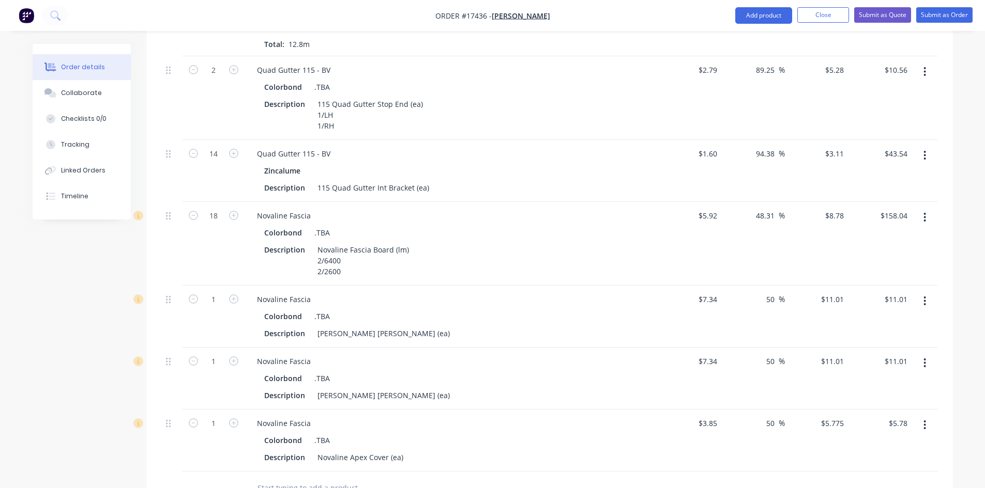
click at [153, 248] on div "Qty Cost Markup Price Total 1 Corrugated Sheeting Galvanised Description Corrug…" at bounding box center [549, 49] width 806 height 912
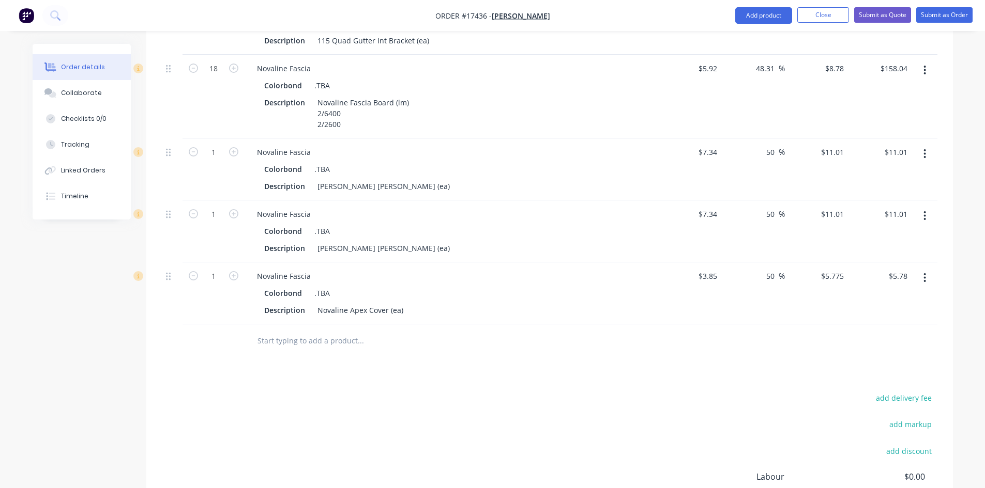
scroll to position [1013, 0]
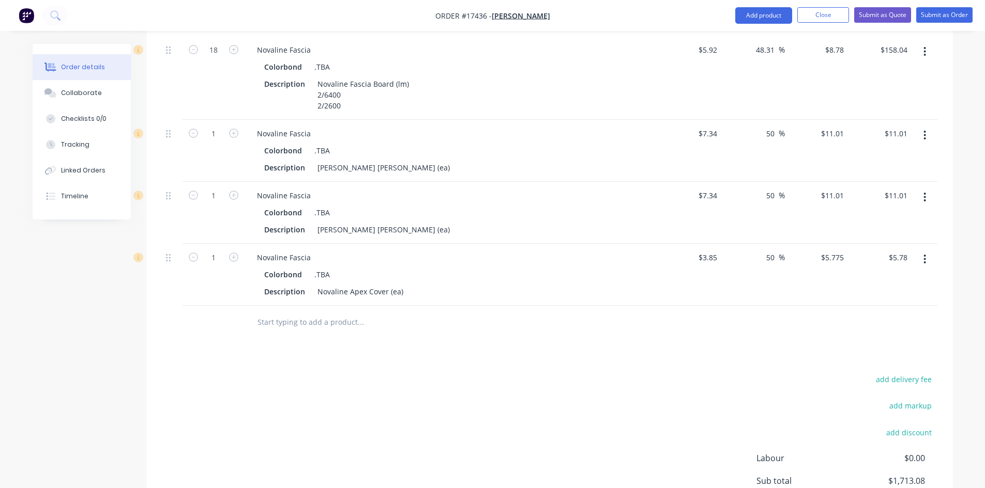
click at [301, 313] on input "text" at bounding box center [360, 322] width 207 height 21
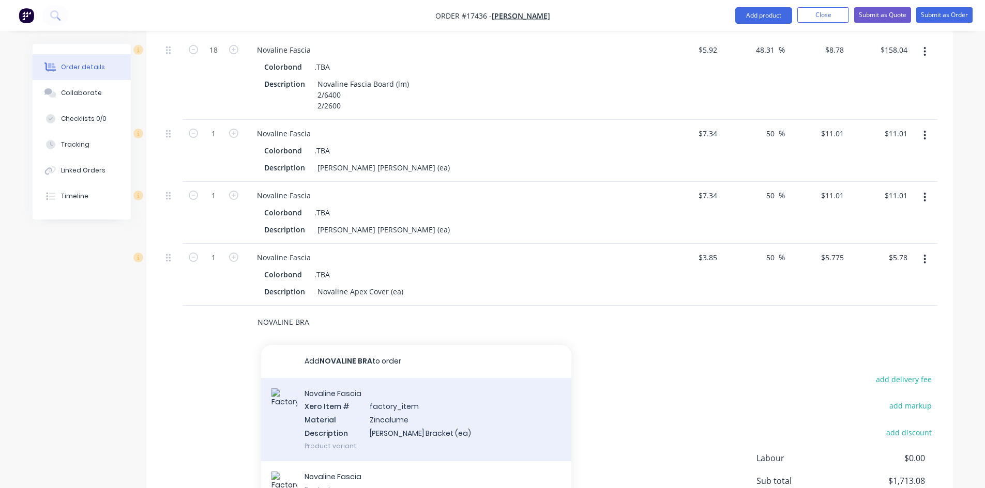
type input "NOVALINE BRA"
click at [364, 408] on div "Novaline Fascia Xero Item # factory_item Material Zincalume Description Novalin…" at bounding box center [416, 419] width 310 height 83
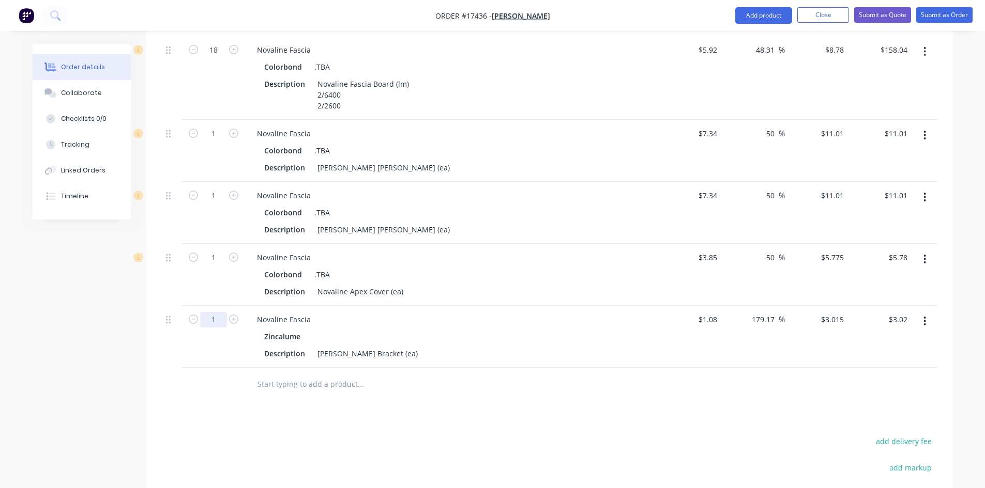
type input "14"
type input "$42.21"
click at [227, 399] on div "Drawings Add drawing Products Show / Hide columns Add product Qty Cost Markup P…" at bounding box center [549, 1] width 806 height 1297
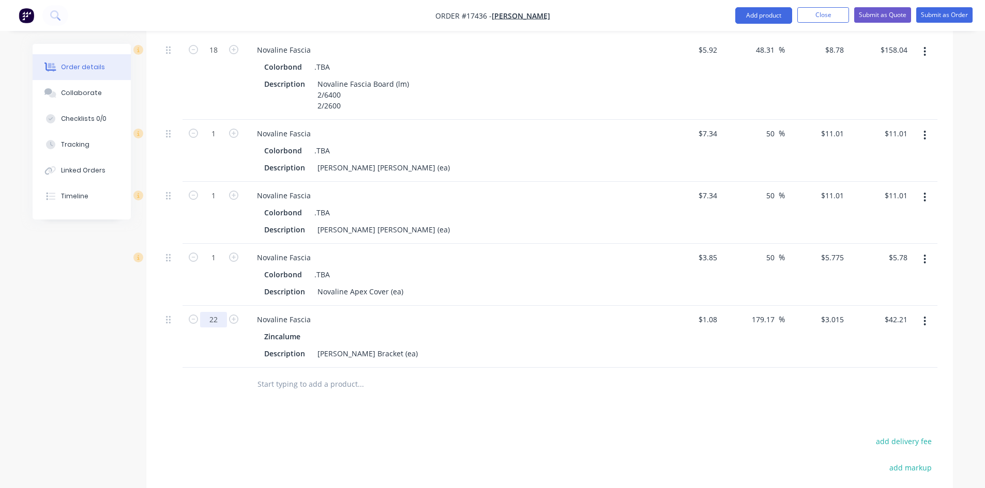
type input "22"
type input "$66.33"
click at [437, 412] on div "Drawings Add drawing Products Show / Hide columns Add product Qty Cost Markup P…" at bounding box center [549, 1] width 806 height 1297
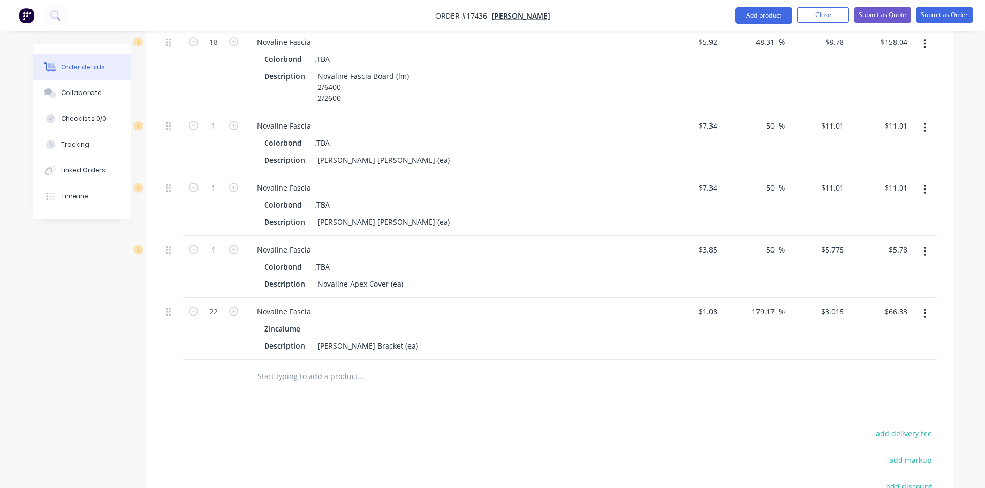
scroll to position [1085, 0]
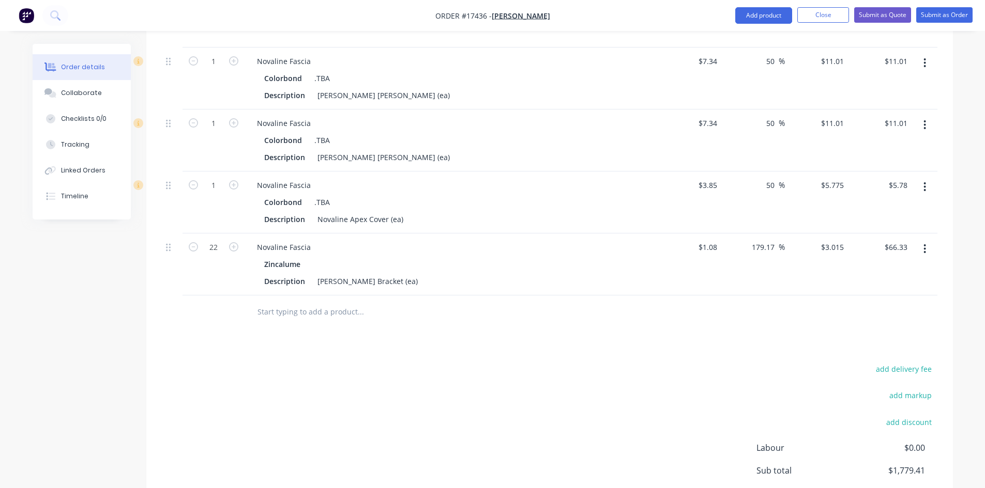
click at [321, 302] on input "text" at bounding box center [360, 312] width 207 height 21
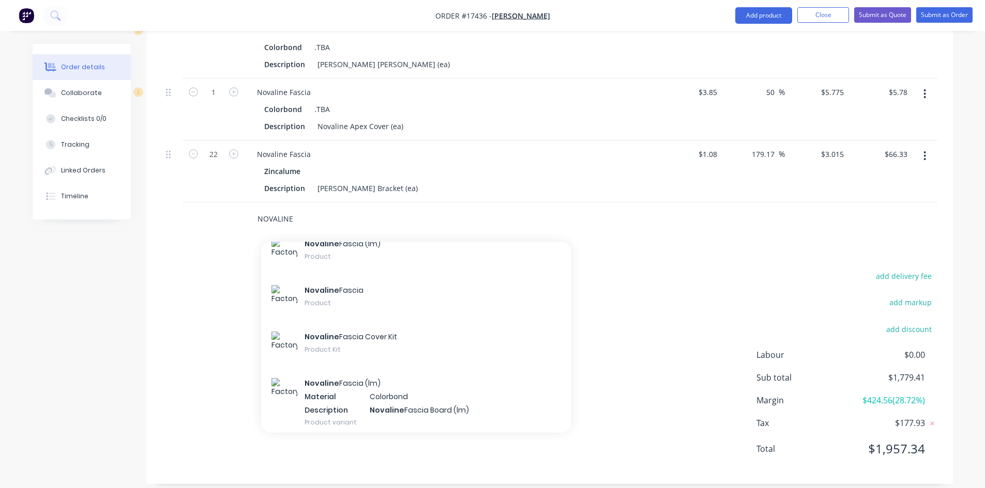
scroll to position [1551, 0]
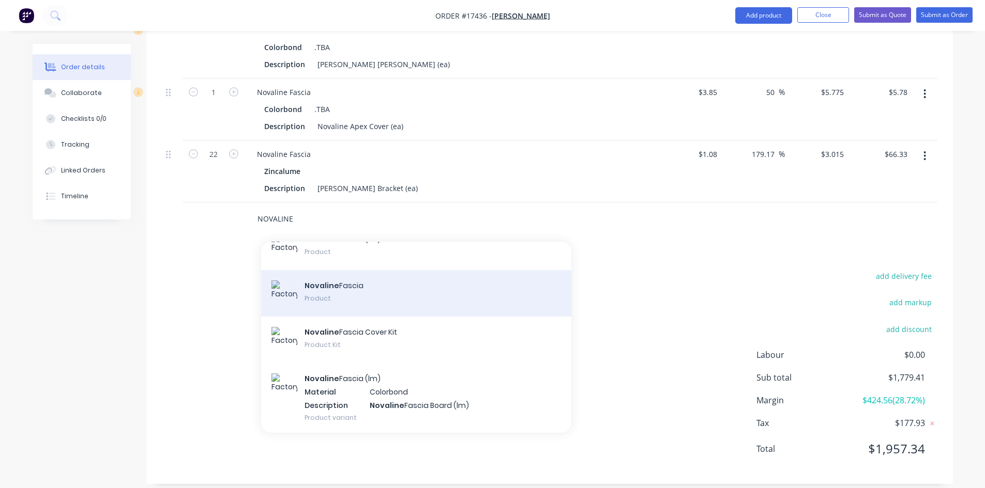
type input "NOVALINE"
click at [349, 277] on div "Novaline Fascia Product" at bounding box center [416, 293] width 310 height 47
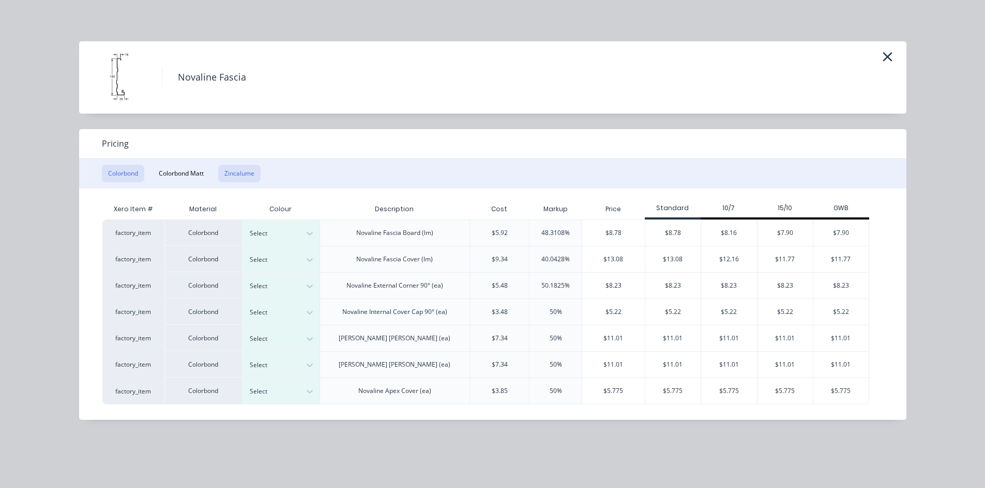
click at [248, 174] on button "Zincalume" at bounding box center [239, 174] width 42 height 18
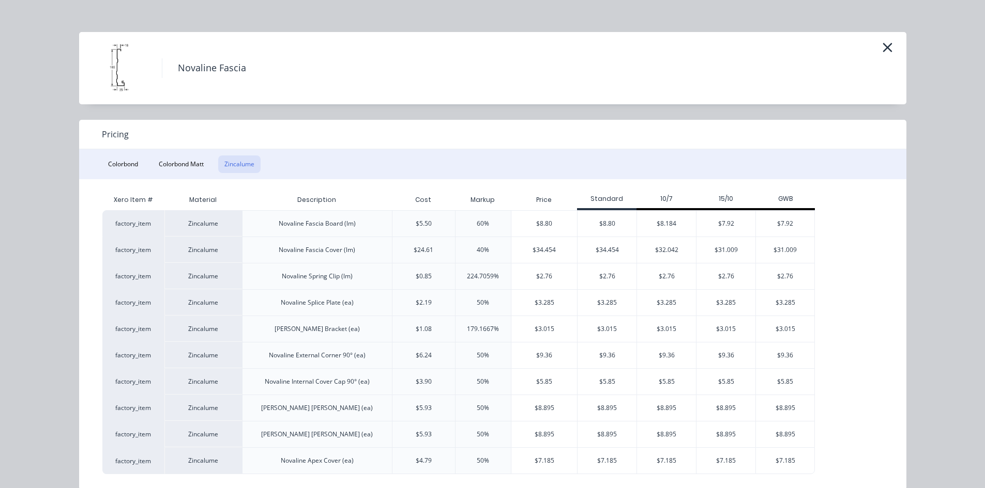
scroll to position [25, 0]
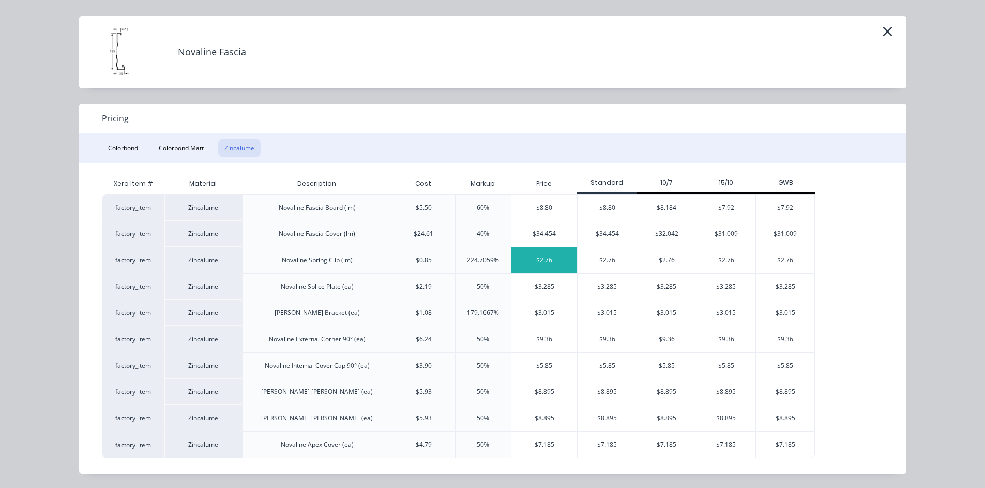
click at [550, 263] on div "$2.76" at bounding box center [544, 261] width 66 height 26
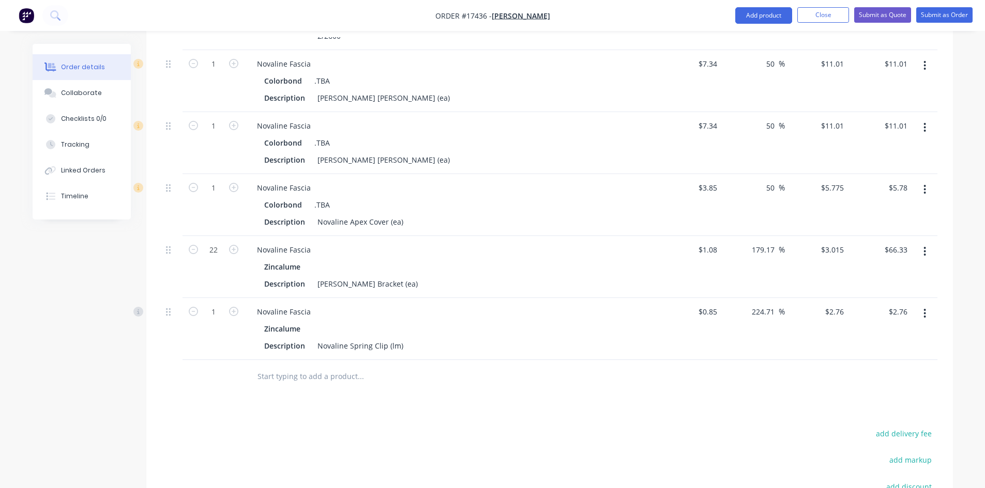
scroll to position [1075, 0]
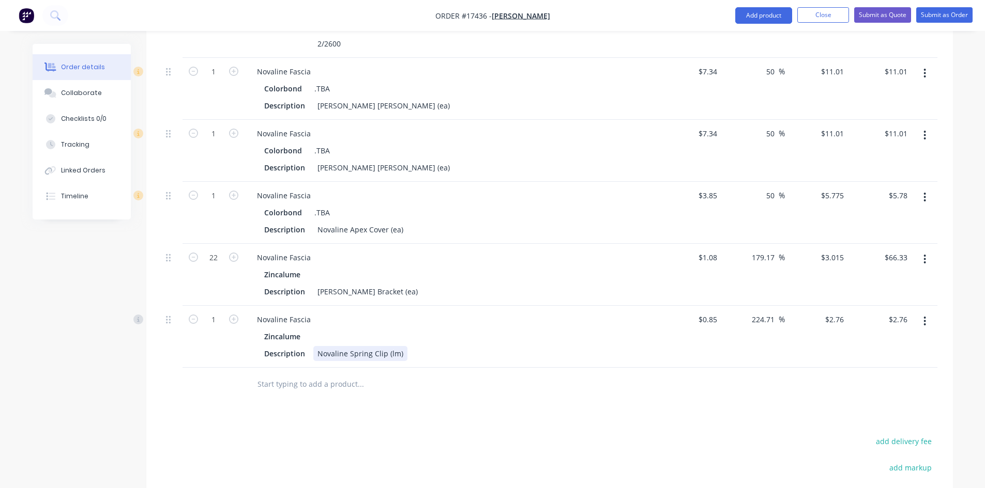
click at [395, 346] on div "Novaline Spring Clip (lm)" at bounding box center [360, 353] width 94 height 15
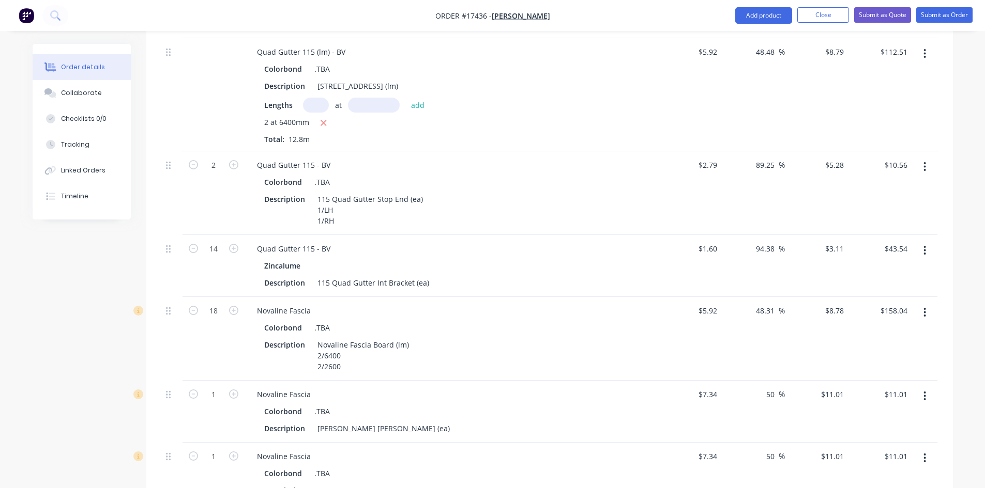
scroll to position [713, 0]
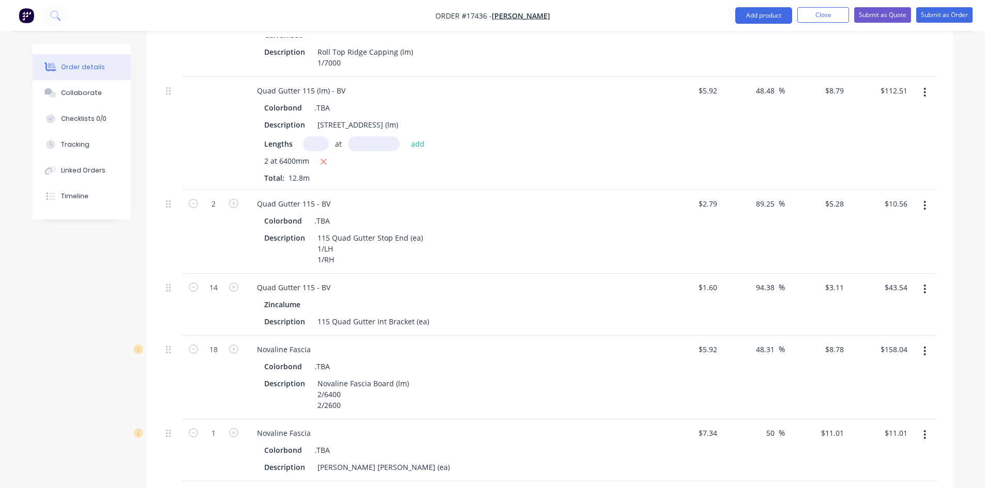
click at [927, 280] on button "button" at bounding box center [924, 289] width 24 height 19
click at [885, 371] on div "Delete" at bounding box center [888, 378] width 80 height 15
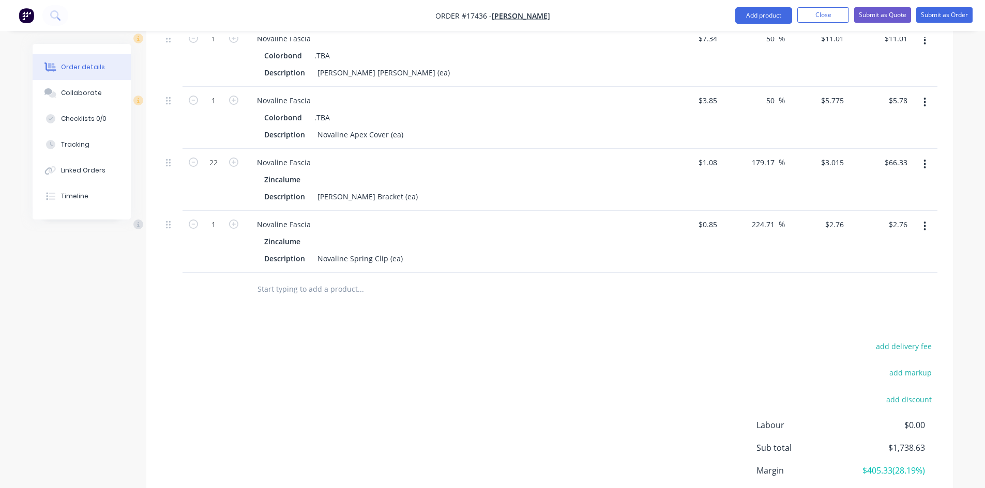
scroll to position [1127, 0]
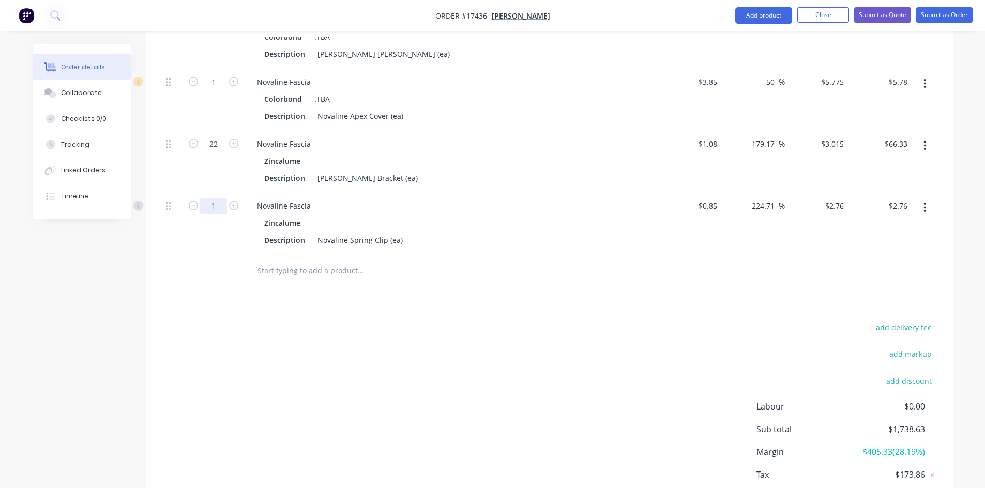
type input "14"
type input "$38.64"
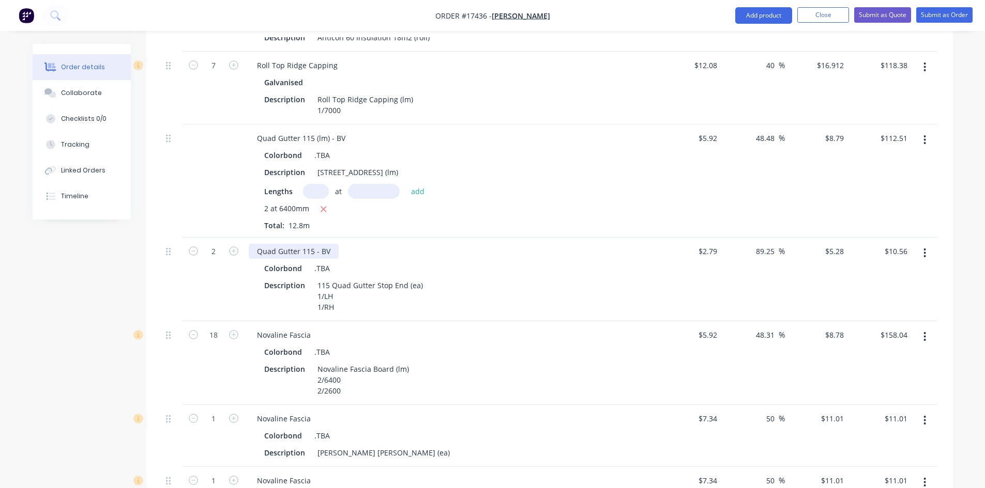
scroll to position [662, 0]
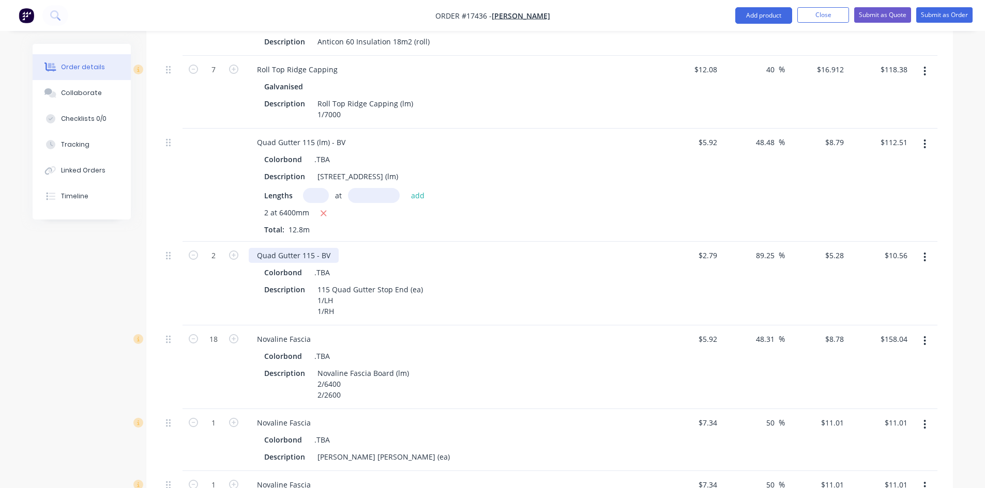
click at [299, 248] on div "Quad Gutter 115 - BV" at bounding box center [294, 255] width 90 height 15
copy div "Quad Gutter 115 - BV"
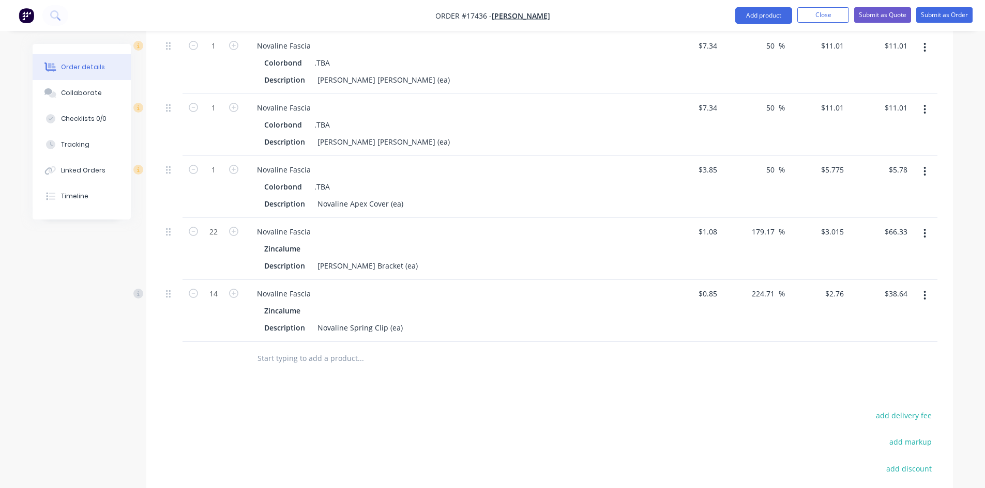
scroll to position [1179, 0]
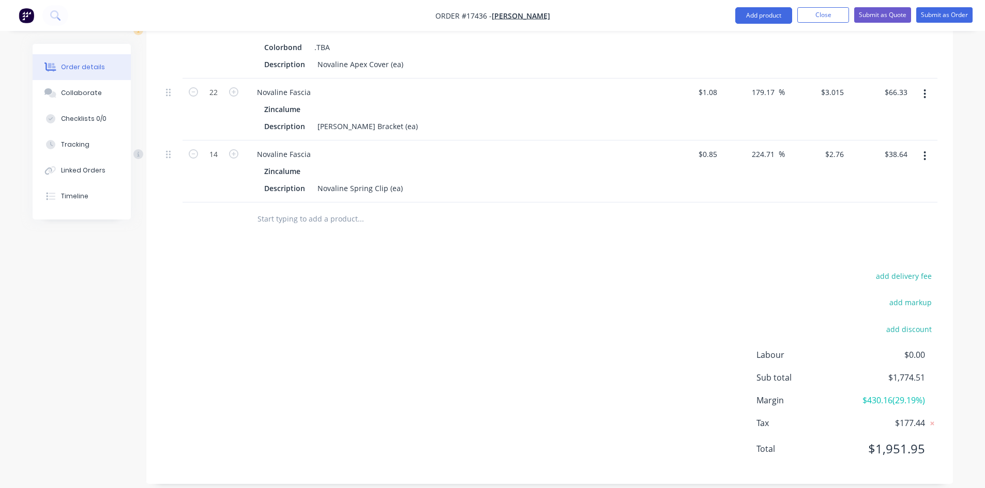
click at [295, 209] on input "text" at bounding box center [360, 219] width 207 height 21
paste input "Quad Gutter 115 - BV"
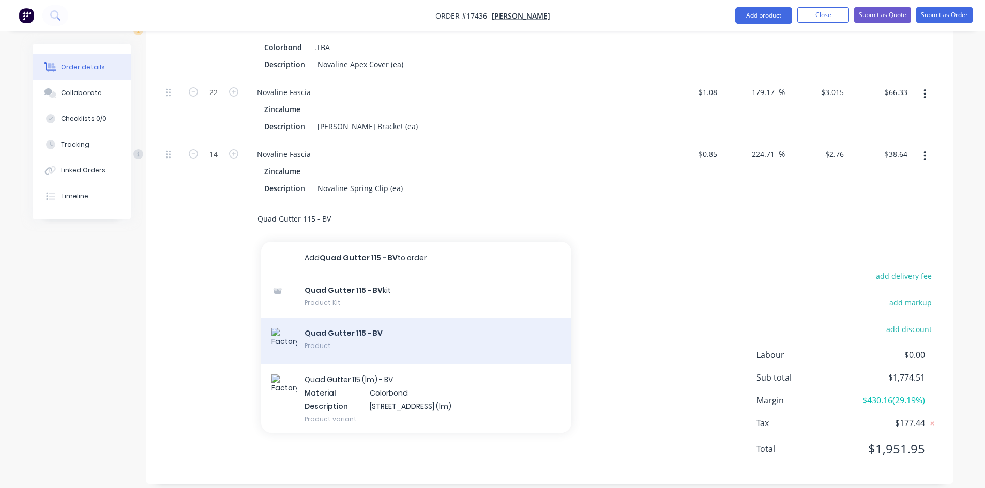
type input "Quad Gutter 115 - BV"
click at [339, 325] on div "Quad Gutter 115 - BV Product" at bounding box center [416, 341] width 310 height 47
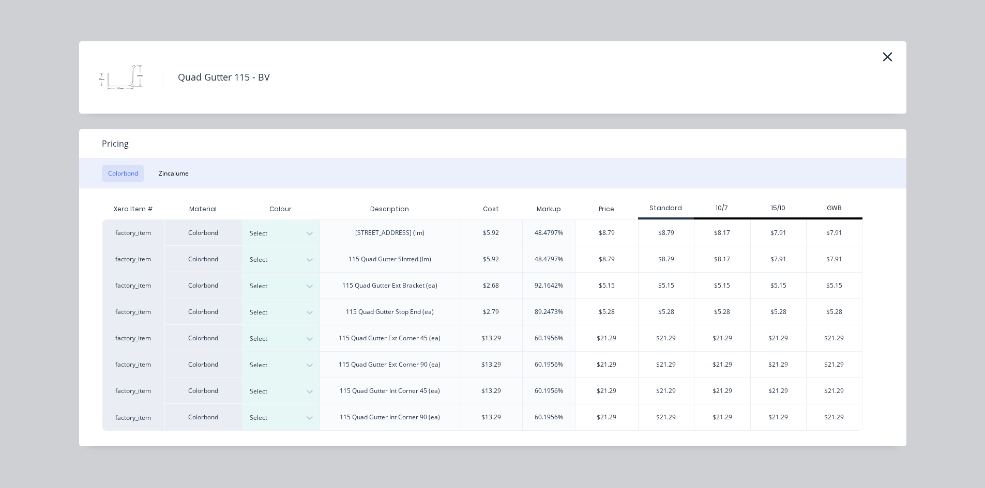
click at [165, 163] on div "Colorbond Zincalume" at bounding box center [492, 174] width 827 height 30
click at [170, 169] on button "Zincalume" at bounding box center [173, 174] width 42 height 18
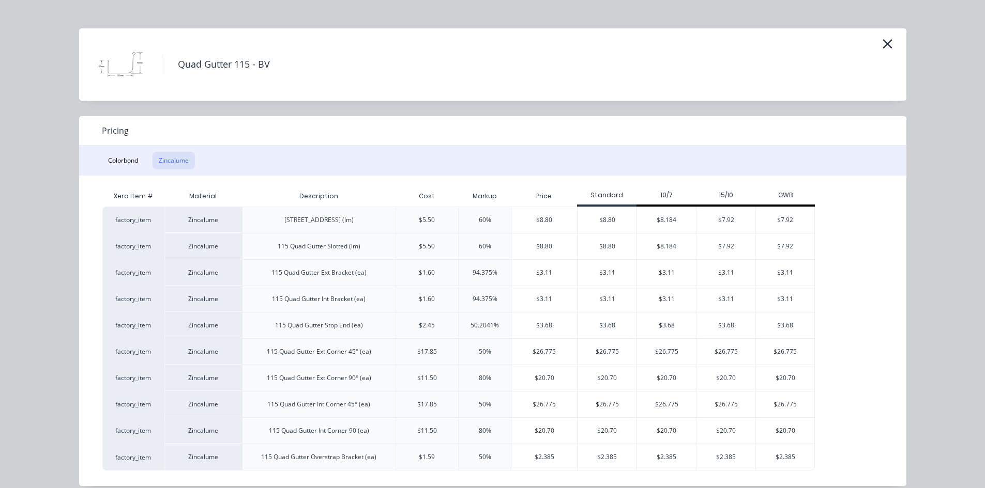
scroll to position [25, 0]
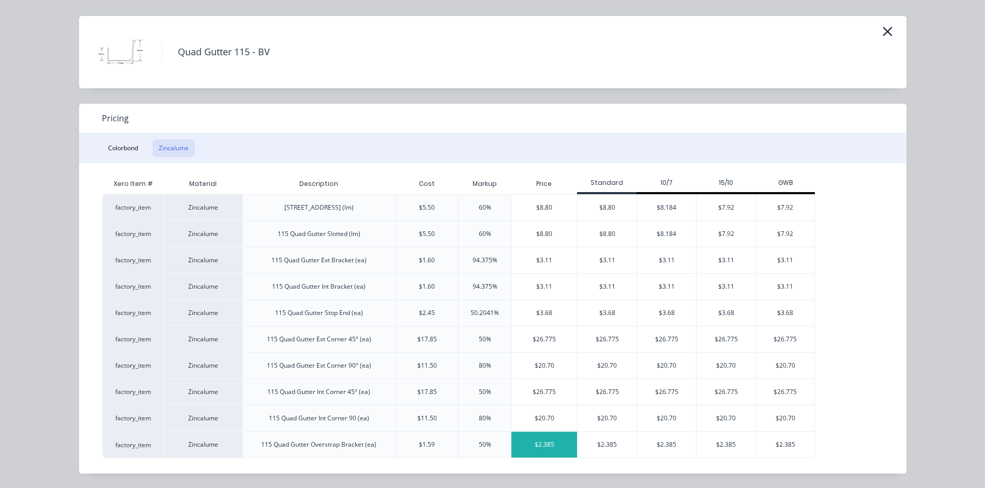
click at [552, 445] on div "$2.385" at bounding box center [544, 445] width 66 height 26
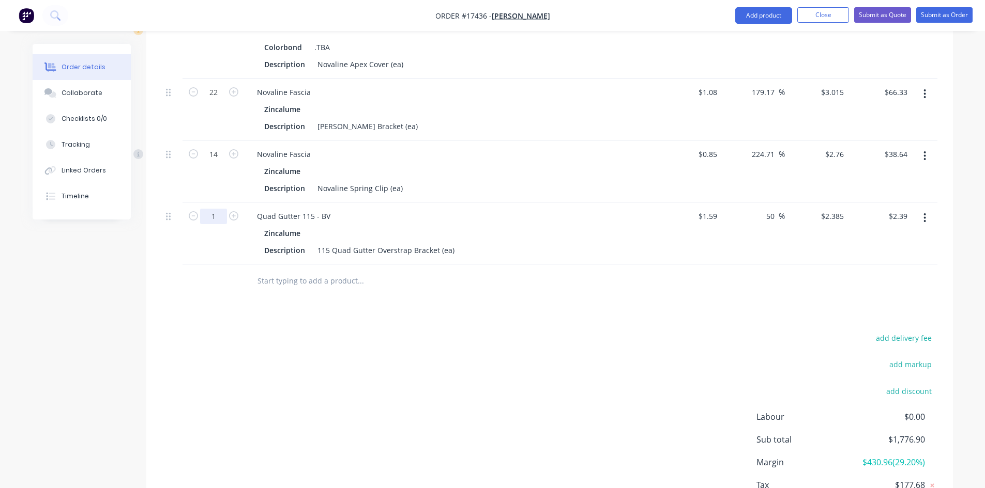
type input "14"
type input "$33.39"
click at [319, 331] on div "add delivery fee add markup add discount Labour $0.00 Sub total $1,776.90 Margi…" at bounding box center [549, 431] width 775 height 200
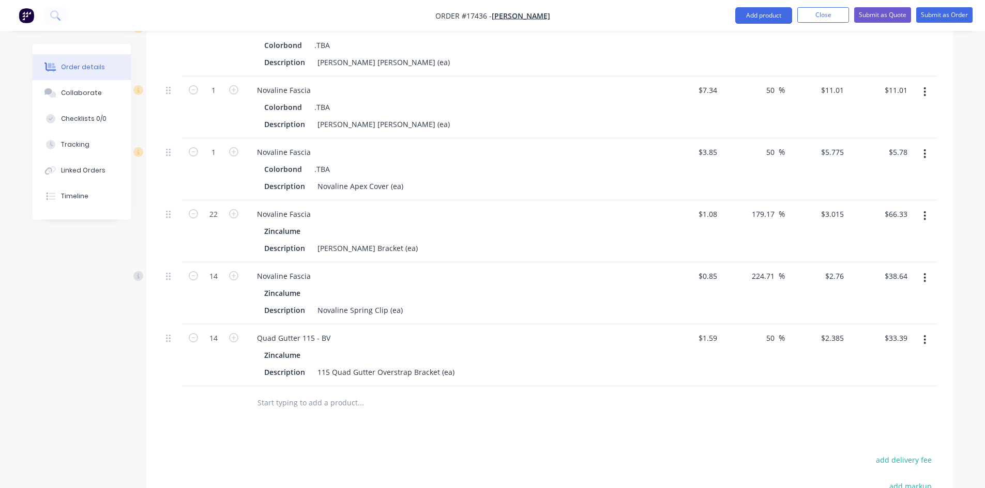
scroll to position [1023, 0]
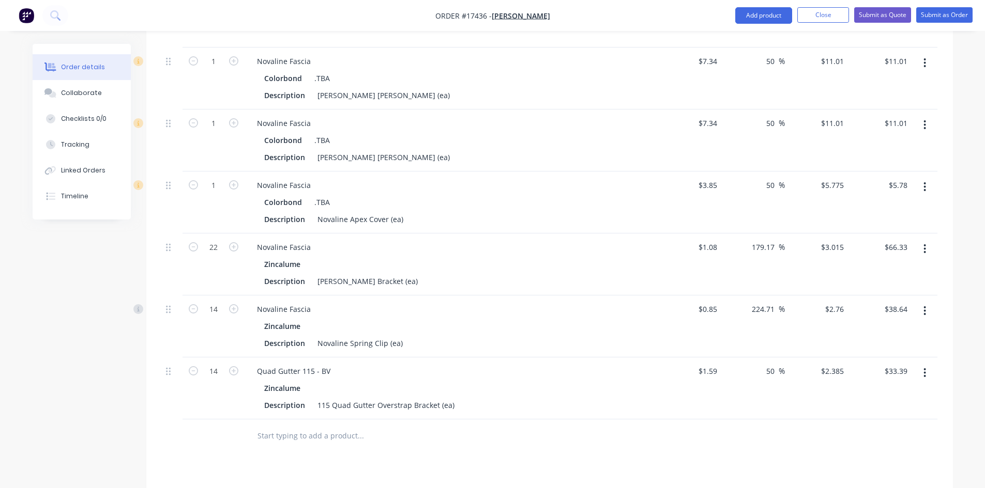
drag, startPoint x: 171, startPoint y: 366, endPoint x: 196, endPoint y: 375, distance: 27.3
click at [196, 375] on div "14 Quad Gutter 115 - BV Zincalume Description 115 Quad Gutter Overstrap Bracket…" at bounding box center [549, 389] width 775 height 62
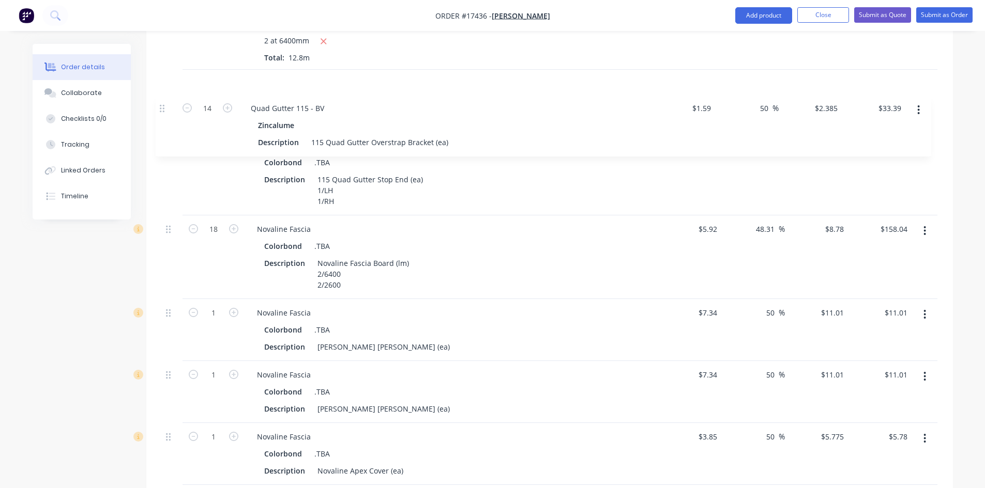
scroll to position [833, 0]
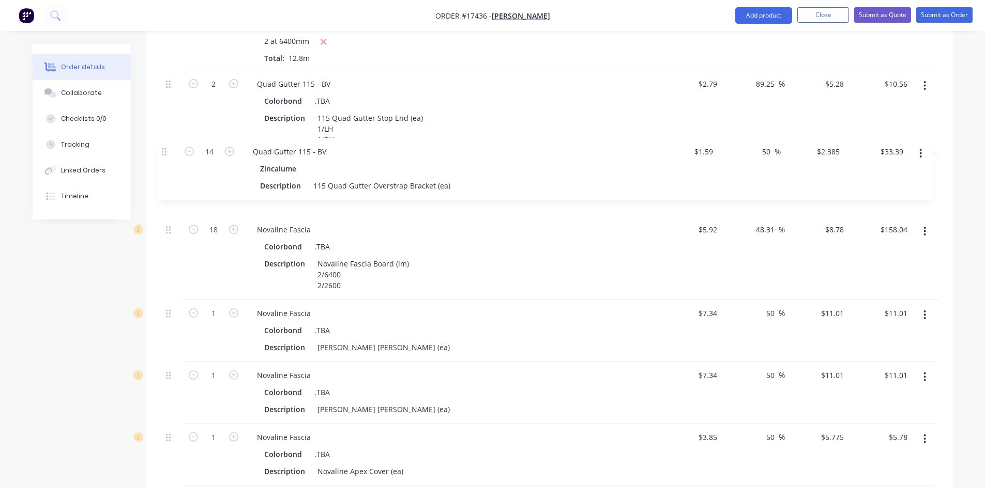
drag, startPoint x: 169, startPoint y: 362, endPoint x: 165, endPoint y: 148, distance: 213.5
click at [165, 148] on div "1 Corrugated Sheeting Galvanised Description Corrugated Sheeting 0.42 Galvanise…" at bounding box center [549, 119] width 775 height 982
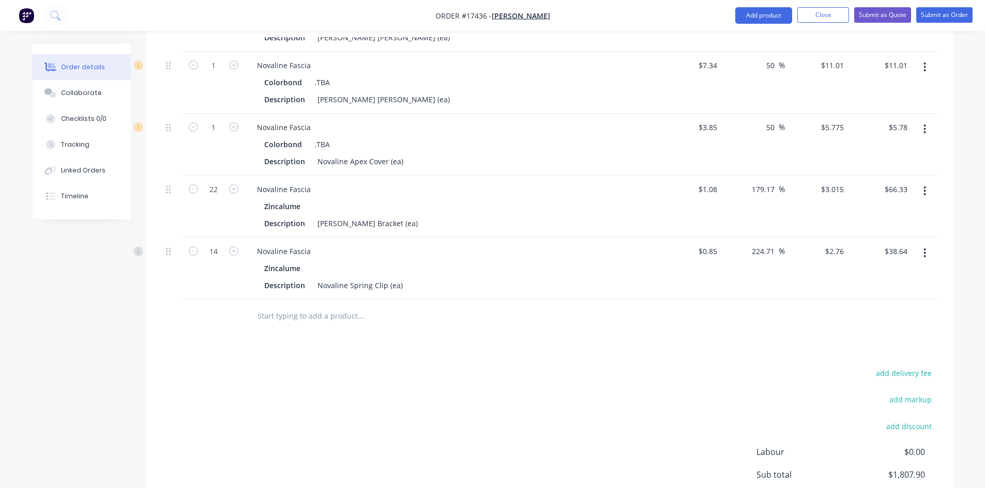
click at [493, 396] on div "add delivery fee add markup add discount Labour $0.00 Sub total $1,807.90 Margi…" at bounding box center [549, 466] width 775 height 200
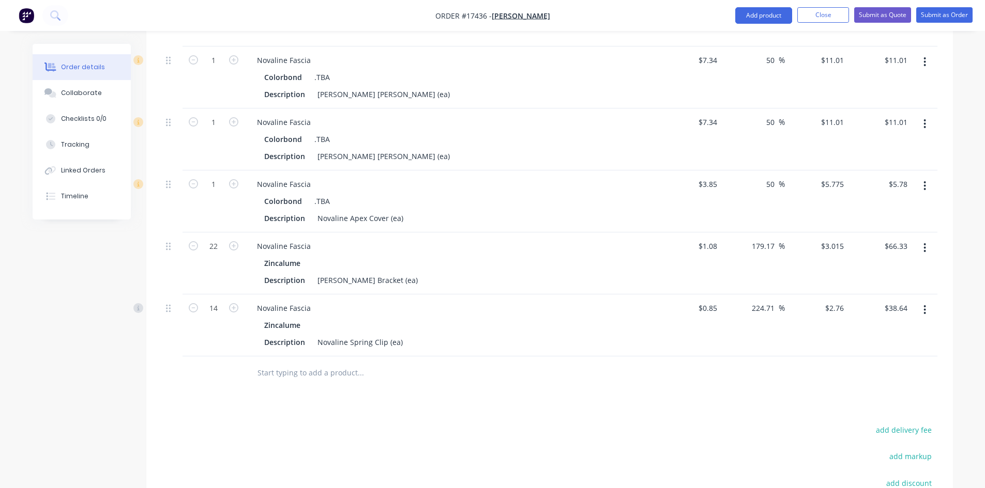
scroll to position [1085, 0]
click at [297, 364] on input "text" at bounding box center [360, 374] width 207 height 21
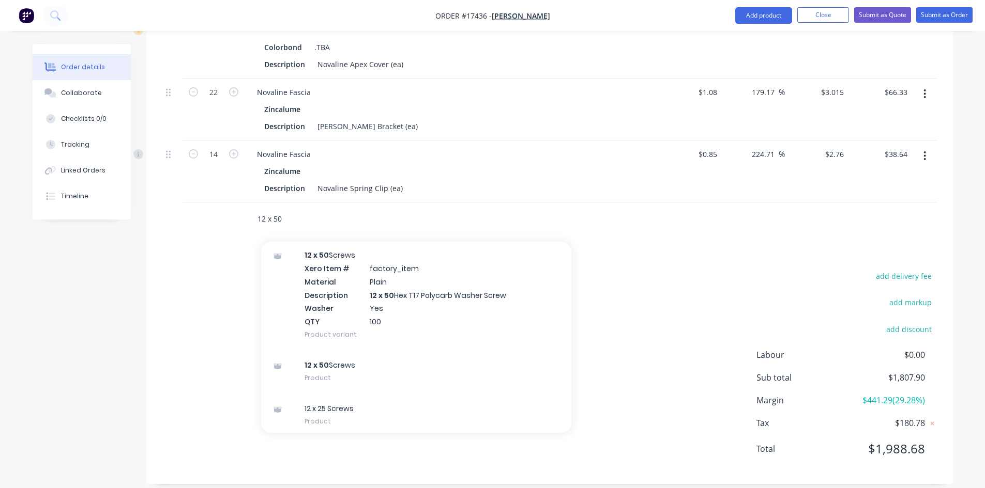
scroll to position [1248, 0]
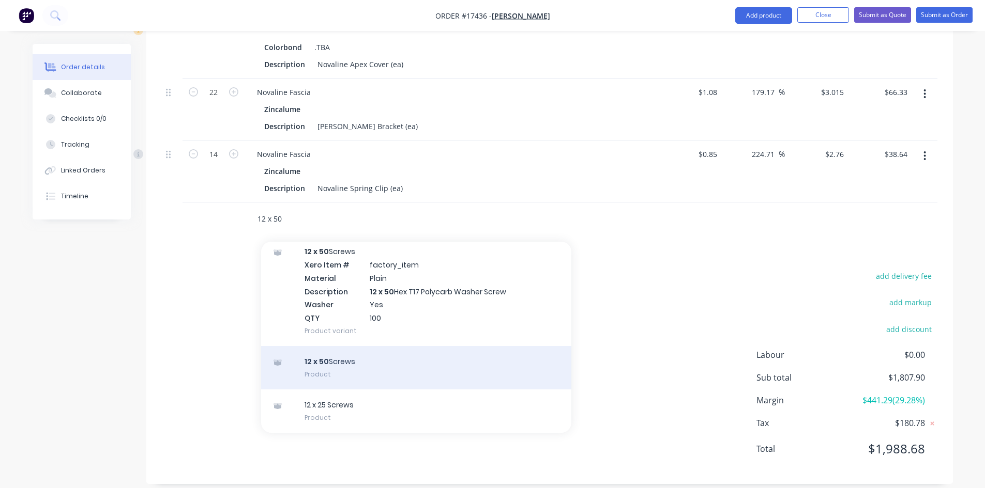
type input "12 x 50"
click at [386, 346] on div "12 x 50 Screws Product" at bounding box center [416, 367] width 310 height 43
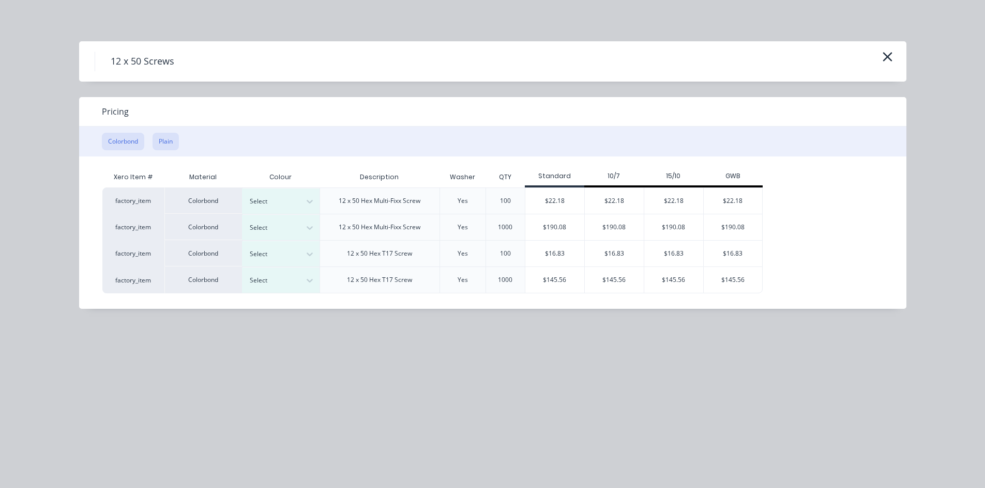
click at [158, 141] on button "Plain" at bounding box center [165, 142] width 26 height 18
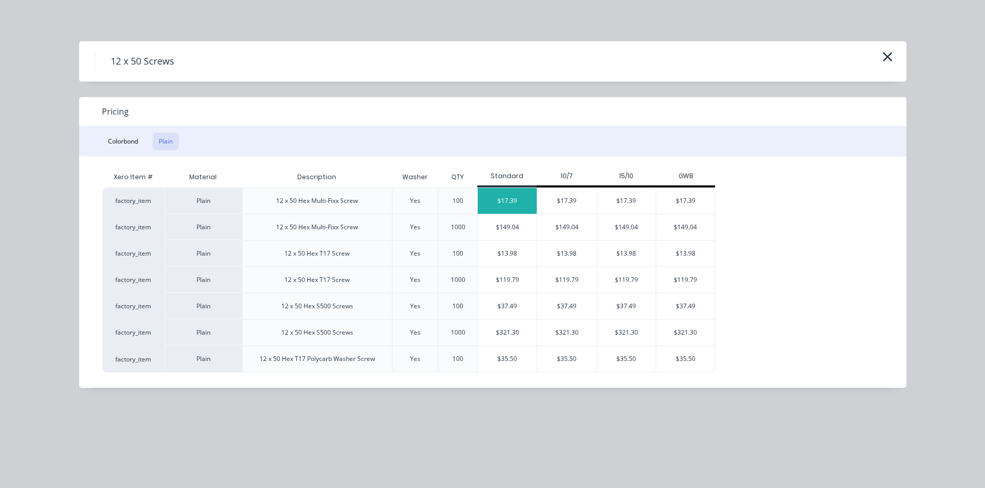
click at [521, 202] on div "$17.39" at bounding box center [507, 201] width 59 height 26
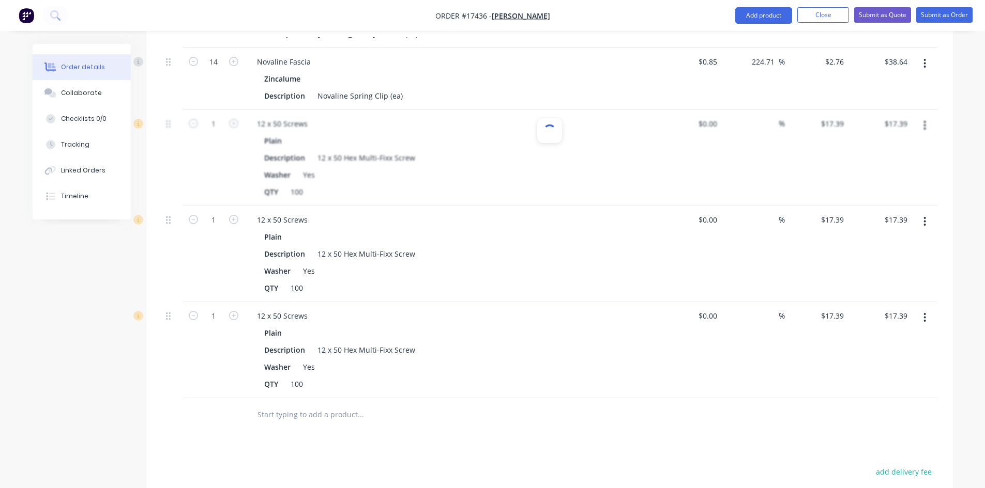
scroll to position [1344, 0]
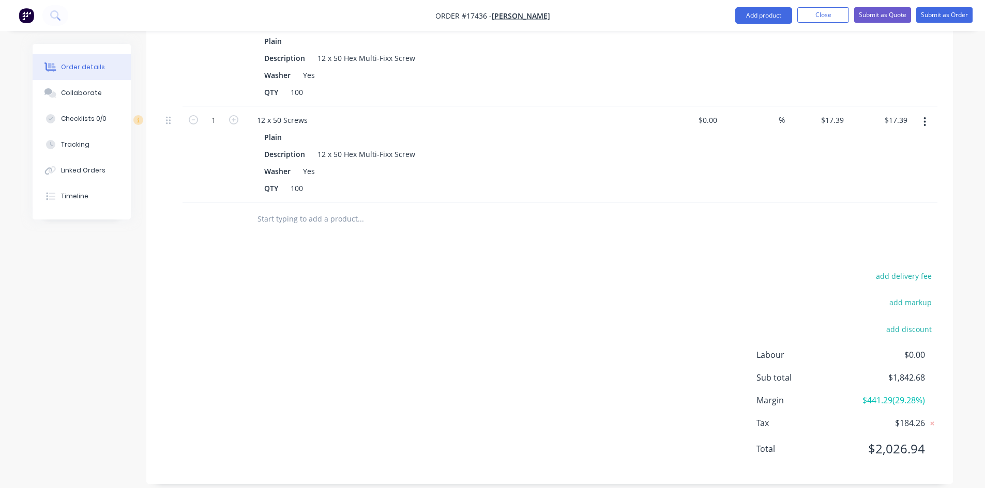
click at [488, 320] on div "add delivery fee add markup add discount Labour $0.00 Sub total $1,842.68 Margi…" at bounding box center [549, 369] width 775 height 200
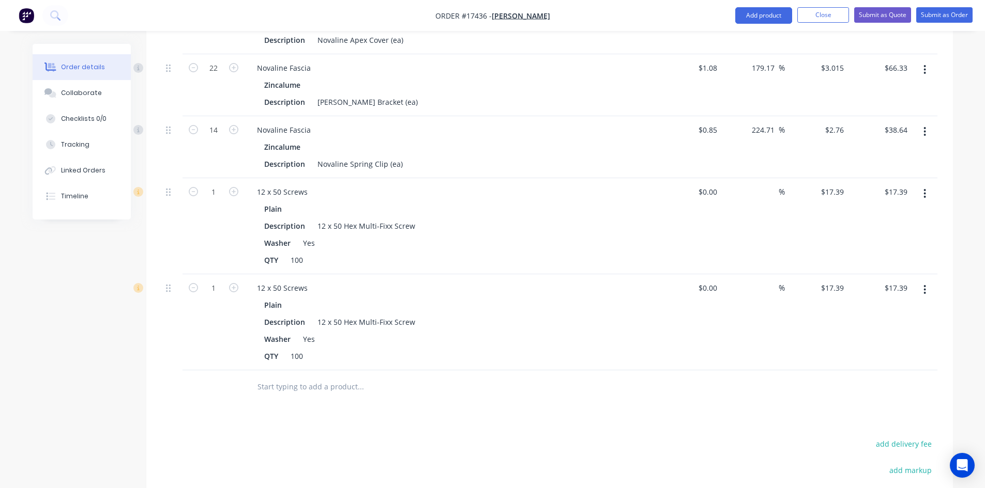
scroll to position [1241, 0]
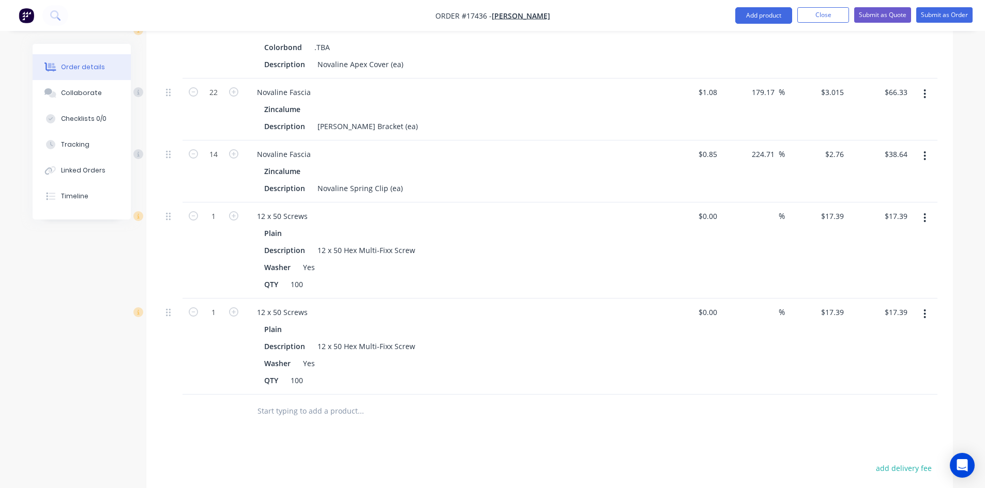
click at [927, 305] on button "button" at bounding box center [924, 314] width 24 height 19
click at [874, 396] on div "Delete" at bounding box center [888, 403] width 80 height 15
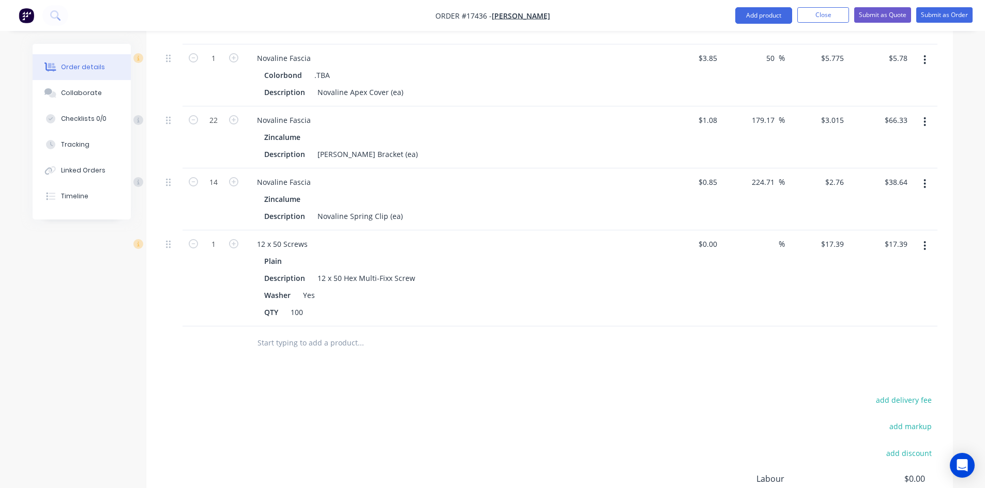
scroll to position [1292, 0]
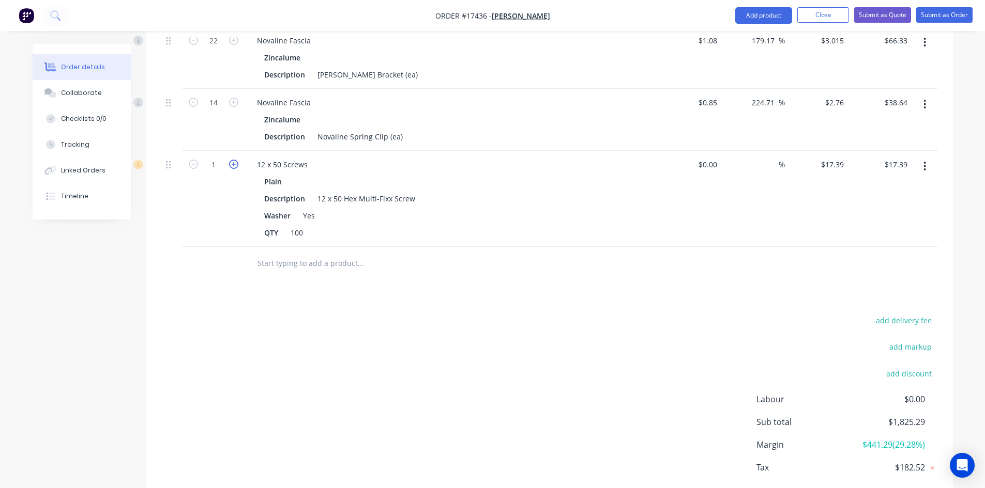
click at [234, 160] on icon "button" at bounding box center [233, 164] width 9 height 9
type input "2"
type input "$34.78"
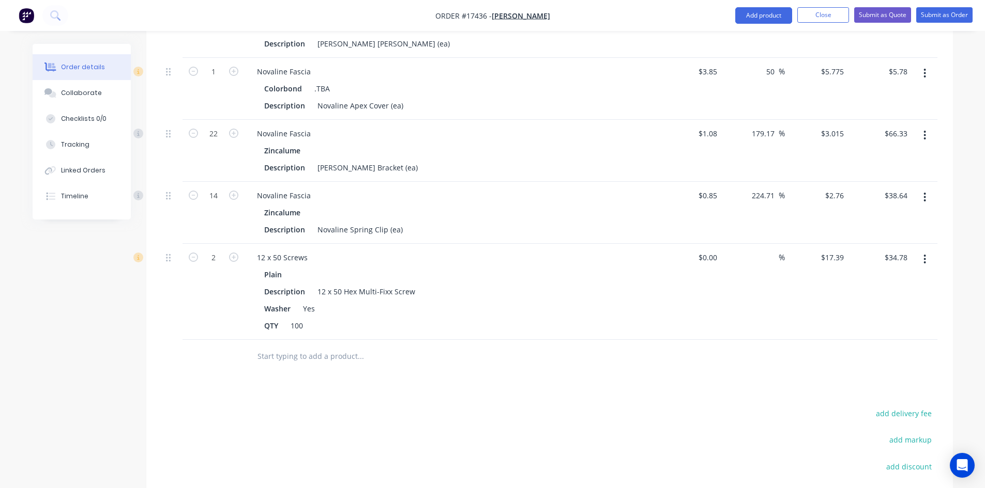
scroll to position [1189, 0]
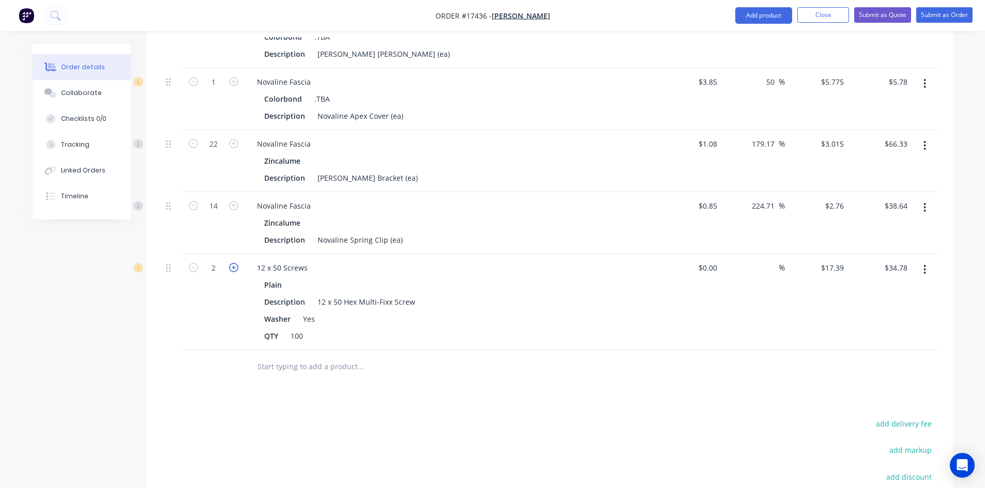
click at [234, 263] on icon "button" at bounding box center [233, 267] width 9 height 9
type input "3"
type input "$52.17"
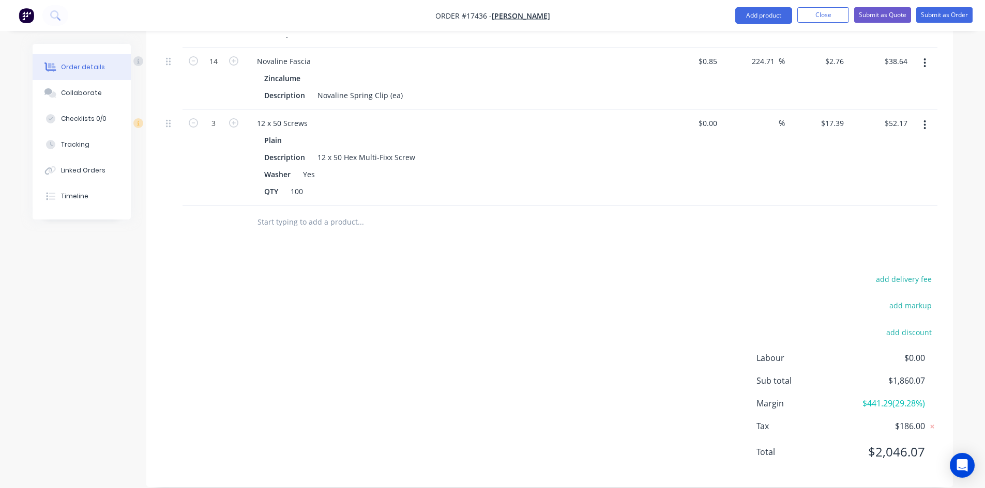
scroll to position [1337, 0]
click at [294, 209] on input "text" at bounding box center [360, 219] width 207 height 21
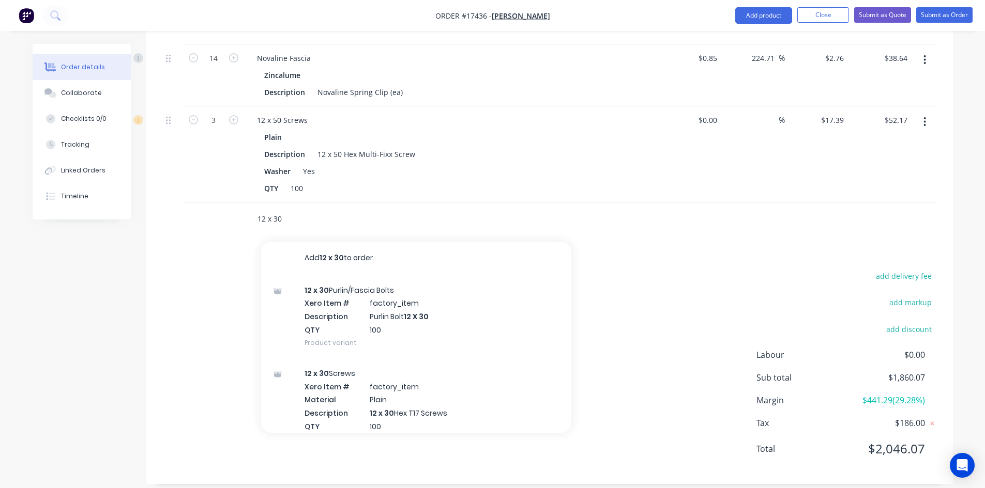
drag, startPoint x: 281, startPoint y: 206, endPoint x: 274, endPoint y: 207, distance: 6.3
click at [274, 209] on input "12 x 30" at bounding box center [360, 219] width 207 height 21
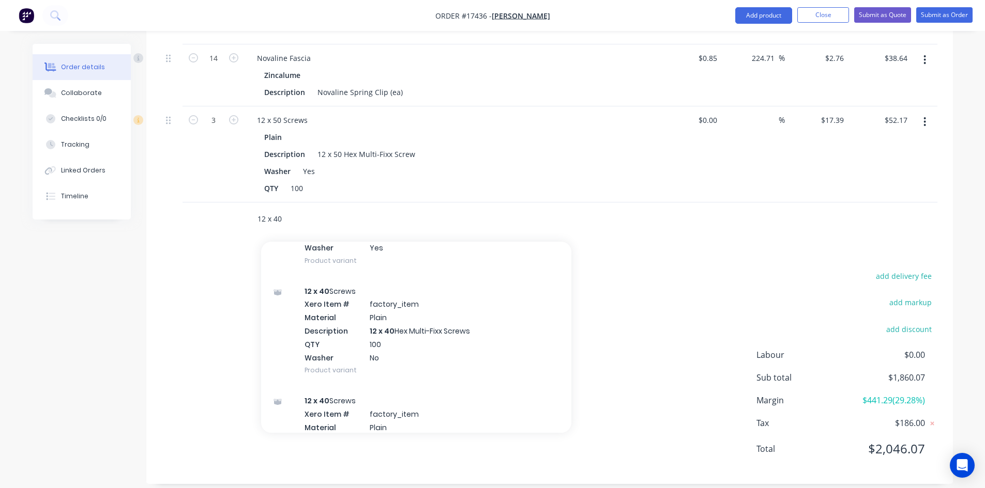
scroll to position [414, 0]
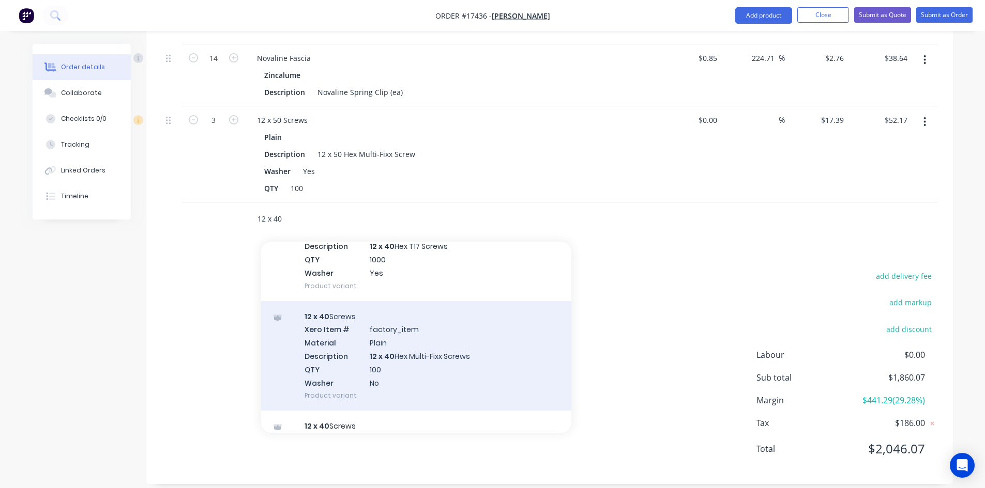
type input "12 x 40"
click at [447, 340] on div "12 x 40 Screws Xero Item # factory_item Material Plain Description 12 x 40 Hex …" at bounding box center [416, 356] width 310 height 110
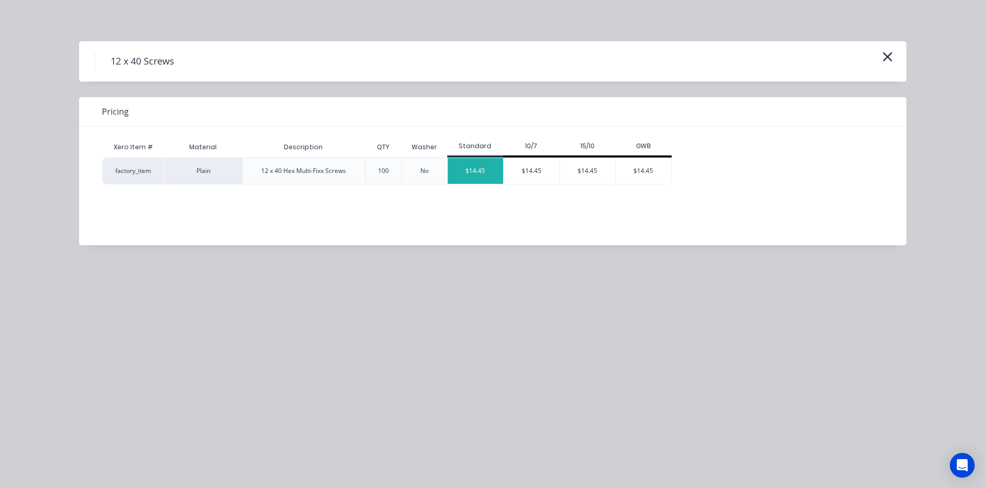
click at [480, 172] on div "$14.45" at bounding box center [476, 171] width 56 height 26
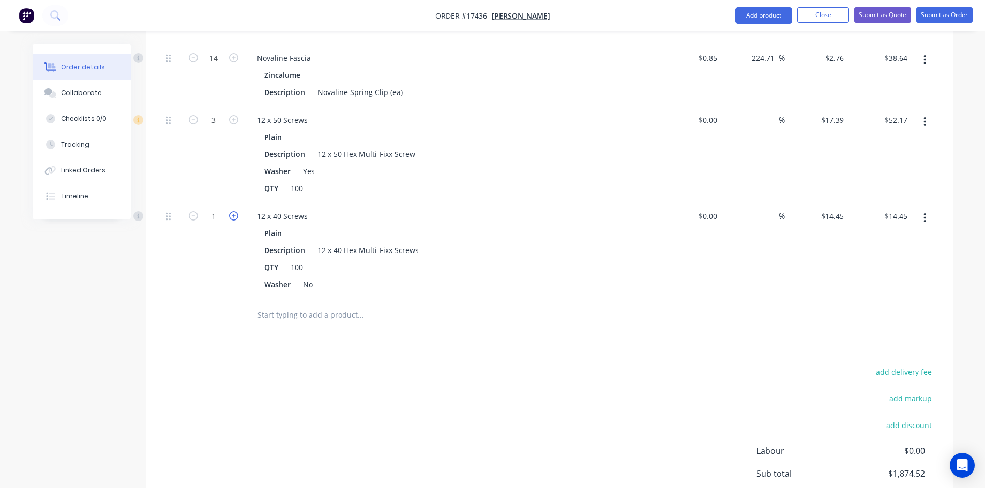
click at [231, 211] on icon "button" at bounding box center [233, 215] width 9 height 9
type input "2"
type input "$28.90"
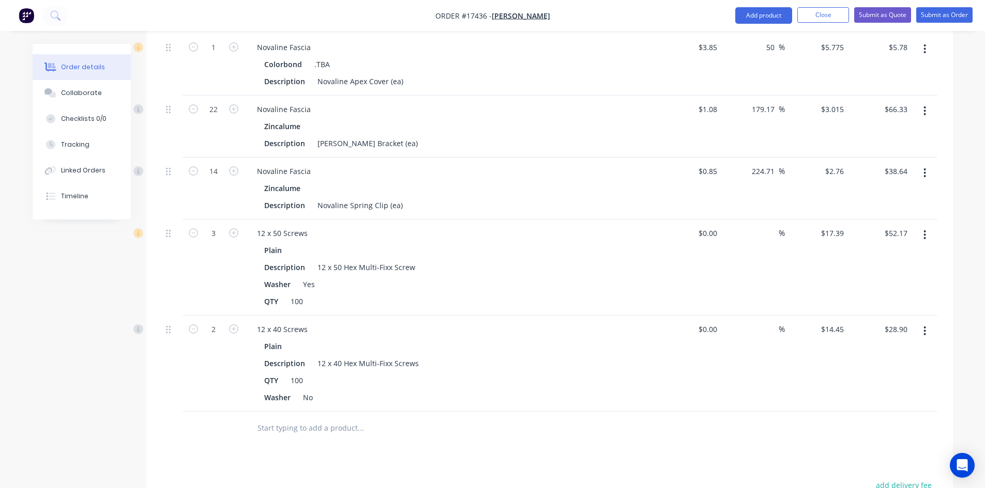
scroll to position [1388, 0]
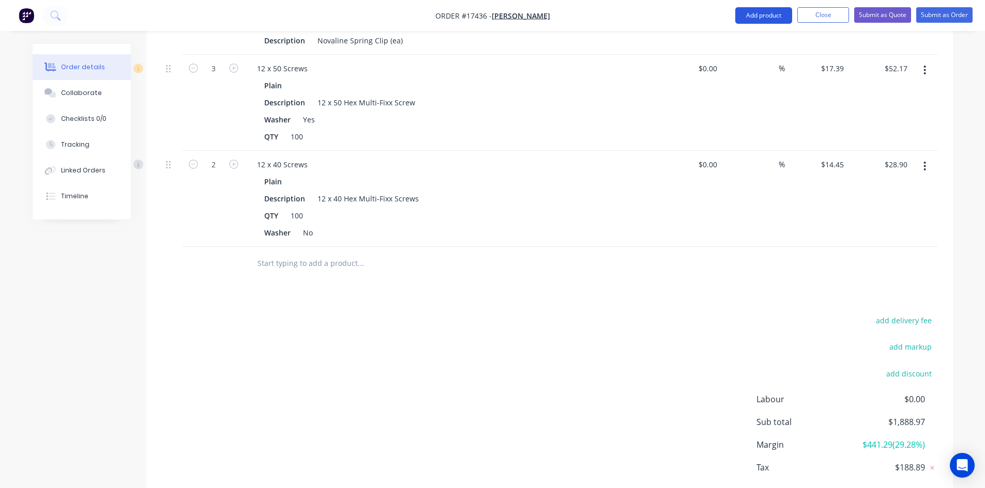
click at [761, 18] on button "Add product" at bounding box center [763, 15] width 57 height 17
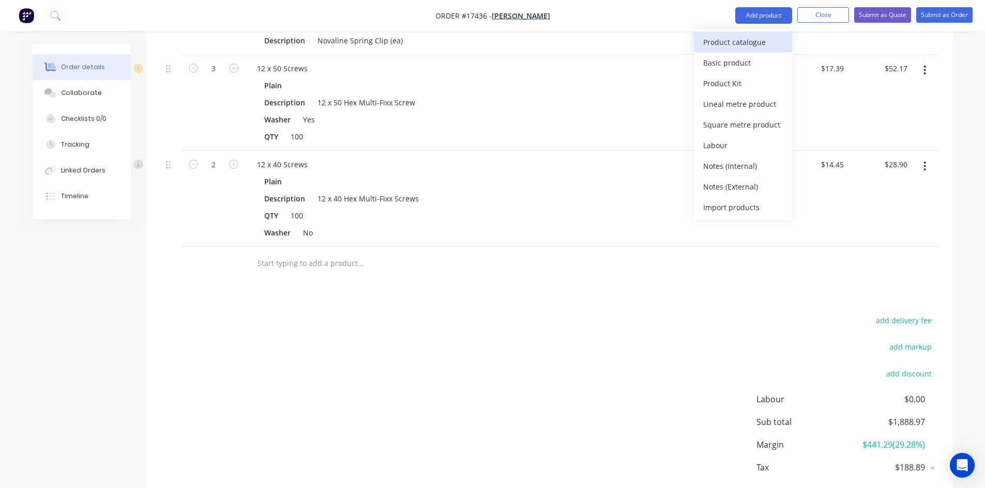
click at [747, 42] on div "Product catalogue" at bounding box center [743, 42] width 80 height 15
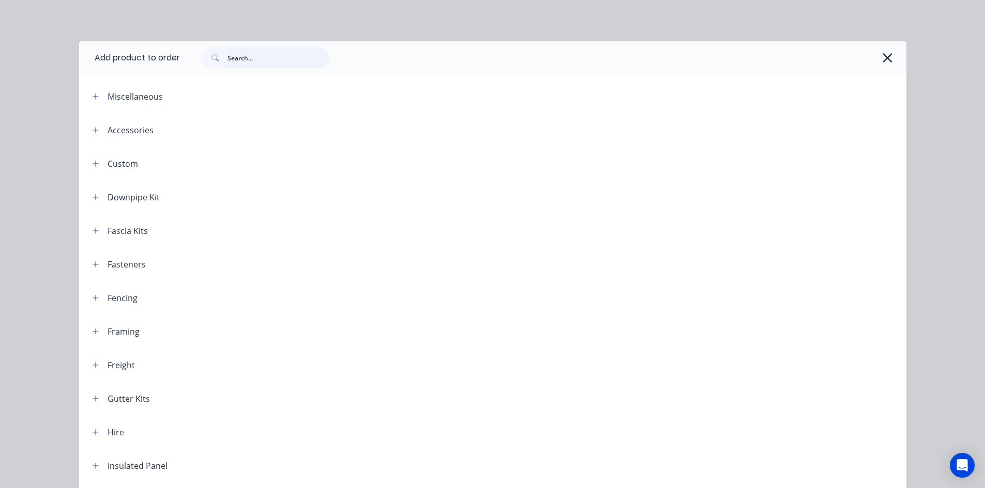
click at [246, 65] on input "text" at bounding box center [278, 58] width 102 height 21
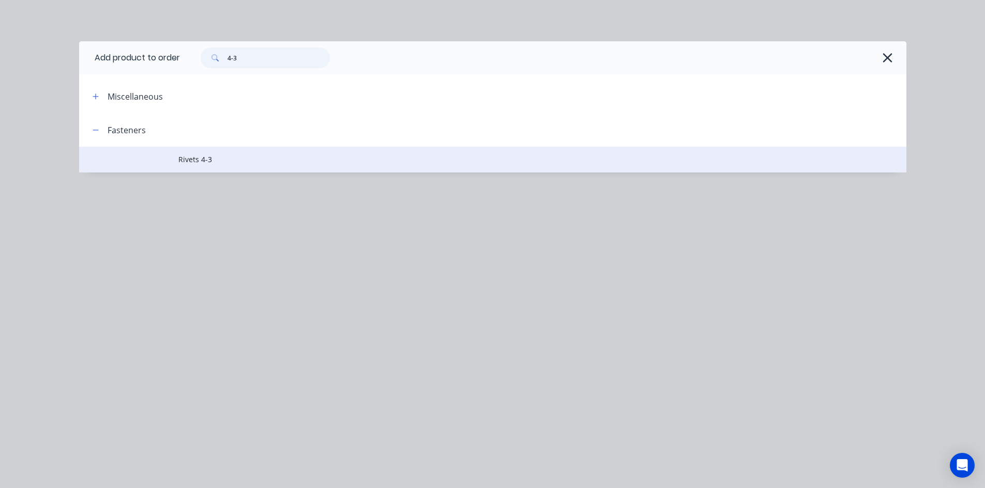
type input "4-3"
click at [219, 159] on span "Rivets 4-3" at bounding box center [469, 159] width 582 height 11
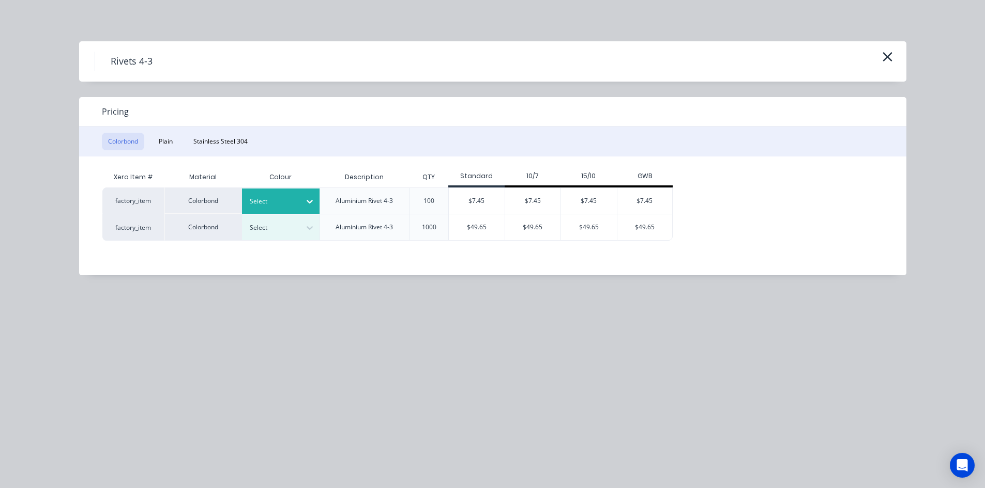
click at [300, 202] on div "Select" at bounding box center [271, 201] width 58 height 13
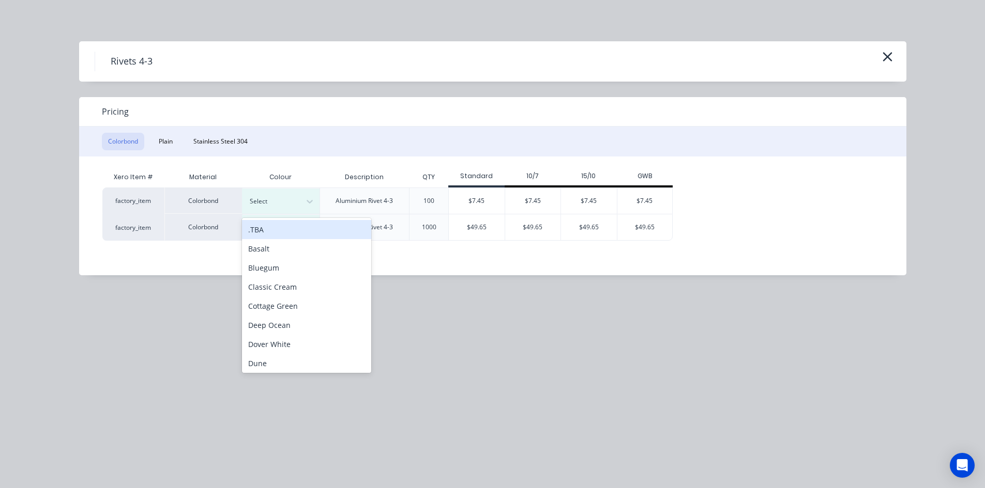
click at [295, 230] on div ".TBA" at bounding box center [306, 229] width 129 height 19
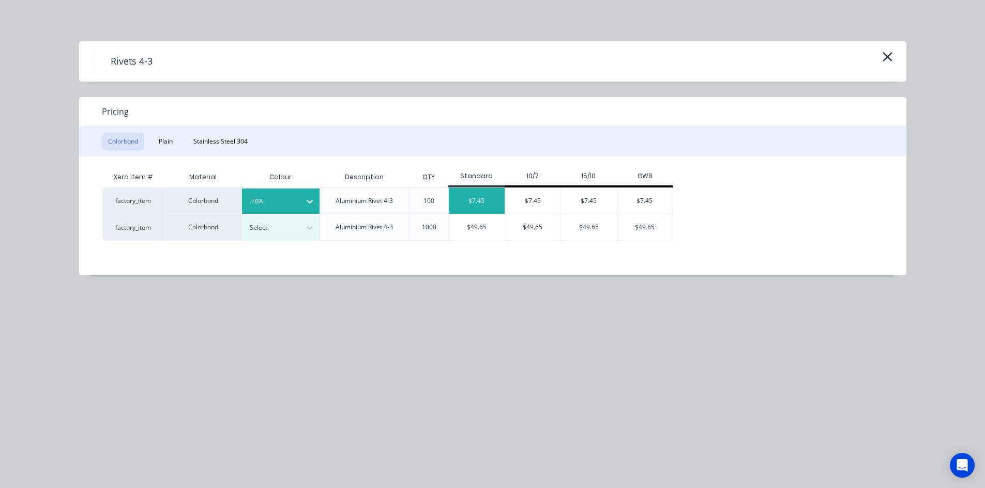
click at [467, 206] on div "$7.45" at bounding box center [477, 201] width 56 height 26
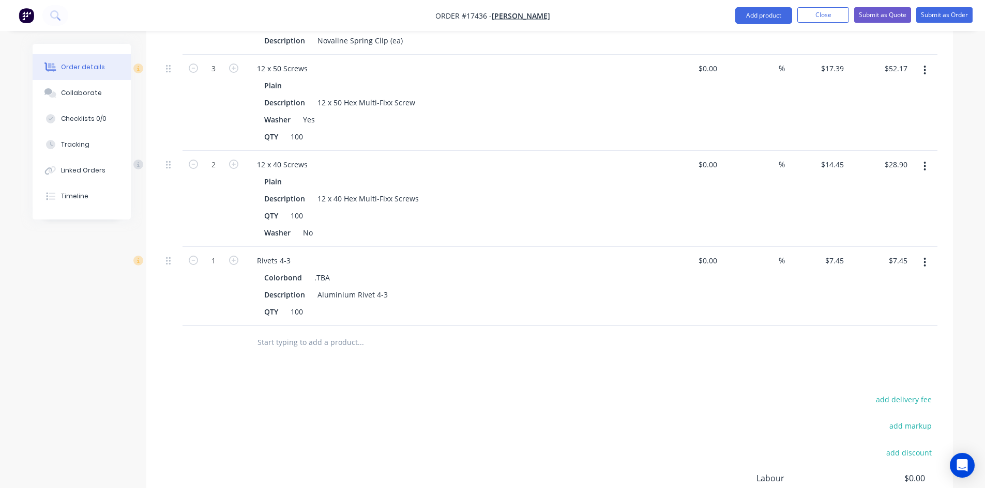
click at [304, 332] on input "text" at bounding box center [360, 342] width 207 height 21
click at [761, 18] on button "Add product" at bounding box center [763, 15] width 57 height 17
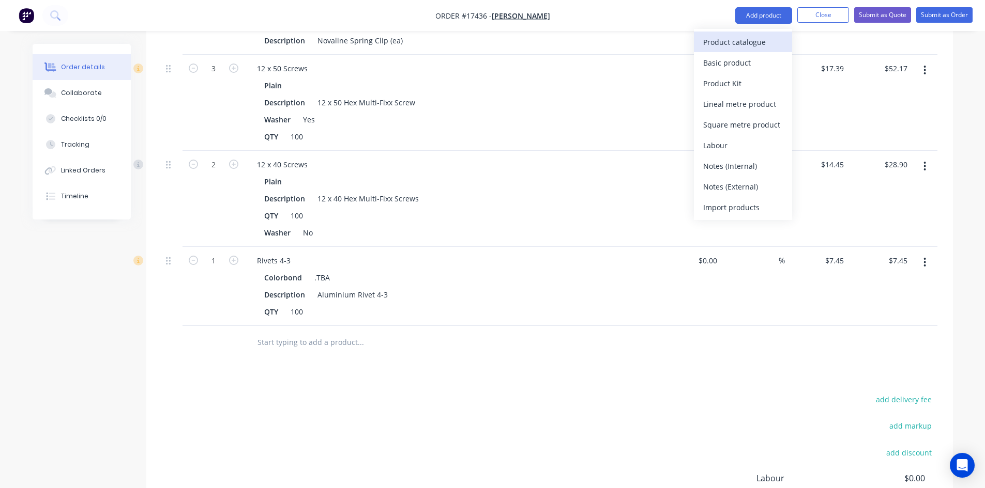
click at [752, 42] on div "Product catalogue" at bounding box center [743, 42] width 80 height 15
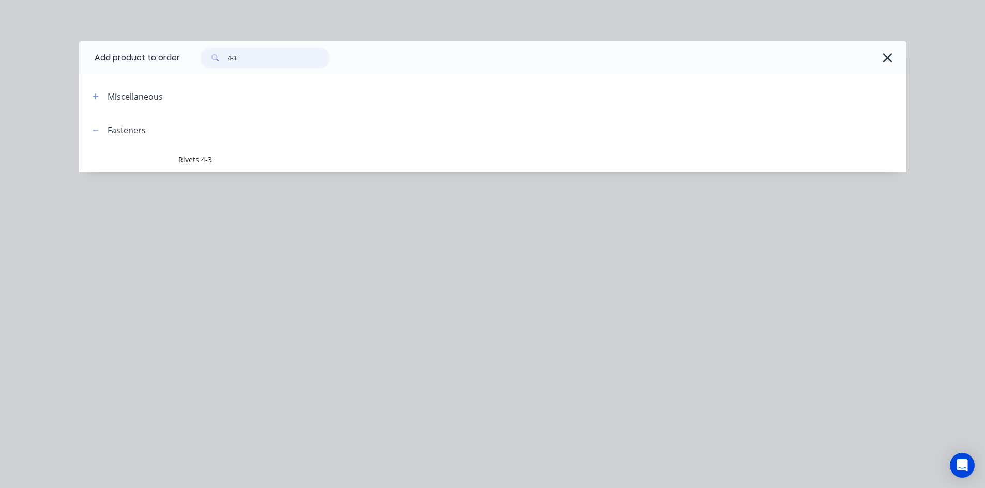
click at [263, 56] on input "4-3" at bounding box center [278, 58] width 102 height 21
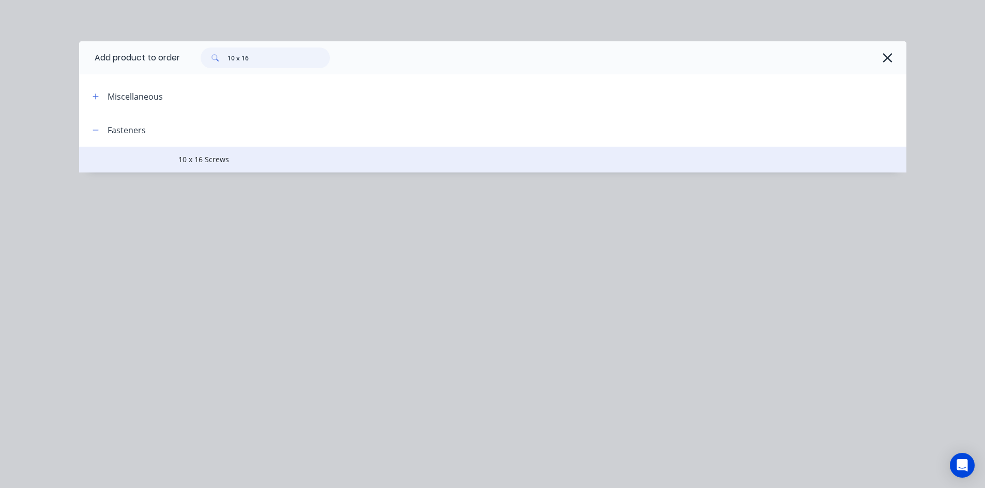
type input "10 x 16"
click at [233, 164] on span "10 x 16 Screws" at bounding box center [469, 159] width 582 height 11
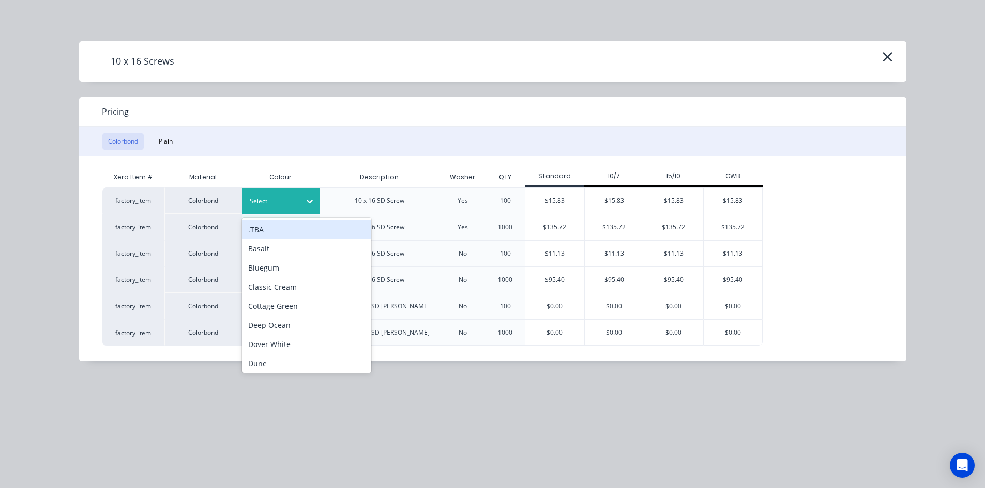
click at [284, 198] on div at bounding box center [273, 201] width 47 height 11
click at [279, 227] on div ".TBA" at bounding box center [306, 229] width 129 height 19
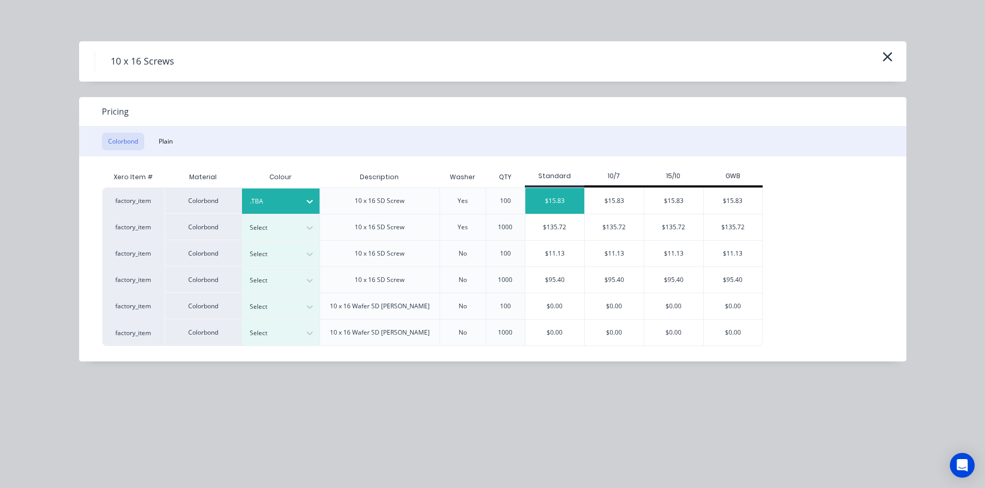
click at [550, 194] on div "$15.83" at bounding box center [554, 201] width 59 height 26
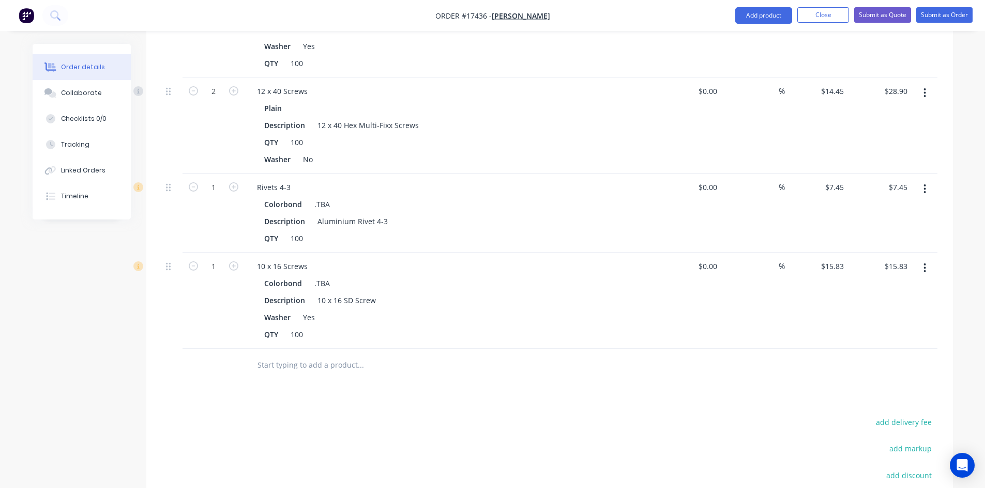
scroll to position [1556, 0]
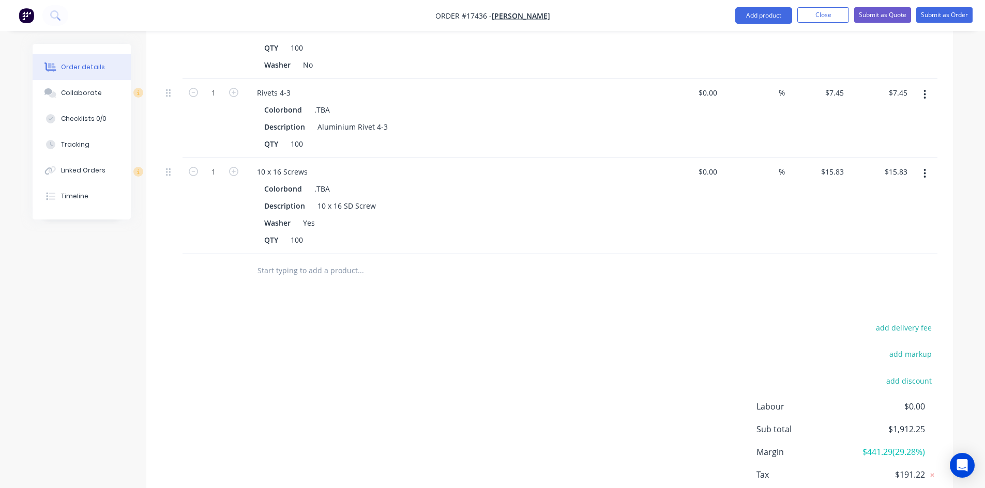
click at [296, 264] on input "text" at bounding box center [360, 271] width 207 height 21
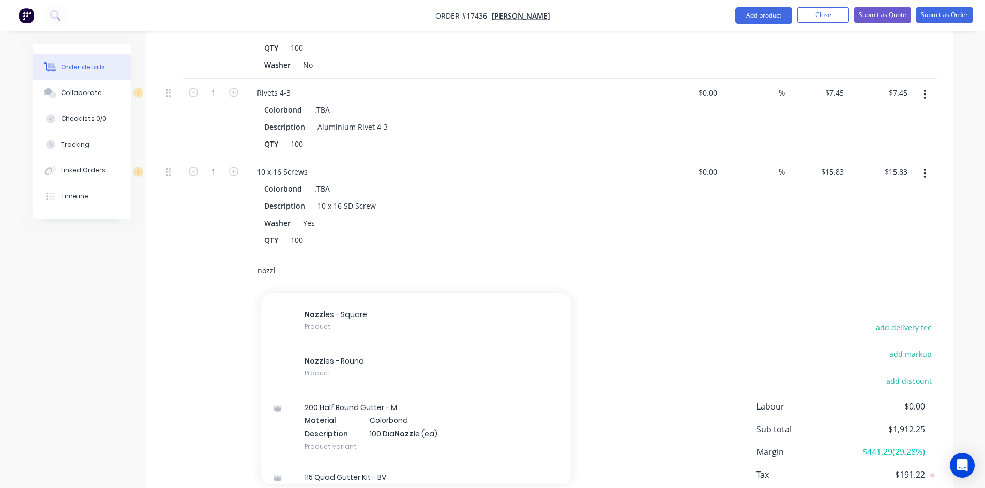
scroll to position [2740, 0]
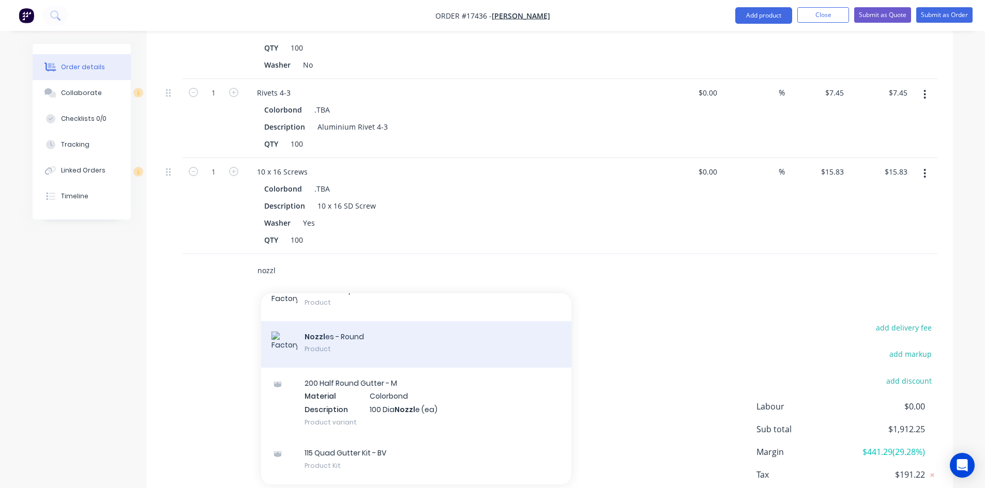
type input "nozzl"
click at [367, 343] on div "Nozzl es - Round Product" at bounding box center [416, 345] width 310 height 47
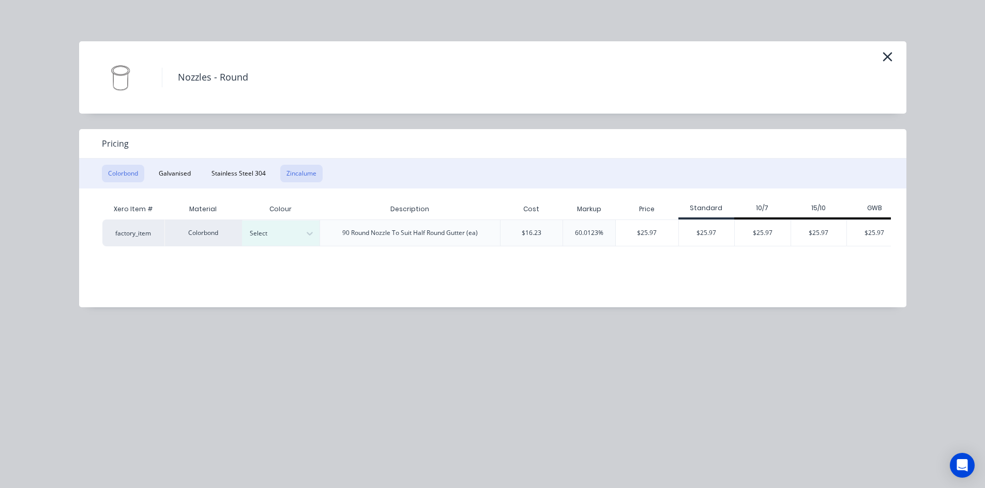
click at [308, 174] on button "Zincalume" at bounding box center [301, 174] width 42 height 18
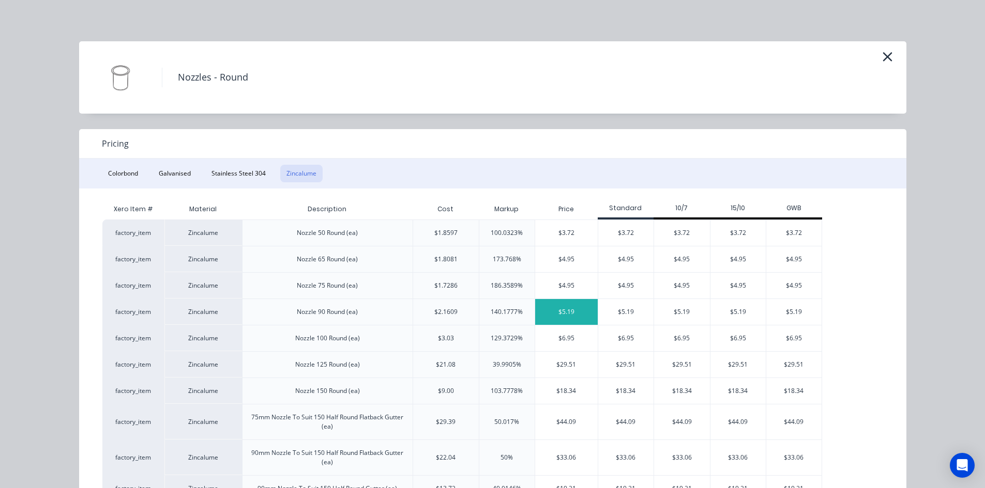
click at [553, 314] on div "$5.19" at bounding box center [566, 312] width 63 height 26
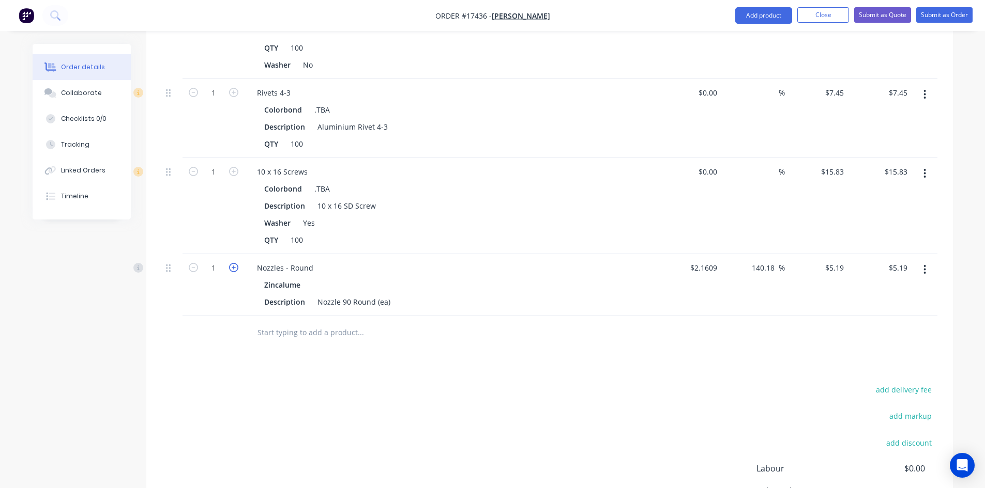
click at [230, 263] on icon "button" at bounding box center [233, 267] width 9 height 9
type input "2"
type input "$10.38"
click at [506, 383] on div "add delivery fee add markup add discount Labour $0.00 Sub total $1,922.63 Margi…" at bounding box center [549, 483] width 775 height 200
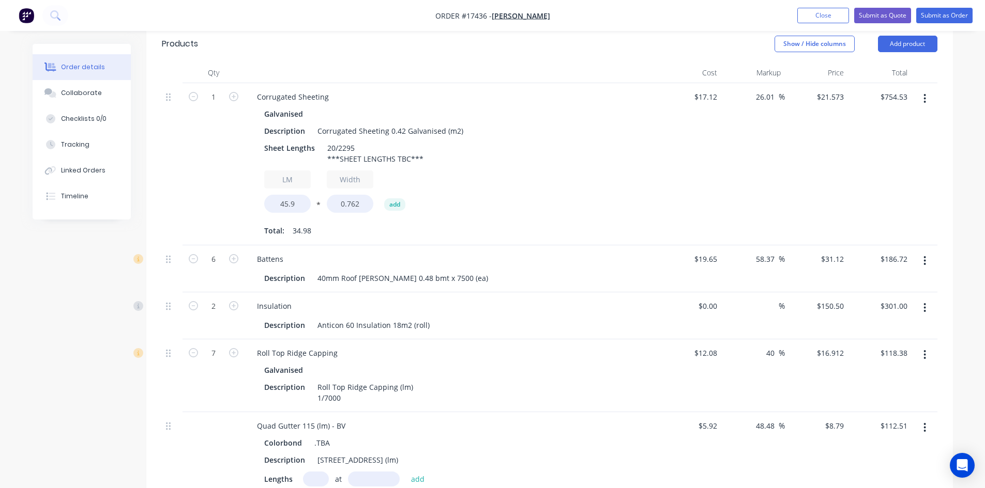
scroll to position [274, 0]
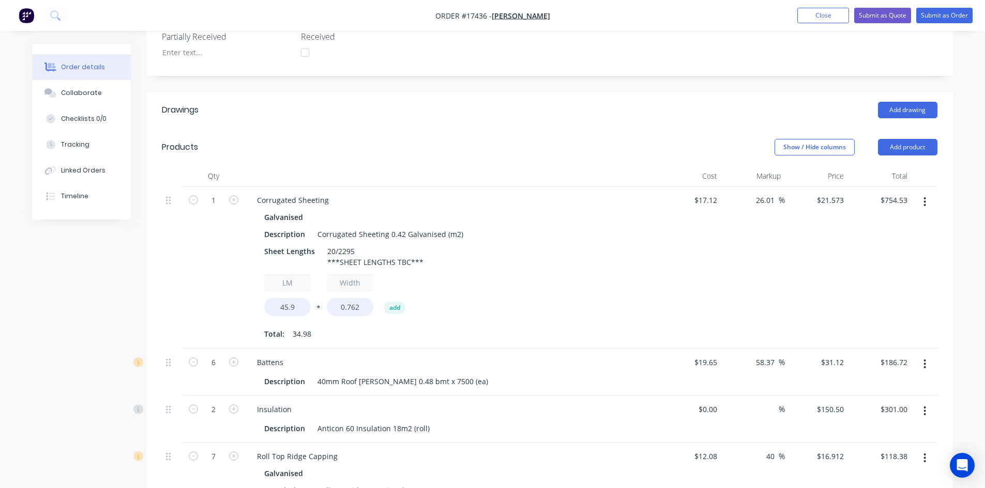
click at [923, 196] on icon "button" at bounding box center [924, 201] width 3 height 11
click at [903, 222] on div "Edit" at bounding box center [888, 229] width 80 height 15
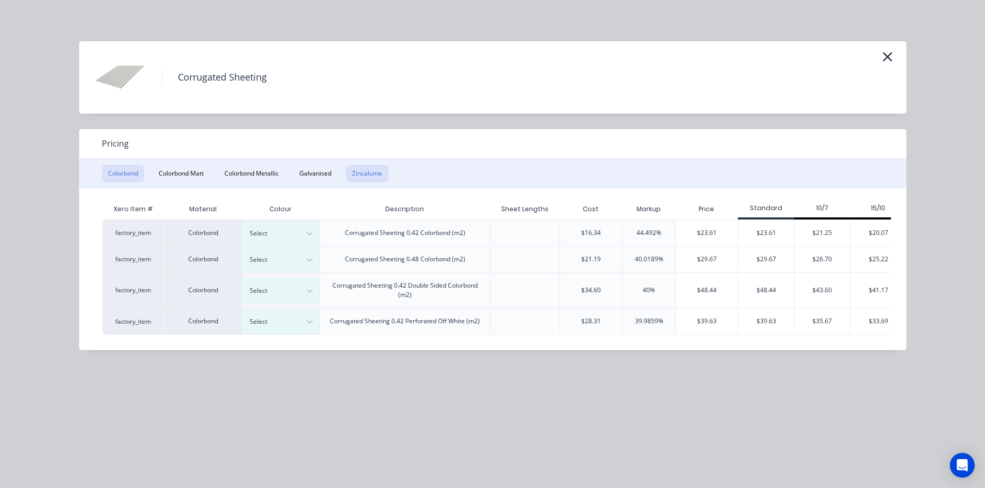
click at [374, 170] on button "Zincalume" at bounding box center [367, 174] width 42 height 18
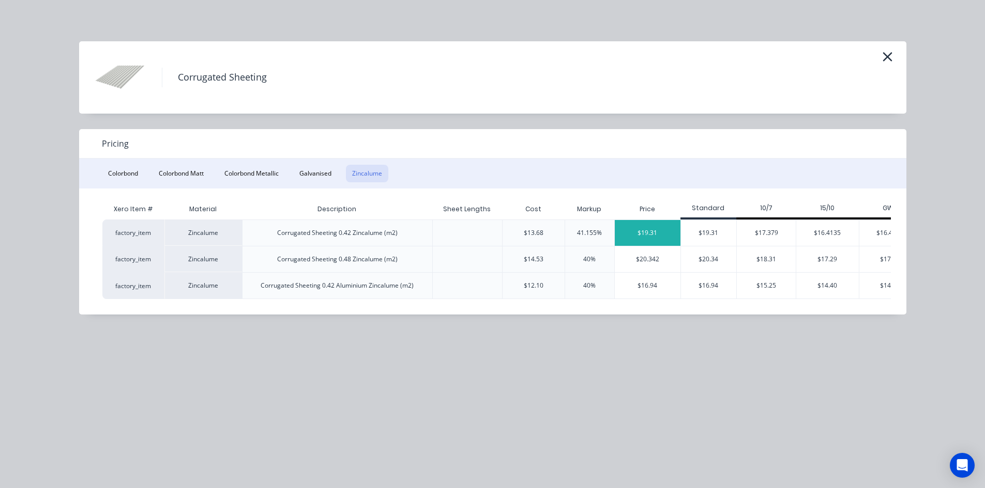
click at [648, 234] on div "$19.31" at bounding box center [648, 233] width 66 height 26
type input "12.79"
type input "$19.31"
type input "$675.38"
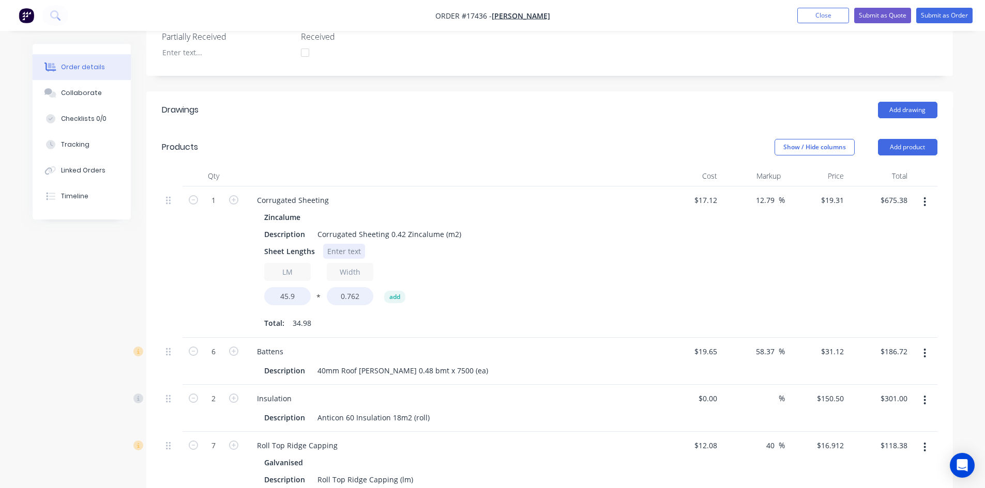
click at [347, 244] on div at bounding box center [344, 251] width 42 height 15
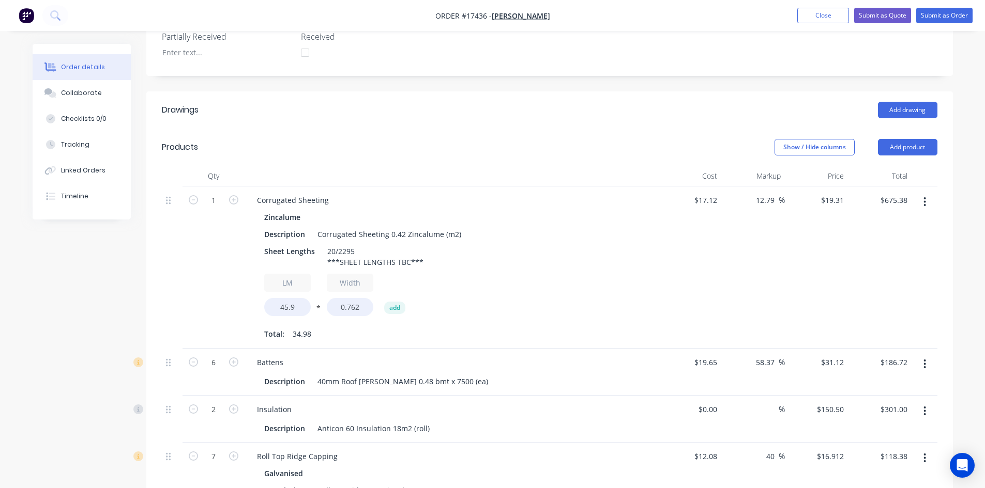
click at [593, 255] on div "Sheet Lengths 20/2295 ***SHEET LENGTHS TBC***" at bounding box center [449, 257] width 378 height 26
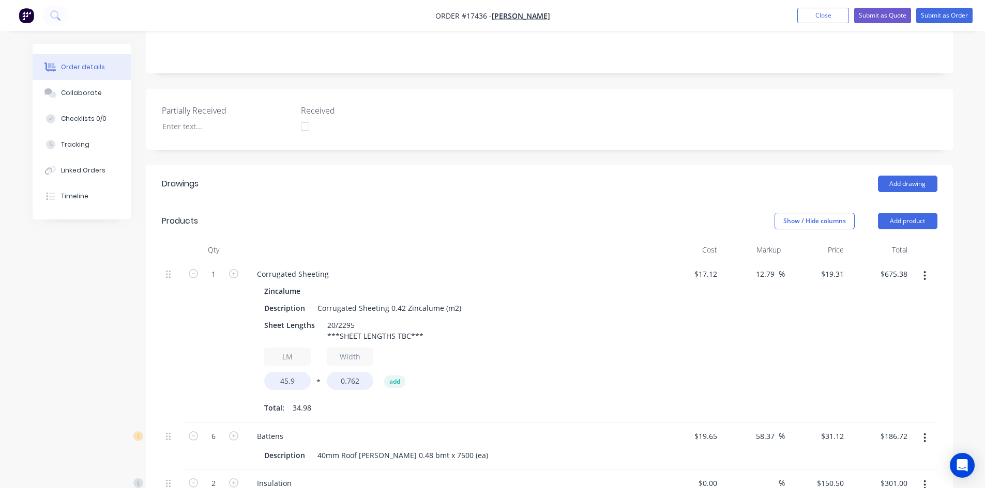
scroll to position [171, 0]
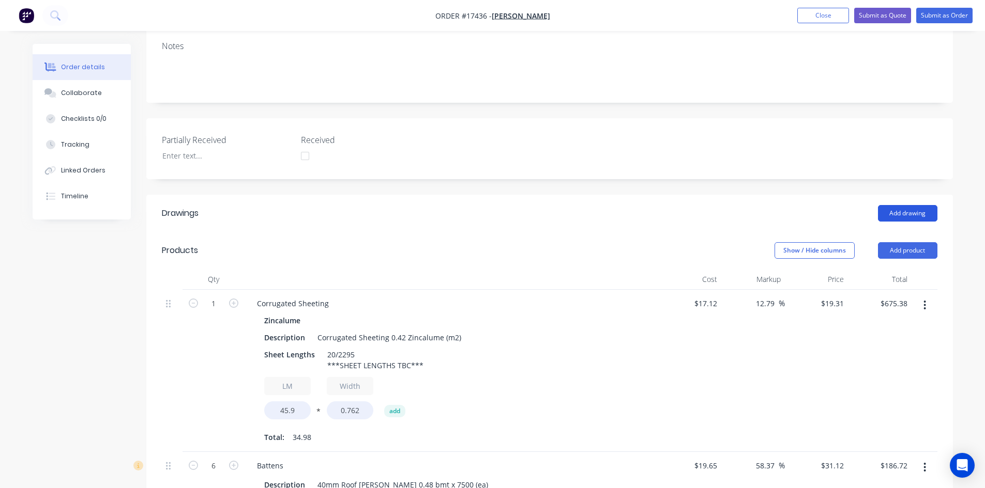
click at [899, 205] on button "Add drawing" at bounding box center [907, 213] width 59 height 17
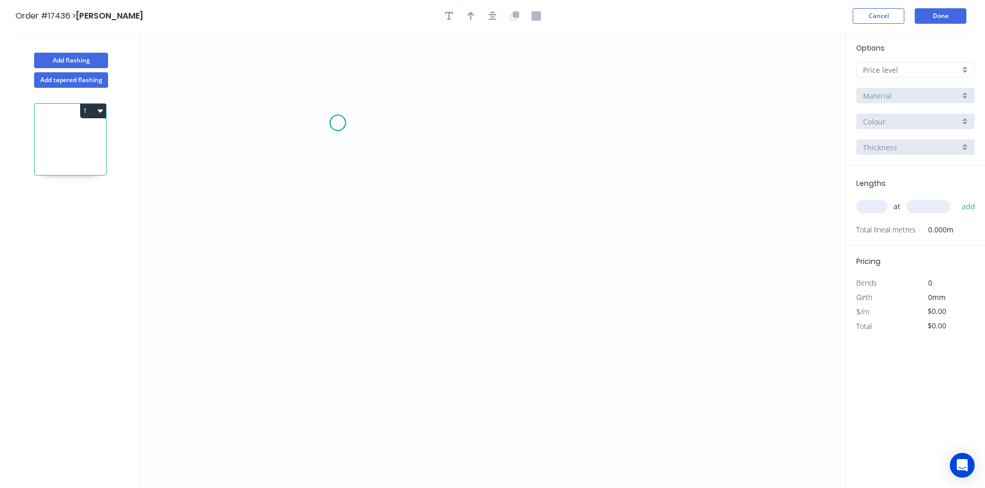
click at [338, 123] on icon "0" at bounding box center [493, 260] width 706 height 456
click at [542, 126] on icon "0" at bounding box center [493, 260] width 706 height 456
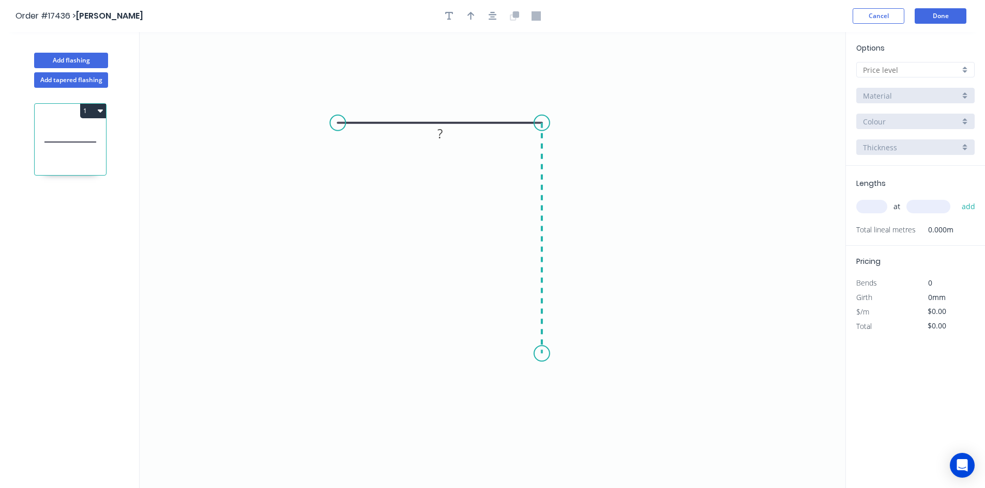
click at [547, 354] on icon "0 ?" at bounding box center [493, 260] width 706 height 456
click at [531, 384] on icon "0 ? ?" at bounding box center [493, 260] width 706 height 456
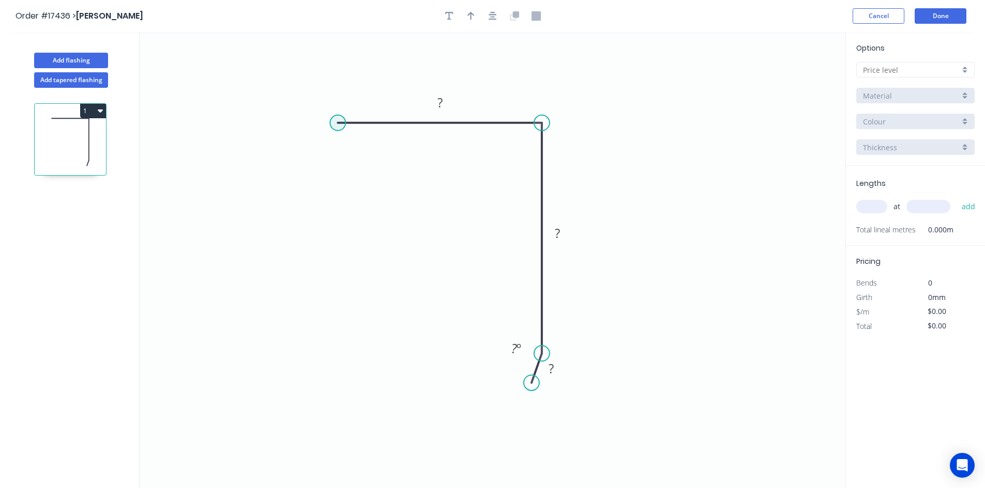
click at [334, 123] on circle at bounding box center [338, 123] width 16 height 16
click at [305, 158] on icon "0 ? ? ? ? º" at bounding box center [493, 260] width 706 height 456
click at [313, 123] on tspan "?" at bounding box center [310, 123] width 5 height 17
click at [433, 105] on rect at bounding box center [440, 103] width 21 height 14
click at [558, 234] on tspan "?" at bounding box center [557, 233] width 5 height 17
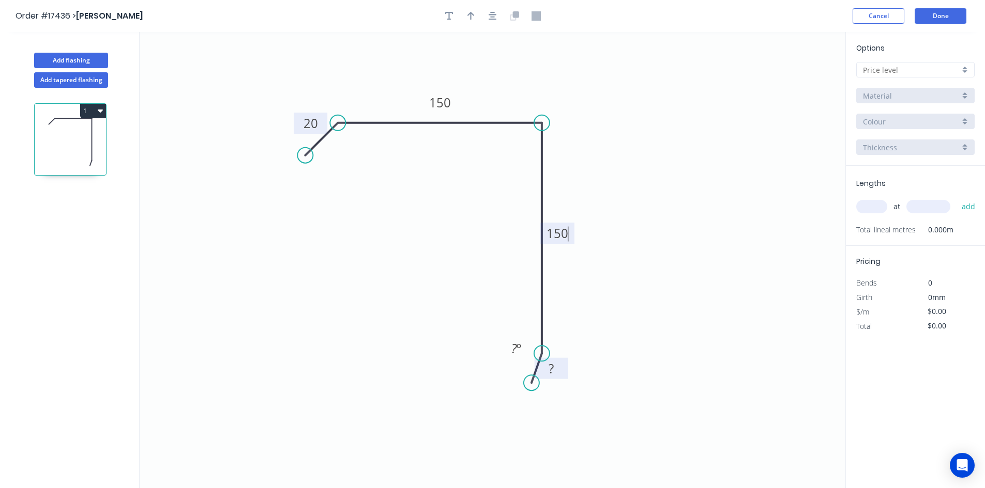
click at [552, 370] on tspan "?" at bounding box center [550, 368] width 5 height 17
click at [537, 388] on div "Hide angle" at bounding box center [567, 383] width 104 height 21
drag, startPoint x: 490, startPoint y: 14, endPoint x: 476, endPoint y: 15, distance: 14.5
click at [490, 14] on icon "button" at bounding box center [492, 15] width 8 height 9
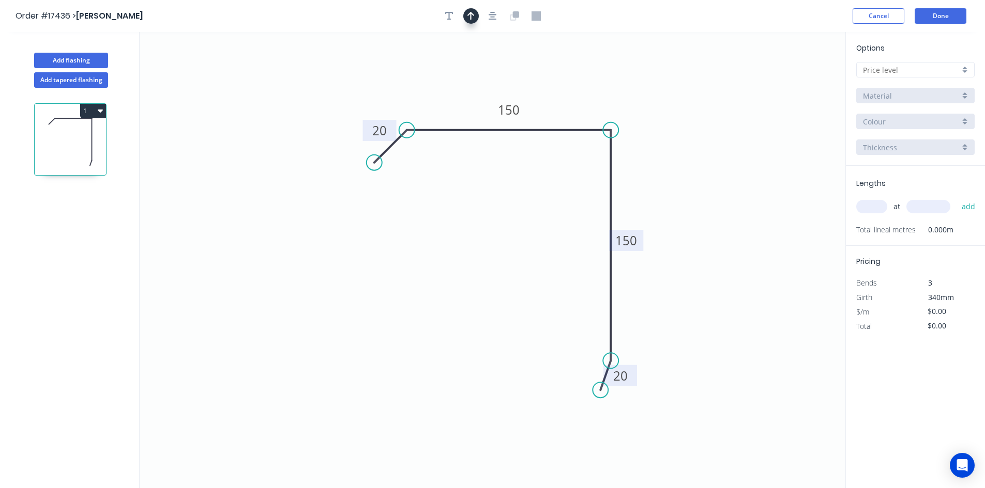
click at [473, 15] on icon "button" at bounding box center [470, 16] width 7 height 8
click at [793, 82] on icon at bounding box center [785, 73] width 30 height 30
click at [793, 82] on icon at bounding box center [792, 69] width 9 height 33
drag, startPoint x: 793, startPoint y: 82, endPoint x: 641, endPoint y: 106, distance: 154.4
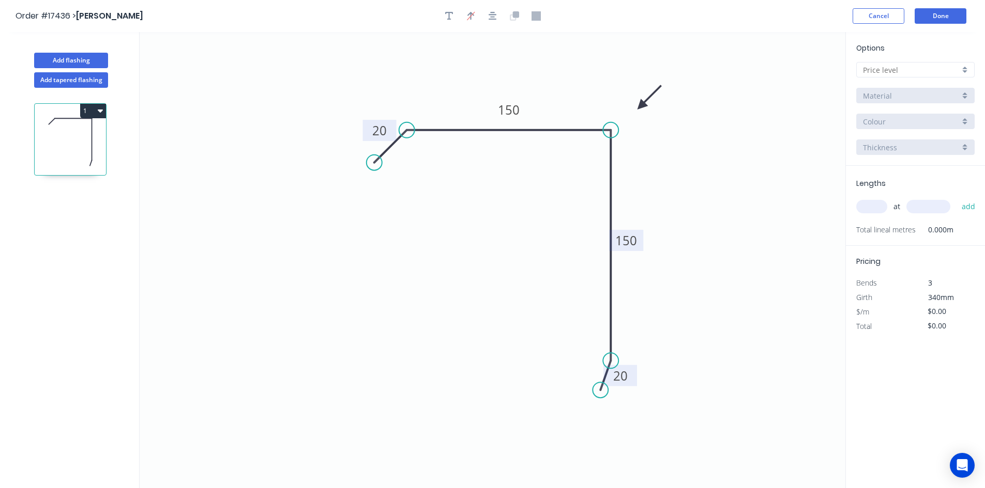
click at [641, 106] on icon at bounding box center [649, 98] width 30 height 30
click at [912, 67] on input "text" at bounding box center [911, 70] width 97 height 11
click at [891, 123] on div "C" at bounding box center [914, 126] width 117 height 18
type input "C"
type input "$25.94"
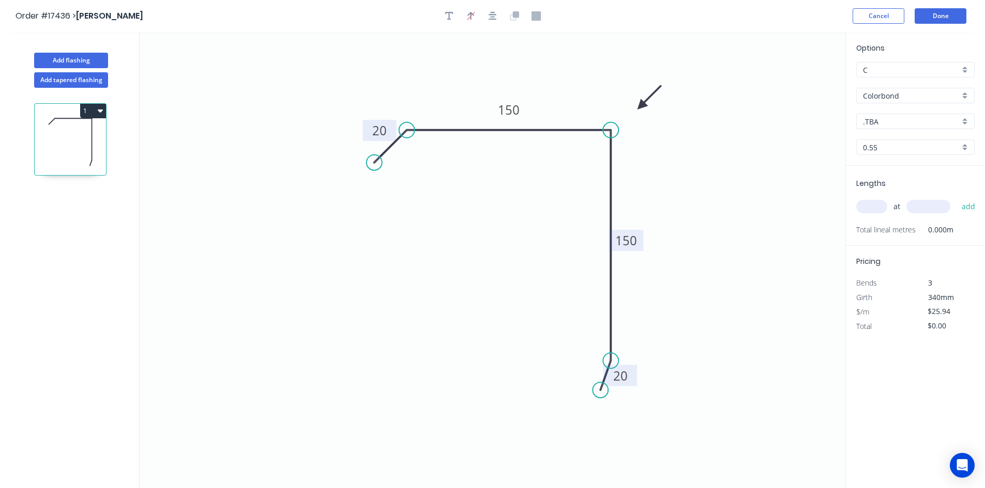
click at [874, 215] on div "at add" at bounding box center [916, 207] width 120 height 18
click at [874, 211] on input "text" at bounding box center [871, 206] width 31 height 13
type input "2"
click at [914, 206] on input "text" at bounding box center [928, 206] width 44 height 13
type input "3200"
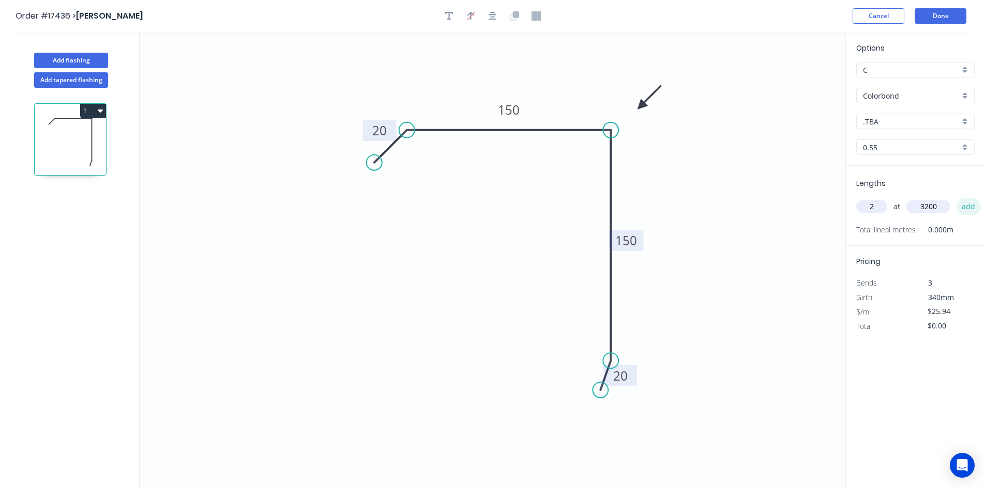
click at [966, 204] on button "add" at bounding box center [968, 207] width 24 height 18
type input "$166.02"
click at [450, 11] on icon "button" at bounding box center [449, 15] width 8 height 9
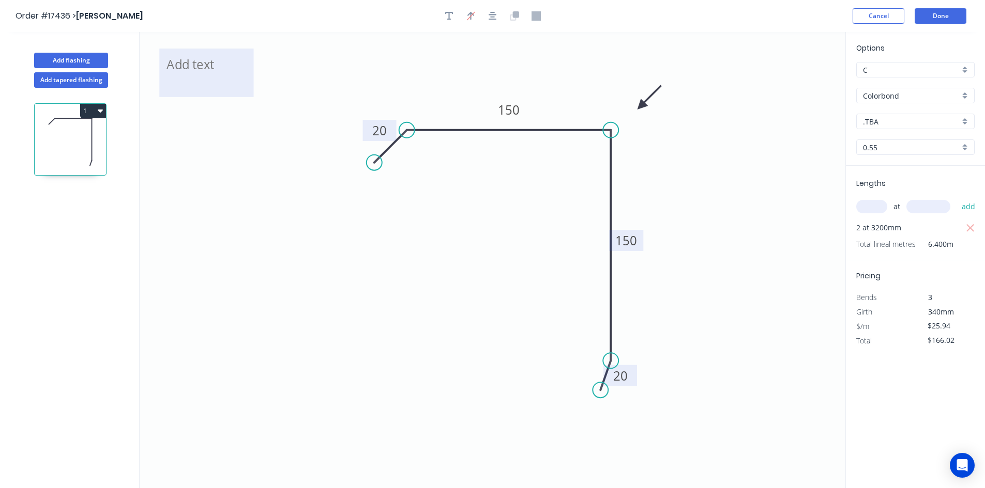
click at [225, 74] on textarea at bounding box center [206, 73] width 84 height 38
type textarea "b"
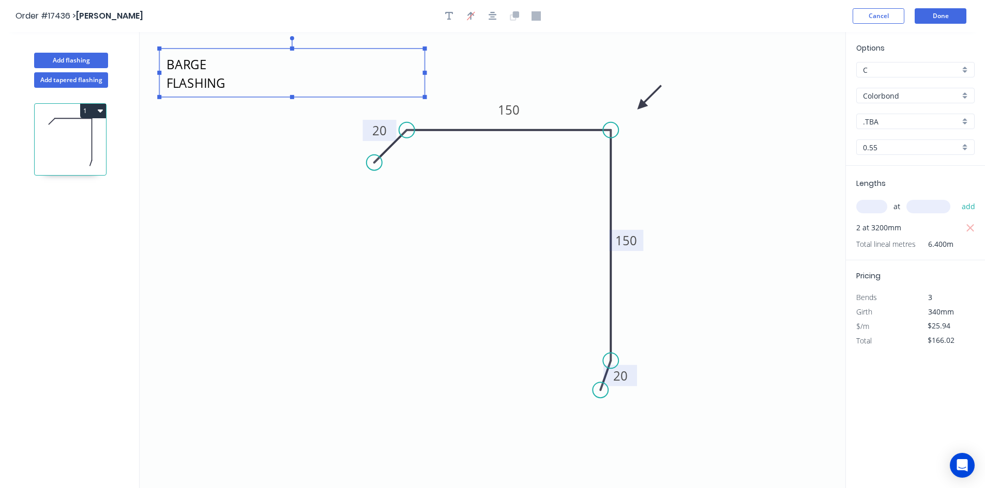
drag, startPoint x: 254, startPoint y: 71, endPoint x: 482, endPoint y: 83, distance: 227.7
click at [482, 83] on icon "BARGE FLASHING 20 150 150 20" at bounding box center [493, 260] width 706 height 456
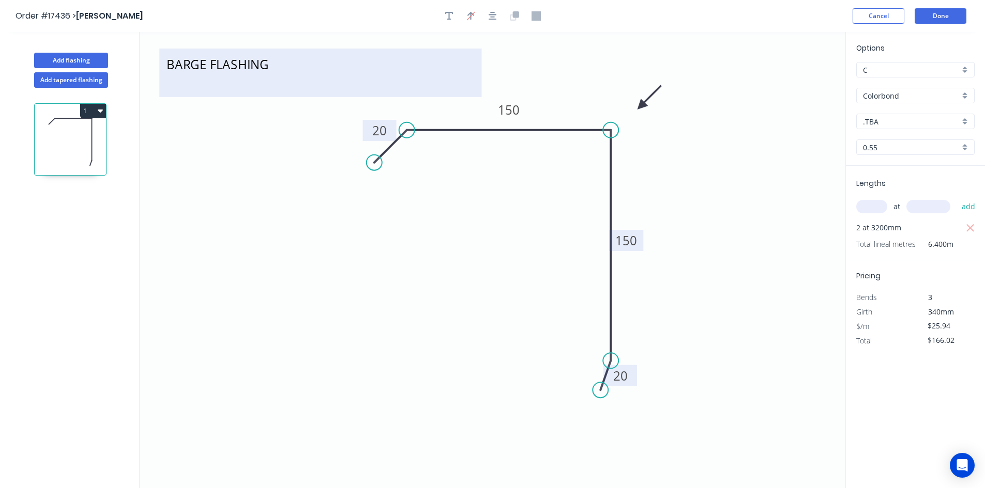
click at [299, 75] on textarea "BARGE FLASHING" at bounding box center [320, 73] width 312 height 38
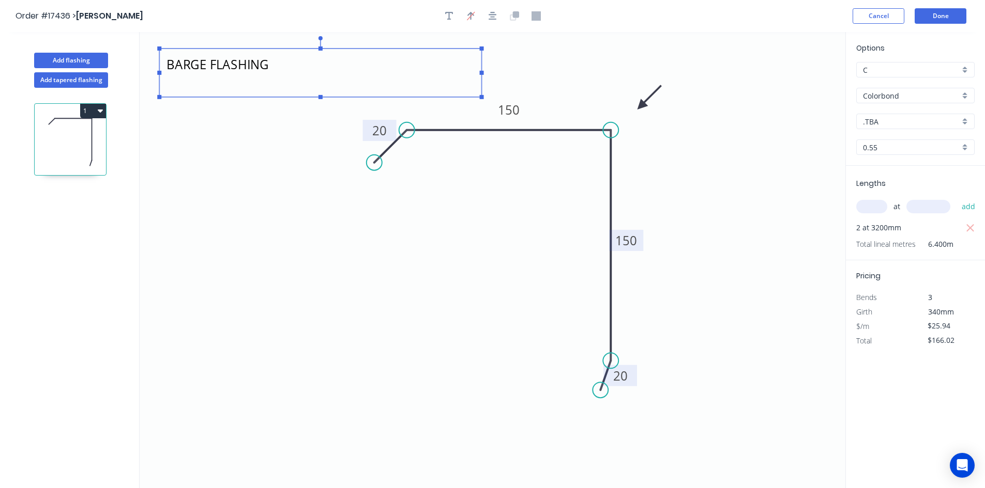
click at [289, 79] on textarea "BARGE FLASHING" at bounding box center [320, 73] width 312 height 38
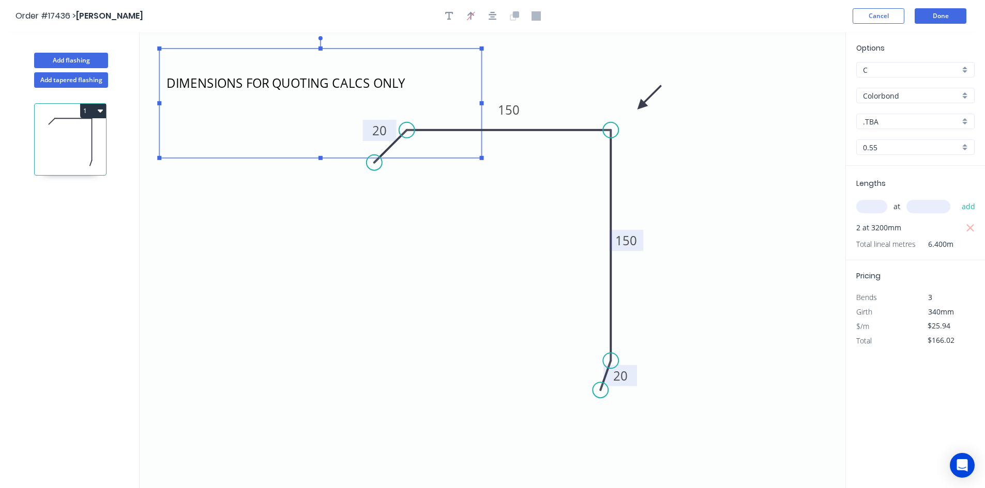
drag, startPoint x: 320, startPoint y: 96, endPoint x: 328, endPoint y: 157, distance: 61.5
click at [328, 157] on icon "BARGE FLASHING DIMENSIONS FOR QUOTING CALCS ONLY 20 150 150 20" at bounding box center [493, 260] width 706 height 456
type textarea "BARGE FLASHING DIMENSIONS FOR QUOTING CALCS ONLY"
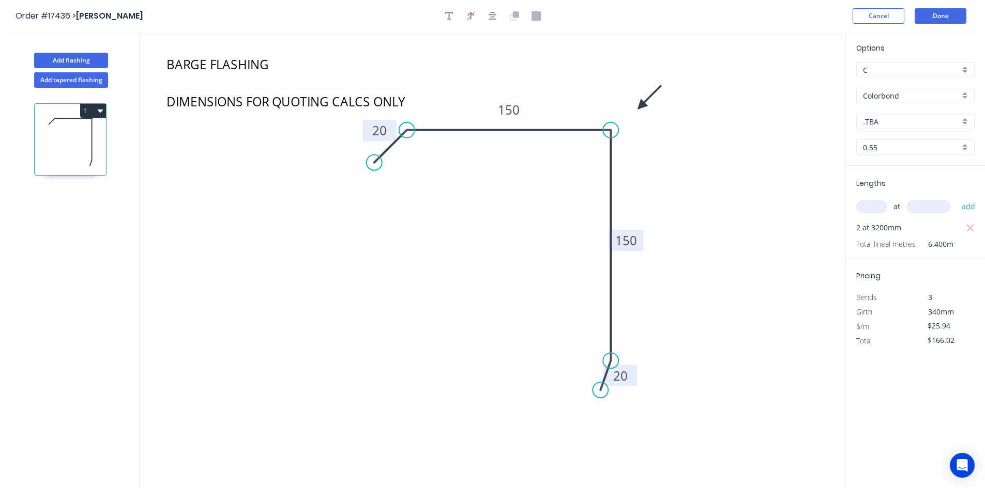
click at [446, 264] on icon "BARGE FLASHING DIMENSIONS FOR QUOTING CALCS ONLY 20 150 150 20" at bounding box center [493, 260] width 706 height 456
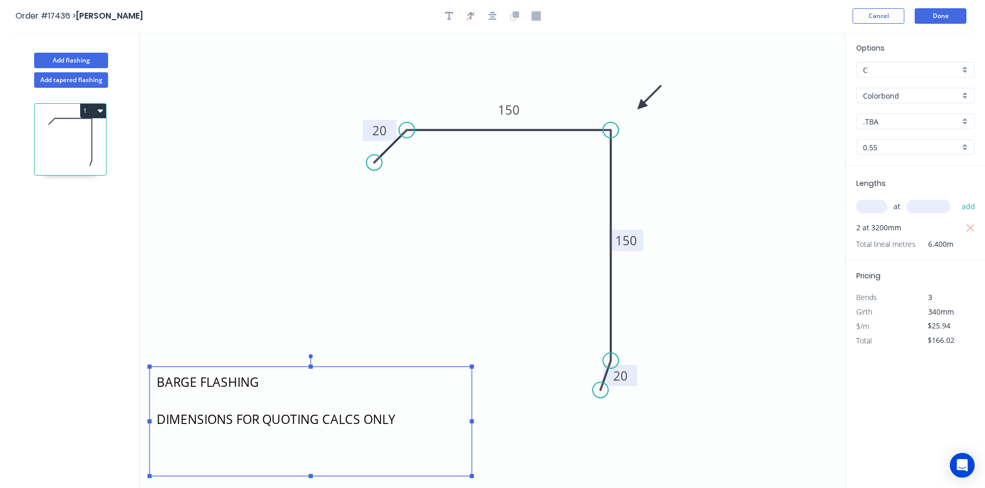
drag, startPoint x: 246, startPoint y: 90, endPoint x: 236, endPoint y: 411, distance: 320.6
click at [236, 411] on textarea "BARGE FLASHING DIMENSIONS FOR QUOTING CALCS ONLY" at bounding box center [311, 421] width 312 height 99
click at [338, 318] on icon "BARGE FLASHING DIMENSIONS FOR QUOTING CALCS ONLY 20 150 150 20" at bounding box center [493, 260] width 706 height 456
click at [942, 72] on input "C" at bounding box center [911, 70] width 97 height 11
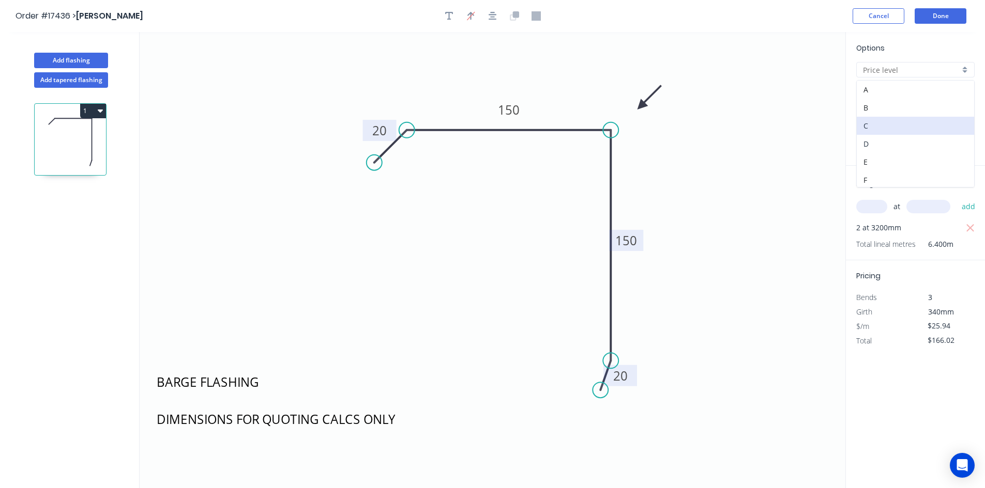
click at [920, 144] on div "D" at bounding box center [914, 144] width 117 height 18
type input "D"
type input "$24.52"
type input "$156.93"
click at [945, 19] on button "Done" at bounding box center [940, 16] width 52 height 16
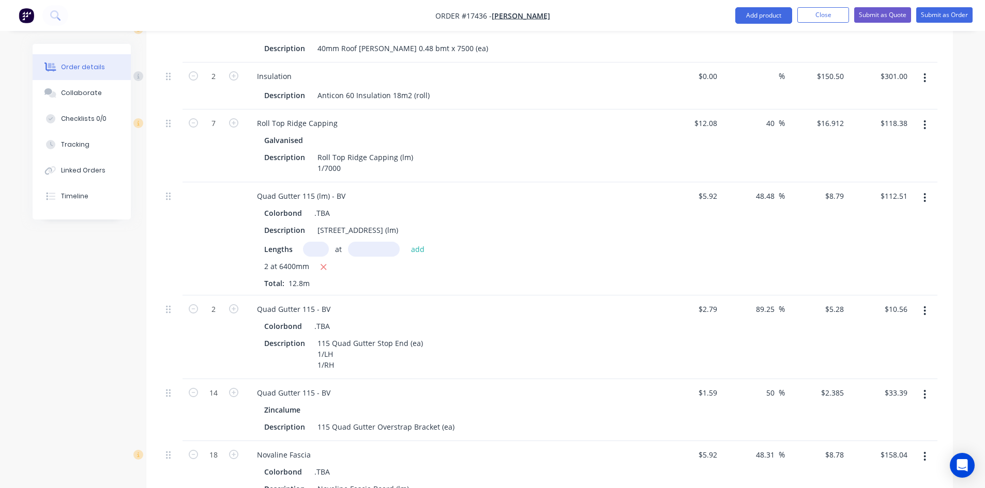
scroll to position [820, 0]
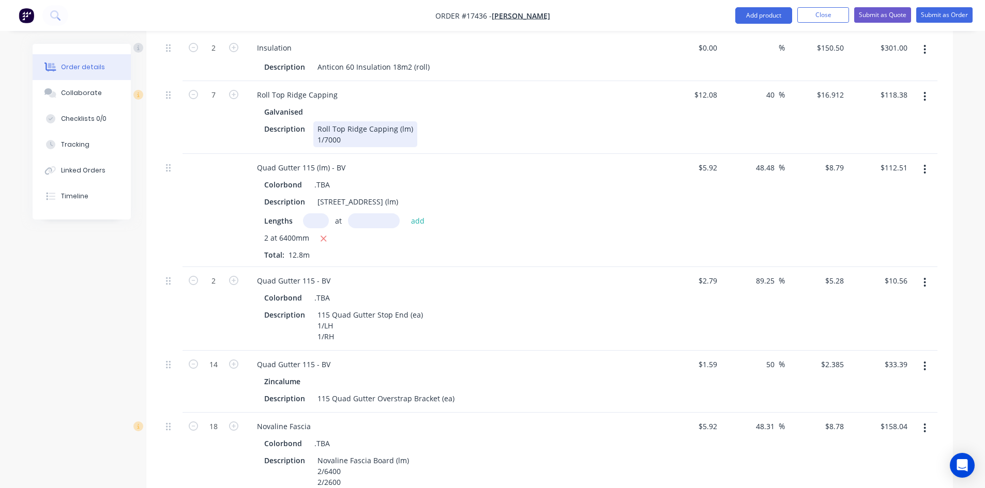
click at [337, 128] on div "Roll Top Ridge Capping (lm) 1/7000" at bounding box center [365, 134] width 104 height 26
drag, startPoint x: 324, startPoint y: 128, endPoint x: 354, endPoint y: 129, distance: 29.5
click at [354, 129] on div "Roll Top Ridge Capping (lm) 1/7000" at bounding box center [365, 134] width 104 height 26
type input "6.6"
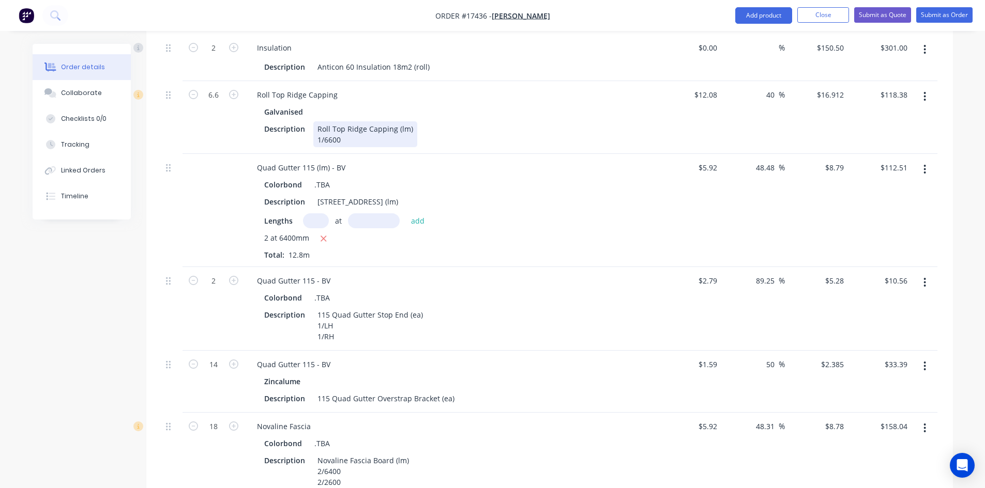
type input "$111.62"
click at [544, 121] on div "Description Roll Top Ridge Capping (lm) 1/6600" at bounding box center [449, 134] width 378 height 26
click at [338, 129] on div "Roll Top Ridge Capping (lm) 1/6600" at bounding box center [365, 134] width 104 height 26
click at [340, 129] on div "Roll Top Ridge Capping (lm) 1/6600" at bounding box center [365, 134] width 104 height 26
drag, startPoint x: 346, startPoint y: 128, endPoint x: 329, endPoint y: 125, distance: 17.8
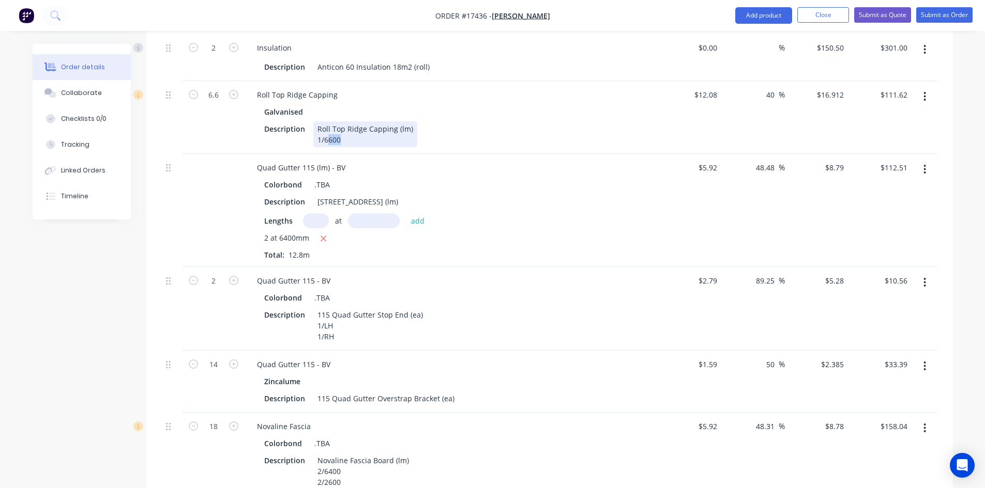
click at [328, 126] on div "Roll Top Ridge Capping (lm) 1/6600" at bounding box center [365, 134] width 104 height 26
type input "6.4"
type input "$108.24"
click at [527, 104] on div "Galvanised" at bounding box center [451, 111] width 374 height 15
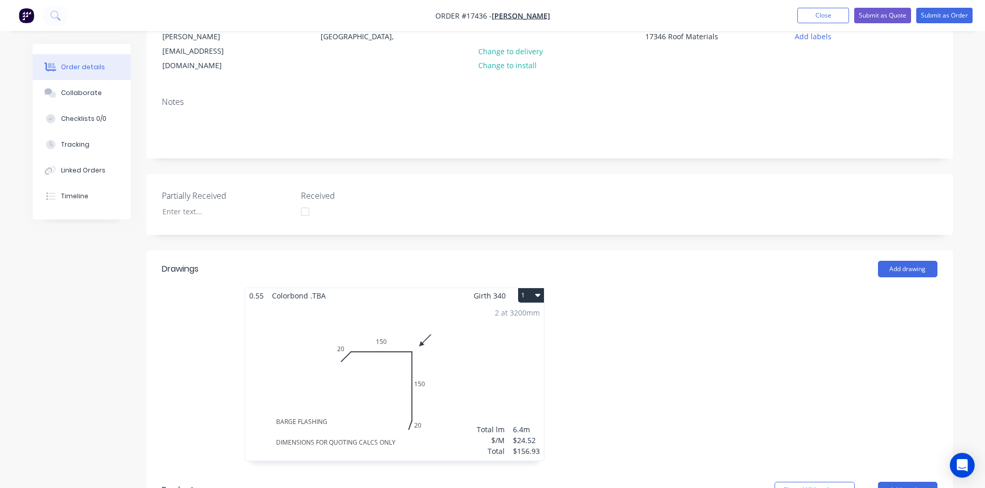
scroll to position [0, 0]
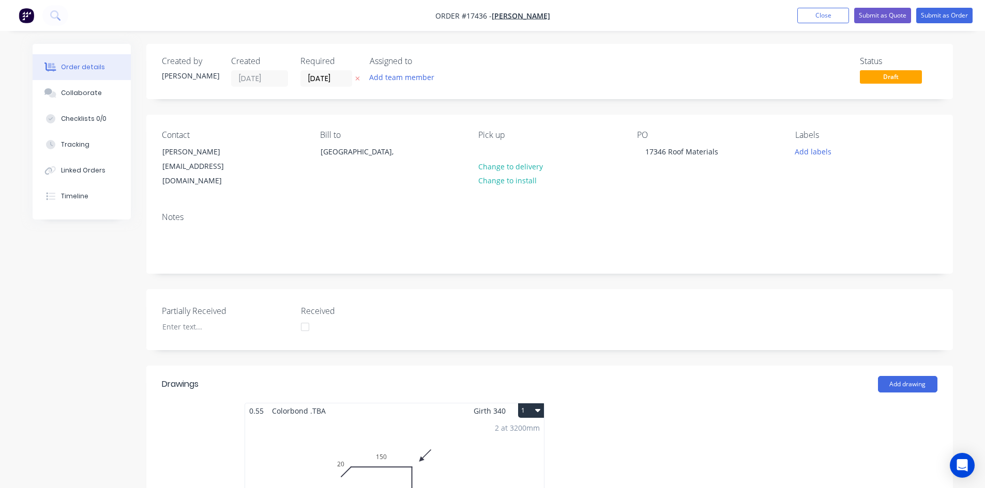
click at [884, 17] on button "Submit as Quote" at bounding box center [882, 16] width 57 height 16
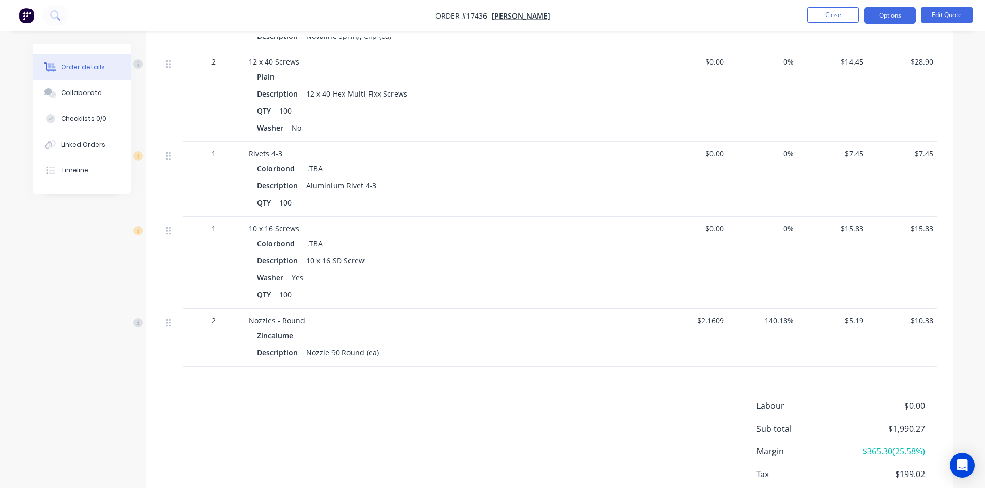
scroll to position [1651, 0]
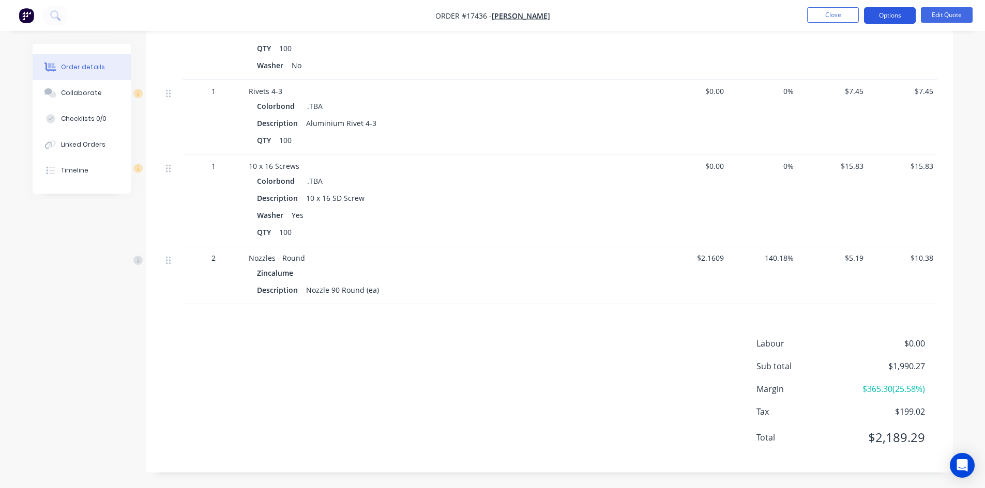
click at [885, 16] on button "Options" at bounding box center [890, 15] width 52 height 17
click at [527, 339] on div "Labour $0.00 Sub total $1,990.27 Margin $365.30 ( 25.58 %) Tax $199.02 Total $2…" at bounding box center [549, 398] width 775 height 120
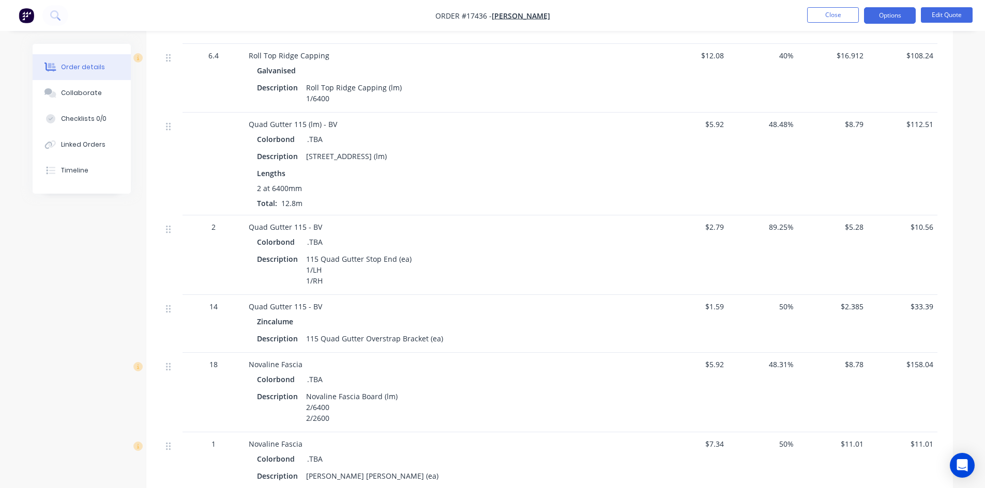
scroll to position [824, 0]
click at [900, 14] on button "Options" at bounding box center [890, 15] width 52 height 17
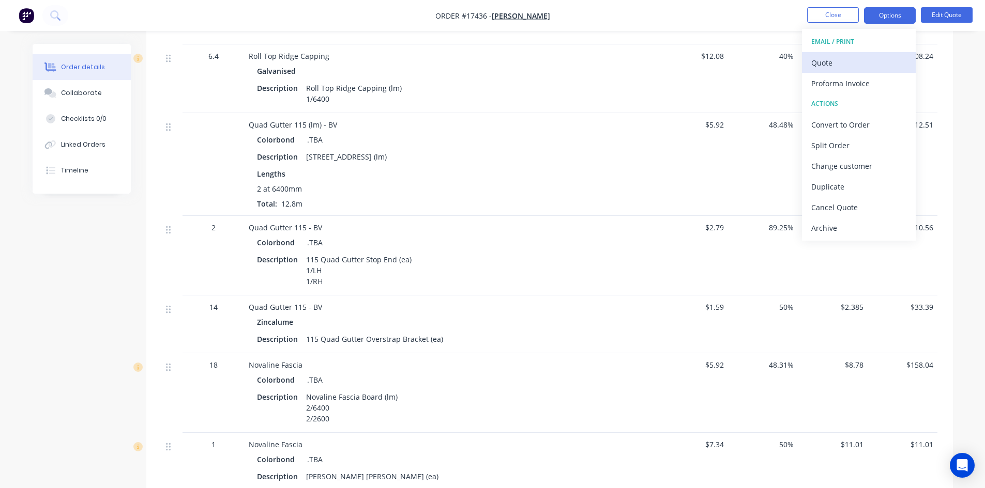
click at [868, 68] on div "Quote" at bounding box center [858, 62] width 95 height 15
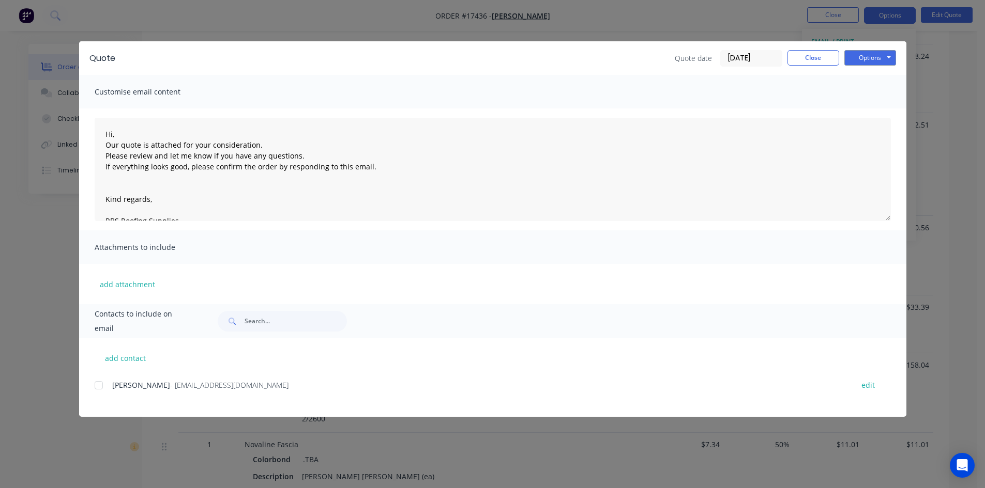
click at [98, 385] on div at bounding box center [98, 385] width 21 height 21
click at [885, 55] on button "Options" at bounding box center [870, 58] width 52 height 16
click at [882, 107] on button "Email" at bounding box center [877, 110] width 66 height 17
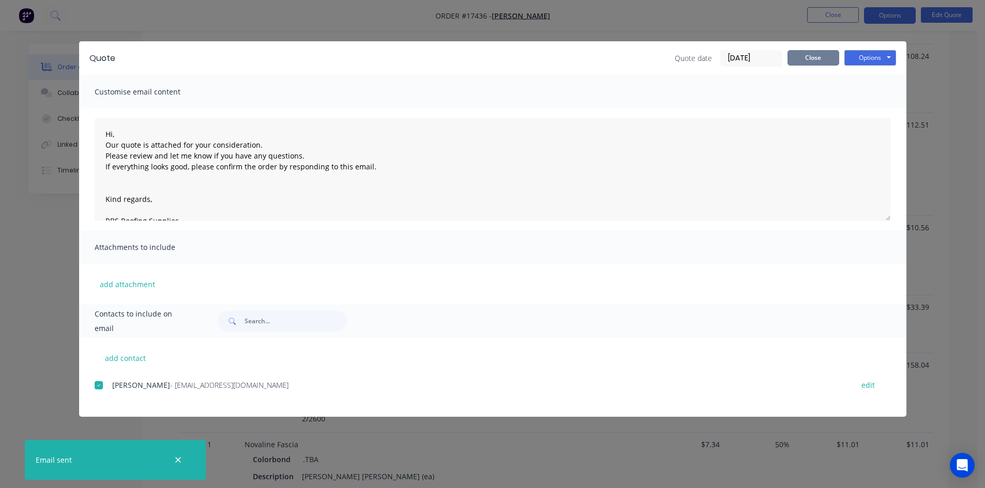
click at [824, 61] on button "Close" at bounding box center [813, 58] width 52 height 16
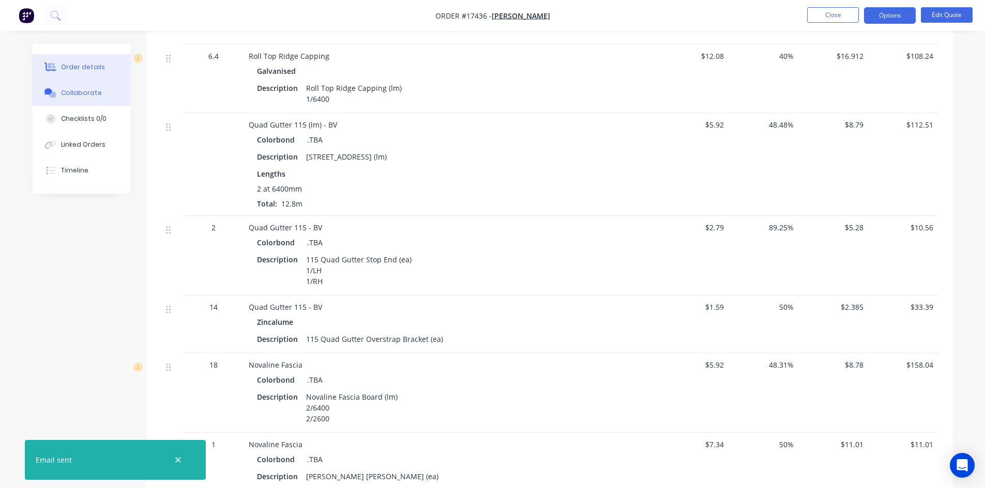
click at [62, 85] on button "Collaborate" at bounding box center [82, 93] width 98 height 26
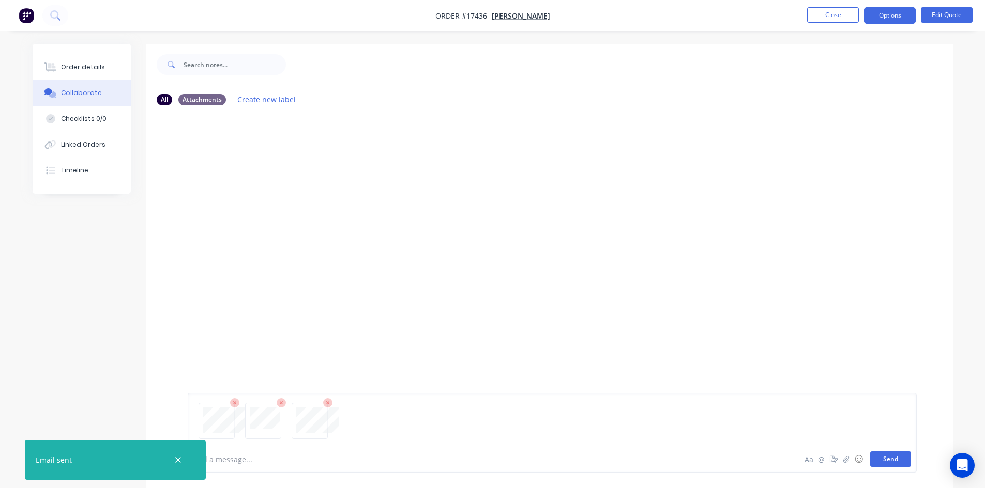
click at [891, 457] on button "Send" at bounding box center [890, 460] width 41 height 16
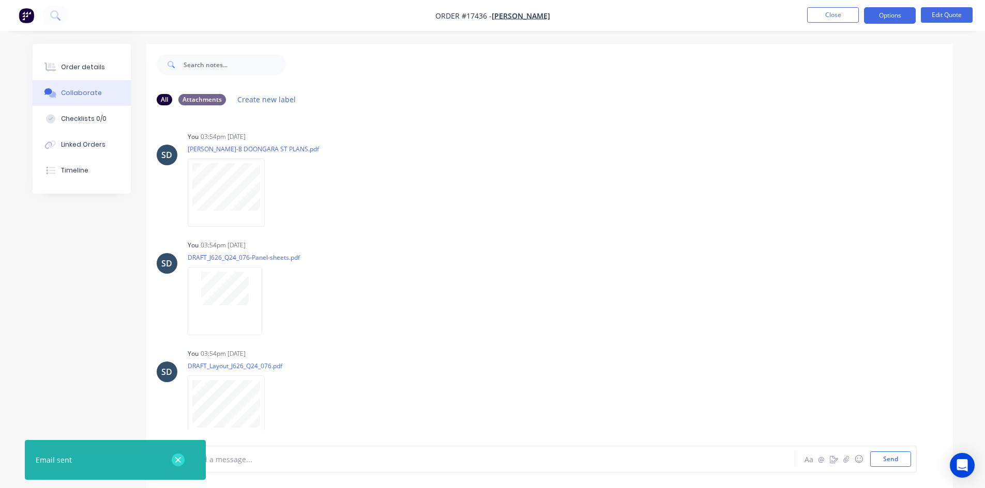
click at [176, 460] on icon "button" at bounding box center [178, 460] width 7 height 9
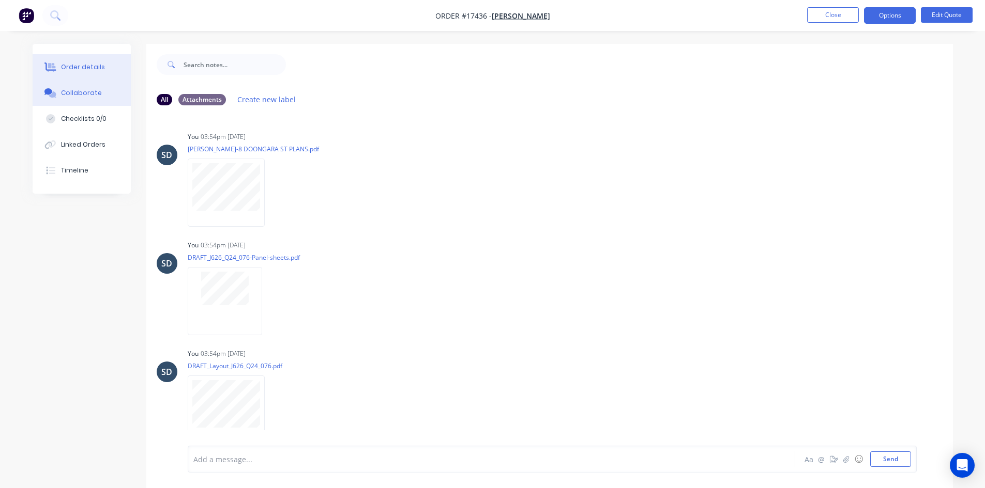
click at [80, 71] on div "Order details" at bounding box center [83, 67] width 44 height 9
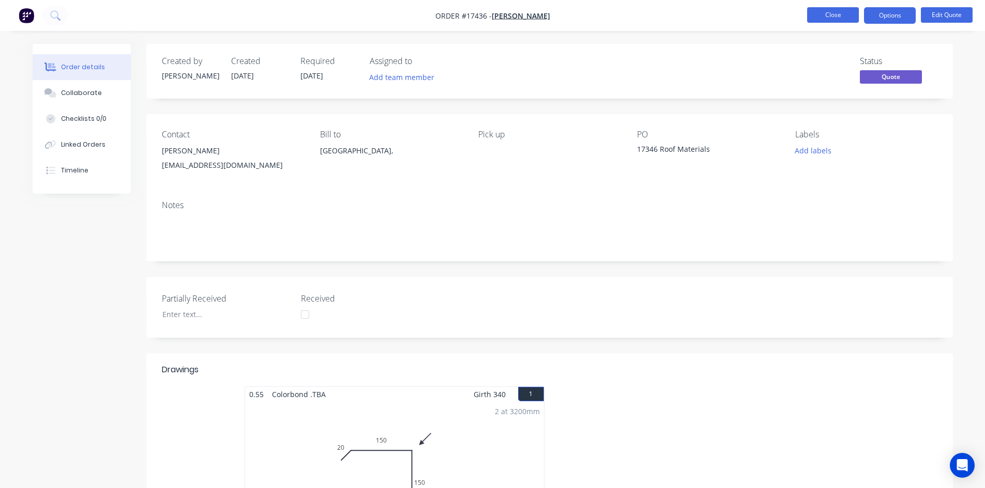
click at [836, 20] on button "Close" at bounding box center [833, 15] width 52 height 16
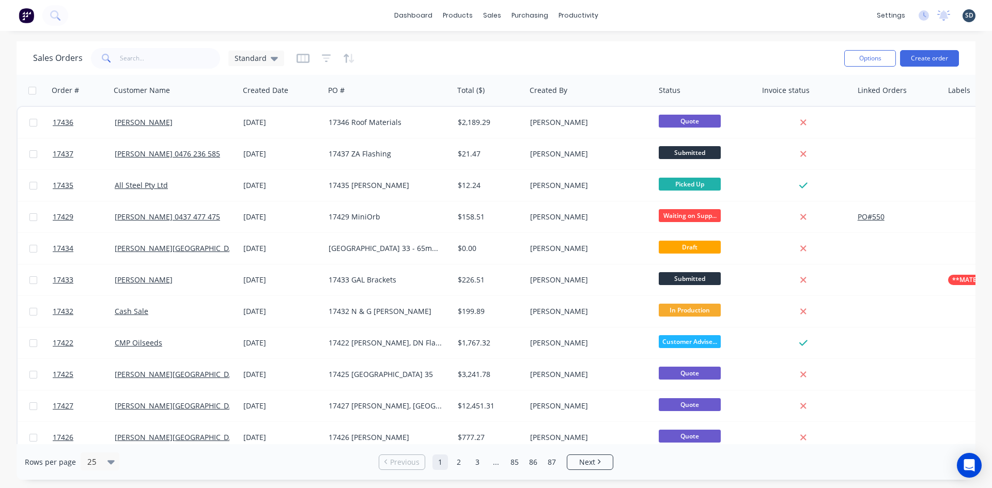
click at [627, 13] on div "dashboard products sales purchasing productivity dashboard products Product Cat…" at bounding box center [496, 15] width 992 height 31
click at [632, 13] on div "dashboard products sales purchasing productivity dashboard products Product Cat…" at bounding box center [496, 15] width 992 height 31
click at [631, 12] on div "dashboard products sales purchasing productivity dashboard products Product Cat…" at bounding box center [496, 15] width 992 height 31
click at [627, 13] on div "dashboard products sales purchasing productivity dashboard products Product Cat…" at bounding box center [496, 15] width 992 height 31
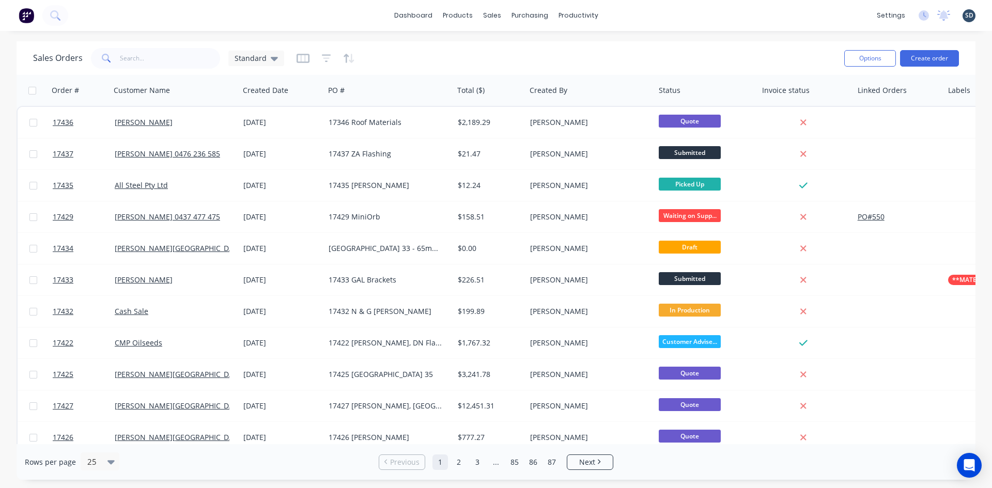
click at [628, 12] on div "dashboard products sales purchasing productivity dashboard products Product Cat…" at bounding box center [496, 15] width 992 height 31
click at [625, 14] on div "dashboard products sales purchasing productivity dashboard products Product Cat…" at bounding box center [496, 15] width 992 height 31
click at [659, 13] on div "dashboard products sales purchasing productivity dashboard products Product Cat…" at bounding box center [496, 15] width 992 height 31
click at [653, 18] on div "dashboard products sales purchasing productivity dashboard products Product Cat…" at bounding box center [496, 15] width 992 height 31
click at [651, 19] on div "dashboard products sales purchasing productivity dashboard products Product Cat…" at bounding box center [496, 15] width 992 height 31
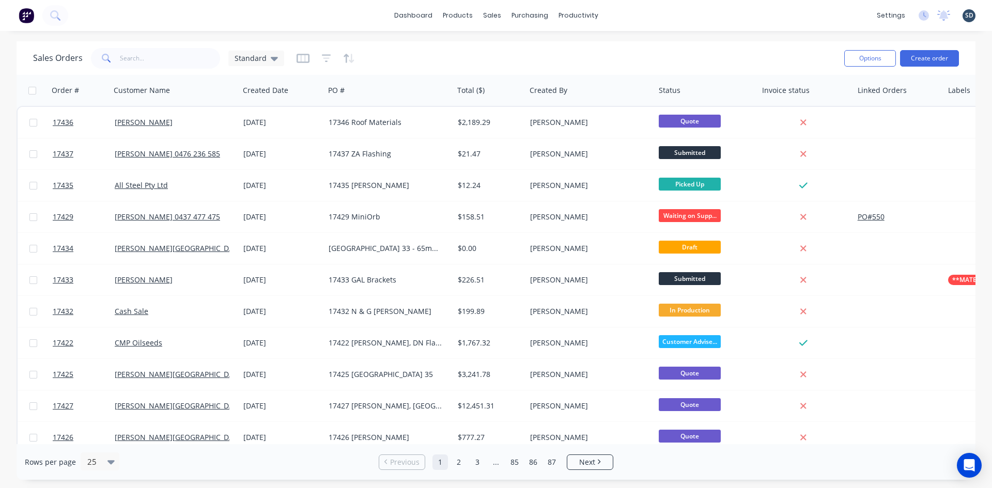
click at [651, 19] on div "dashboard products sales purchasing productivity dashboard products Product Cat…" at bounding box center [496, 15] width 992 height 31
click at [603, 39] on div "dashboard products sales purchasing productivity dashboard products Product Cat…" at bounding box center [496, 244] width 992 height 488
click at [632, 17] on div "dashboard products sales purchasing productivity dashboard products Product Cat…" at bounding box center [496, 15] width 992 height 31
drag, startPoint x: 633, startPoint y: 16, endPoint x: 626, endPoint y: 13, distance: 6.7
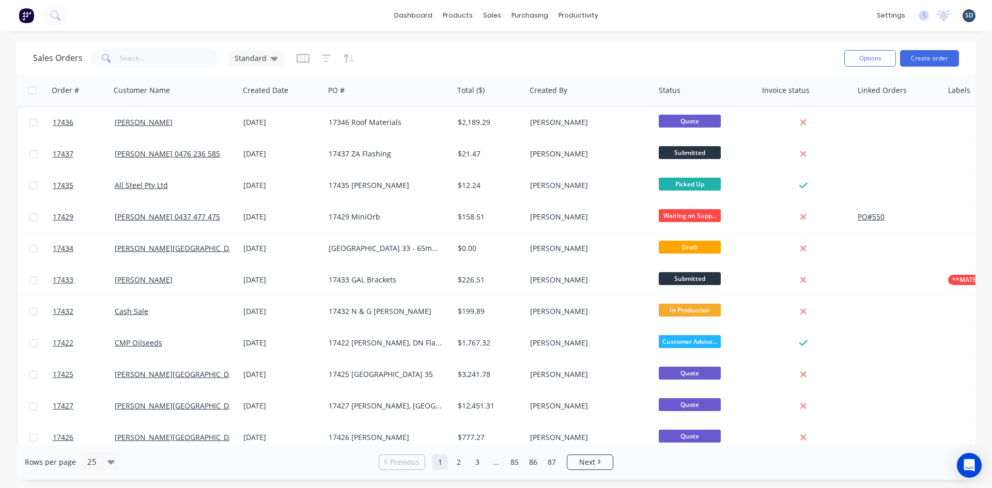
drag, startPoint x: 626, startPoint y: 13, endPoint x: 619, endPoint y: 14, distance: 7.3
click at [619, 14] on div "dashboard products sales purchasing productivity dashboard products Product Cat…" at bounding box center [496, 15] width 992 height 31
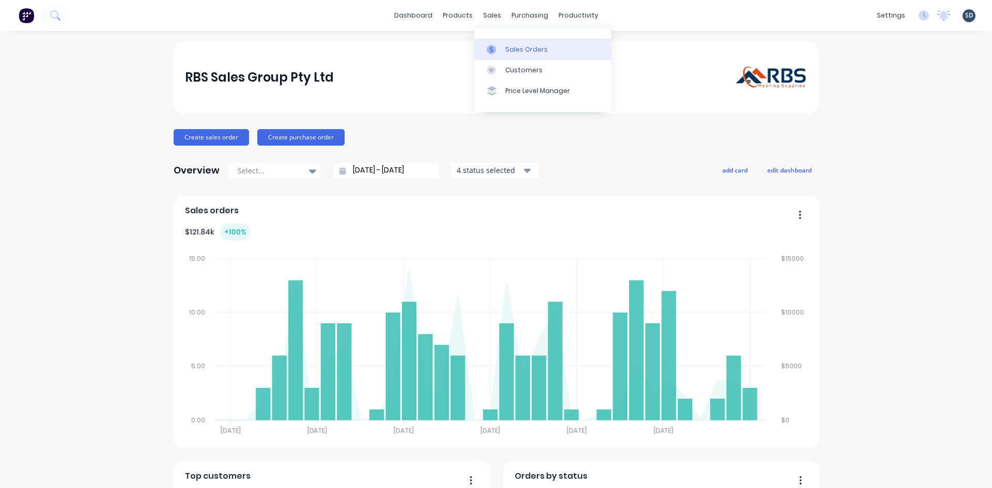
click at [502, 48] on div at bounding box center [495, 49] width 16 height 9
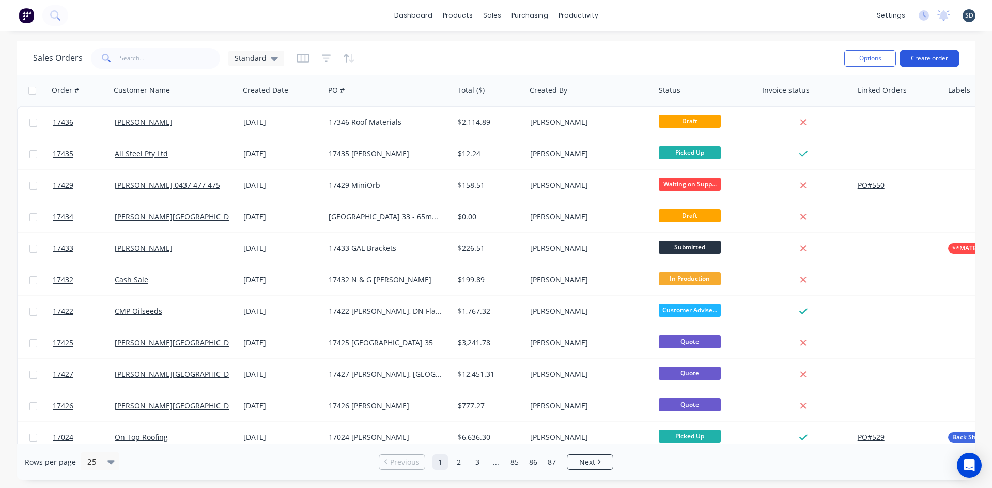
click at [923, 60] on button "Create order" at bounding box center [929, 58] width 59 height 17
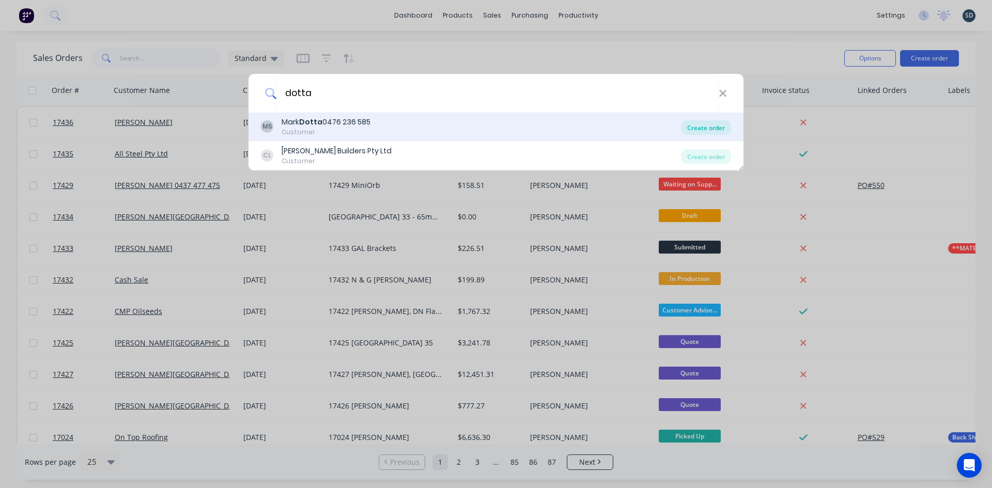
type input "dotta"
click at [706, 127] on div "Create order" at bounding box center [706, 127] width 50 height 14
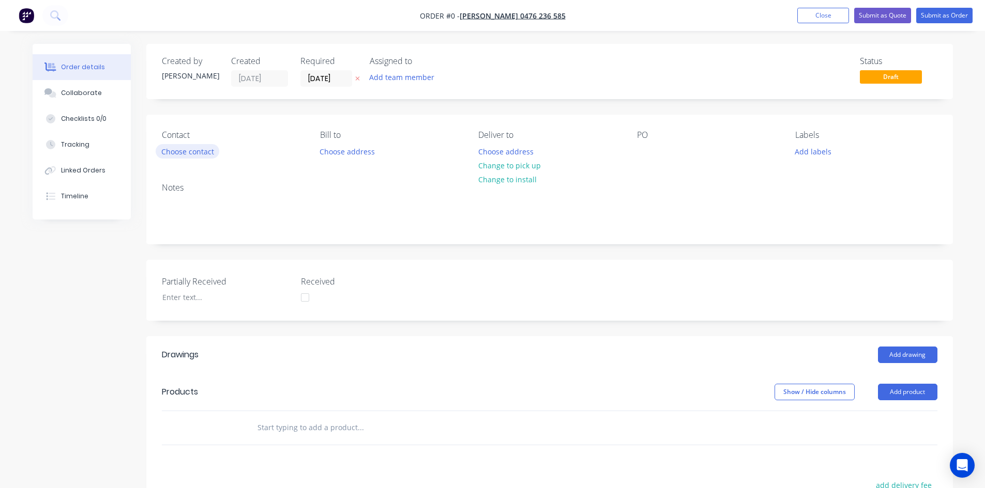
click at [176, 150] on button "Choose contact" at bounding box center [188, 151] width 64 height 14
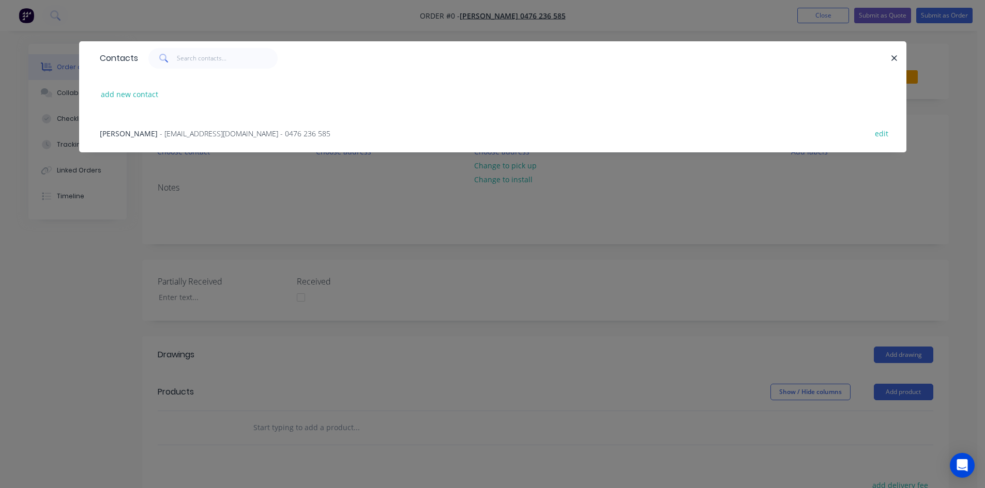
click at [160, 137] on span "- mark_dotta@hotmail.com - 0476 236 585" at bounding box center [245, 134] width 171 height 10
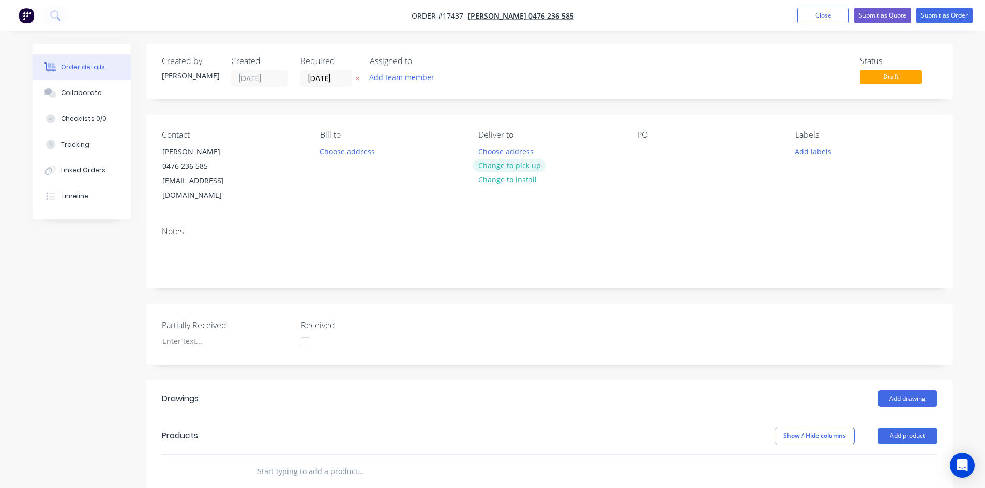
click at [504, 166] on button "Change to pick up" at bounding box center [508, 166] width 73 height 14
click at [642, 151] on div at bounding box center [645, 151] width 17 height 15
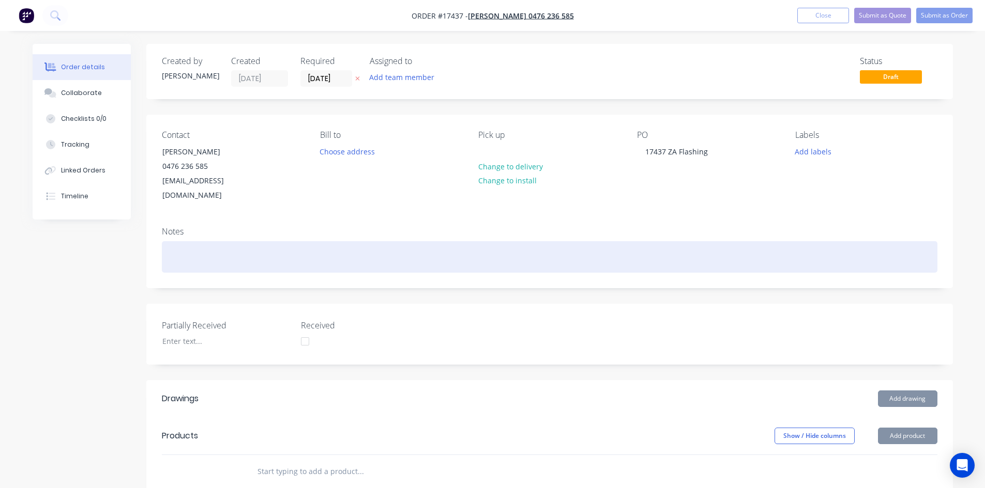
click at [653, 241] on div at bounding box center [549, 257] width 775 height 32
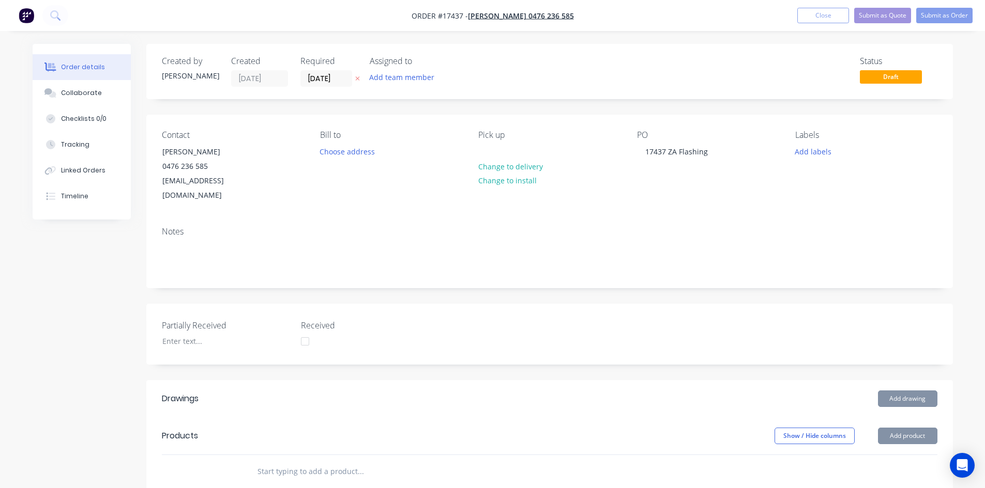
click at [547, 199] on div "Contact Mark Dotta 0476 236 585 mark_dotta@hotmail.com Bill to Choose address P…" at bounding box center [549, 167] width 806 height 104
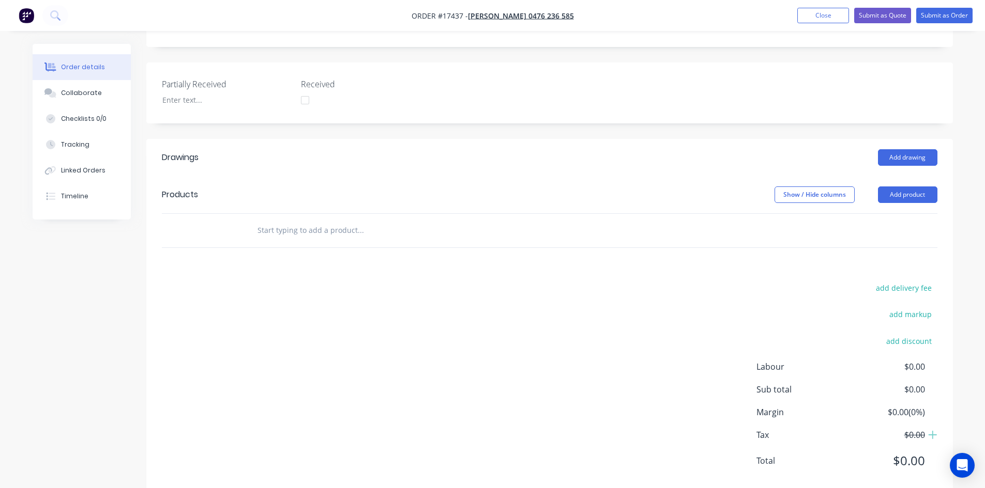
scroll to position [250, 0]
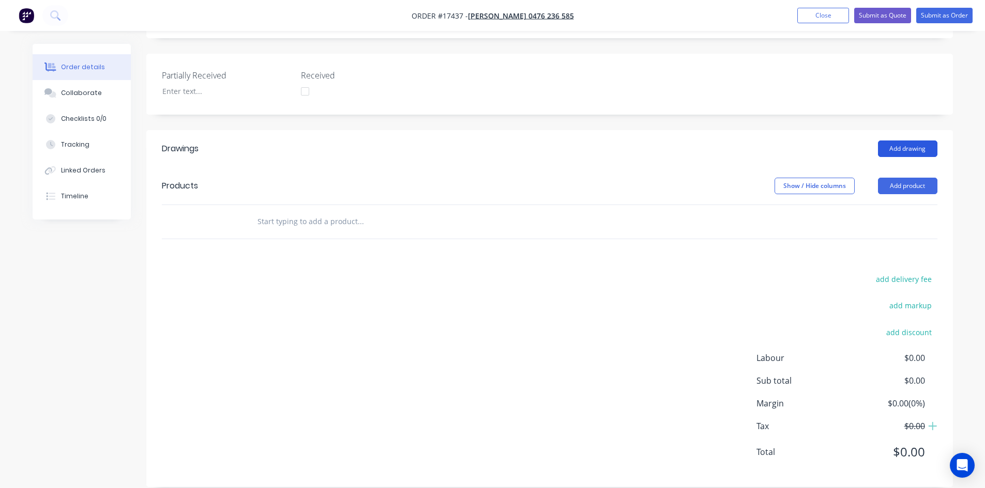
click at [920, 141] on button "Add drawing" at bounding box center [907, 149] width 59 height 17
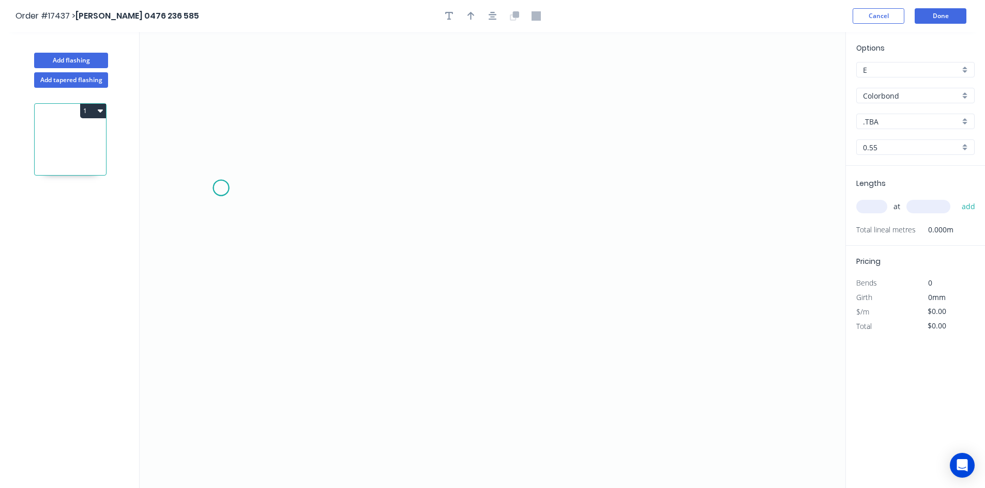
click at [221, 188] on icon "0" at bounding box center [493, 260] width 706 height 456
click at [760, 189] on icon "0" at bounding box center [493, 260] width 706 height 456
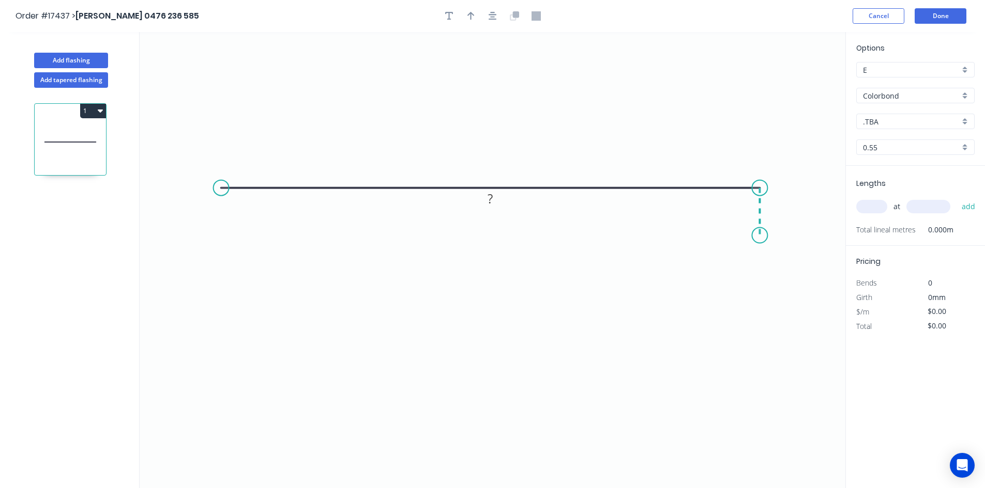
click at [759, 236] on icon "0 ?" at bounding box center [493, 260] width 706 height 456
click at [234, 220] on div "Crush & Fold" at bounding box center [270, 222] width 104 height 21
click at [232, 221] on div "Flip bend" at bounding box center [267, 223] width 104 height 21
drag, startPoint x: 250, startPoint y: 207, endPoint x: 249, endPoint y: 146, distance: 61.0
click at [249, 146] on rect at bounding box center [233, 144] width 41 height 21
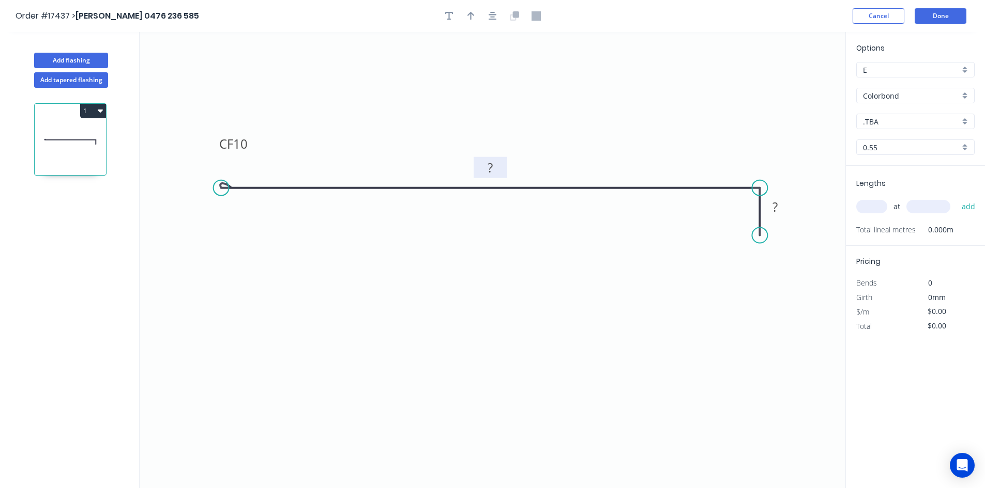
click at [495, 173] on rect at bounding box center [490, 168] width 21 height 14
click at [778, 209] on rect at bounding box center [774, 208] width 21 height 14
click at [671, 278] on icon "0 CF 10 150 20" at bounding box center [493, 260] width 706 height 456
type input "$15.57"
click at [494, 20] on icon "button" at bounding box center [492, 15] width 8 height 9
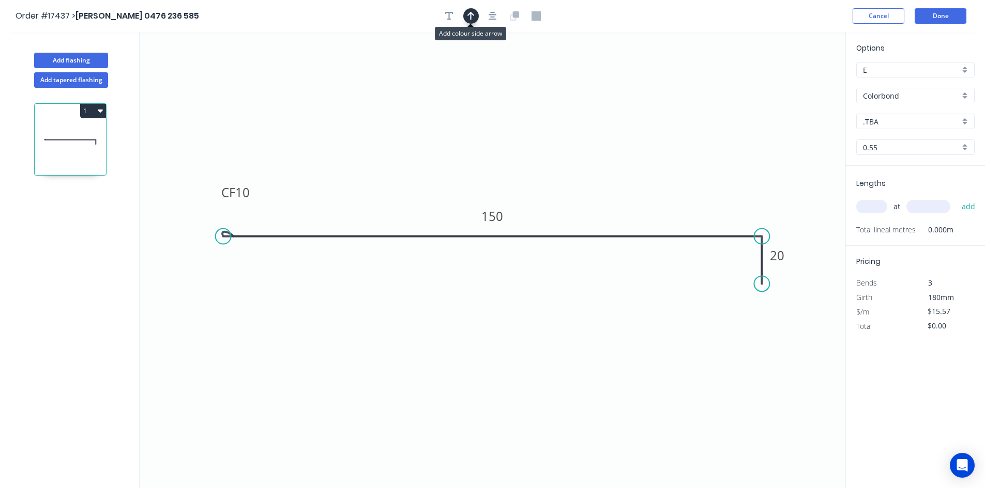
click at [469, 18] on icon "button" at bounding box center [470, 15] width 7 height 9
drag, startPoint x: 793, startPoint y: 83, endPoint x: 641, endPoint y: 366, distance: 322.2
click at [641, 366] on icon at bounding box center [640, 352] width 9 height 33
drag, startPoint x: 640, startPoint y: 365, endPoint x: 621, endPoint y: 281, distance: 86.4
click at [621, 281] on icon at bounding box center [621, 292] width 9 height 33
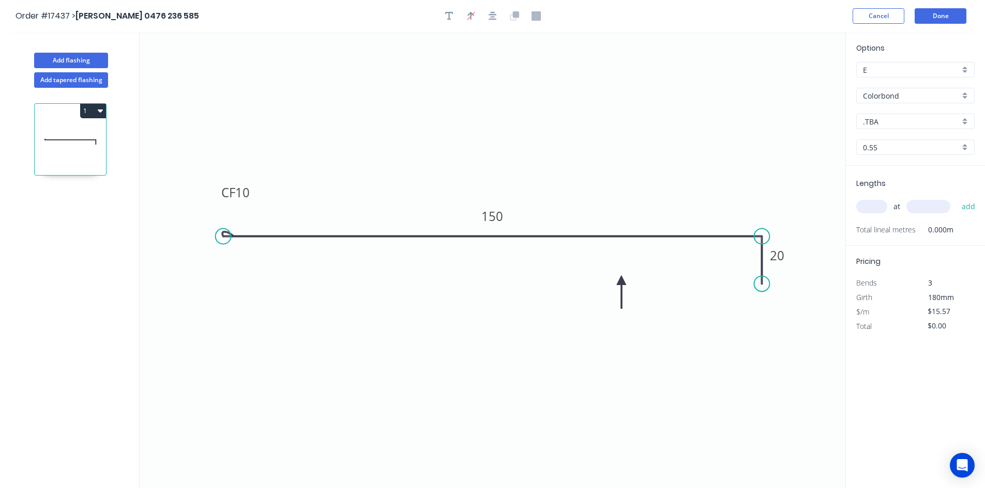
click at [955, 98] on input "Colorbond" at bounding box center [911, 95] width 97 height 11
click at [912, 185] on div "Zincalume" at bounding box center [914, 188] width 117 height 18
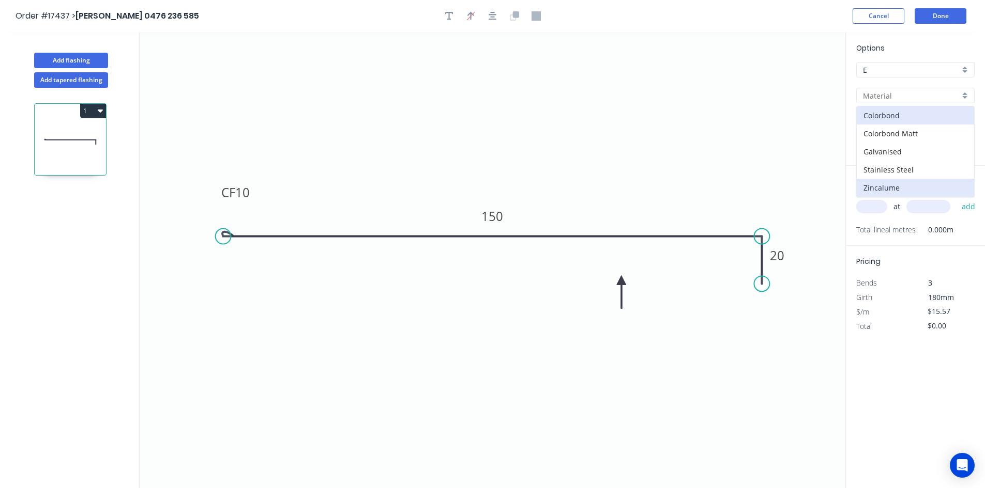
type input "Zincalume"
type input "$12.20"
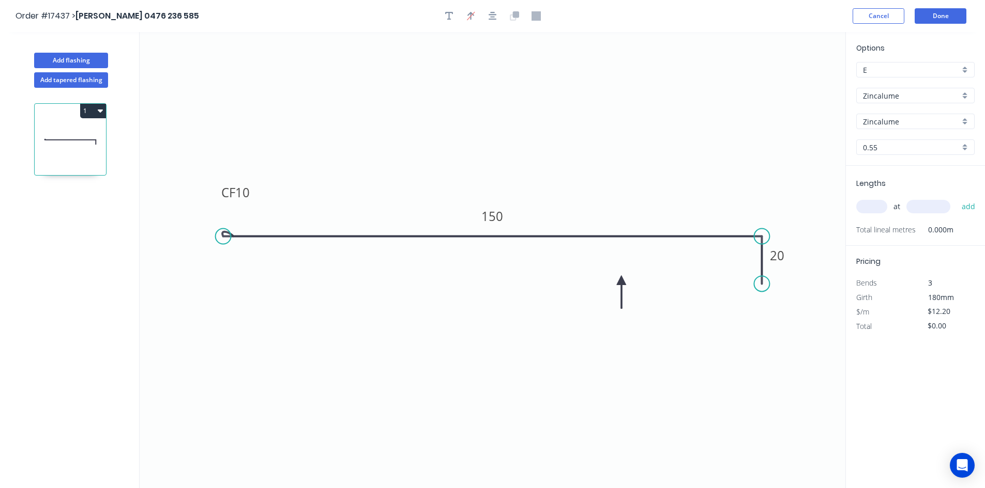
click at [868, 210] on input "text" at bounding box center [871, 206] width 31 height 13
type input "1"
click at [940, 199] on div "1 at add" at bounding box center [916, 207] width 120 height 18
click at [935, 203] on input "text" at bounding box center [928, 206] width 44 height 13
type input "1600"
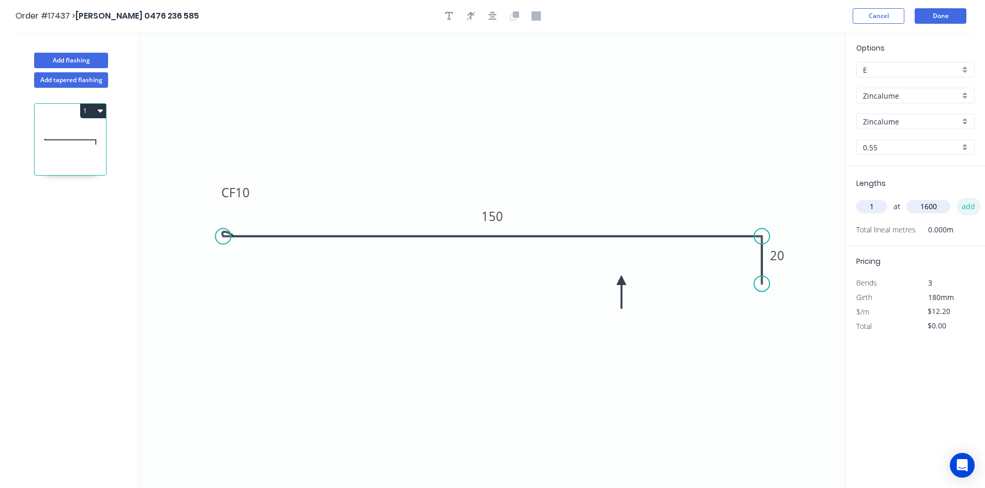
click at [965, 208] on button "add" at bounding box center [968, 207] width 24 height 18
type input "$19.52"
click at [623, 280] on icon at bounding box center [630, 272] width 30 height 30
click at [621, 280] on icon at bounding box center [613, 272] width 30 height 30
drag, startPoint x: 621, startPoint y: 280, endPoint x: 677, endPoint y: 148, distance: 143.1
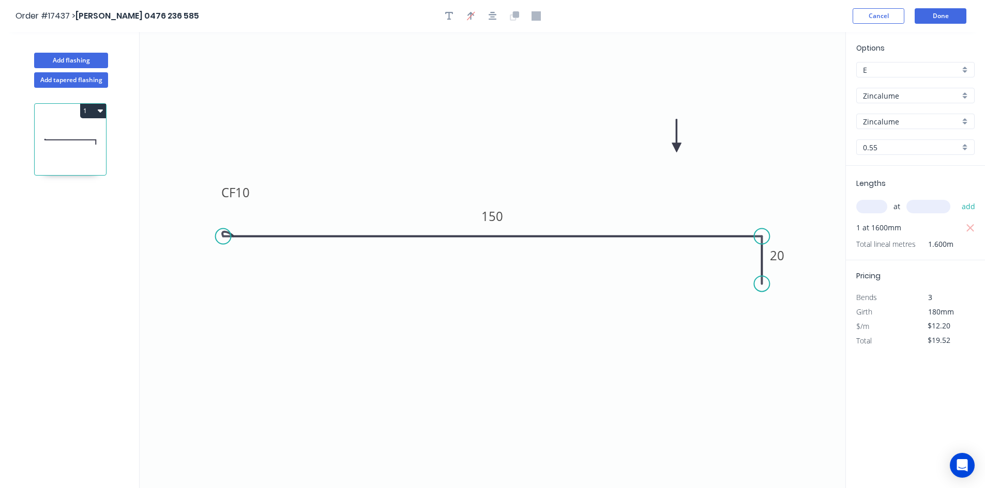
click at [677, 148] on icon at bounding box center [676, 135] width 9 height 33
click at [787, 273] on div "Show angle" at bounding box center [818, 272] width 104 height 21
click at [747, 257] on tspan "º" at bounding box center [746, 254] width 5 height 17
click at [703, 284] on icon "0 CF 10 150 20 91 º" at bounding box center [493, 260] width 706 height 456
drag, startPoint x: 731, startPoint y: 256, endPoint x: 787, endPoint y: 198, distance: 80.1
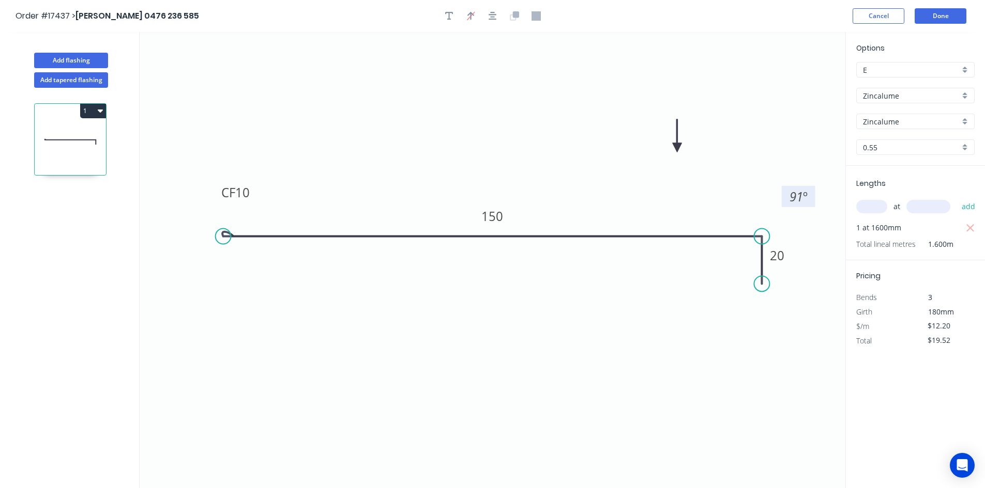
click at [787, 198] on rect at bounding box center [799, 196] width 34 height 21
click at [492, 13] on icon "button" at bounding box center [492, 15] width 8 height 9
click at [941, 16] on button "Done" at bounding box center [940, 16] width 52 height 16
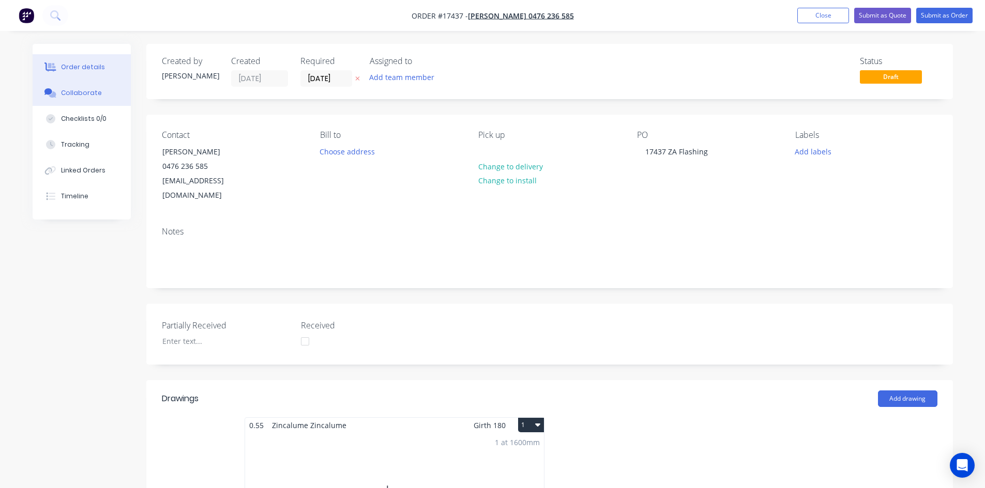
click at [68, 88] on div "Collaborate" at bounding box center [81, 92] width 41 height 9
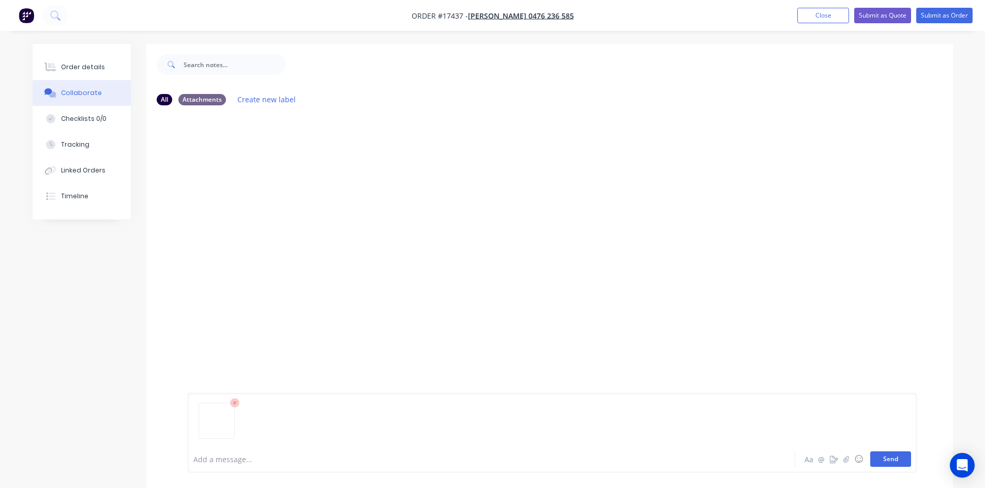
click at [909, 464] on button "Send" at bounding box center [890, 460] width 41 height 16
click at [98, 68] on div "Order details" at bounding box center [83, 67] width 44 height 9
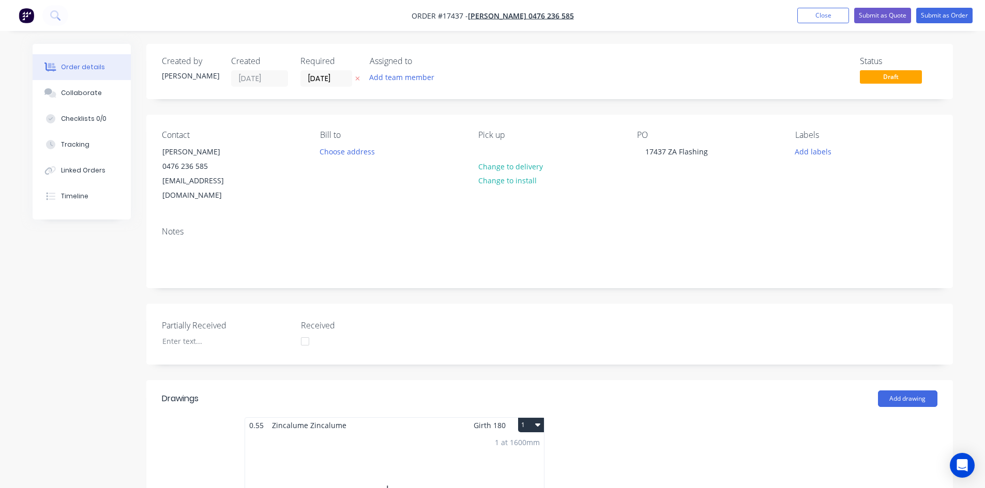
click at [604, 66] on div "Status Draft" at bounding box center [705, 71] width 464 height 30
click at [953, 18] on button "Submit as Order" at bounding box center [944, 16] width 56 height 16
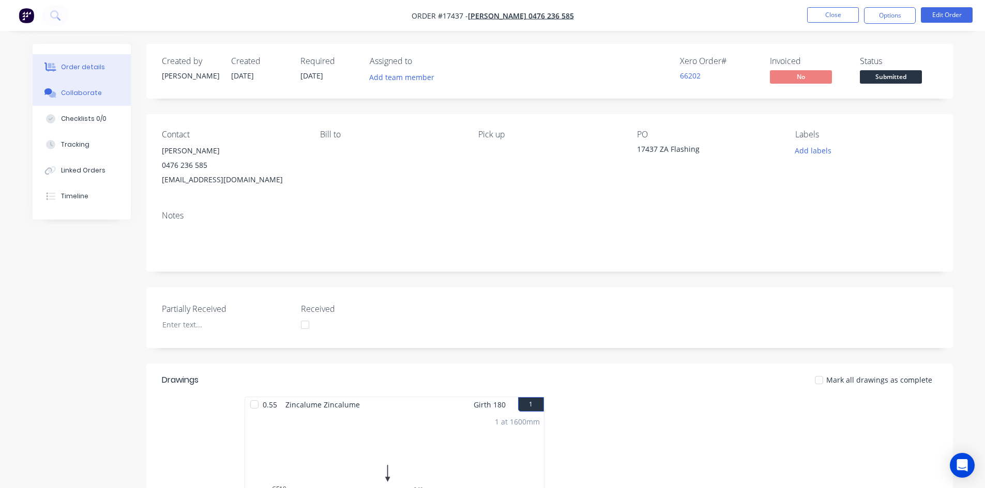
click at [91, 96] on div "Collaborate" at bounding box center [81, 92] width 41 height 9
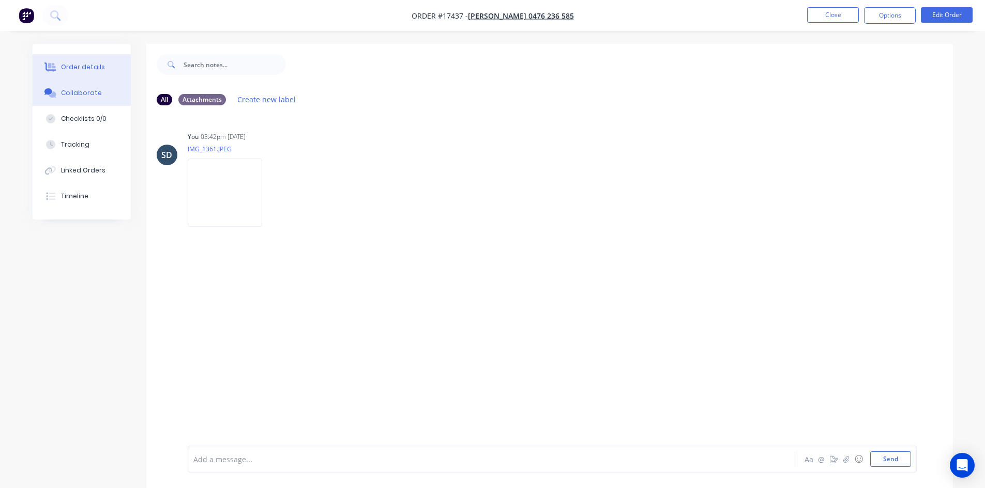
click at [105, 73] on button "Order details" at bounding box center [82, 67] width 98 height 26
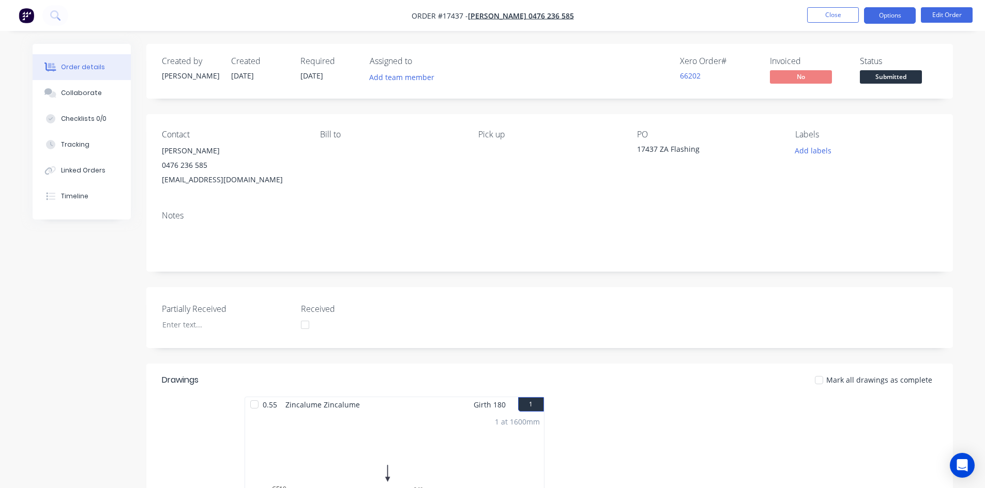
click at [878, 16] on button "Options" at bounding box center [890, 15] width 52 height 17
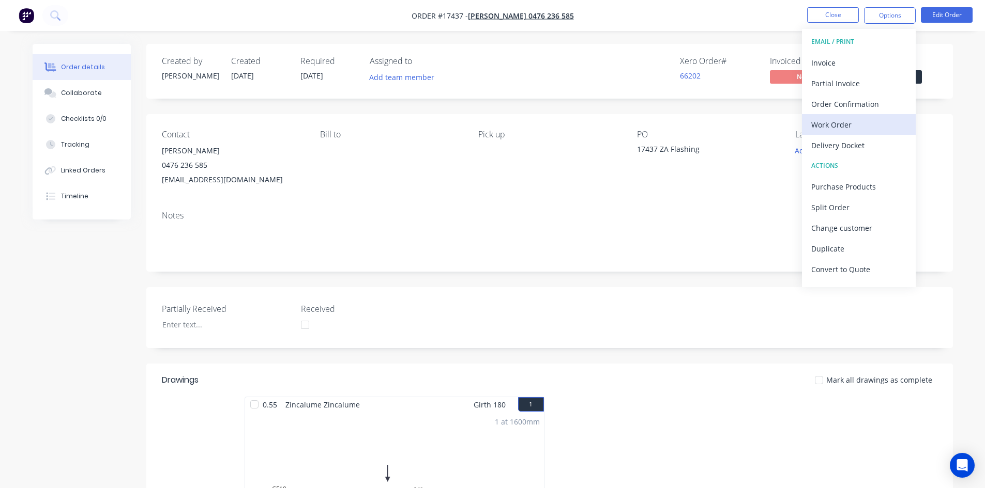
click at [855, 123] on div "Work Order" at bounding box center [858, 124] width 95 height 15
click at [856, 125] on div "Custom" at bounding box center [858, 124] width 95 height 15
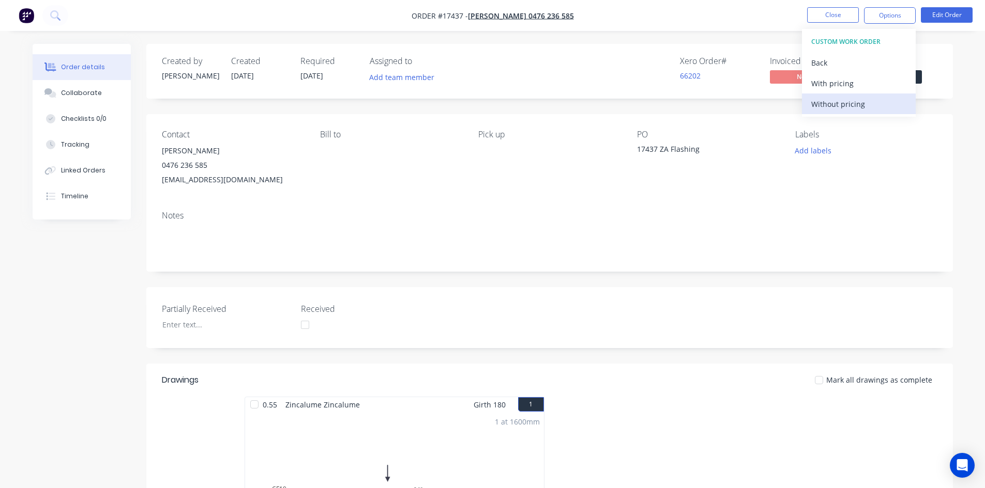
click at [854, 101] on div "Without pricing" at bounding box center [858, 104] width 95 height 15
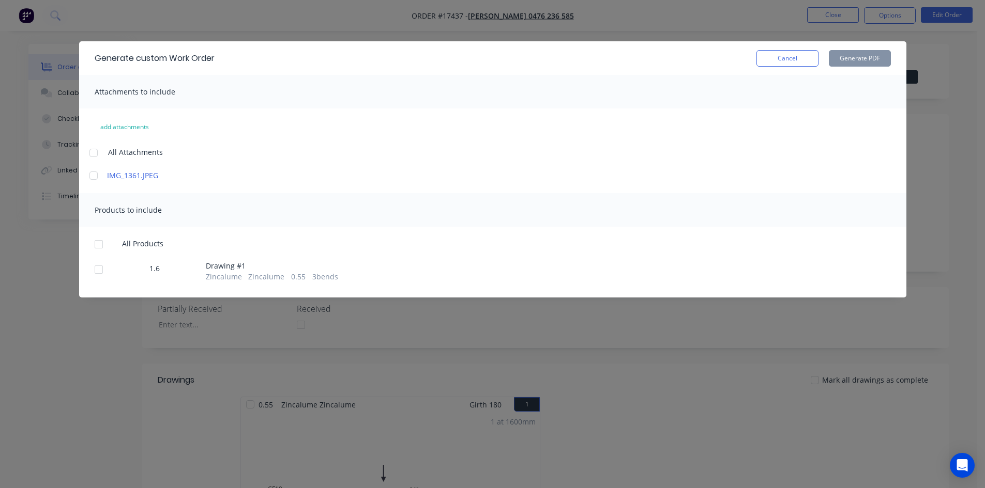
click at [95, 155] on div at bounding box center [93, 153] width 21 height 21
click at [95, 242] on div at bounding box center [98, 244] width 21 height 21
click at [861, 57] on button "Generate PDF" at bounding box center [860, 58] width 62 height 17
click at [786, 62] on button "Cancel" at bounding box center [787, 58] width 62 height 17
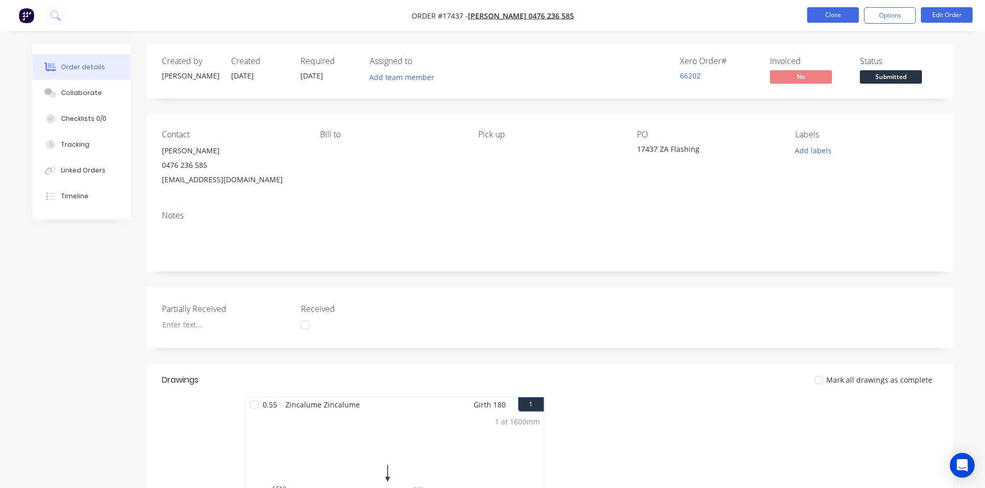
click at [828, 11] on button "Close" at bounding box center [833, 15] width 52 height 16
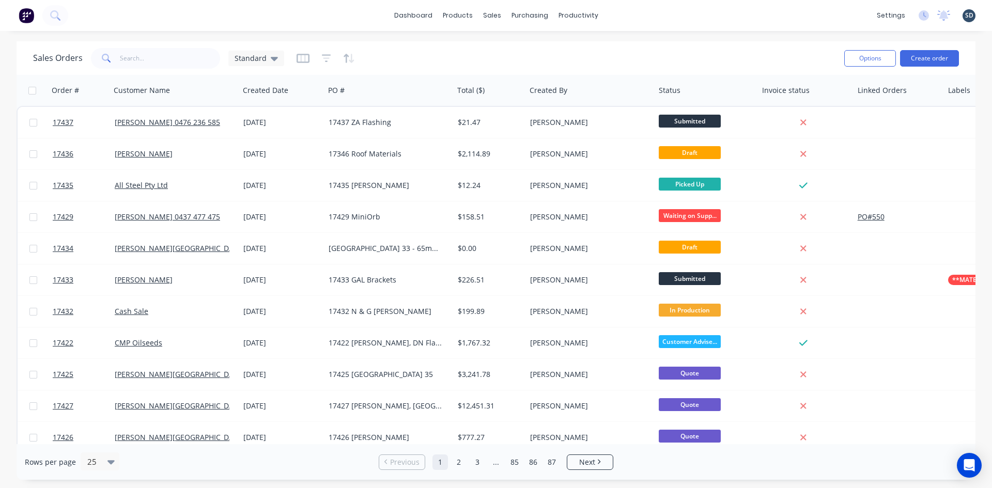
click at [669, 17] on div "dashboard products sales purchasing productivity dashboard products Product Cat…" at bounding box center [496, 15] width 992 height 31
click at [517, 47] on div "Sales Orders" at bounding box center [530, 49] width 42 height 9
click at [661, 16] on div "dashboard products sales purchasing productivity dashboard products Product Cat…" at bounding box center [496, 15] width 992 height 31
click at [628, 18] on div "dashboard products sales purchasing productivity dashboard products Product Cat…" at bounding box center [496, 15] width 992 height 31
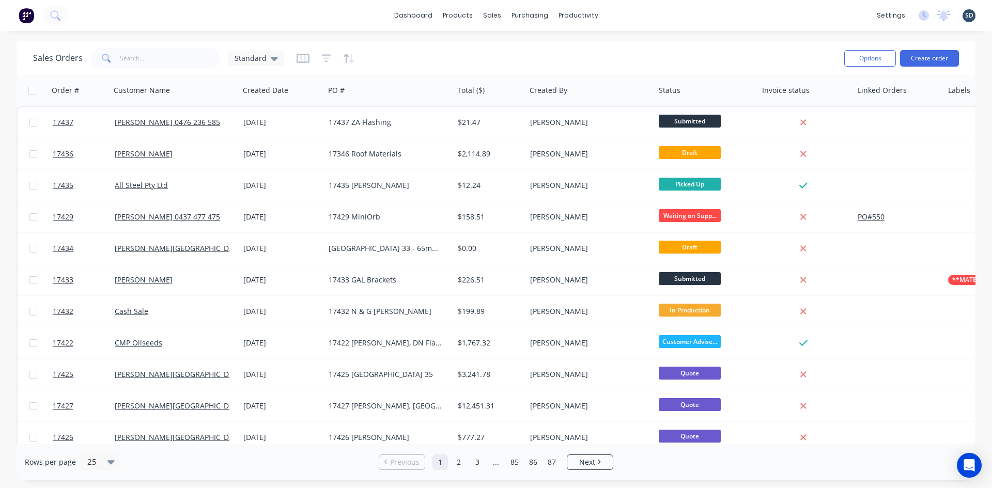
click at [623, 21] on div "dashboard products sales purchasing productivity dashboard products Product Cat…" at bounding box center [496, 15] width 992 height 31
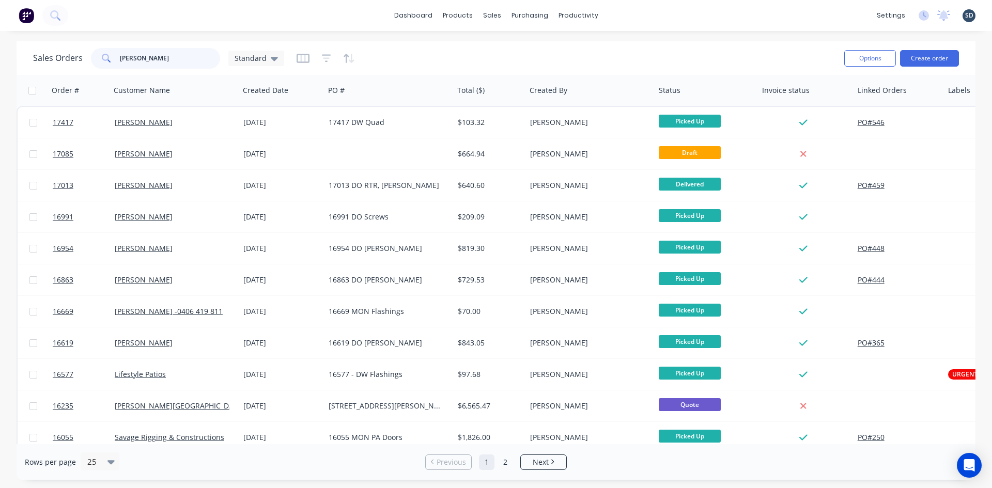
click at [176, 66] on input "[PERSON_NAME]" at bounding box center [170, 58] width 101 height 21
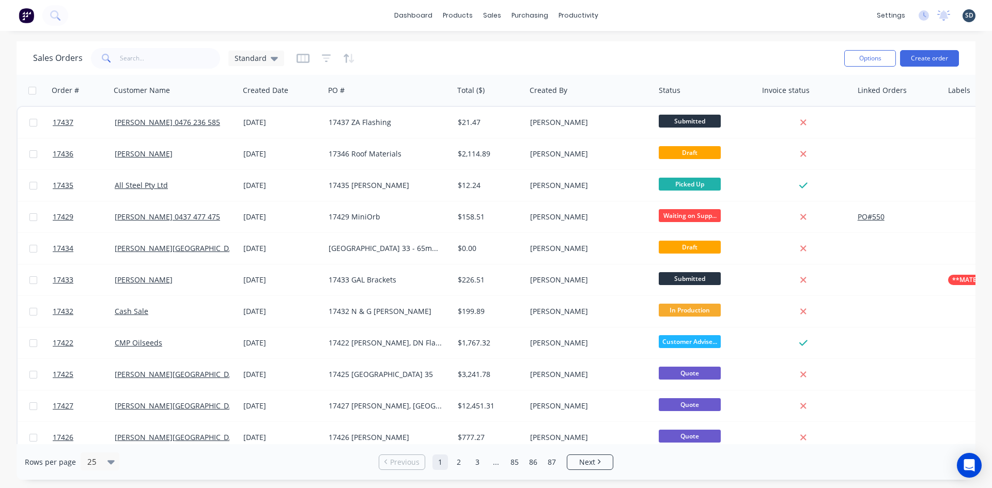
click at [636, 14] on div "dashboard products sales purchasing productivity dashboard products Product Cat…" at bounding box center [496, 15] width 992 height 31
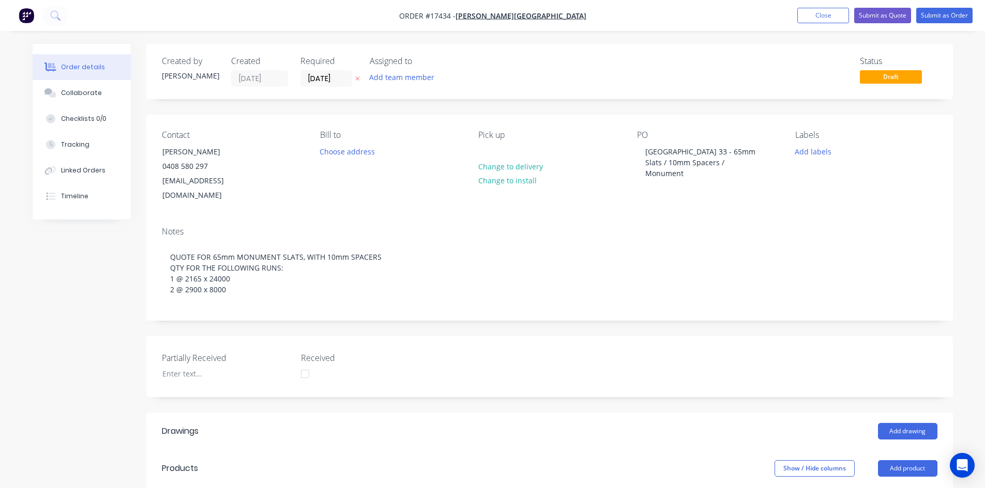
click at [588, 14] on nav "Order #17434 - [PERSON_NAME] Building Add product Close Submit as Quote Submit …" at bounding box center [492, 15] width 985 height 31
click at [585, 14] on nav "Order #17434 - [PERSON_NAME] Building Add product Close Submit as Quote Submit …" at bounding box center [492, 15] width 985 height 31
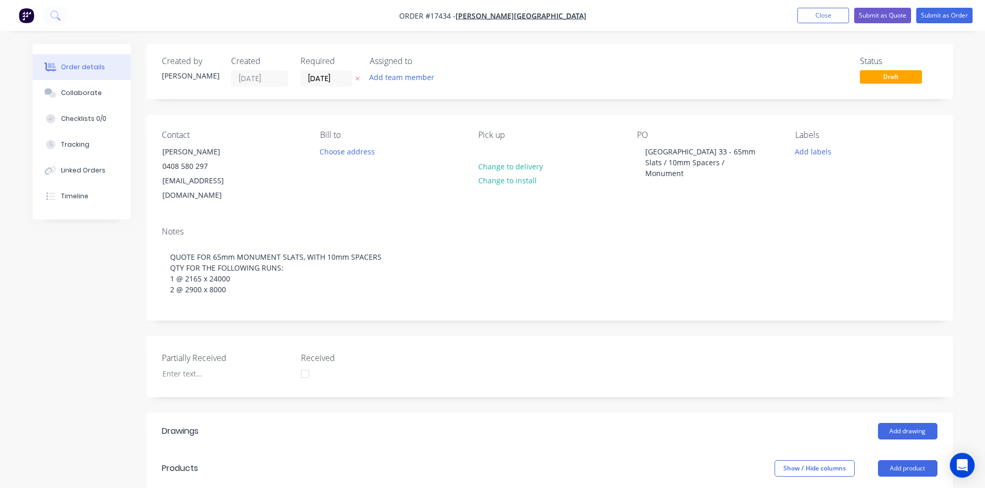
click at [585, 16] on nav "Order #17434 - [PERSON_NAME] Building Add product Close Submit as Quote Submit …" at bounding box center [492, 15] width 985 height 31
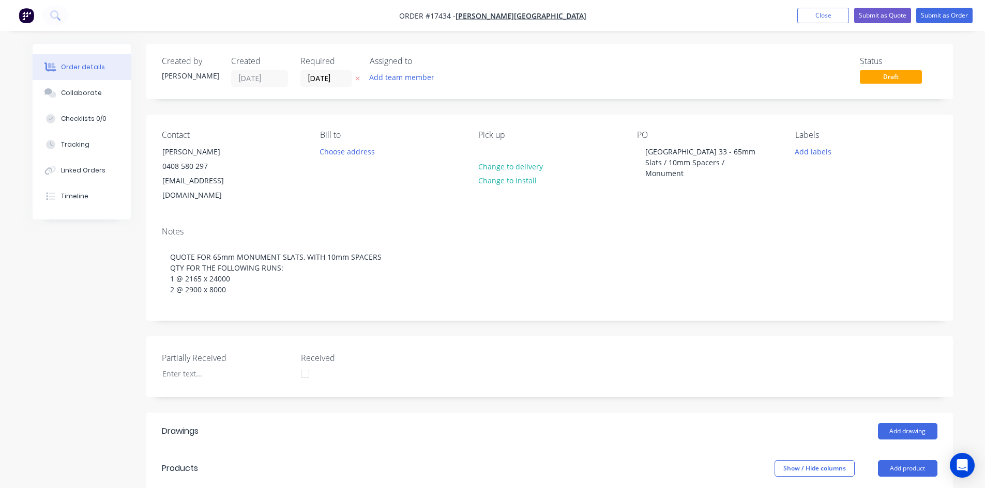
click at [380, 29] on nav "Order #17434 - [PERSON_NAME] Building Add product Close Submit as Quote Submit …" at bounding box center [492, 15] width 985 height 31
click at [585, 16] on nav "Order #17434 - [PERSON_NAME] Building Add product Close Submit as Quote Submit …" at bounding box center [492, 15] width 985 height 31
click at [599, 9] on nav "Order #17434 - [PERSON_NAME] Building Add product Close Submit as Quote Submit …" at bounding box center [492, 15] width 985 height 31
click at [527, 66] on div "Status Draft" at bounding box center [705, 71] width 464 height 30
click at [496, 74] on div "Status Draft" at bounding box center [705, 71] width 464 height 30
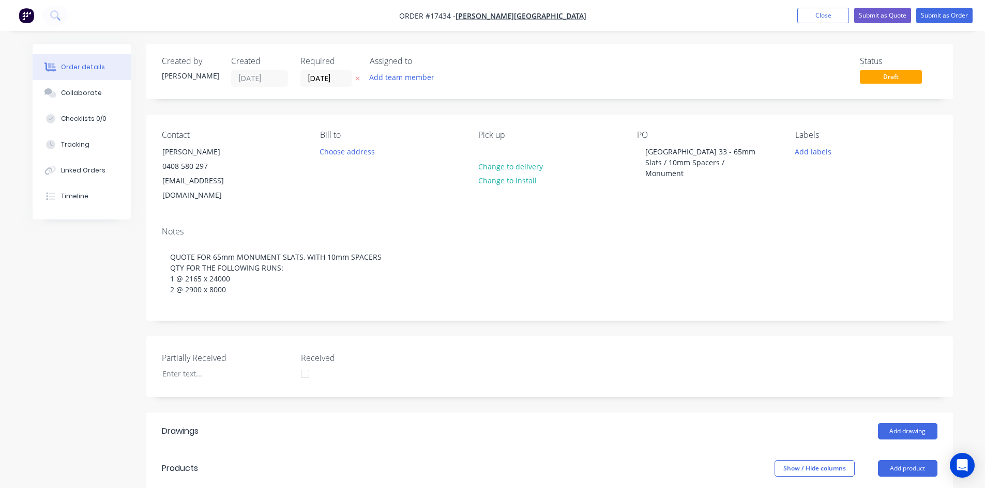
click at [624, 19] on nav "Order #17434 - [PERSON_NAME] Building Add product Close Submit as Quote Submit …" at bounding box center [492, 15] width 985 height 31
click at [827, 19] on button "Close" at bounding box center [823, 16] width 52 height 16
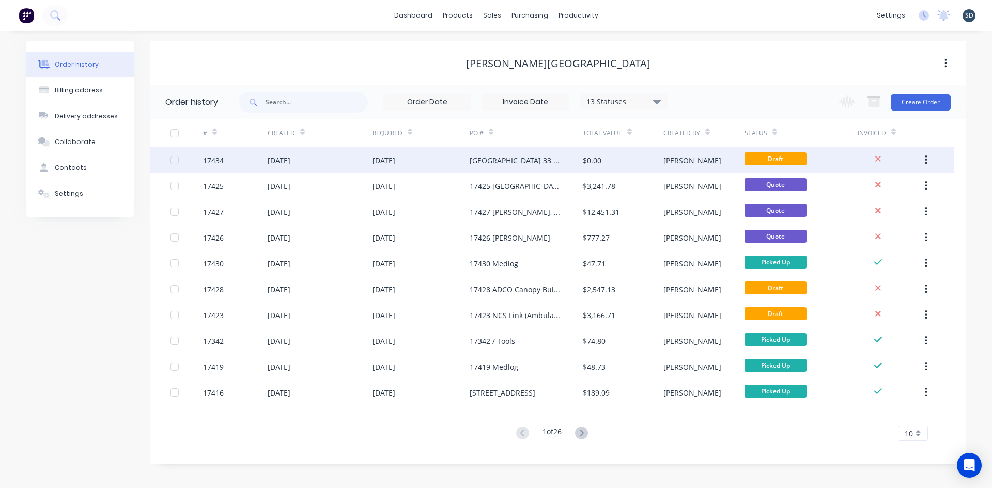
click at [349, 161] on div "[DATE]" at bounding box center [320, 160] width 105 height 26
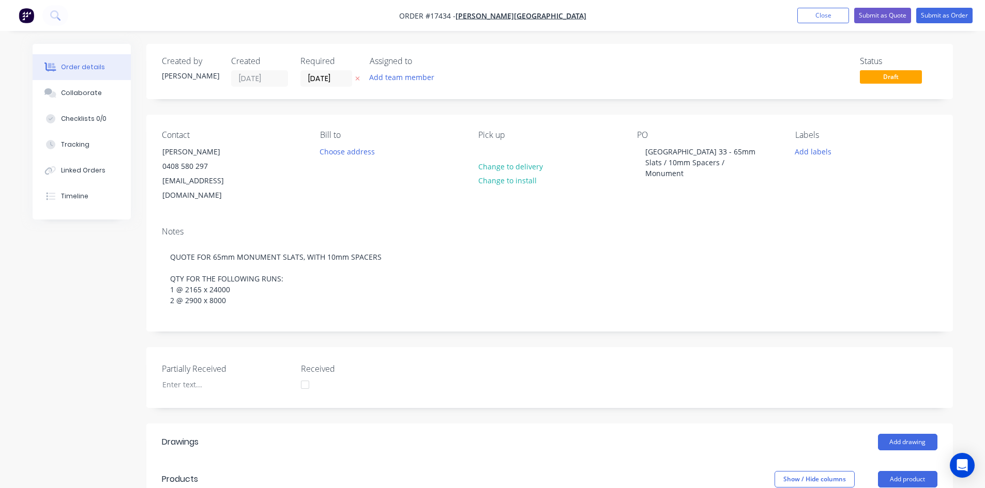
drag, startPoint x: 609, startPoint y: 108, endPoint x: 599, endPoint y: 108, distance: 10.3
click at [609, 15] on nav "Order #17434 - [PERSON_NAME] Building Add product Close Submit as Quote Submit …" at bounding box center [492, 15] width 985 height 31
drag, startPoint x: 412, startPoint y: 20, endPoint x: 381, endPoint y: 19, distance: 31.0
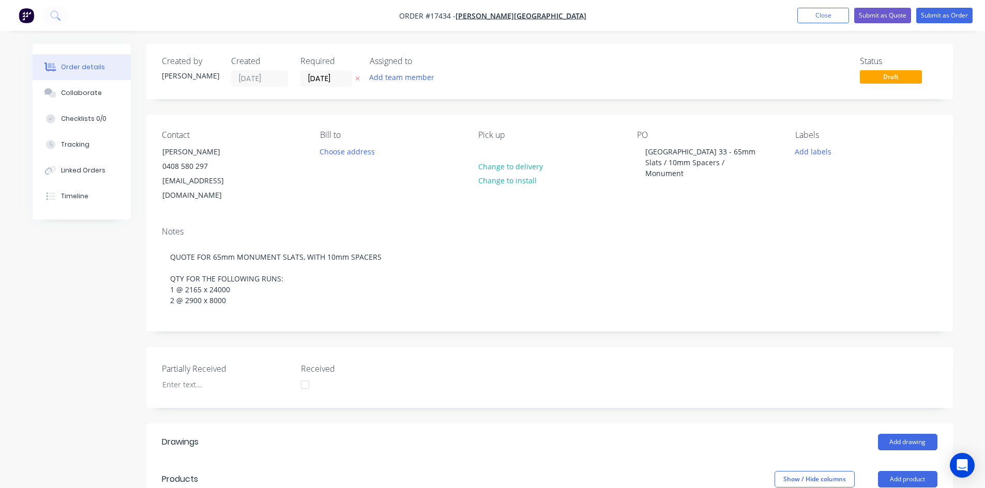
click at [384, 19] on nav "Order #17434 - [PERSON_NAME] Building Add product Close Submit as Quote Submit …" at bounding box center [492, 15] width 985 height 31
click at [387, 21] on nav "Order #17434 - [PERSON_NAME] Building Add product Close Submit as Quote Submit …" at bounding box center [492, 15] width 985 height 31
click at [388, 21] on nav "Order #17434 - [PERSON_NAME] Building Add product Close Submit as Quote Submit …" at bounding box center [492, 15] width 985 height 31
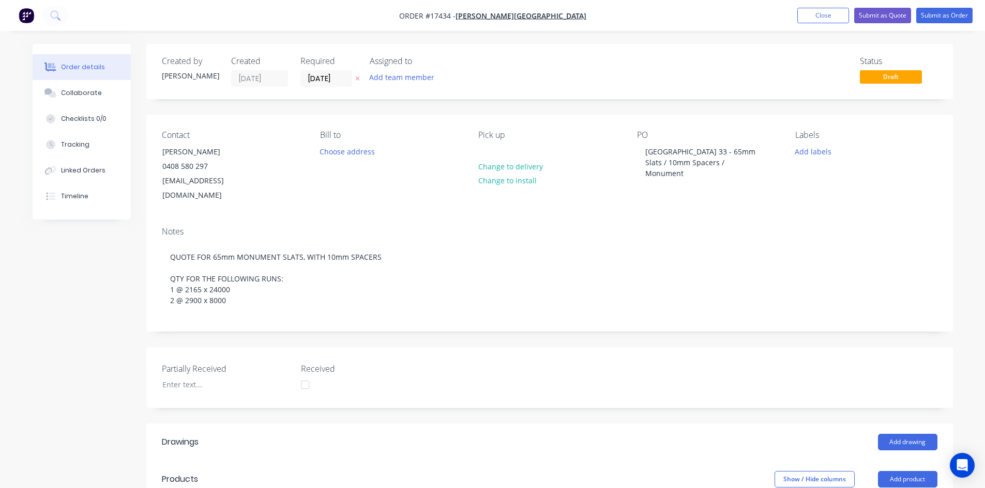
click at [388, 21] on nav "Order #17434 - [PERSON_NAME] Building Add product Close Submit as Quote Submit …" at bounding box center [492, 15] width 985 height 31
click at [588, 13] on nav "Order #17434 - [PERSON_NAME] Building Add product Close Submit as Quote Submit …" at bounding box center [492, 15] width 985 height 31
click at [596, 13] on nav "Order #17434 - [PERSON_NAME] Building Add product Close Submit as Quote Submit …" at bounding box center [492, 15] width 985 height 31
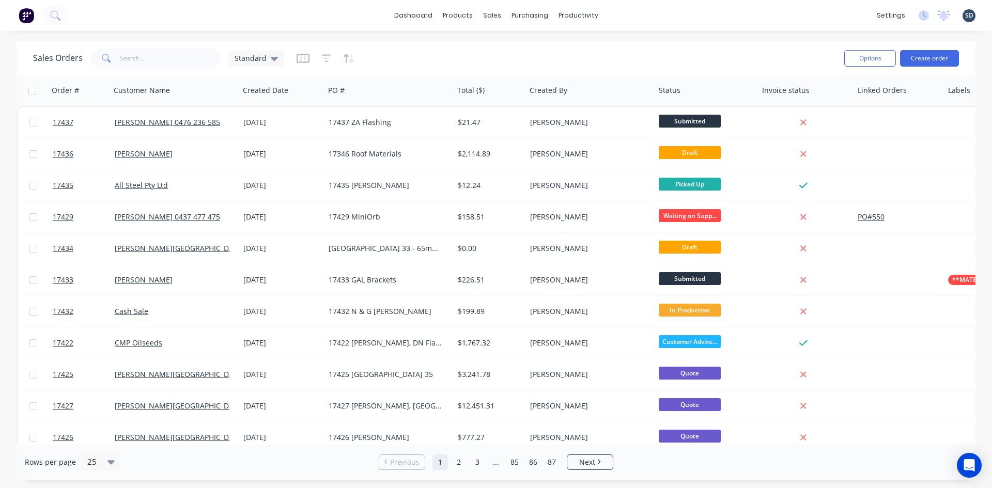
click at [393, 20] on div "dashboard products sales purchasing productivity dashboard products Product Cat…" at bounding box center [496, 15] width 992 height 31
click at [394, 20] on div "dashboard products sales purchasing productivity dashboard products Product Cat…" at bounding box center [496, 15] width 992 height 31
click at [393, 20] on div "dashboard products sales purchasing productivity dashboard products Product Cat…" at bounding box center [496, 15] width 992 height 31
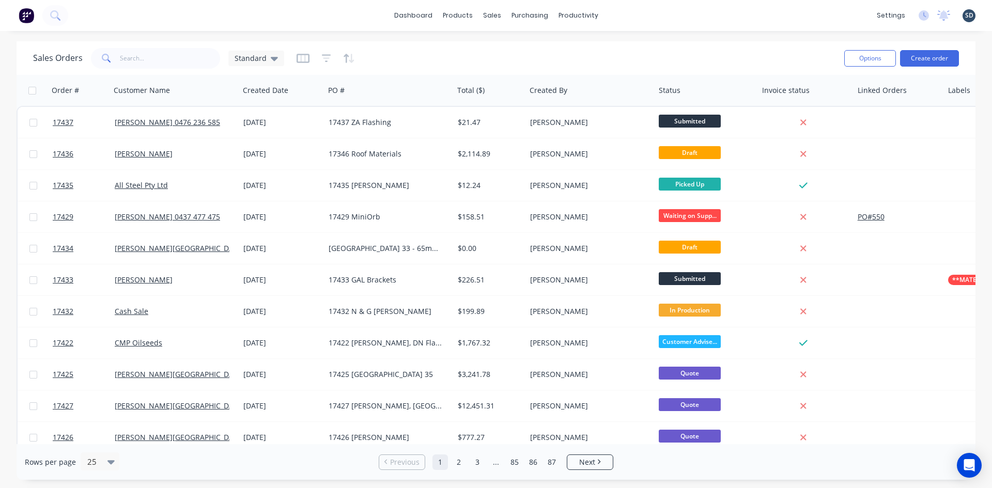
click at [613, 13] on div "dashboard products sales purchasing productivity dashboard products Product Cat…" at bounding box center [496, 15] width 992 height 31
click at [620, 15] on div "dashboard products sales purchasing productivity dashboard products Product Cat…" at bounding box center [496, 15] width 992 height 31
click at [628, 13] on div "dashboard products sales purchasing productivity dashboard products Product Cat…" at bounding box center [496, 15] width 992 height 31
click at [627, 13] on div "dashboard products sales purchasing productivity dashboard products Product Cat…" at bounding box center [496, 15] width 992 height 31
click at [623, 12] on div "dashboard products sales purchasing productivity dashboard products Product Cat…" at bounding box center [496, 15] width 992 height 31
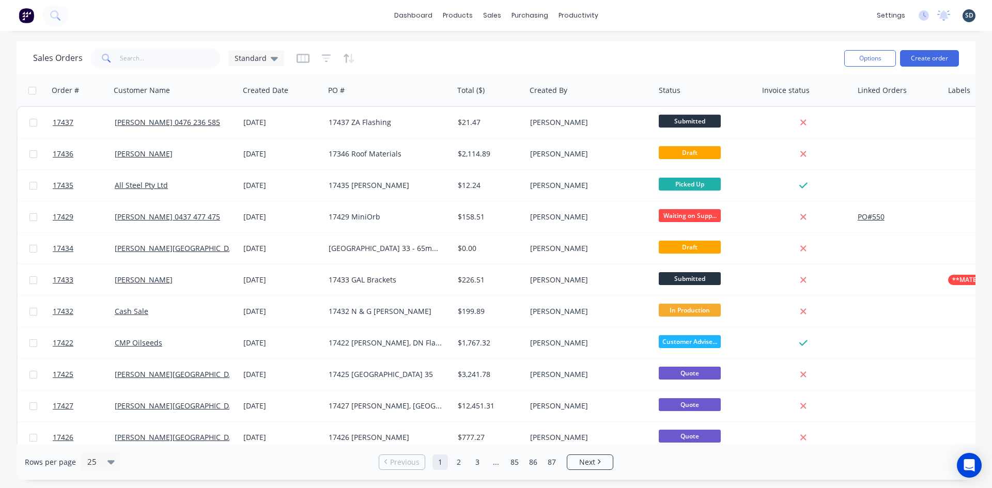
drag, startPoint x: 623, startPoint y: 11, endPoint x: 617, endPoint y: 13, distance: 6.5
click at [617, 13] on div "dashboard products sales purchasing productivity dashboard products Product Cat…" at bounding box center [496, 15] width 992 height 31
drag, startPoint x: 634, startPoint y: 10, endPoint x: 621, endPoint y: 14, distance: 13.6
click at [621, 14] on div "dashboard products sales purchasing productivity dashboard products Product Cat…" at bounding box center [496, 15] width 992 height 31
click at [664, 14] on div "dashboard products sales purchasing productivity dashboard products Product Cat…" at bounding box center [496, 15] width 992 height 31
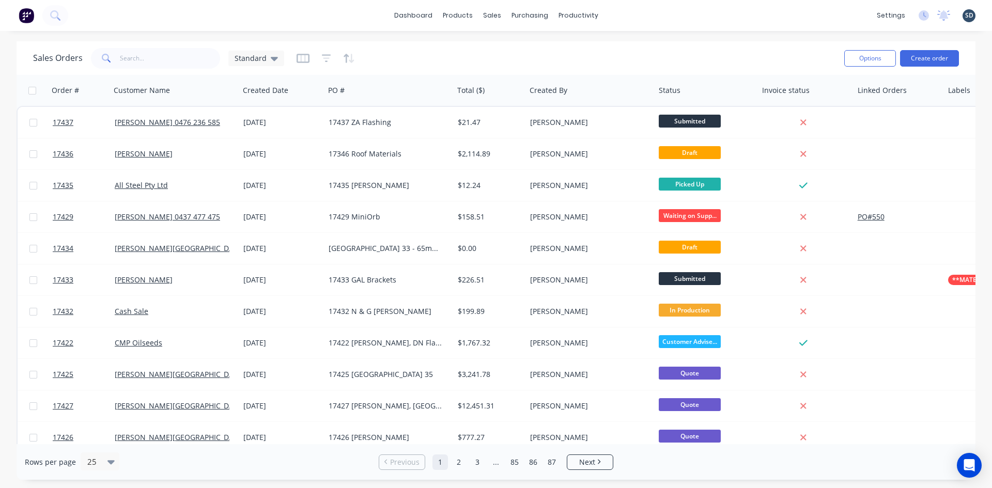
click at [621, 16] on div "dashboard products sales purchasing productivity dashboard products Product Cat…" at bounding box center [496, 15] width 992 height 31
click at [623, 15] on div "dashboard products sales purchasing productivity dashboard products Product Cat…" at bounding box center [496, 15] width 992 height 31
click at [625, 15] on div "dashboard products sales purchasing productivity dashboard products Product Cat…" at bounding box center [496, 15] width 992 height 31
click at [624, 15] on div "dashboard products sales purchasing productivity dashboard products Product Cat…" at bounding box center [496, 15] width 992 height 31
click at [635, 13] on div "dashboard products sales purchasing productivity dashboard products Product Cat…" at bounding box center [496, 15] width 992 height 31
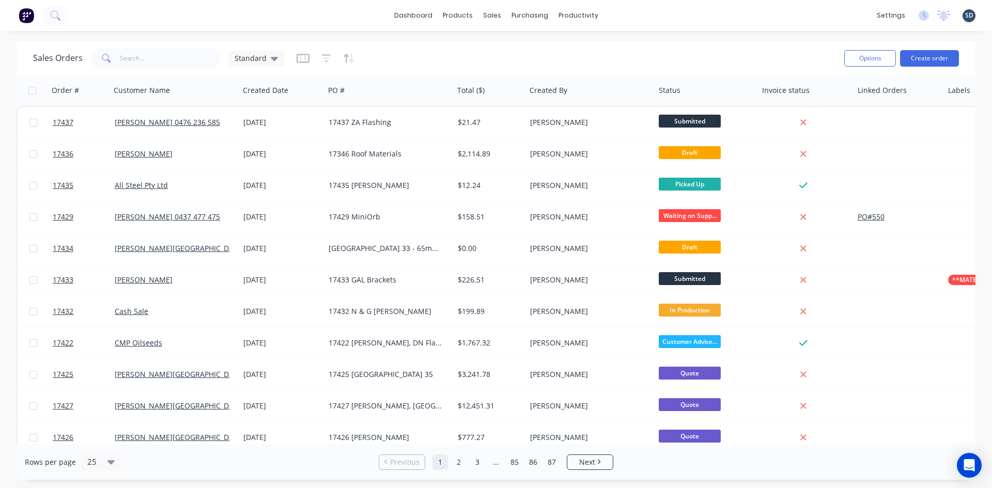
click at [622, 17] on div "dashboard products sales purchasing productivity dashboard products Product Cat…" at bounding box center [496, 15] width 992 height 31
click at [626, 11] on div "dashboard products sales purchasing productivity dashboard products Product Cat…" at bounding box center [496, 15] width 992 height 31
click at [624, 15] on div "dashboard products sales purchasing productivity dashboard products Product Cat…" at bounding box center [496, 15] width 992 height 31
click at [628, 13] on div "dashboard products sales purchasing productivity dashboard products Product Cat…" at bounding box center [496, 15] width 992 height 31
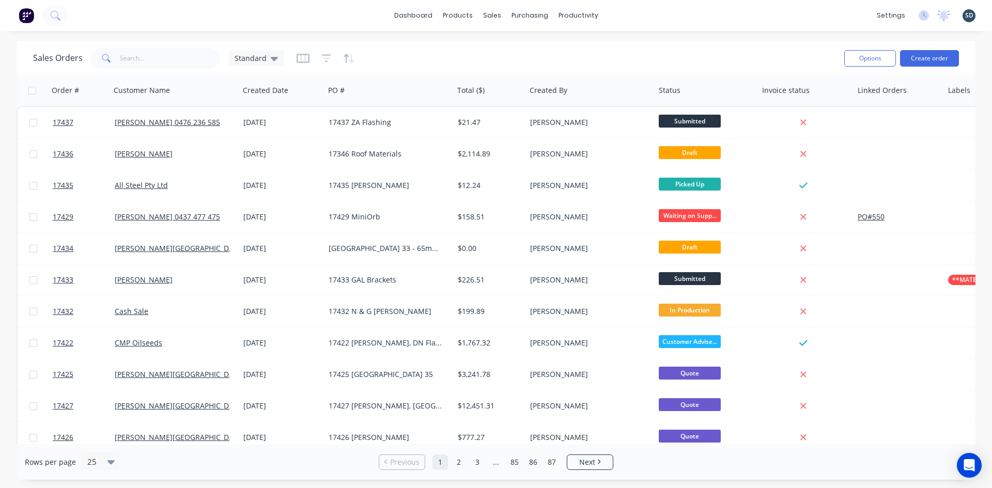
click at [628, 13] on div "dashboard products sales purchasing productivity dashboard products Product Cat…" at bounding box center [496, 15] width 992 height 31
click at [669, 16] on div "dashboard products sales purchasing productivity dashboard products Product Cat…" at bounding box center [496, 15] width 992 height 31
click at [624, 14] on div "dashboard products sales purchasing productivity dashboard products Product Cat…" at bounding box center [496, 15] width 992 height 31
click at [634, 13] on div "dashboard products sales purchasing productivity dashboard products Product Cat…" at bounding box center [496, 15] width 992 height 31
drag, startPoint x: 634, startPoint y: 13, endPoint x: 659, endPoint y: 11, distance: 24.9
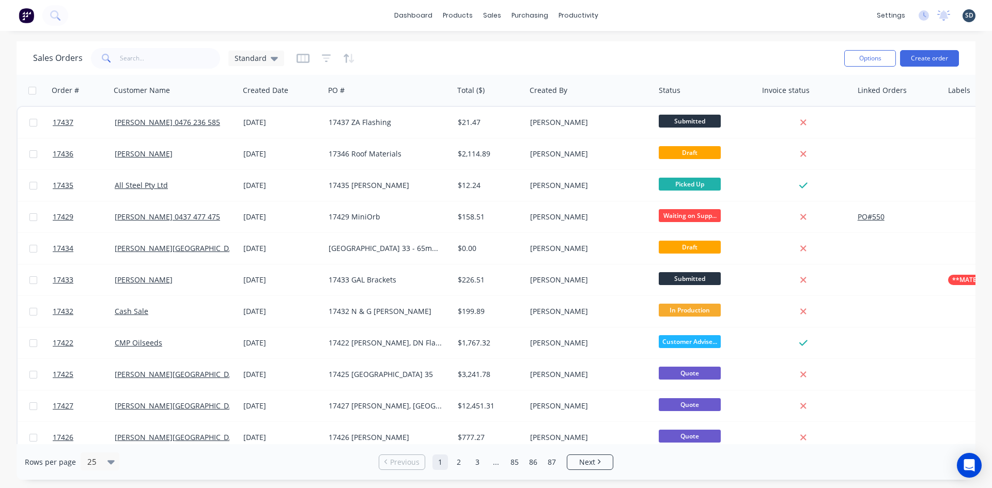
click at [624, 14] on div "dashboard products sales purchasing productivity dashboard products Product Cat…" at bounding box center [496, 15] width 992 height 31
